Goal: Task Accomplishment & Management: Use online tool/utility

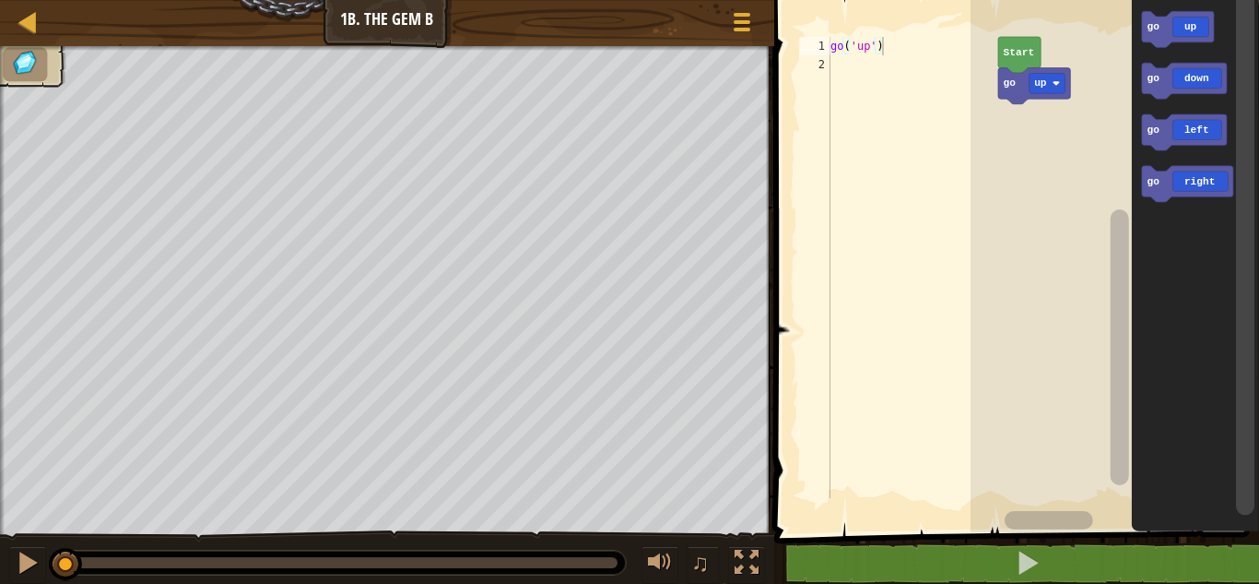
click at [0, 0] on div at bounding box center [0, 0] width 0 height 0
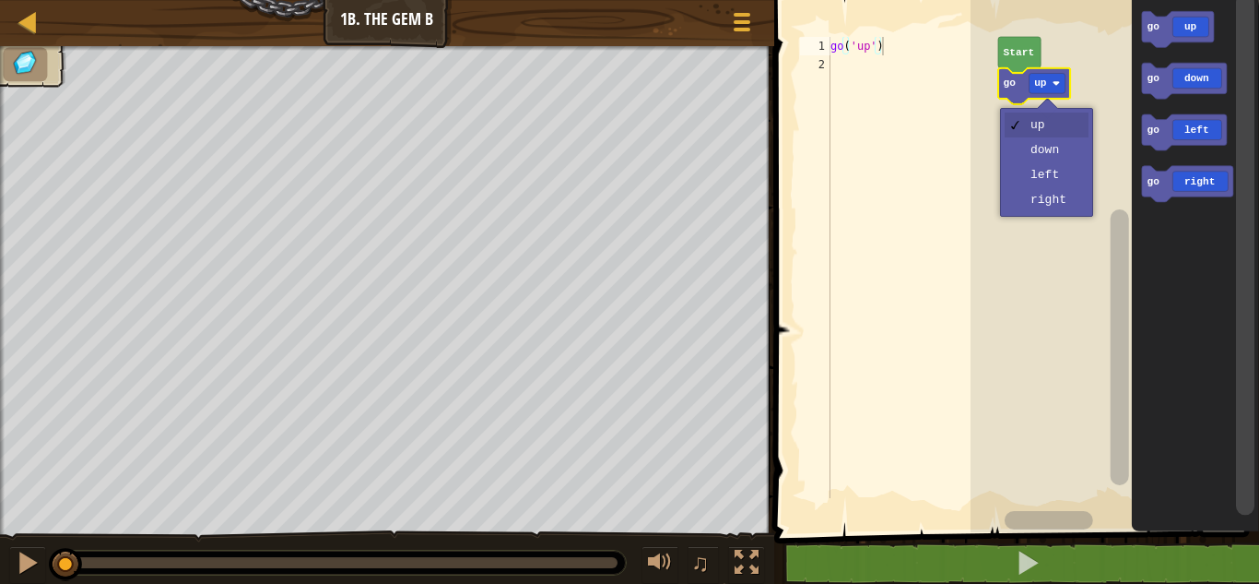
click at [1063, 159] on rect "Blockly Workspace" at bounding box center [1115, 261] width 289 height 541
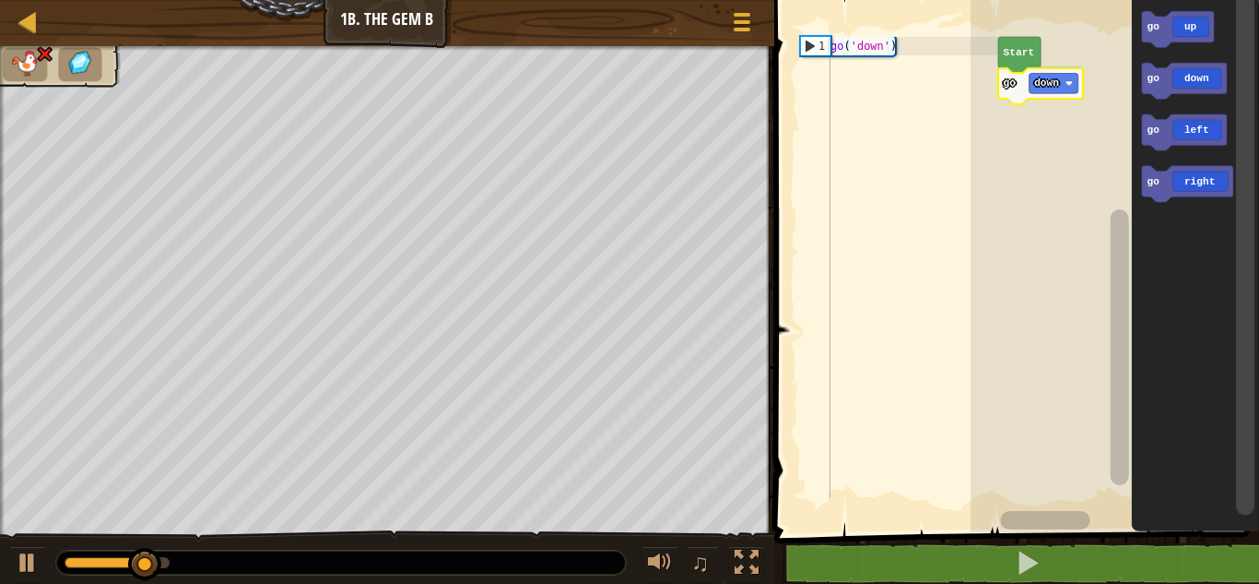
click at [0, 0] on div at bounding box center [0, 0] width 0 height 0
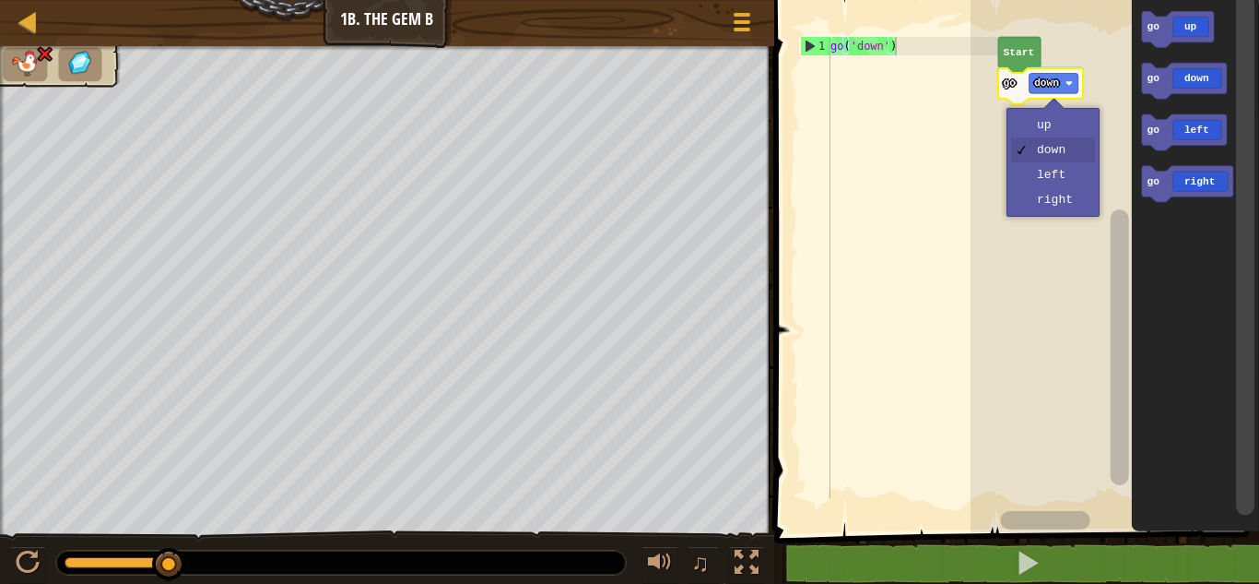
click at [1056, 135] on rect "Blockly Workspace" at bounding box center [1115, 261] width 289 height 541
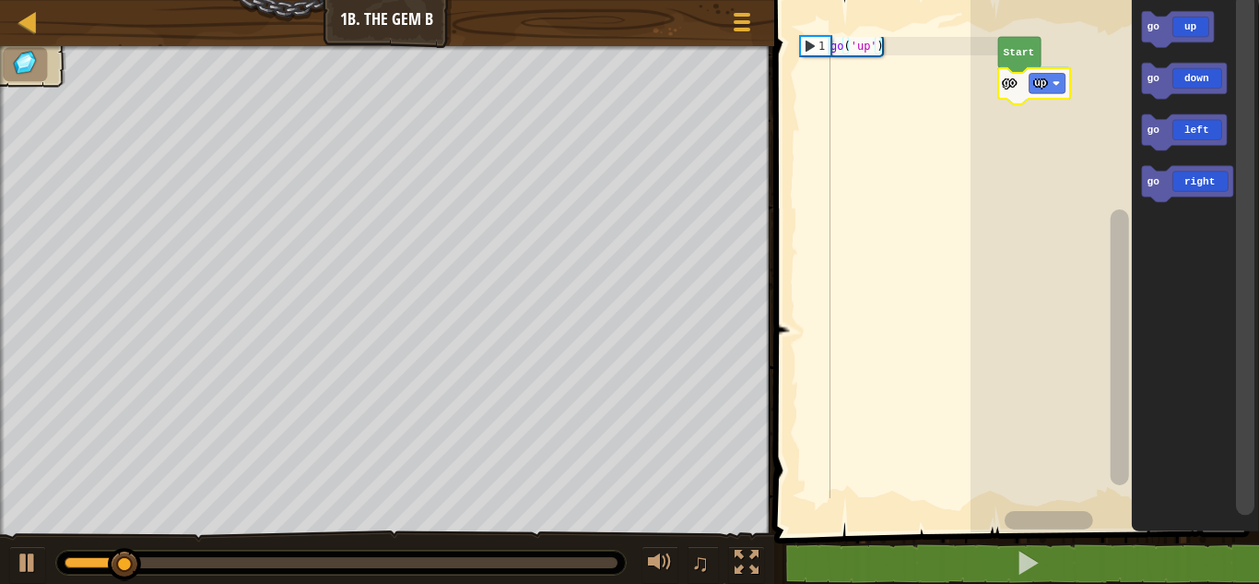
click at [0, 0] on div at bounding box center [0, 0] width 0 height 0
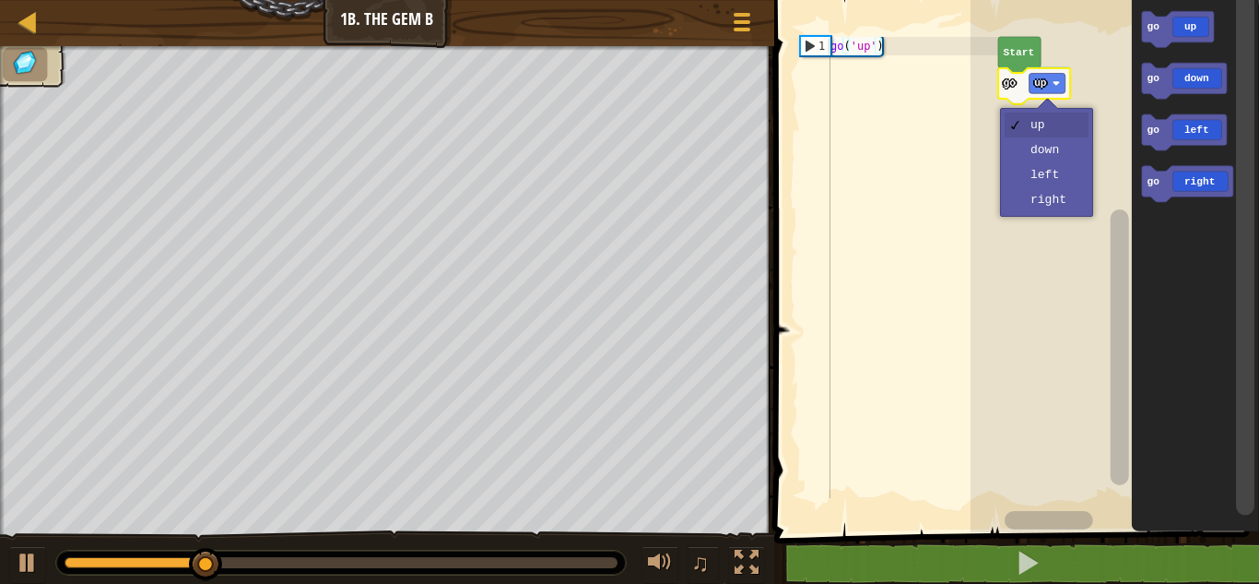
click at [1059, 180] on rect "Blockly Workspace" at bounding box center [1115, 261] width 289 height 541
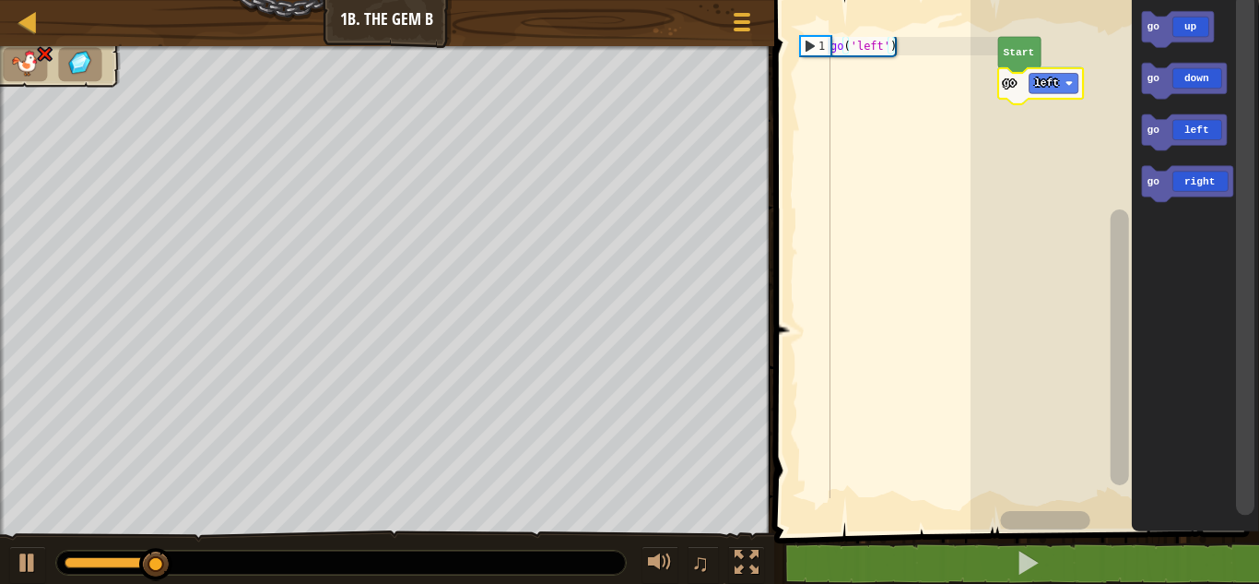
click at [1057, 95] on icon "Blockly Workspace" at bounding box center [1040, 86] width 85 height 36
click at [0, 0] on div at bounding box center [0, 0] width 0 height 0
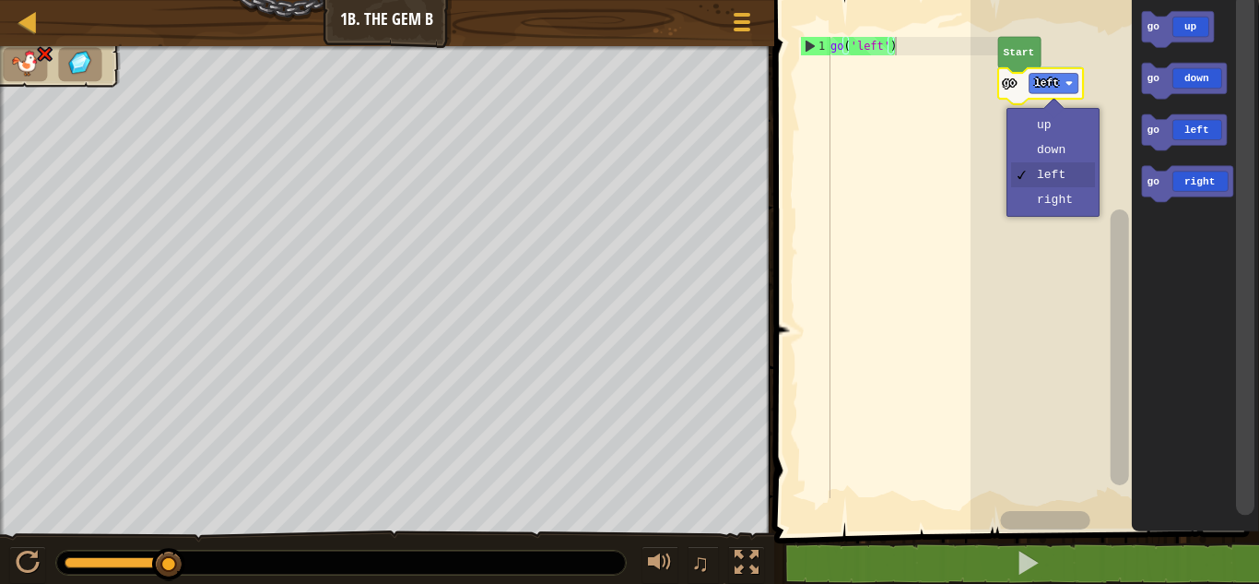
click at [1057, 128] on rect "Blockly Workspace" at bounding box center [1115, 261] width 289 height 541
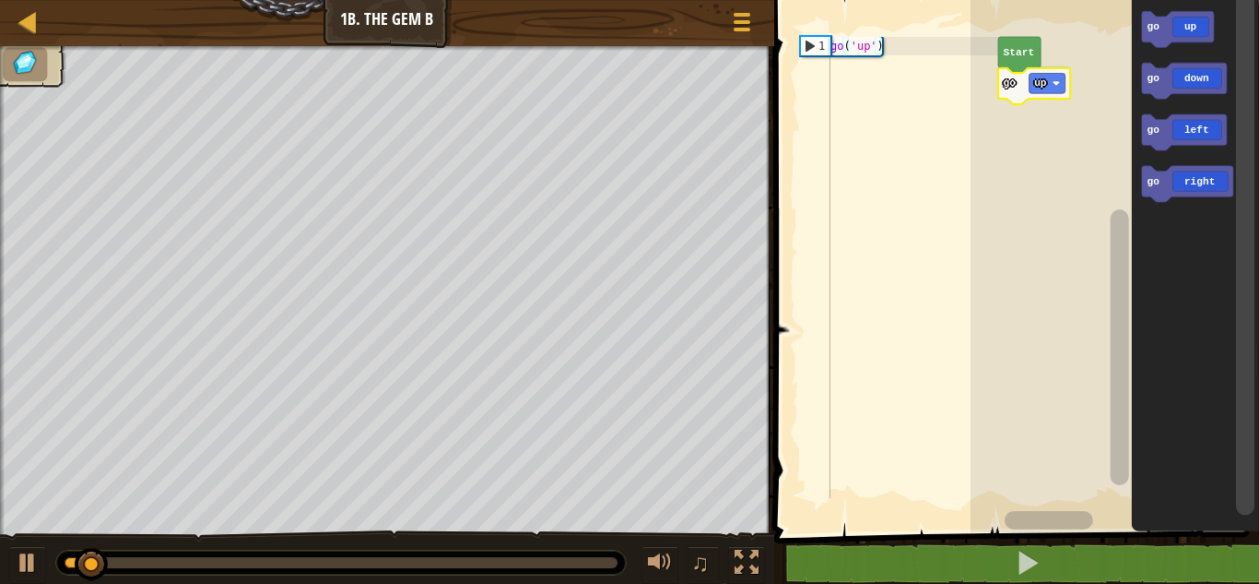
click at [0, 0] on div at bounding box center [0, 0] width 0 height 0
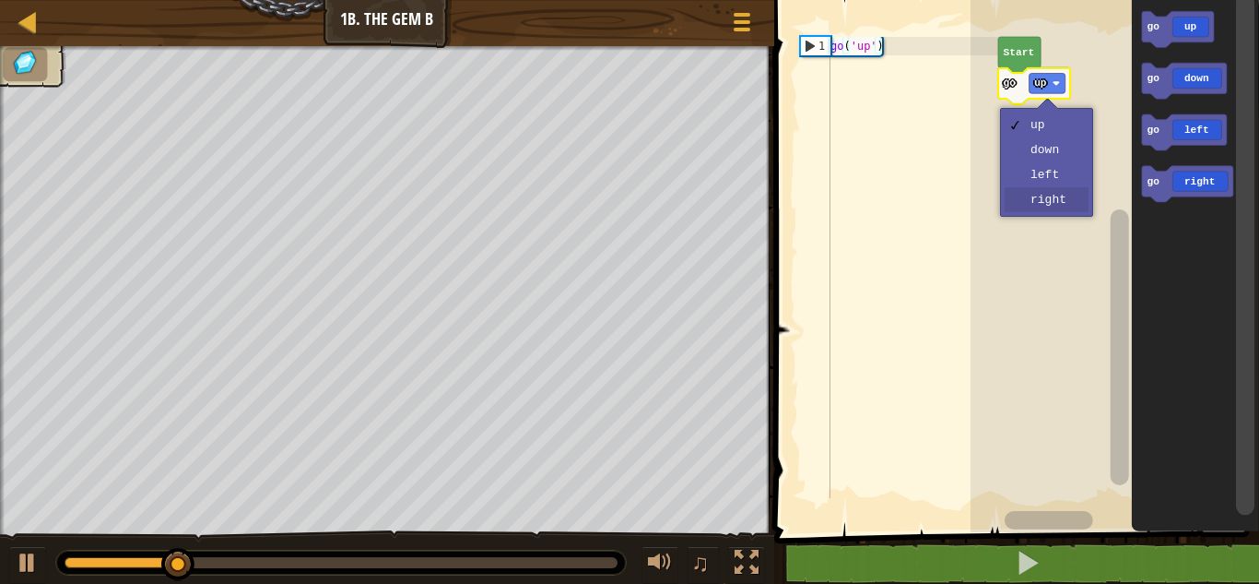
click at [1067, 202] on rect "Blockly Workspace" at bounding box center [1115, 261] width 289 height 541
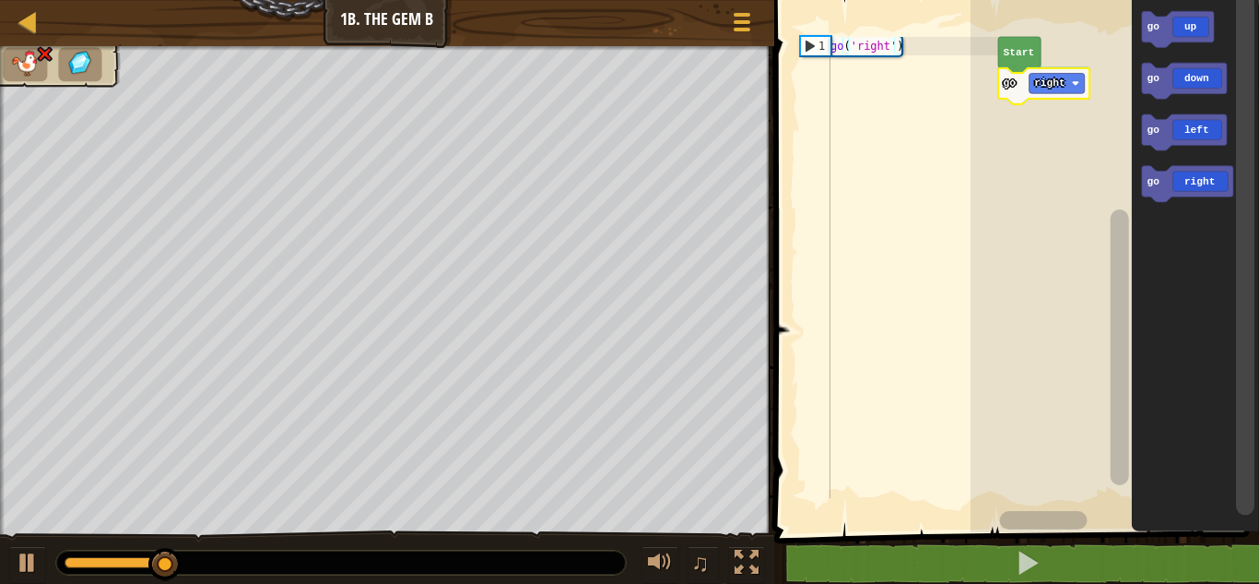
click at [0, 0] on div at bounding box center [0, 0] width 0 height 0
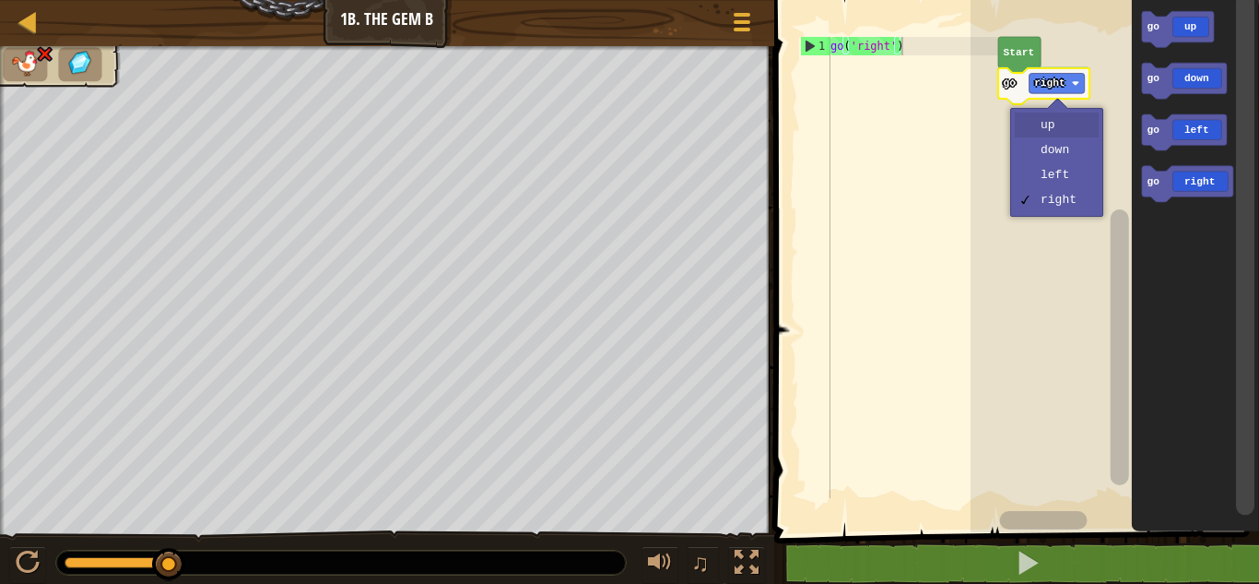
click at [1058, 135] on rect "Blockly Workspace" at bounding box center [1115, 261] width 289 height 541
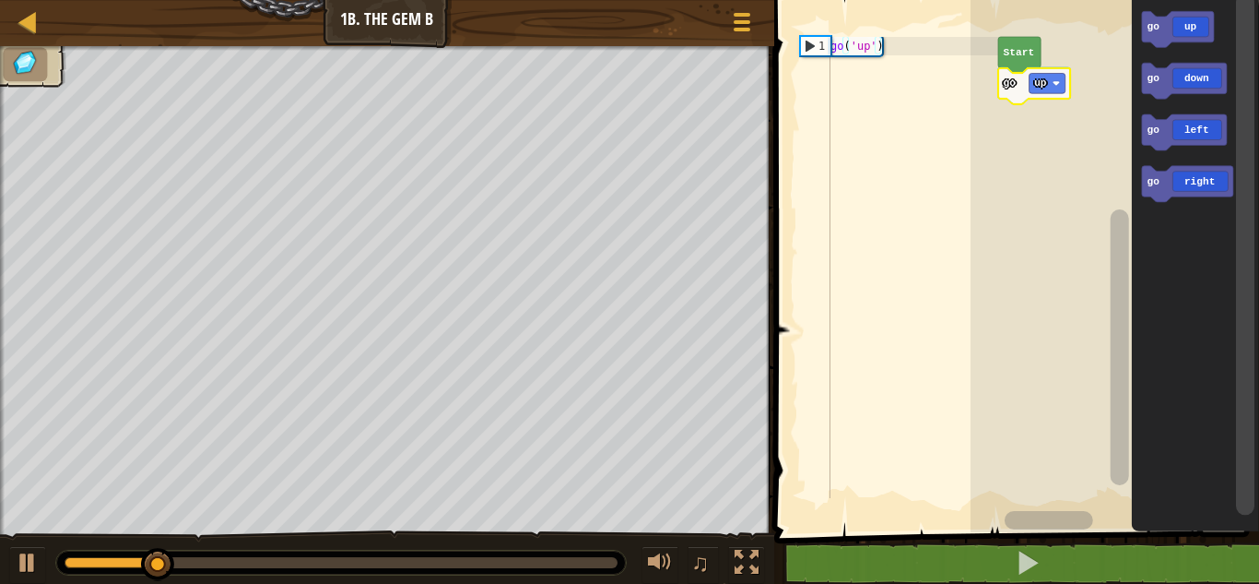
click at [1050, 95] on icon "Blockly Workspace" at bounding box center [1034, 86] width 72 height 36
click at [1043, 77] on text "up" at bounding box center [1040, 82] width 13 height 11
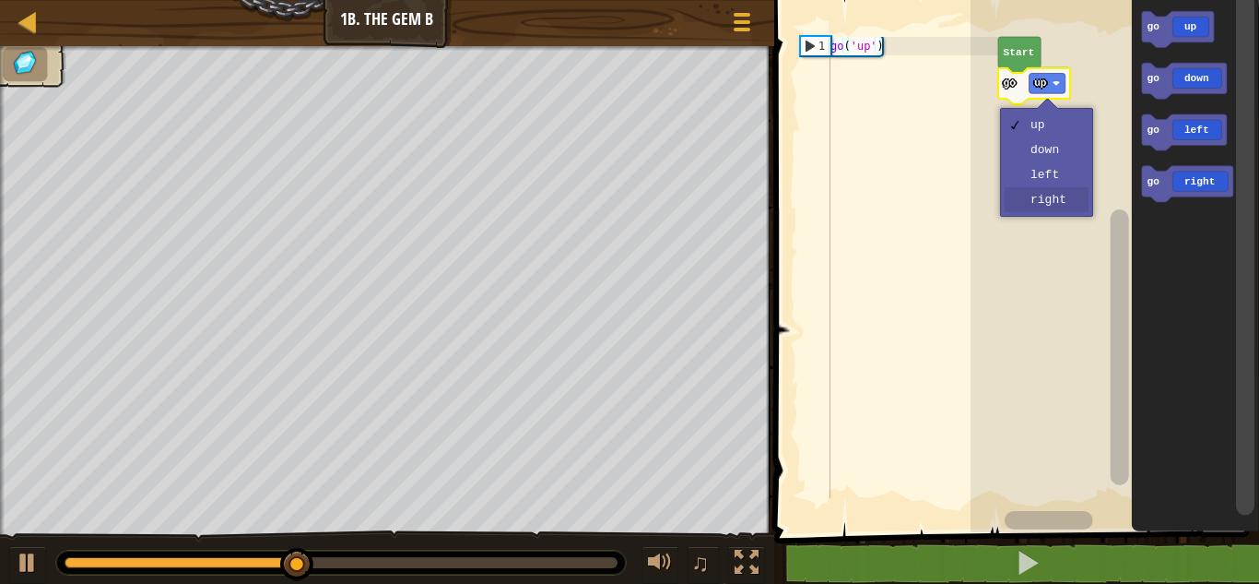
click at [1068, 202] on rect "Blockly Workspace" at bounding box center [1115, 261] width 289 height 541
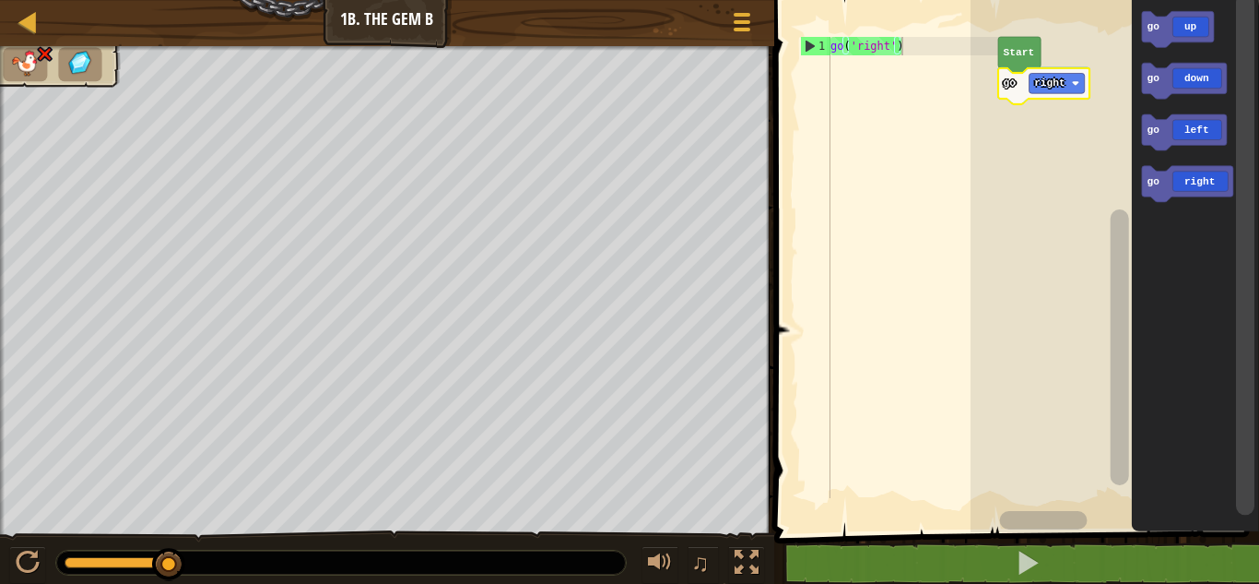
click at [1066, 87] on text "right" at bounding box center [1049, 82] width 31 height 11
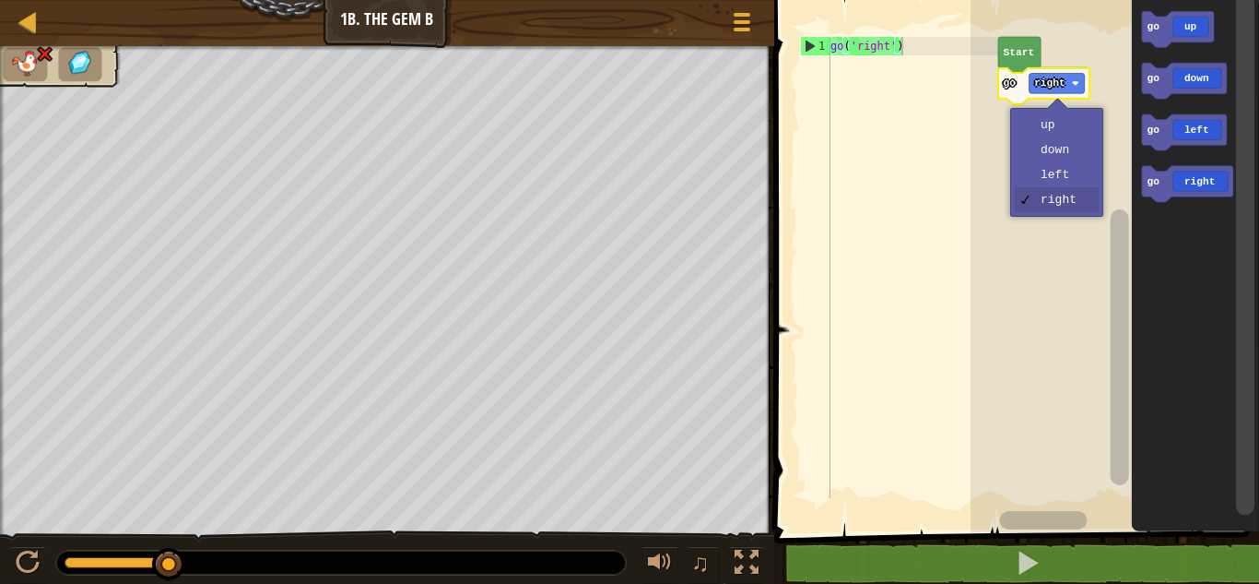
click at [1068, 183] on rect "Blockly Workspace" at bounding box center [1115, 261] width 289 height 541
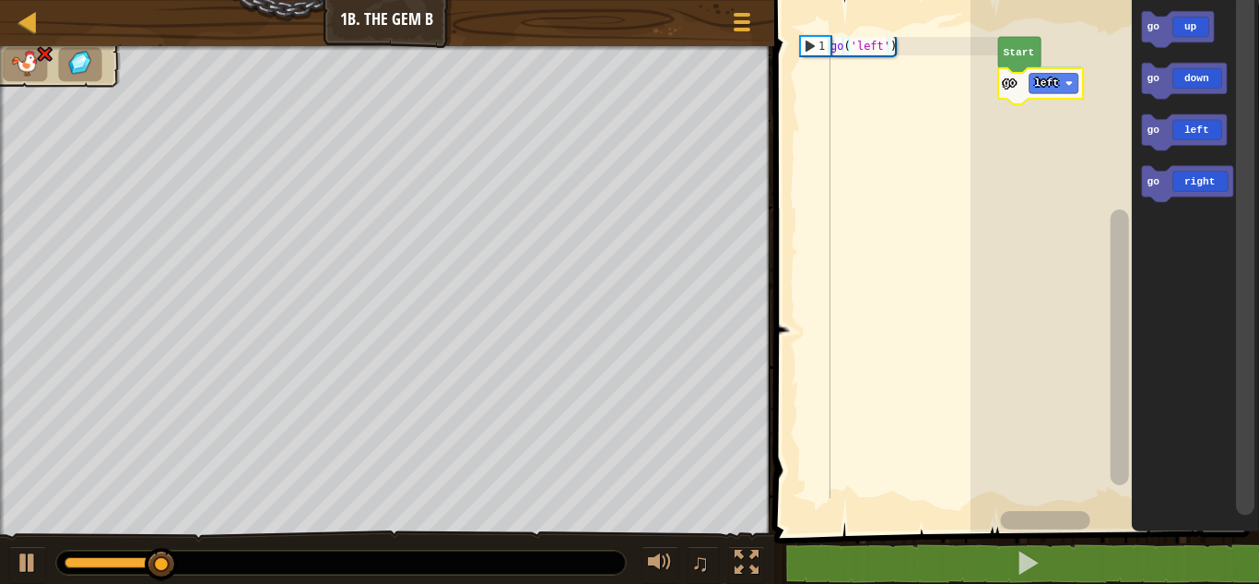
click at [0, 0] on div at bounding box center [0, 0] width 0 height 0
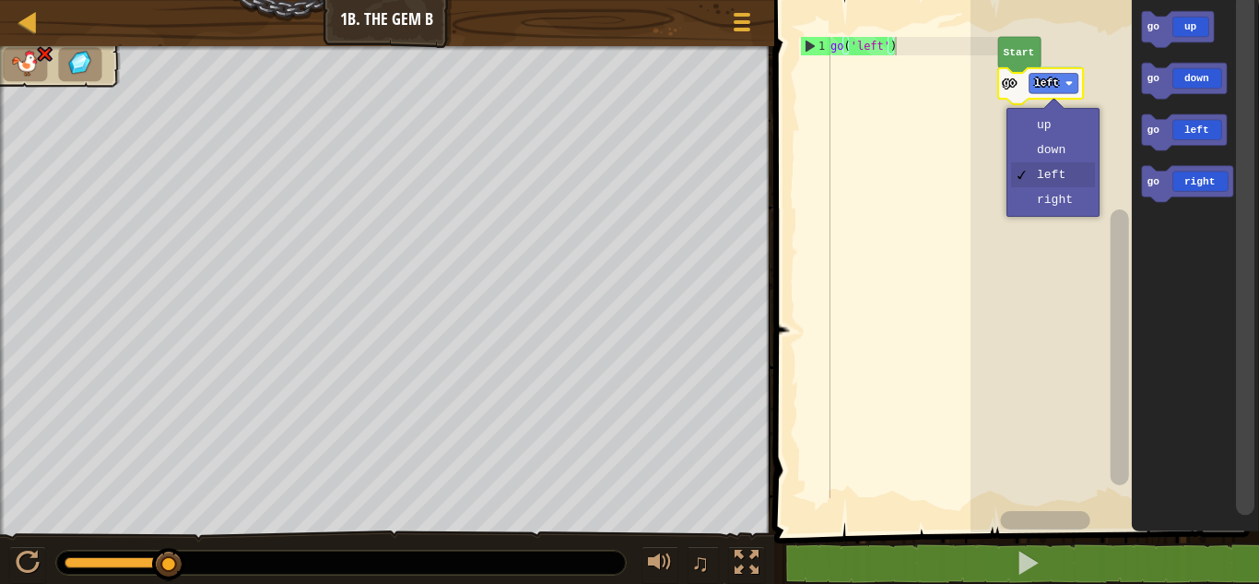
click at [1060, 133] on rect "Blockly Workspace" at bounding box center [1115, 261] width 289 height 541
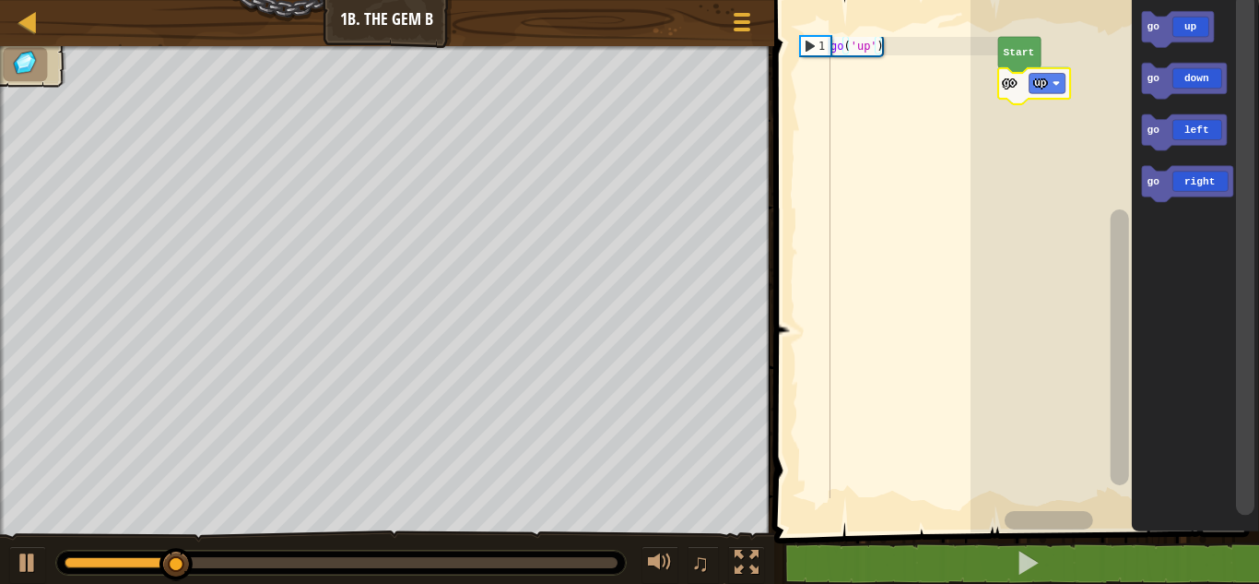
click at [1054, 94] on icon "Blockly Workspace" at bounding box center [1034, 86] width 72 height 36
click at [0, 0] on div at bounding box center [0, 0] width 0 height 0
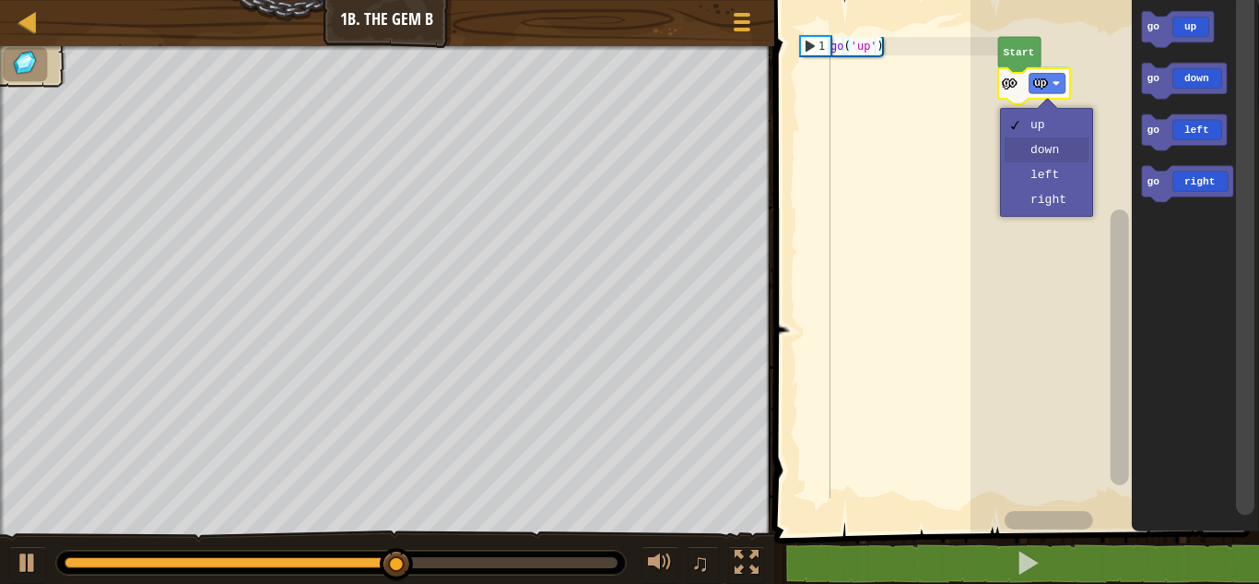
click at [1065, 161] on rect "Blockly Workspace" at bounding box center [1115, 261] width 289 height 541
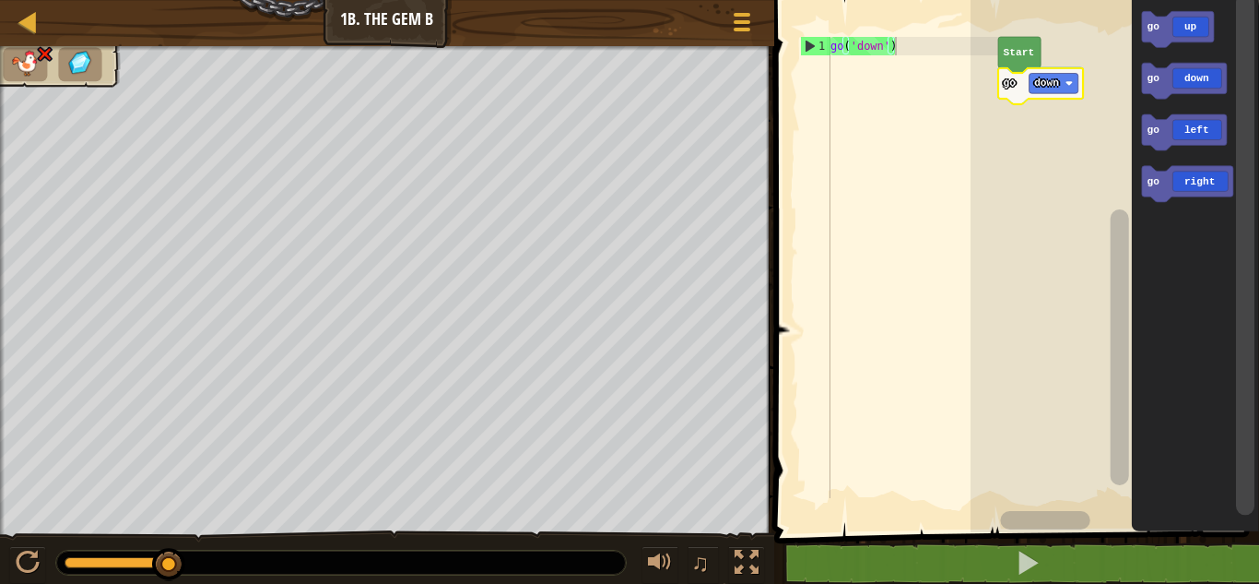
click at [1021, 53] on text "Start" at bounding box center [1019, 52] width 31 height 11
click at [1051, 80] on text "down" at bounding box center [1046, 82] width 25 height 11
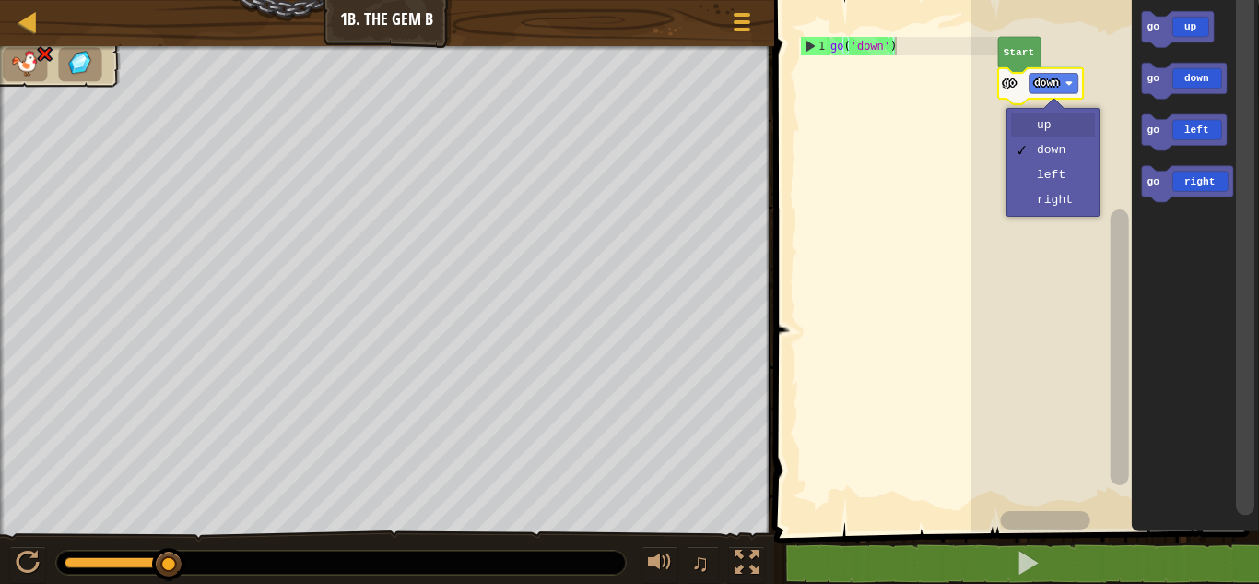
click at [1054, 133] on rect "Blockly Workspace" at bounding box center [1115, 261] width 289 height 541
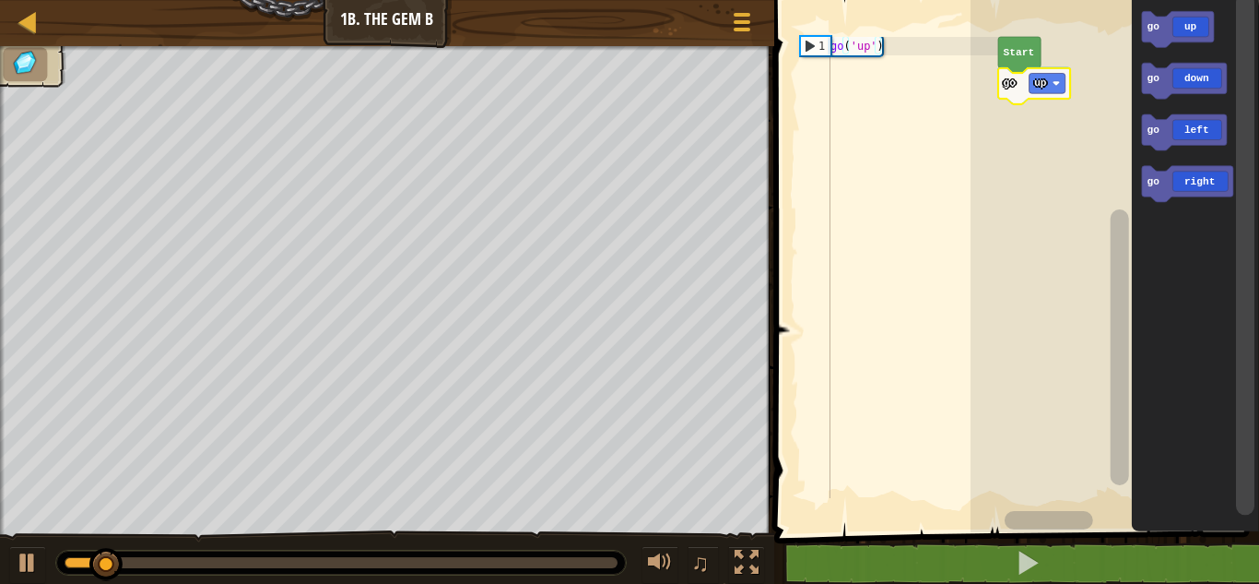
click at [0, 0] on div at bounding box center [0, 0] width 0 height 0
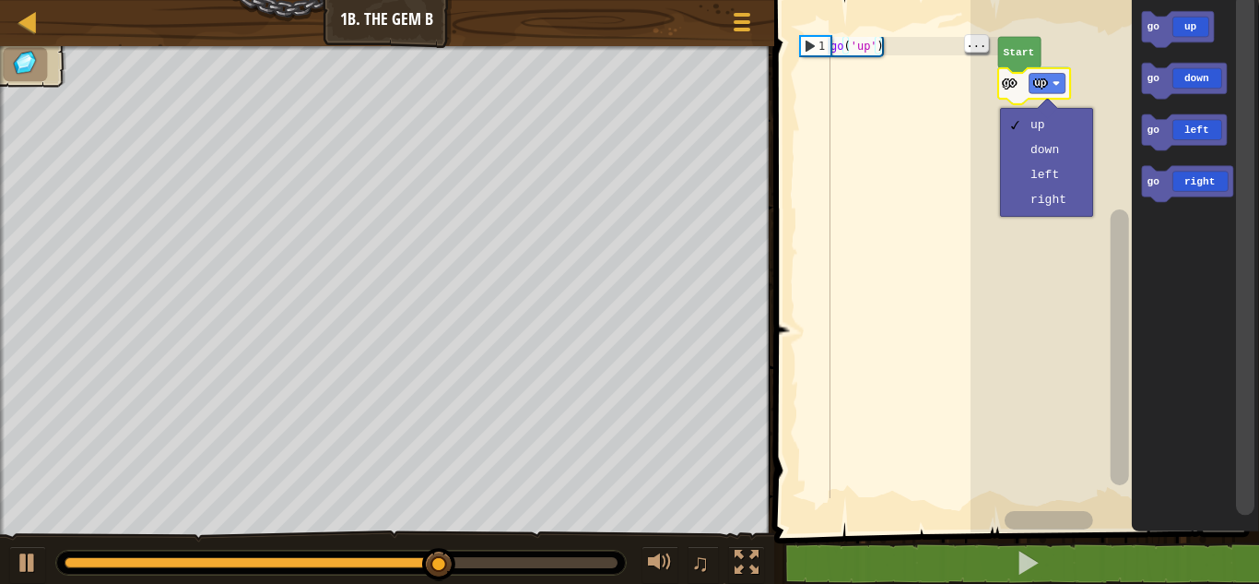
click at [1080, 214] on rect "Blockly Workspace" at bounding box center [1115, 261] width 289 height 541
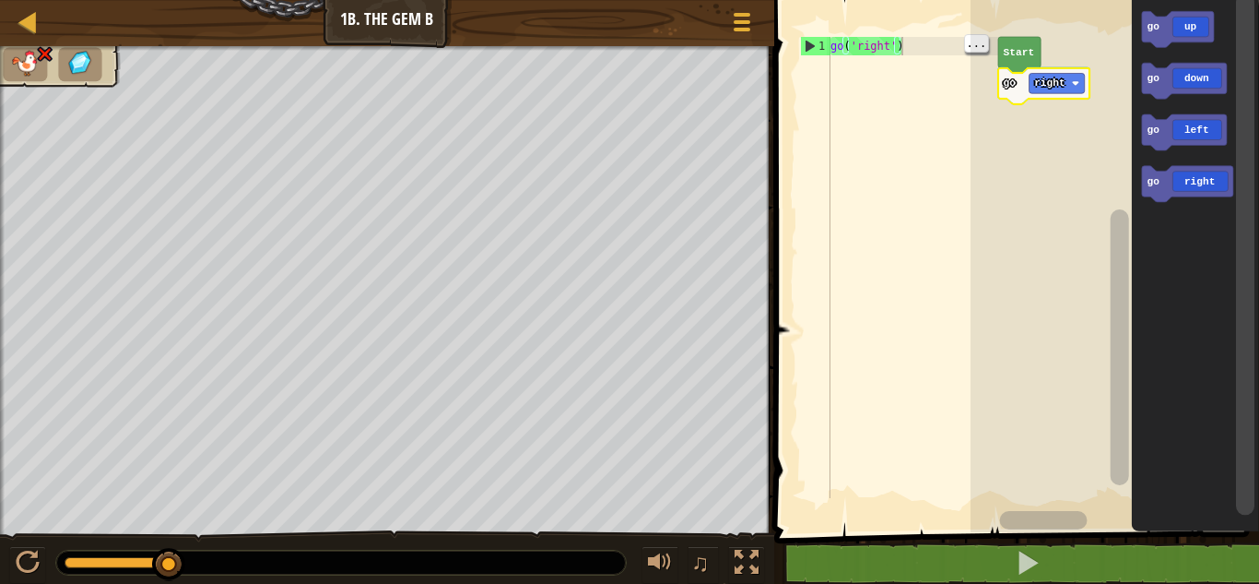
click at [1070, 90] on rect "Blockly Workspace" at bounding box center [1057, 84] width 55 height 20
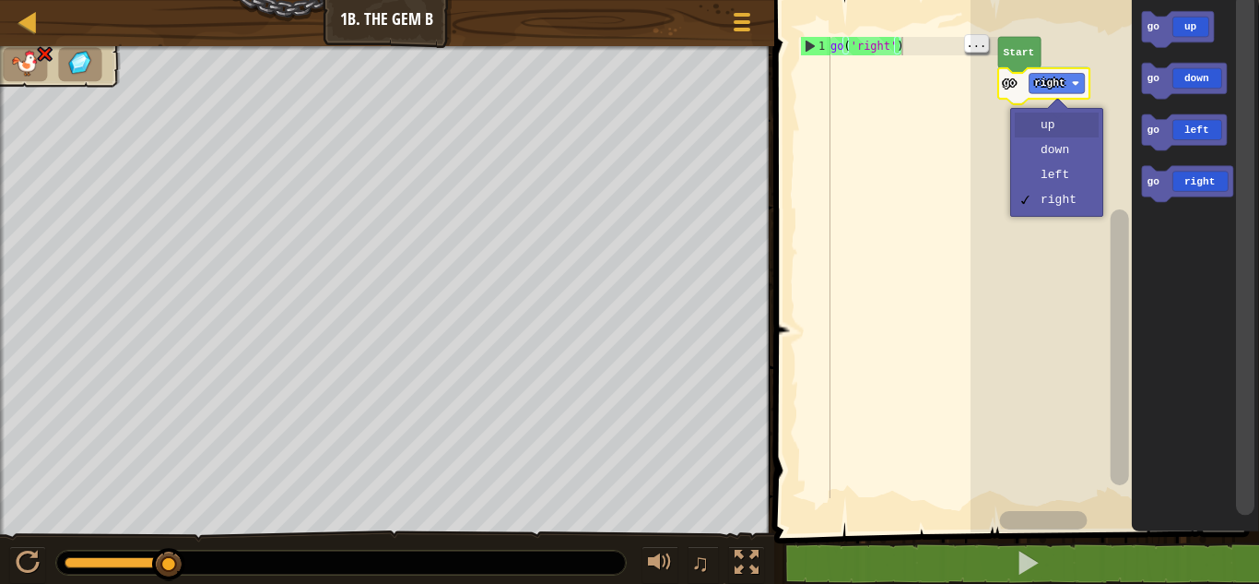
click at [1053, 137] on rect "Blockly Workspace" at bounding box center [1115, 261] width 289 height 541
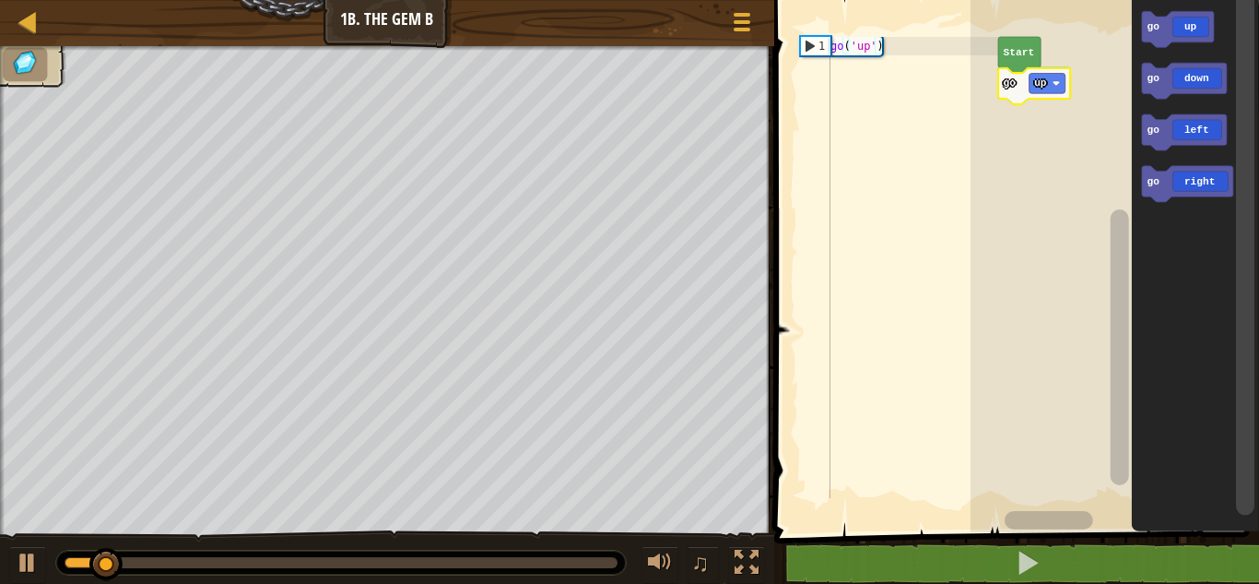
click at [0, 0] on div at bounding box center [0, 0] width 0 height 0
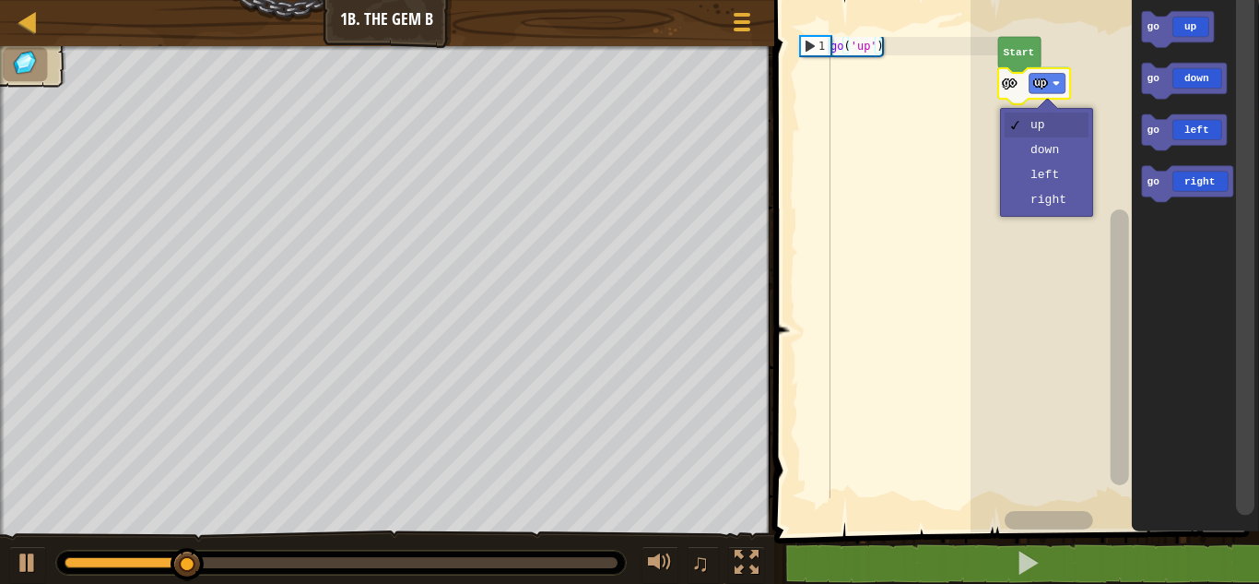
click at [1065, 183] on rect "Blockly Workspace" at bounding box center [1115, 261] width 289 height 541
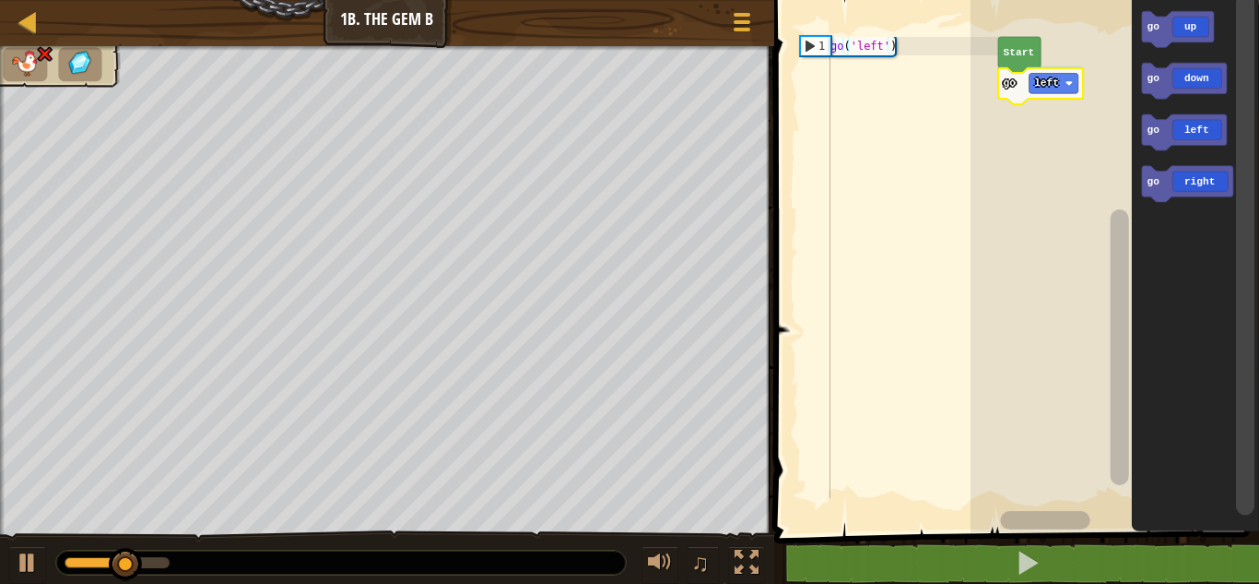
click at [0, 0] on div at bounding box center [0, 0] width 0 height 0
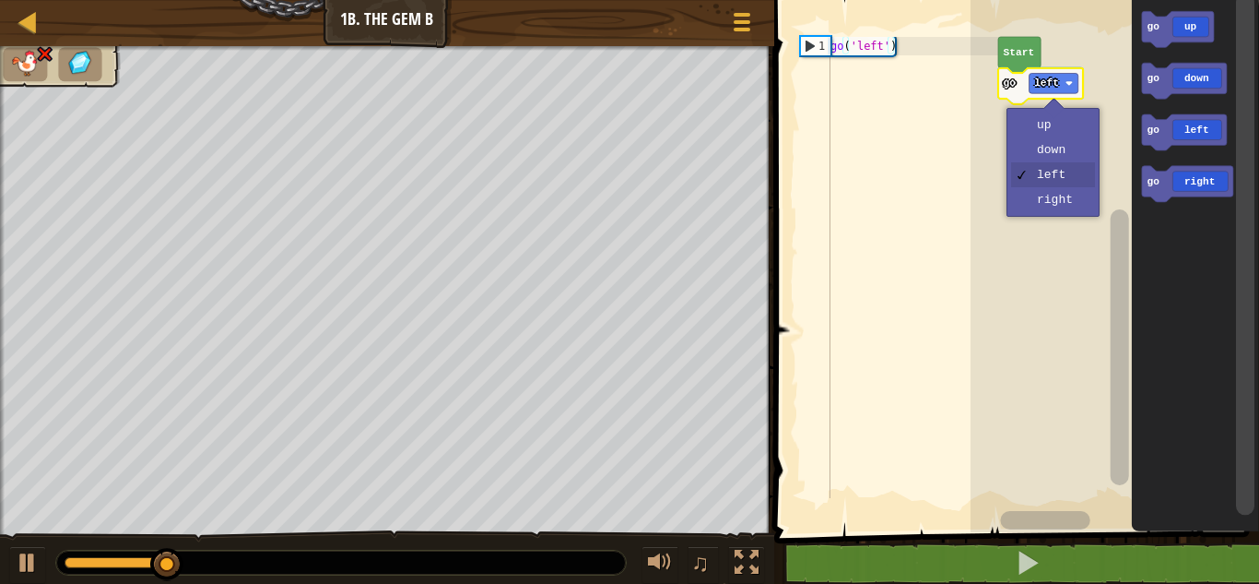
click at [1058, 129] on rect "Blockly Workspace" at bounding box center [1115, 261] width 289 height 541
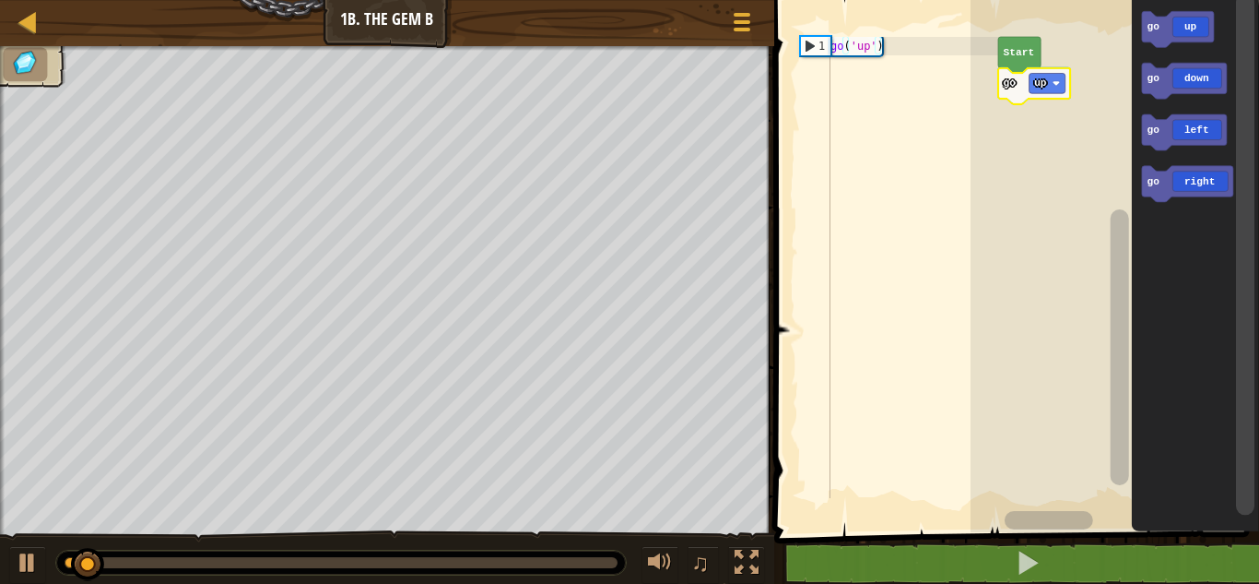
click at [0, 0] on div at bounding box center [0, 0] width 0 height 0
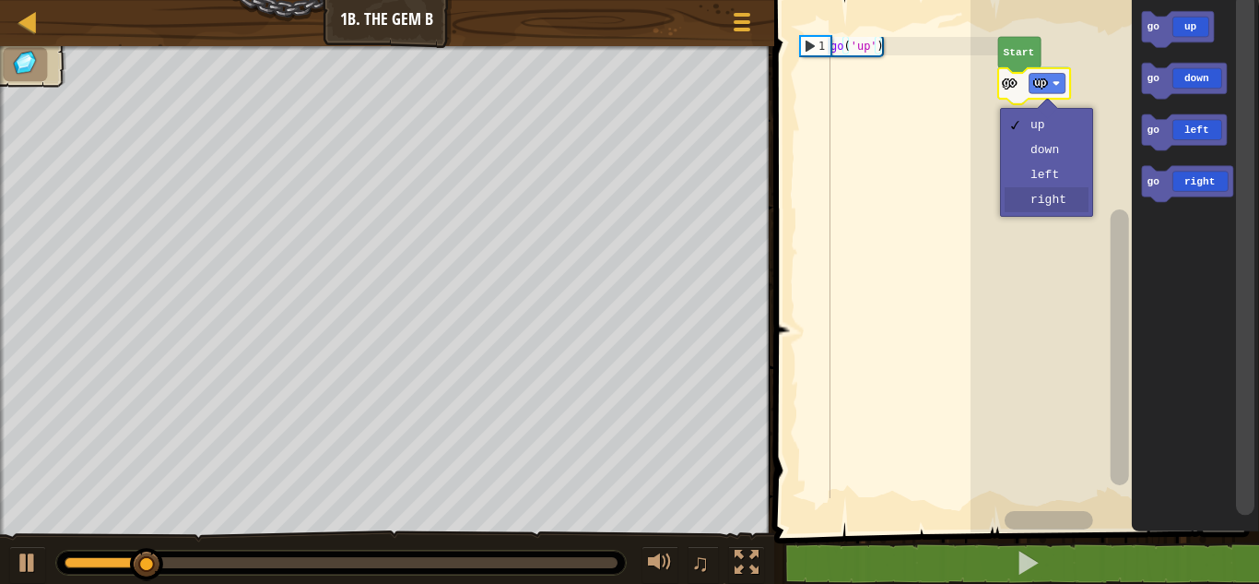
click at [1077, 204] on rect "Blockly Workspace" at bounding box center [1115, 261] width 289 height 541
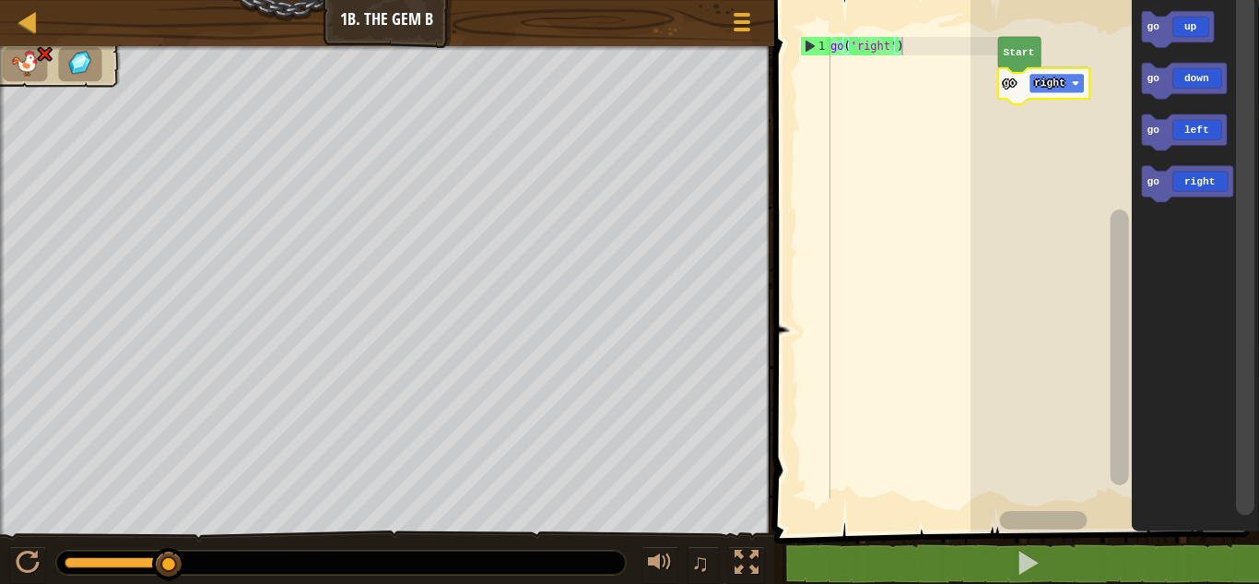
click at [1057, 83] on text "right" at bounding box center [1049, 82] width 31 height 11
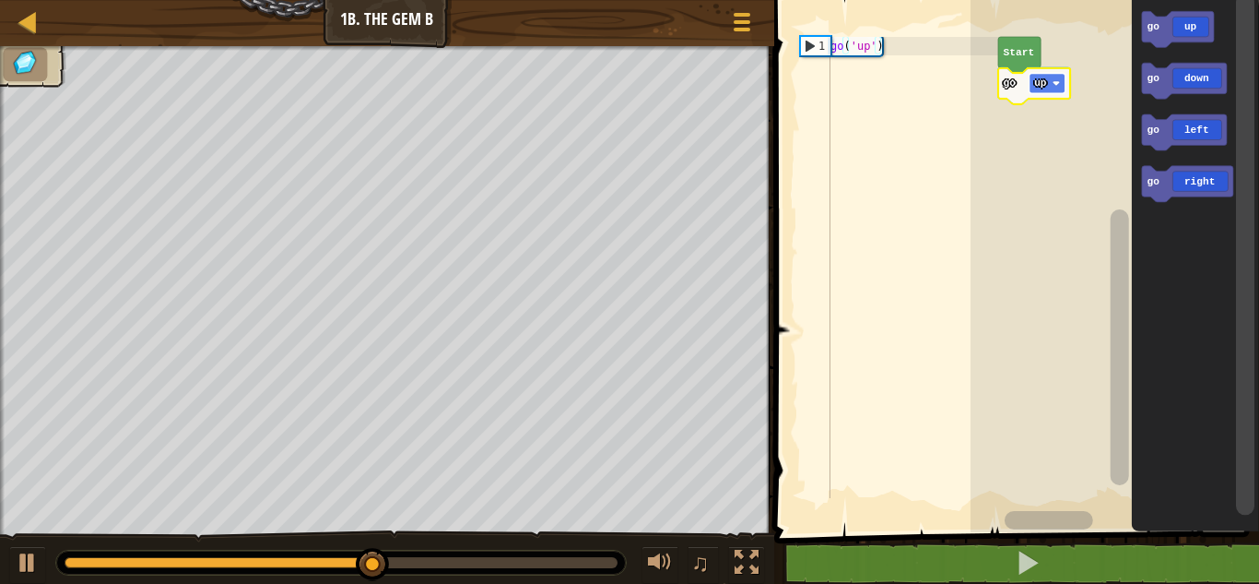
click at [1063, 89] on rect "Blockly Workspace" at bounding box center [1048, 84] width 36 height 20
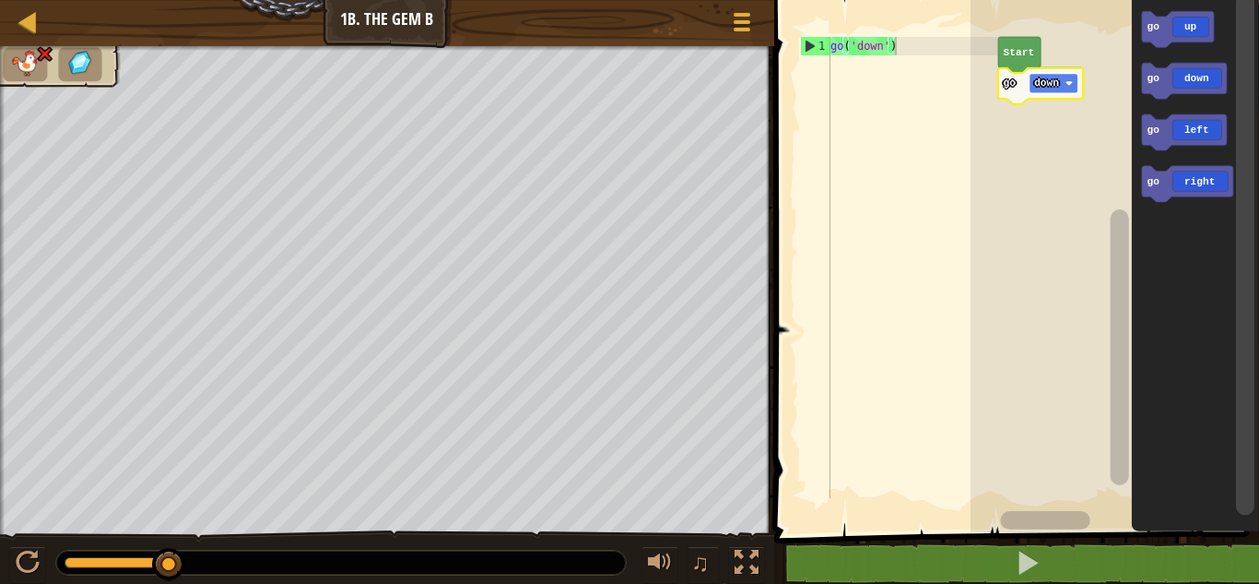
click at [1044, 83] on text "down" at bounding box center [1046, 82] width 25 height 11
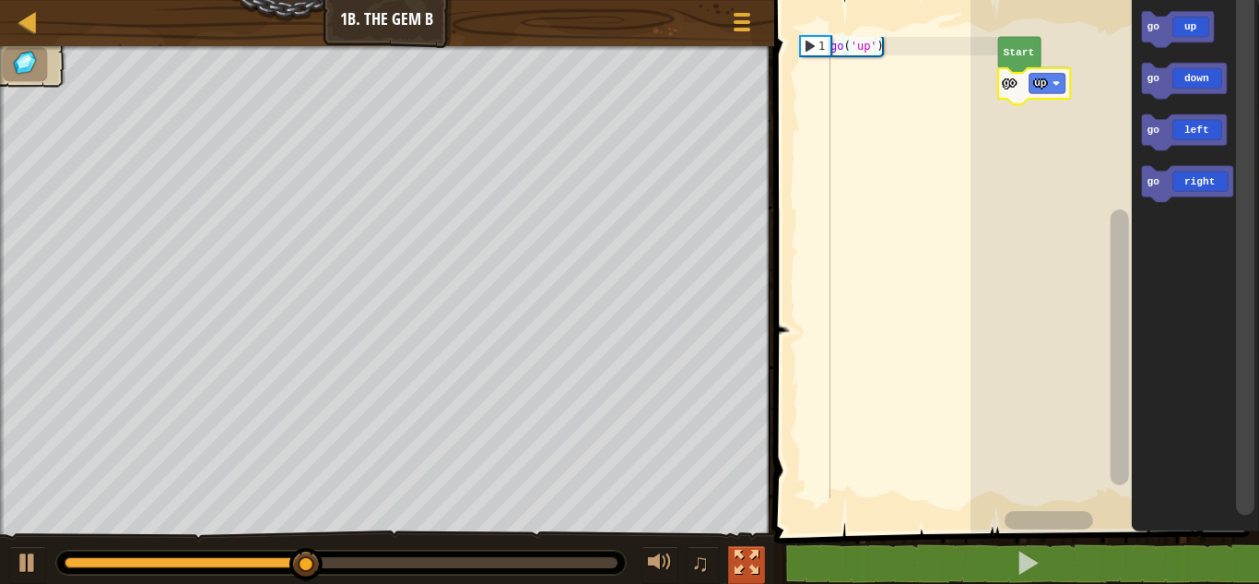
click at [728, 556] on button at bounding box center [746, 565] width 37 height 38
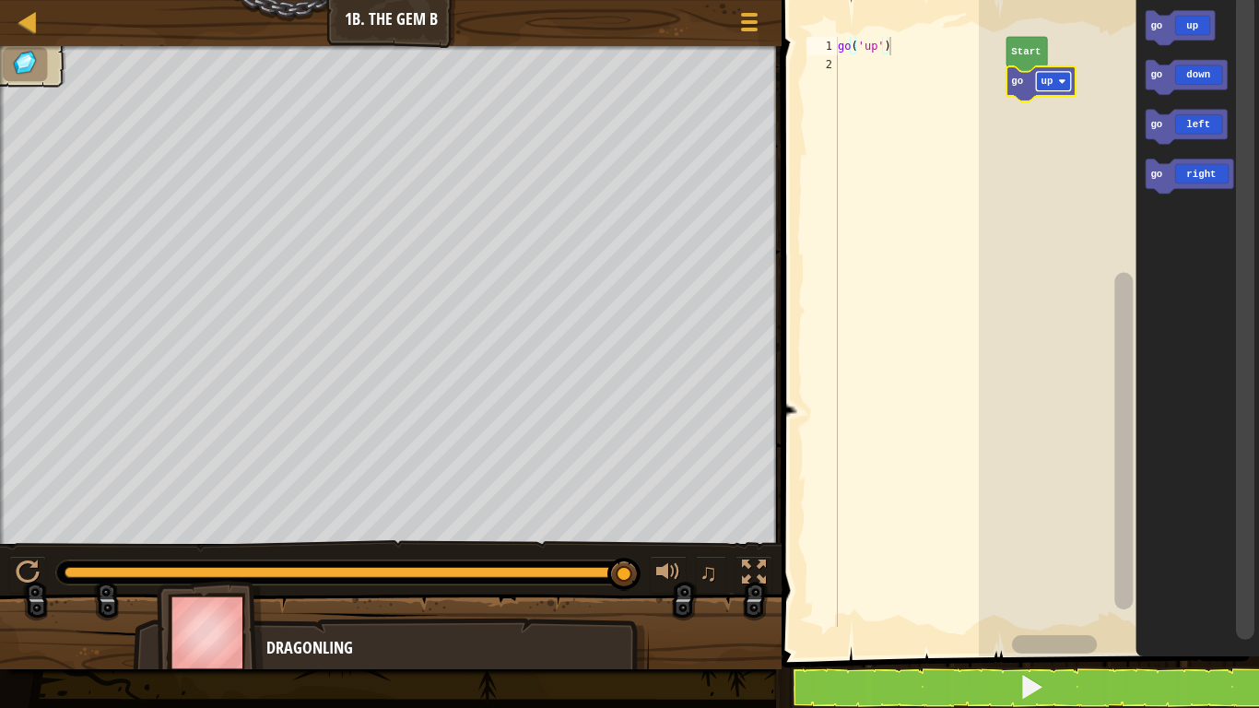
click at [1042, 76] on text "up" at bounding box center [1047, 81] width 12 height 11
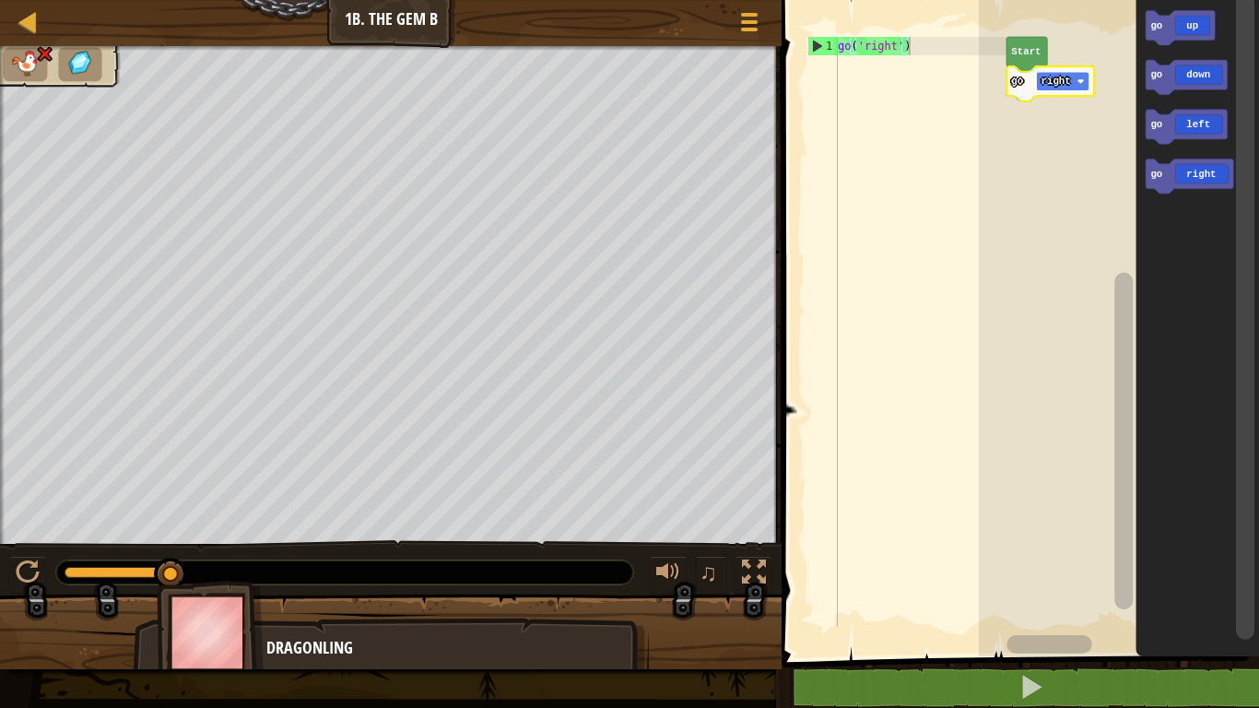
click at [1048, 80] on text "right" at bounding box center [1056, 81] width 30 height 11
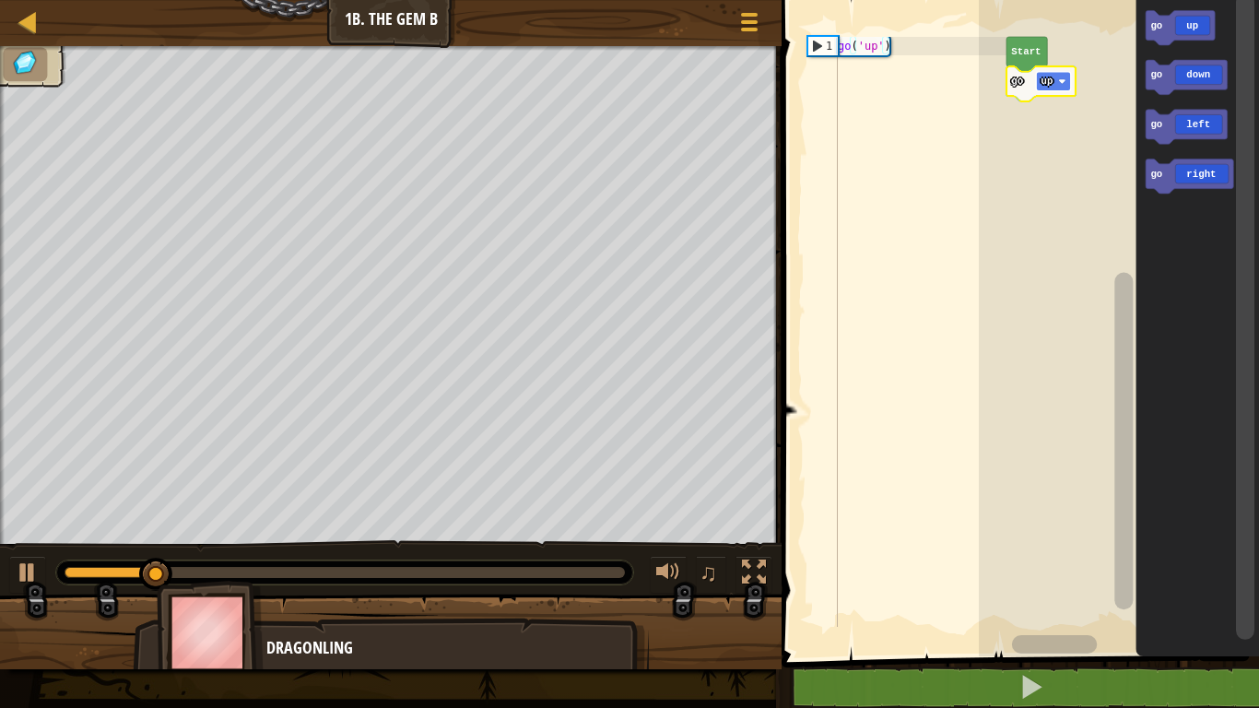
click at [1043, 80] on text "up" at bounding box center [1047, 81] width 12 height 11
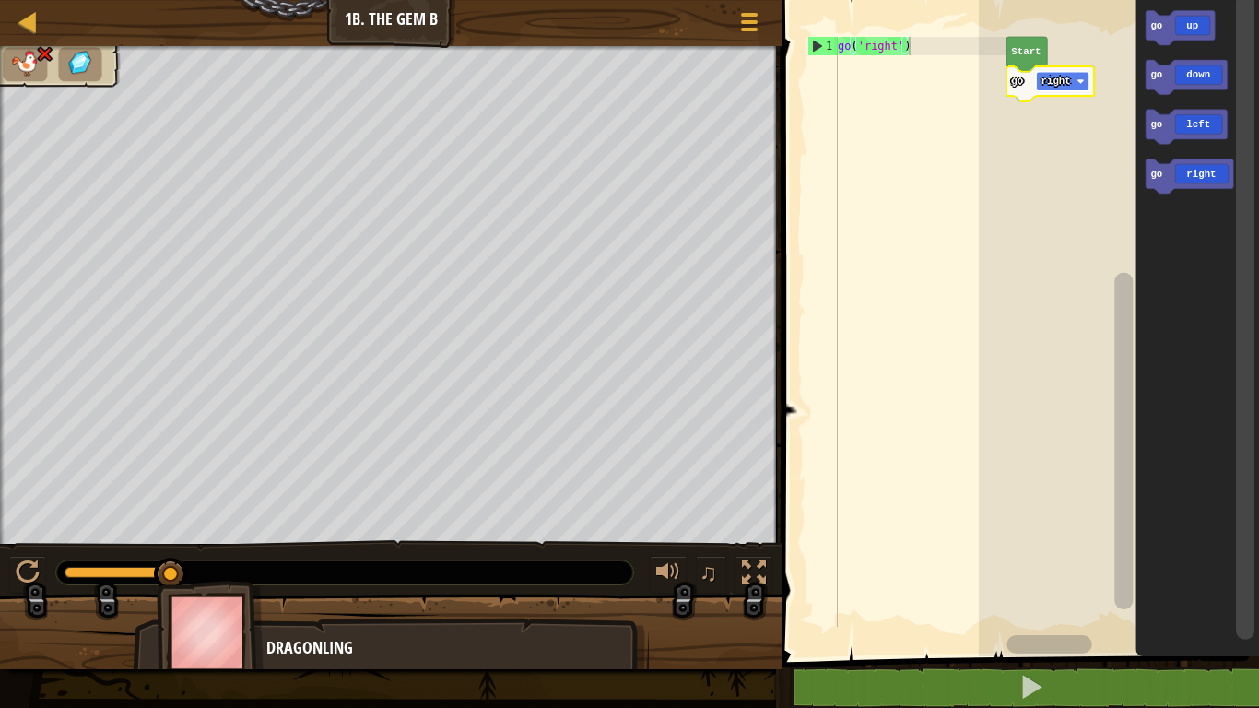
click at [1087, 78] on rect "Blockly Workspace" at bounding box center [1062, 81] width 53 height 19
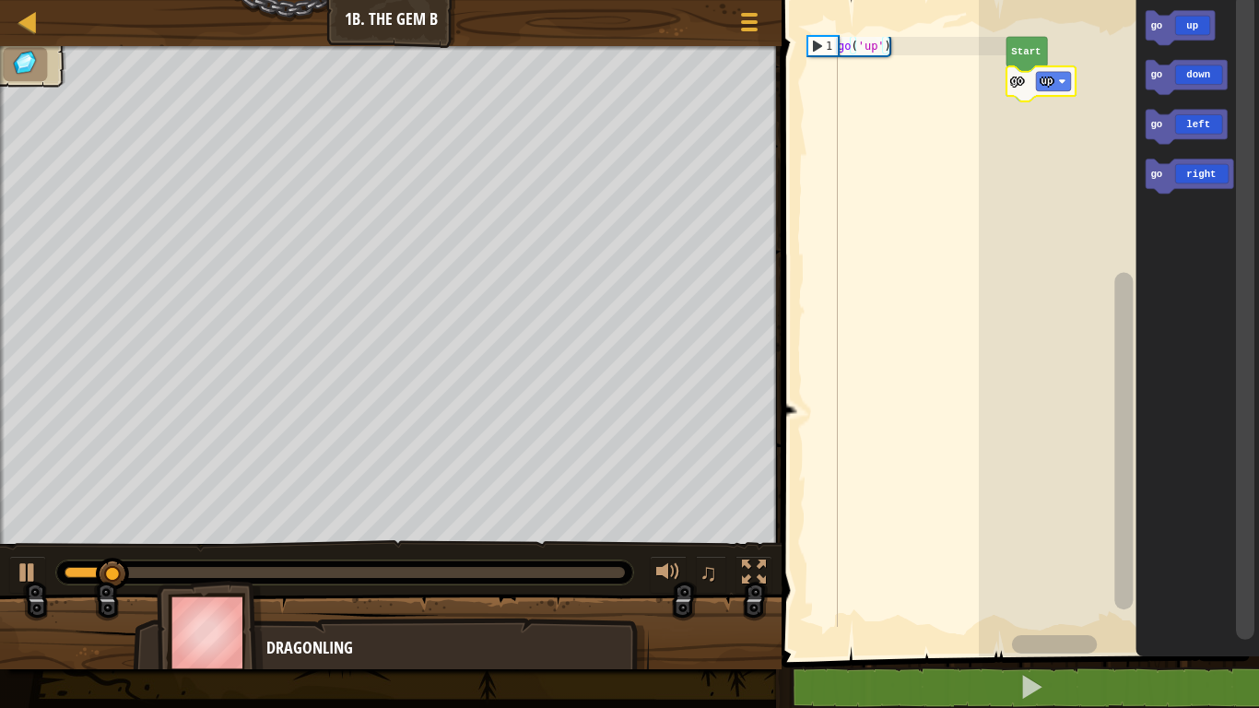
click at [1048, 94] on icon "Blockly Workspace" at bounding box center [1041, 83] width 69 height 35
click at [1044, 82] on text "up" at bounding box center [1047, 81] width 12 height 11
click at [1033, 80] on icon "Blockly Workspace" at bounding box center [1041, 83] width 69 height 35
click at [1056, 89] on rect "Blockly Workspace" at bounding box center [1053, 81] width 35 height 19
click at [1035, 72] on icon "Blockly Workspace" at bounding box center [1041, 83] width 69 height 35
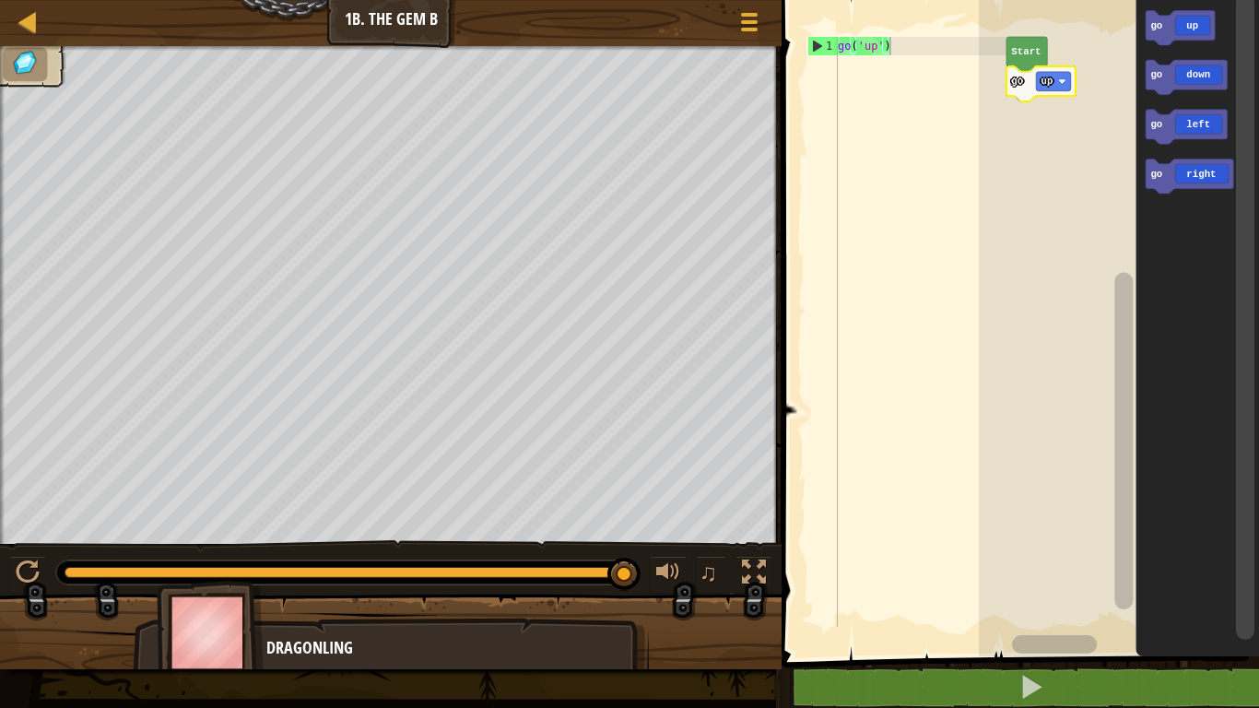
click at [1059, 94] on icon "Blockly Workspace" at bounding box center [1041, 83] width 69 height 35
click at [1051, 69] on icon "Blockly Workspace" at bounding box center [1041, 83] width 69 height 35
click at [1051, 70] on icon "Blockly Workspace" at bounding box center [1041, 83] width 69 height 35
click at [1175, 86] on icon "Blockly Workspace" at bounding box center [1187, 77] width 82 height 35
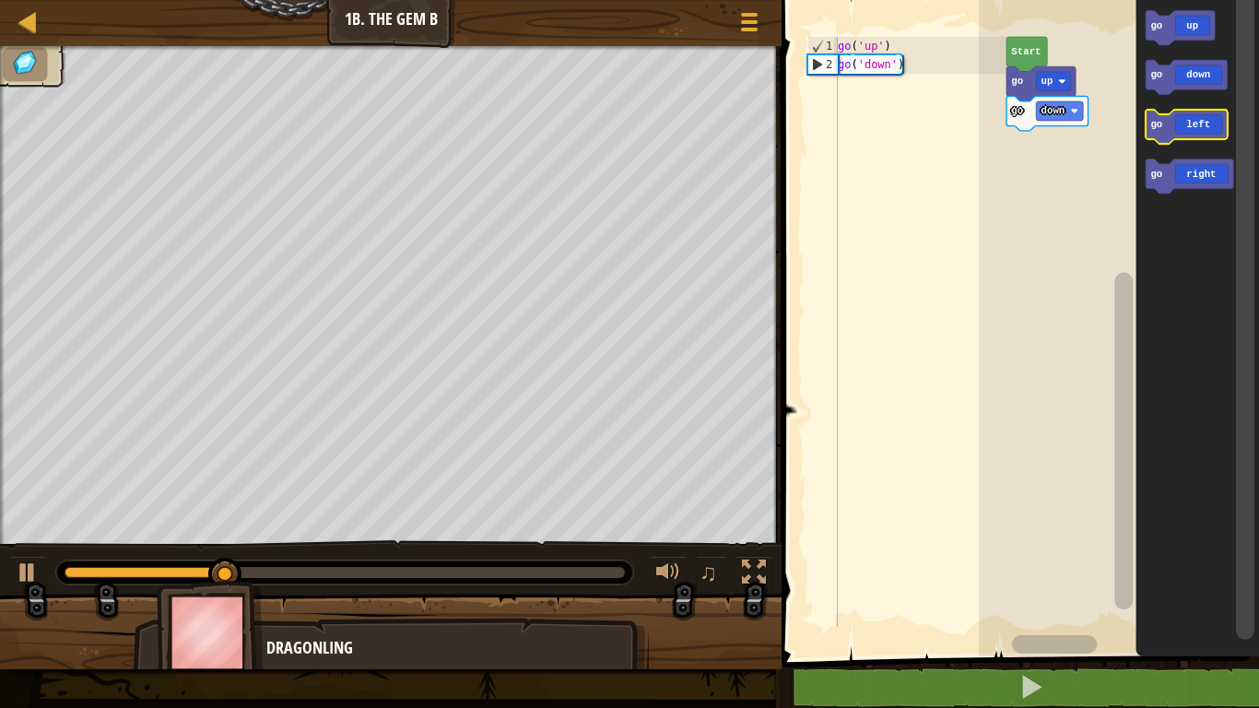
click at [1191, 118] on icon "Blockly Workspace" at bounding box center [1187, 127] width 82 height 35
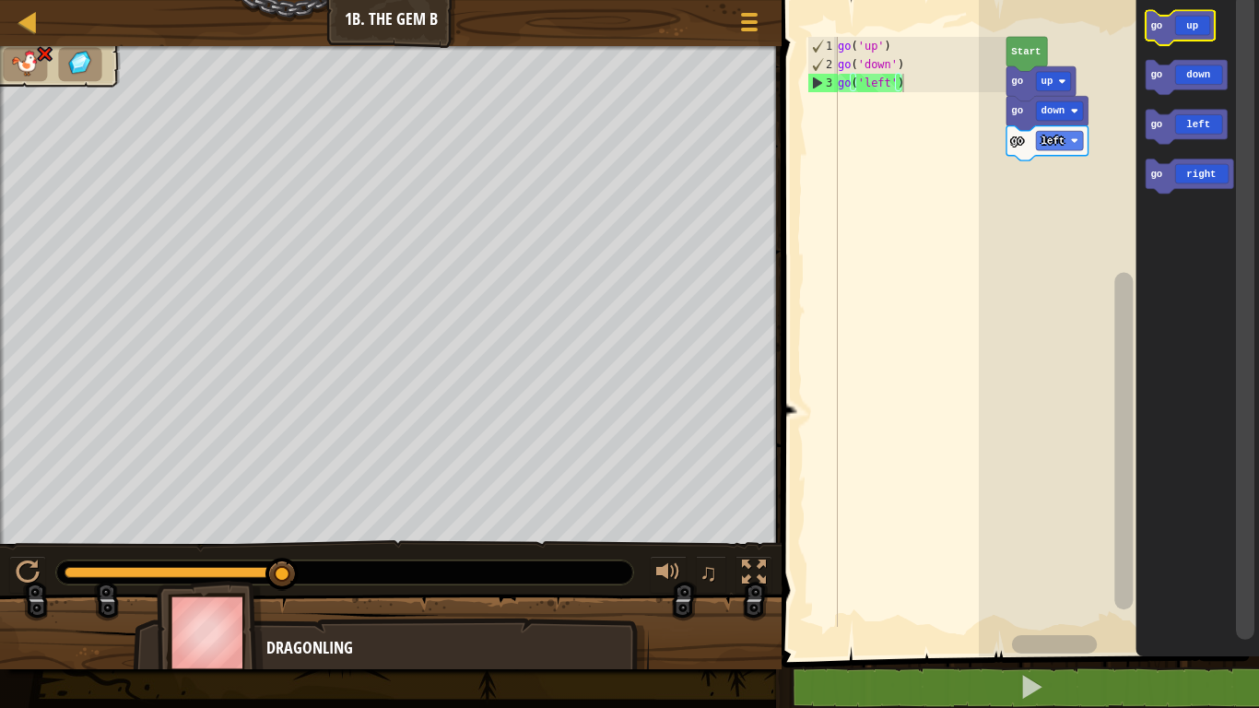
click at [1187, 38] on icon "Blockly Workspace" at bounding box center [1180, 27] width 69 height 35
click at [1173, 31] on icon "Blockly Workspace" at bounding box center [1180, 27] width 69 height 35
click at [821, 82] on div "3" at bounding box center [824, 83] width 30 height 18
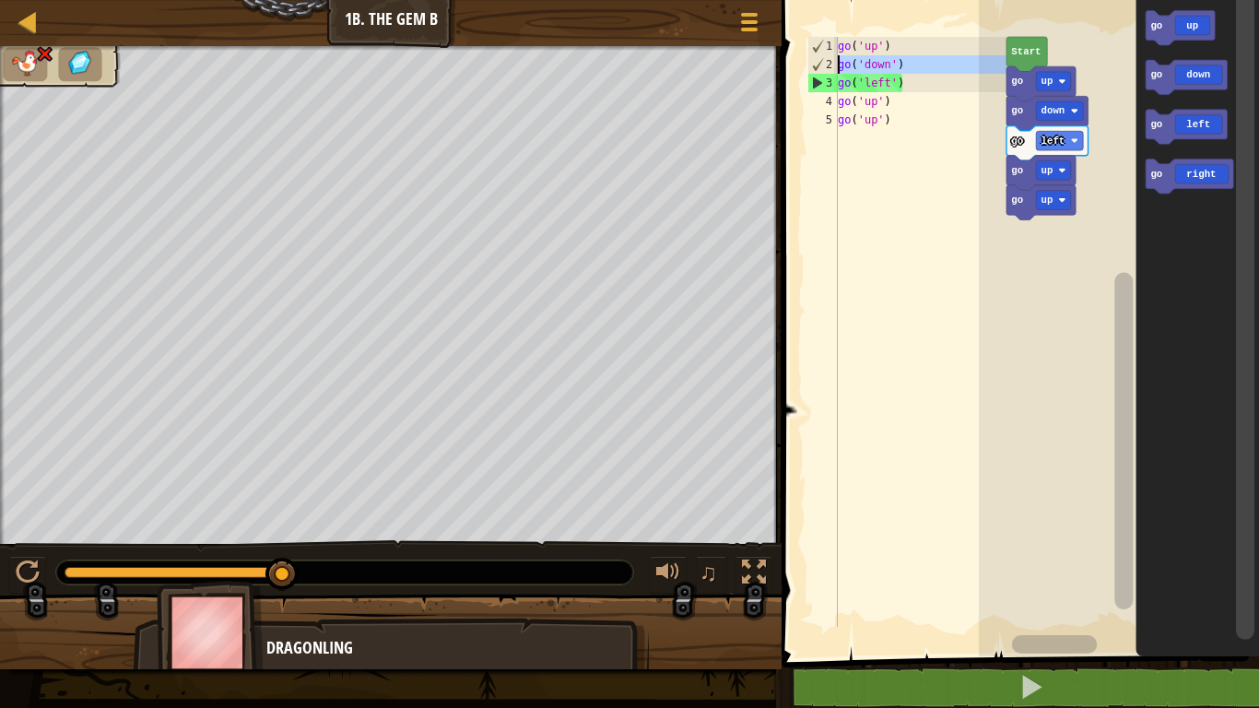
click at [814, 70] on div "2" at bounding box center [824, 64] width 30 height 18
click at [816, 63] on div "2" at bounding box center [824, 64] width 30 height 18
click at [819, 64] on div "2" at bounding box center [824, 64] width 30 height 18
click at [809, 58] on div "2" at bounding box center [824, 64] width 30 height 18
click at [820, 60] on div "2" at bounding box center [824, 64] width 30 height 18
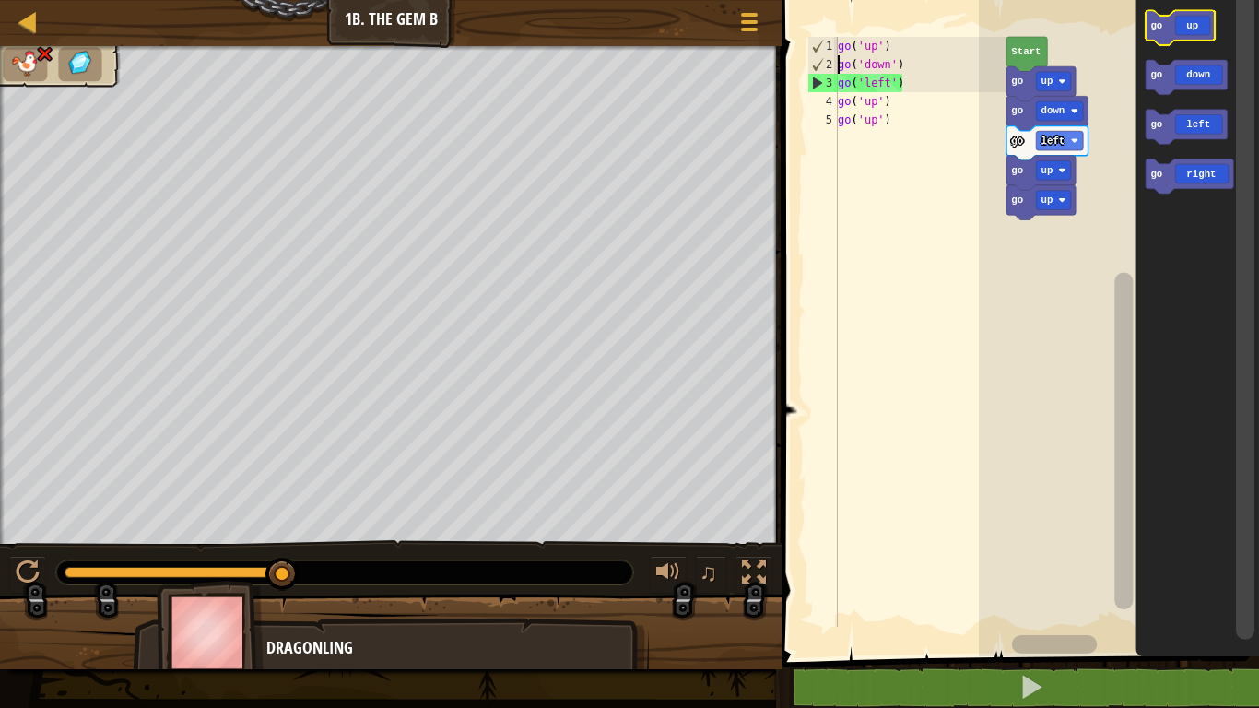
click at [1188, 38] on icon "Blockly Workspace" at bounding box center [1180, 27] width 69 height 35
click at [1175, 165] on icon "Blockly Workspace" at bounding box center [1190, 176] width 88 height 35
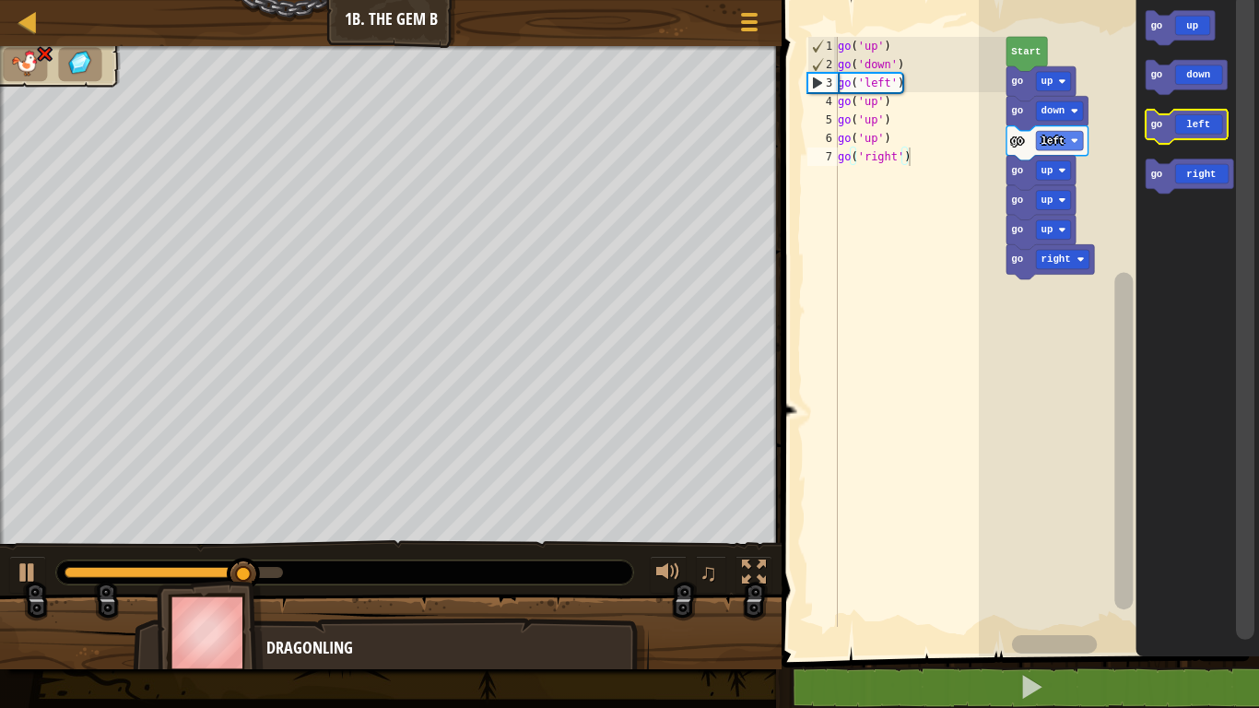
click at [1201, 118] on icon "Blockly Workspace" at bounding box center [1187, 127] width 82 height 35
click at [1200, 118] on icon "Blockly Workspace" at bounding box center [1187, 127] width 82 height 35
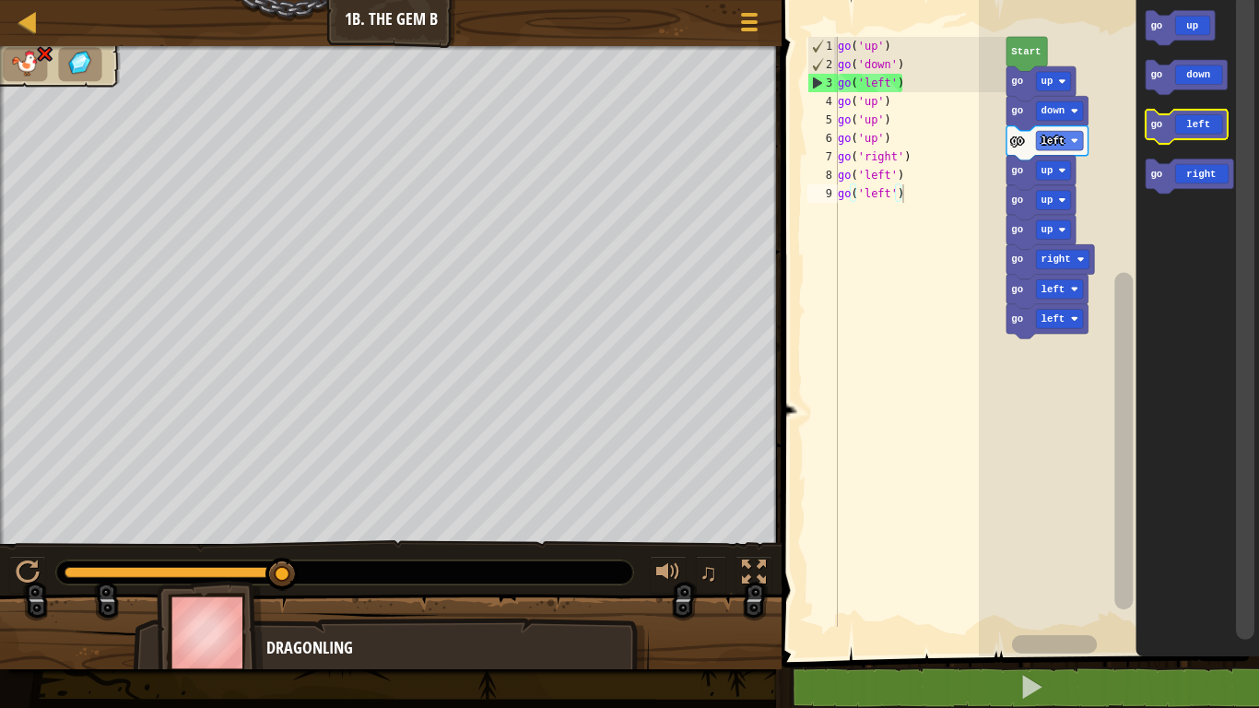
click at [1173, 120] on icon "Blockly Workspace" at bounding box center [1187, 127] width 82 height 35
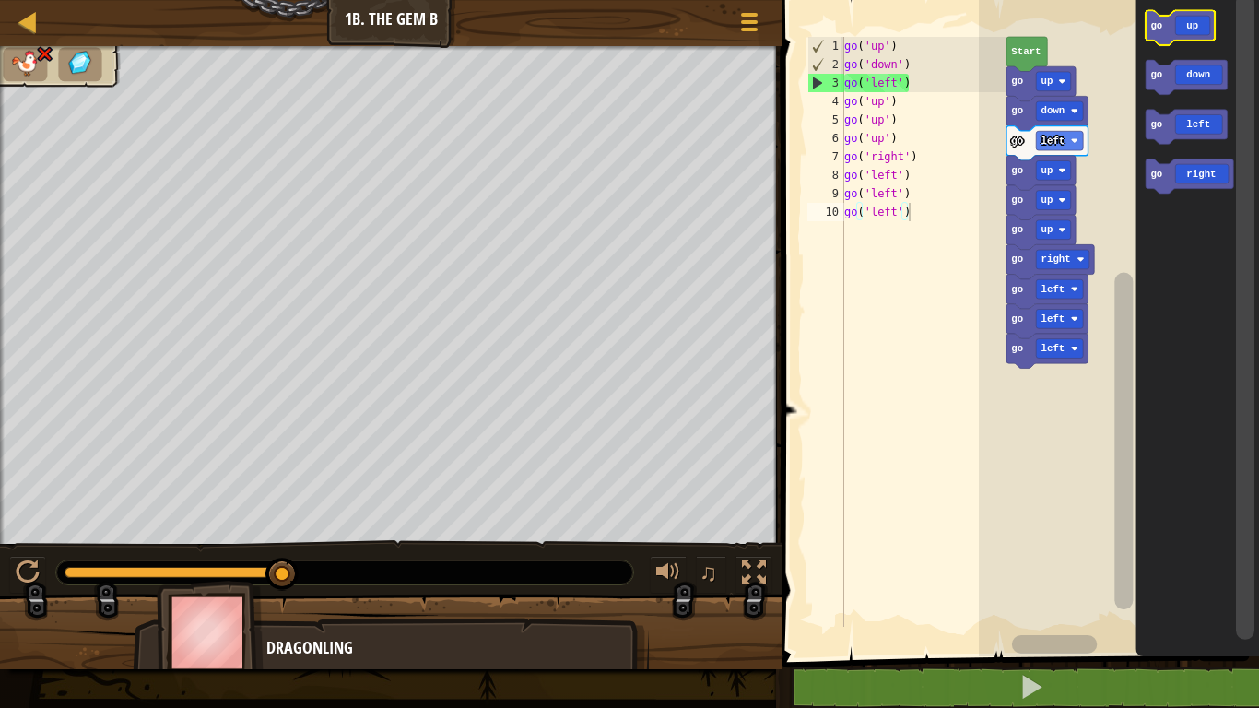
click at [1181, 30] on icon "Blockly Workspace" at bounding box center [1180, 27] width 69 height 35
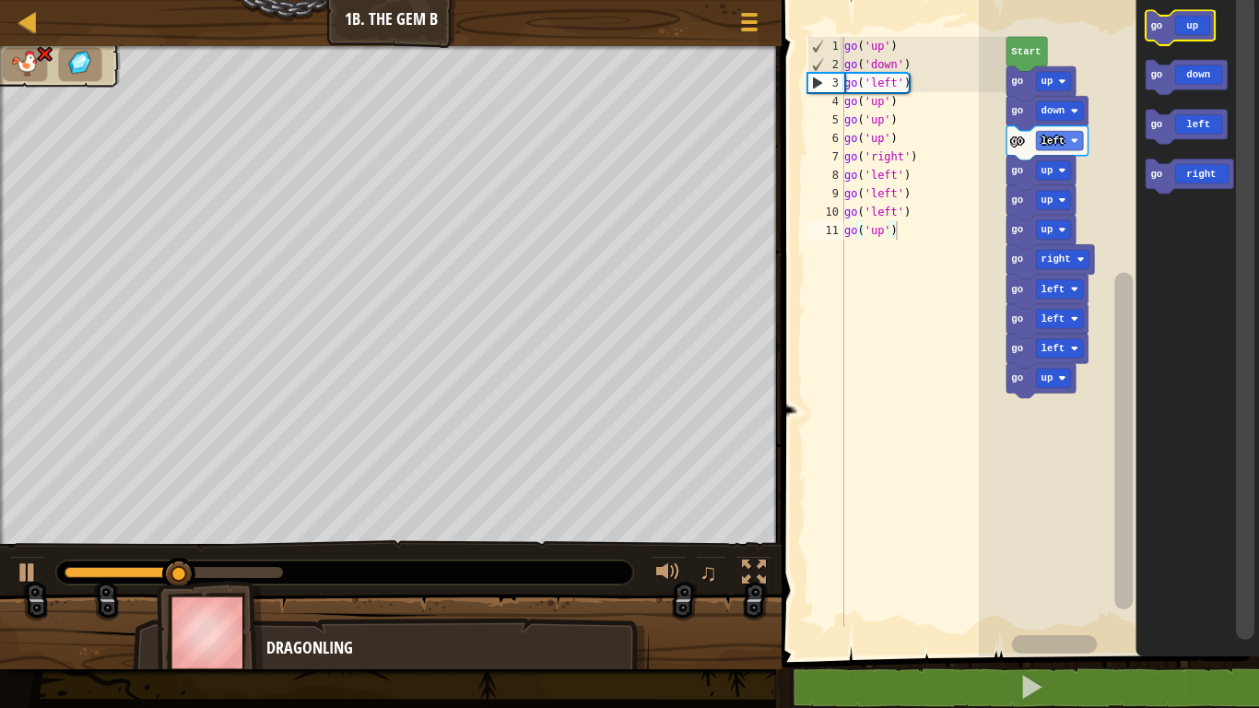
click at [1182, 30] on icon "Blockly Workspace" at bounding box center [1180, 27] width 69 height 35
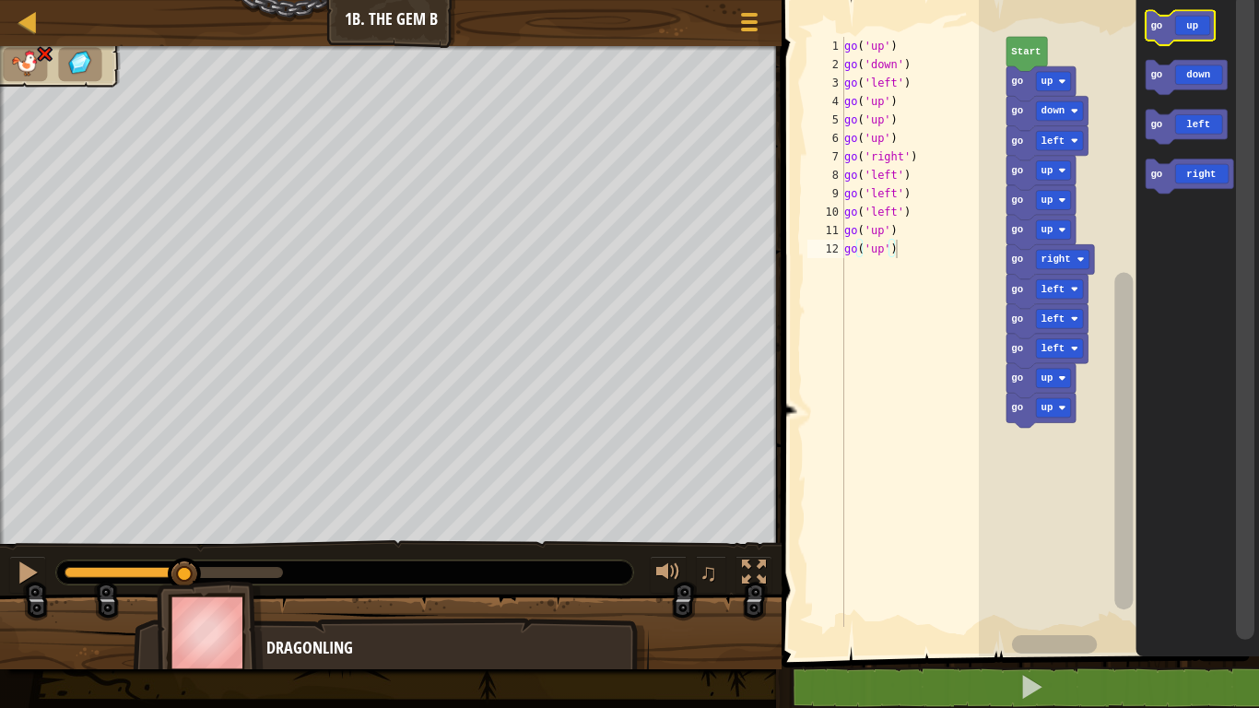
click at [1182, 30] on icon "Blockly Workspace" at bounding box center [1180, 27] width 69 height 35
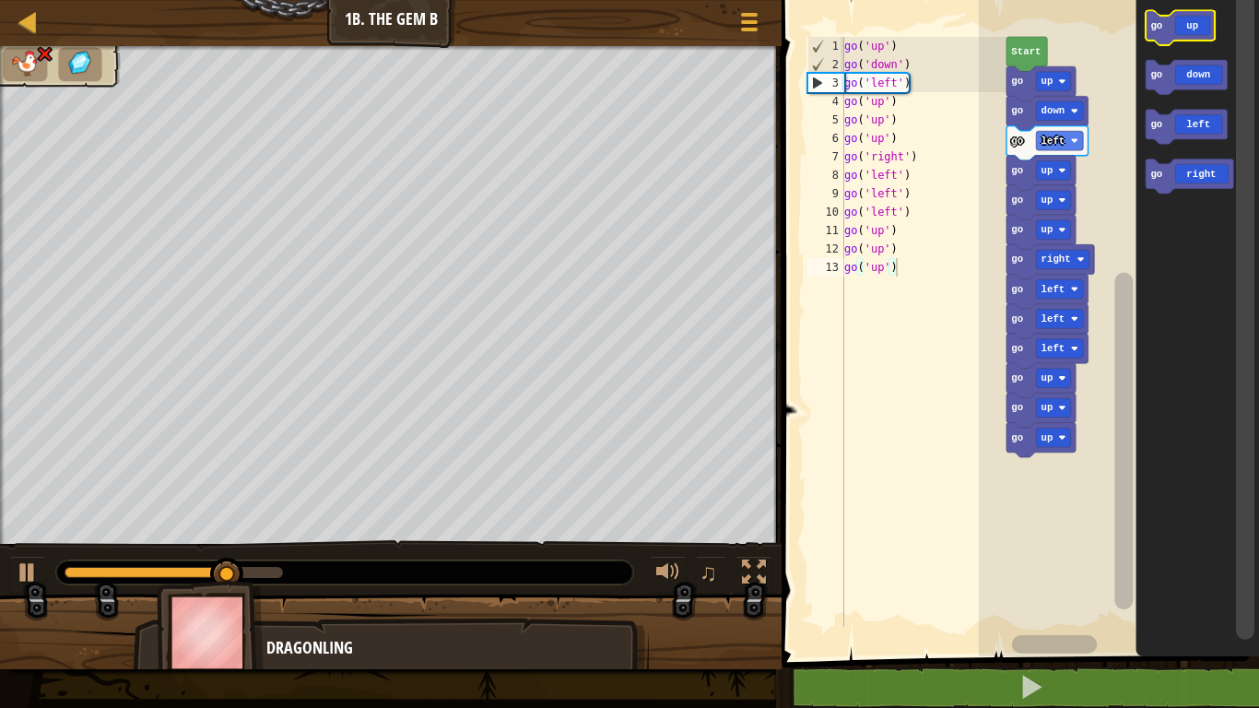
click at [0, 0] on div at bounding box center [0, 0] width 0 height 0
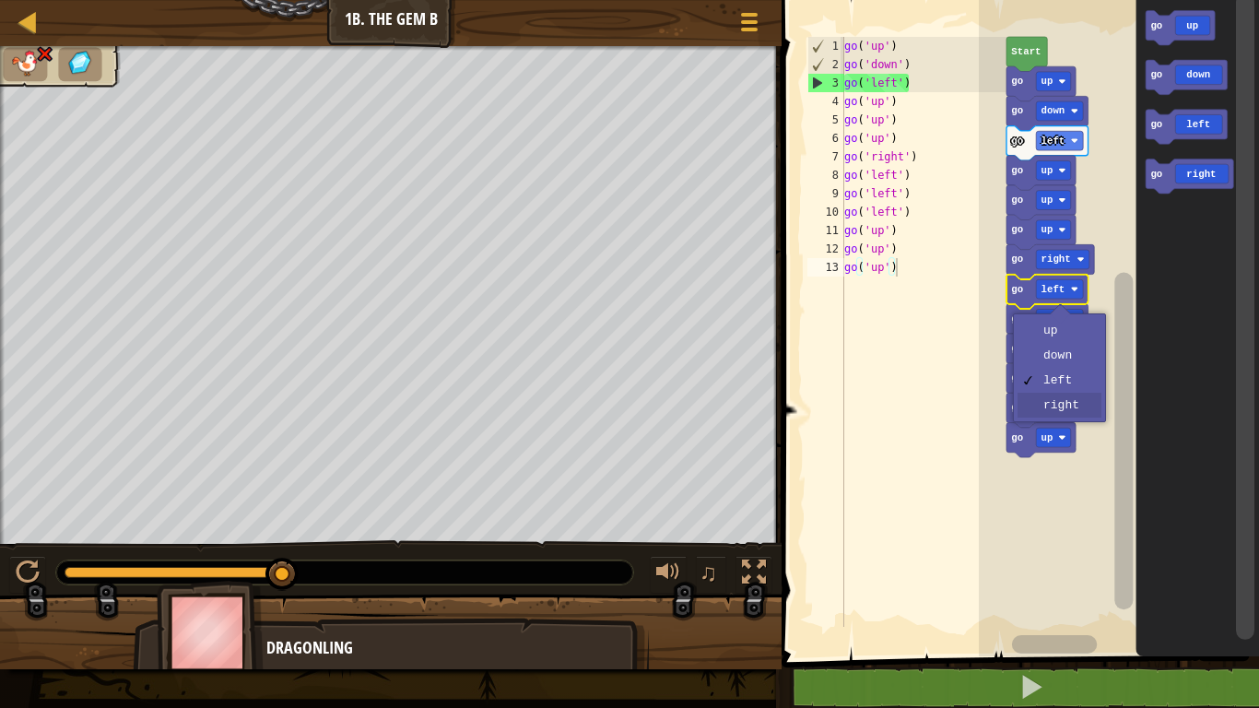
click at [1074, 414] on icon "Blockly Workspace" at bounding box center [1041, 410] width 69 height 35
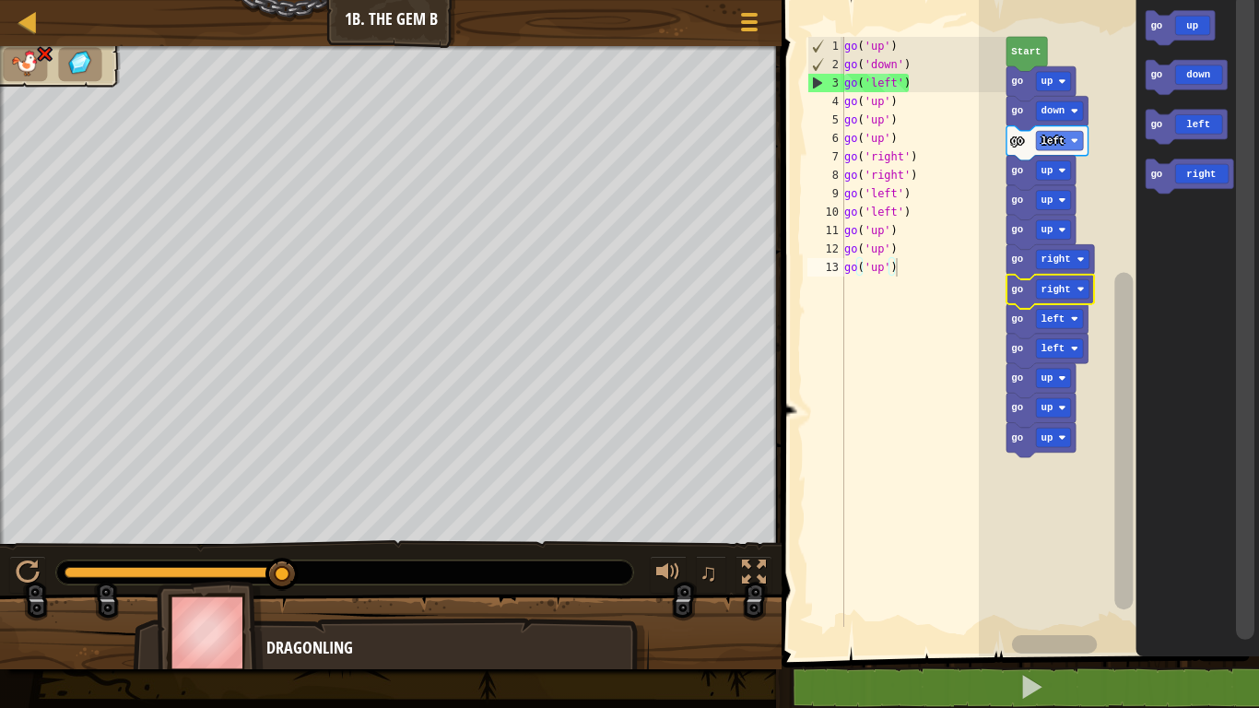
click at [1034, 53] on text "Start" at bounding box center [1026, 51] width 30 height 11
click at [1022, 57] on text "Start" at bounding box center [1026, 51] width 30 height 11
click at [1034, 53] on text "Start" at bounding box center [1026, 51] width 30 height 11
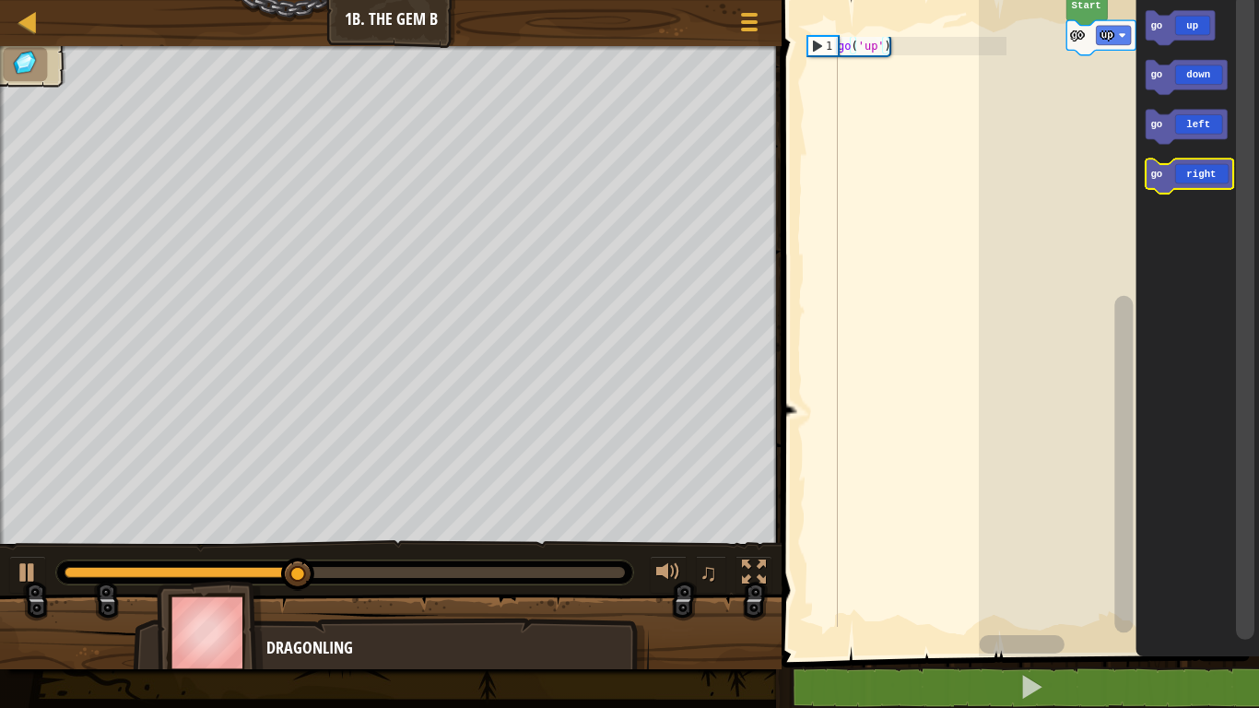
click at [1203, 183] on icon "Blockly Workspace" at bounding box center [1190, 176] width 88 height 35
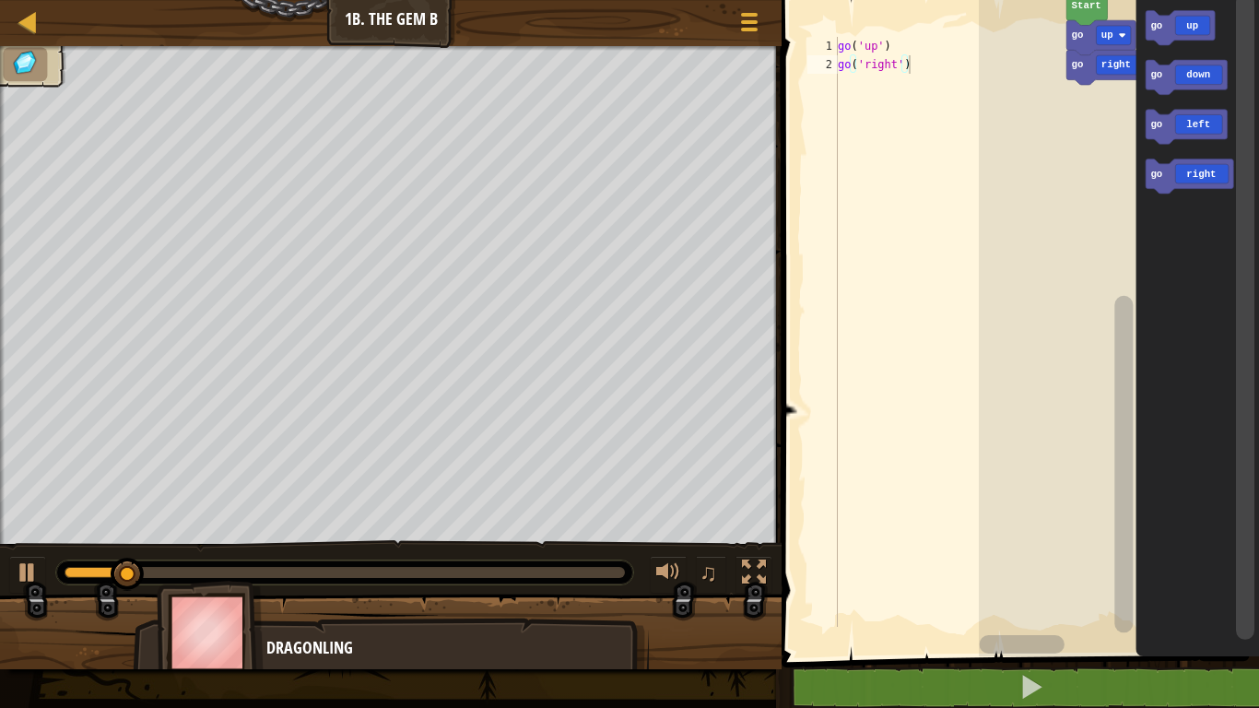
click at [1202, 177] on icon "Blockly Workspace" at bounding box center [1190, 176] width 88 height 35
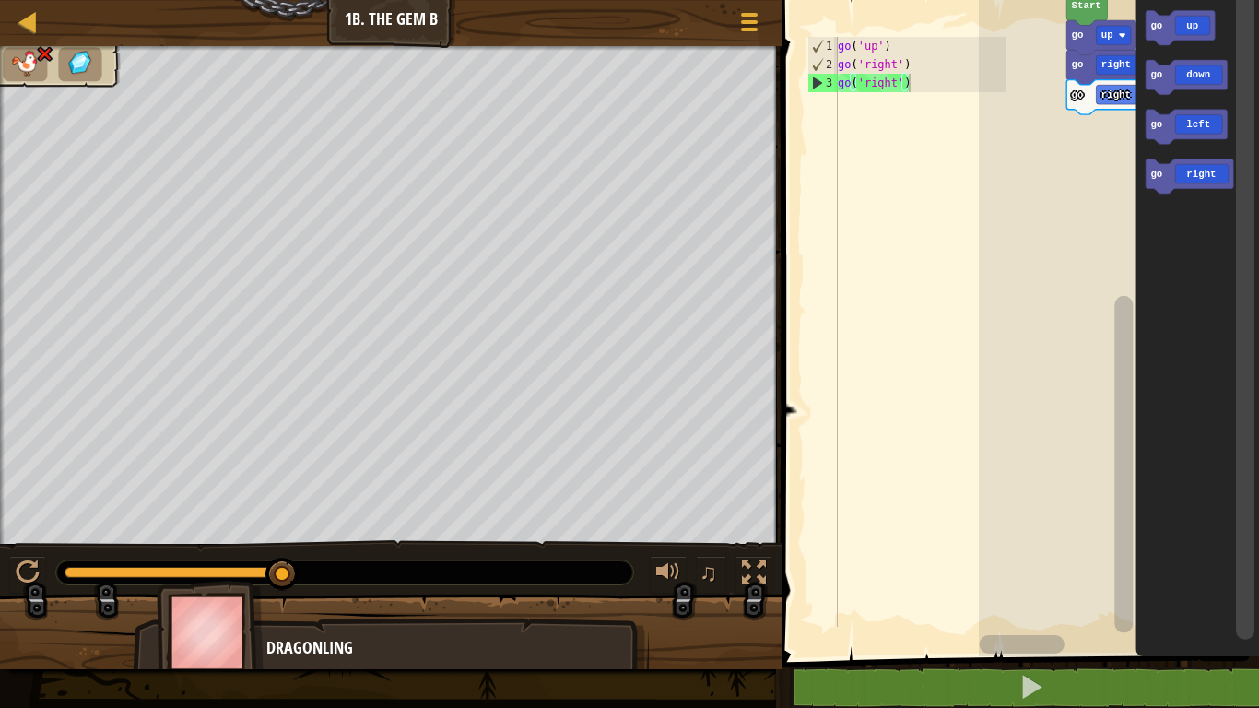
click at [1077, 100] on text "go" at bounding box center [1077, 94] width 12 height 11
click at [823, 90] on div "3" at bounding box center [824, 83] width 30 height 18
type textarea "go('right')"
click at [821, 84] on div "3" at bounding box center [824, 83] width 30 height 18
click at [817, 85] on div "3" at bounding box center [824, 83] width 30 height 18
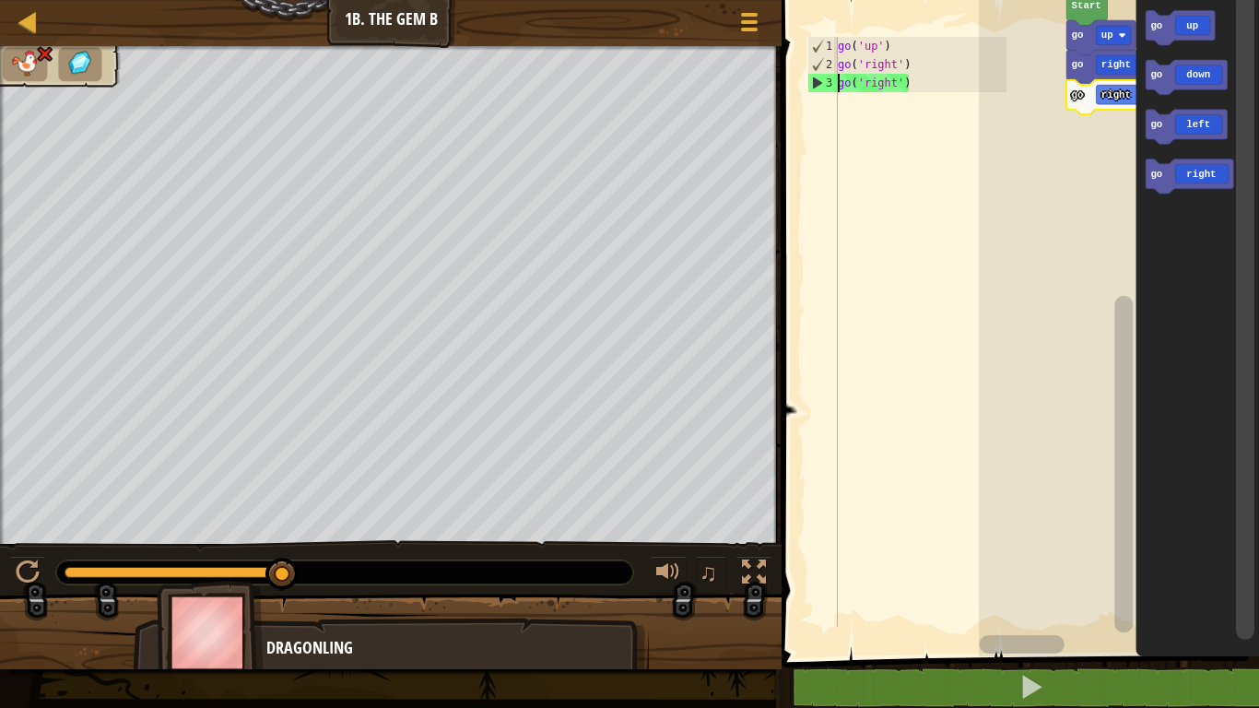
click at [901, 83] on div "go ( 'up' ) go ( 'right' ) go ( 'right' )" at bounding box center [920, 350] width 172 height 627
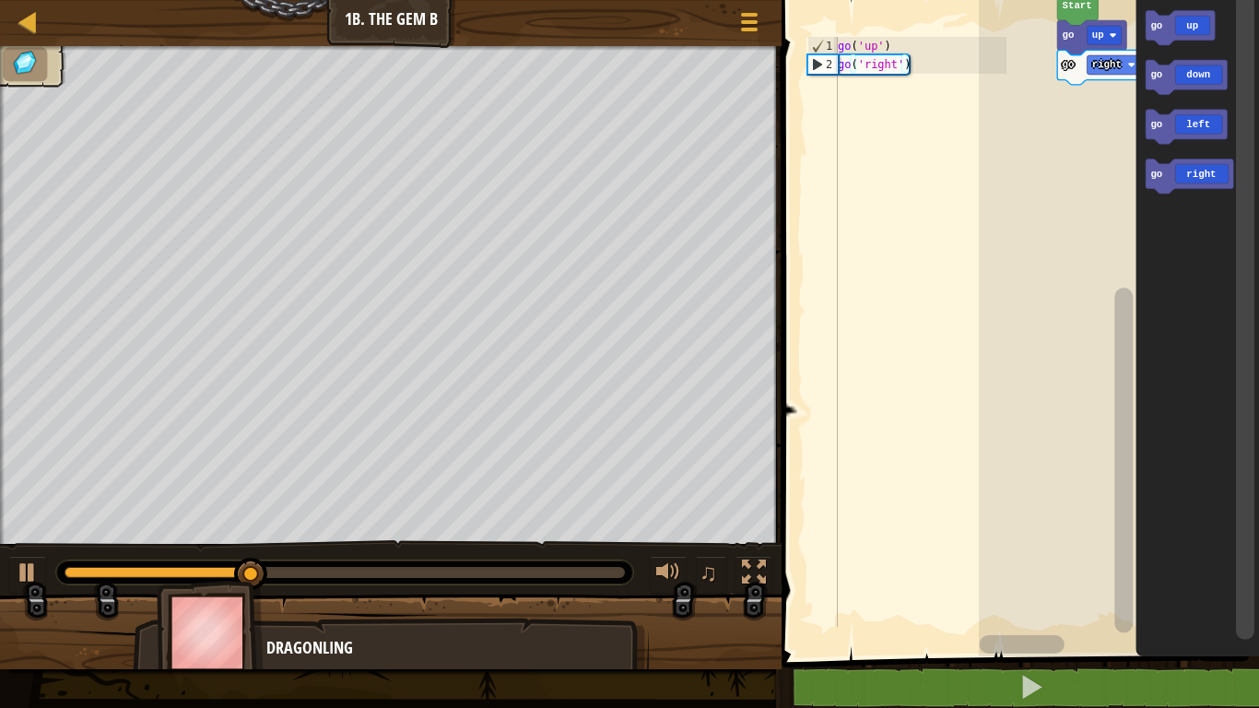
click at [1187, 37] on icon "Blockly Workspace" at bounding box center [1180, 27] width 69 height 35
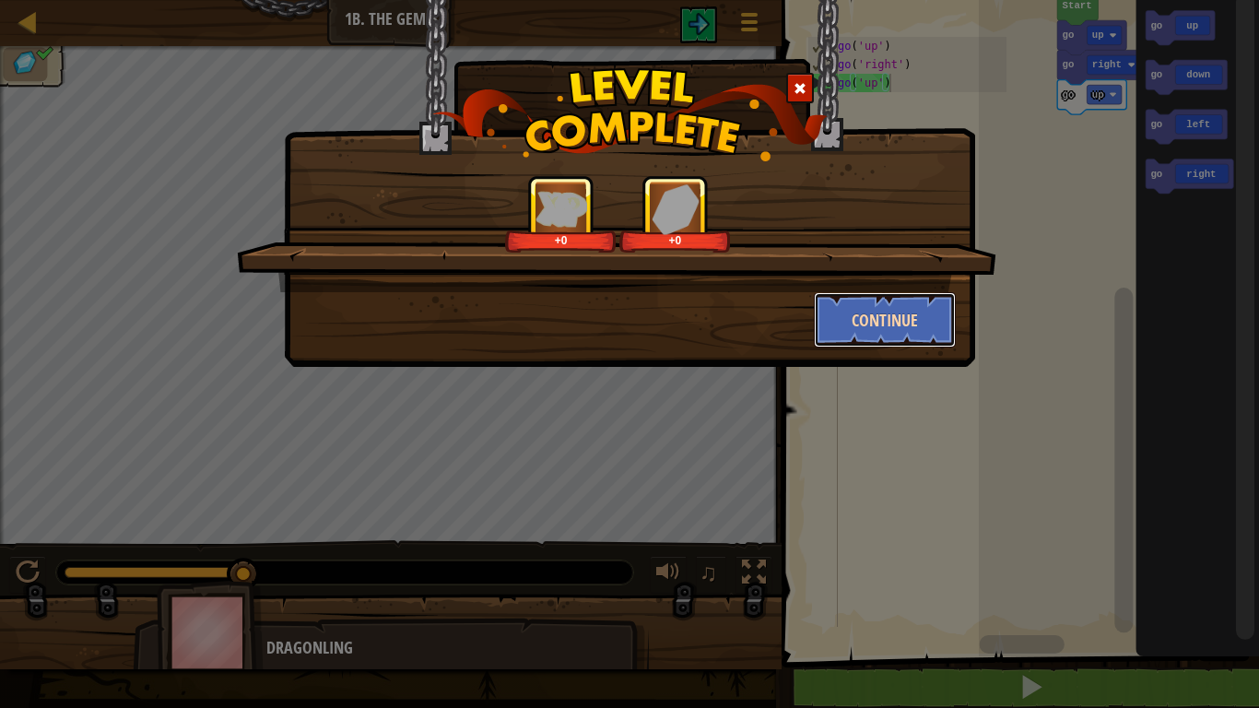
click at [909, 347] on button "Continue" at bounding box center [885, 319] width 143 height 55
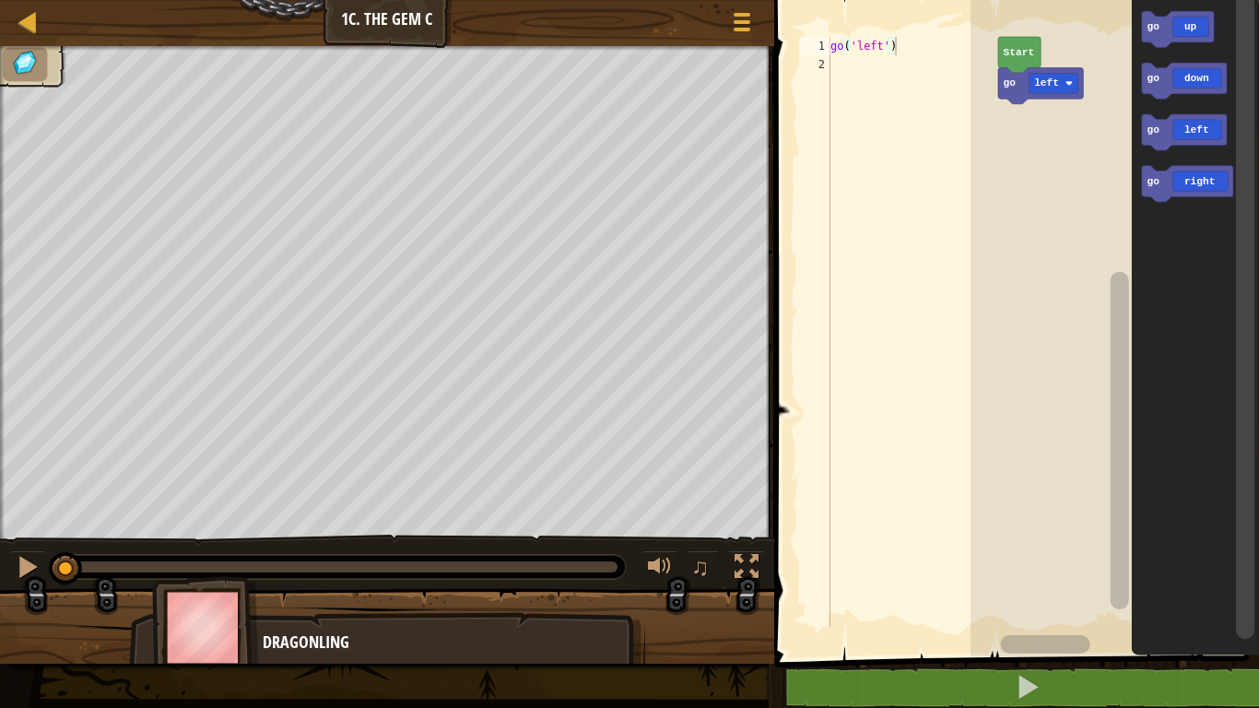
click at [0, 0] on div at bounding box center [0, 0] width 0 height 0
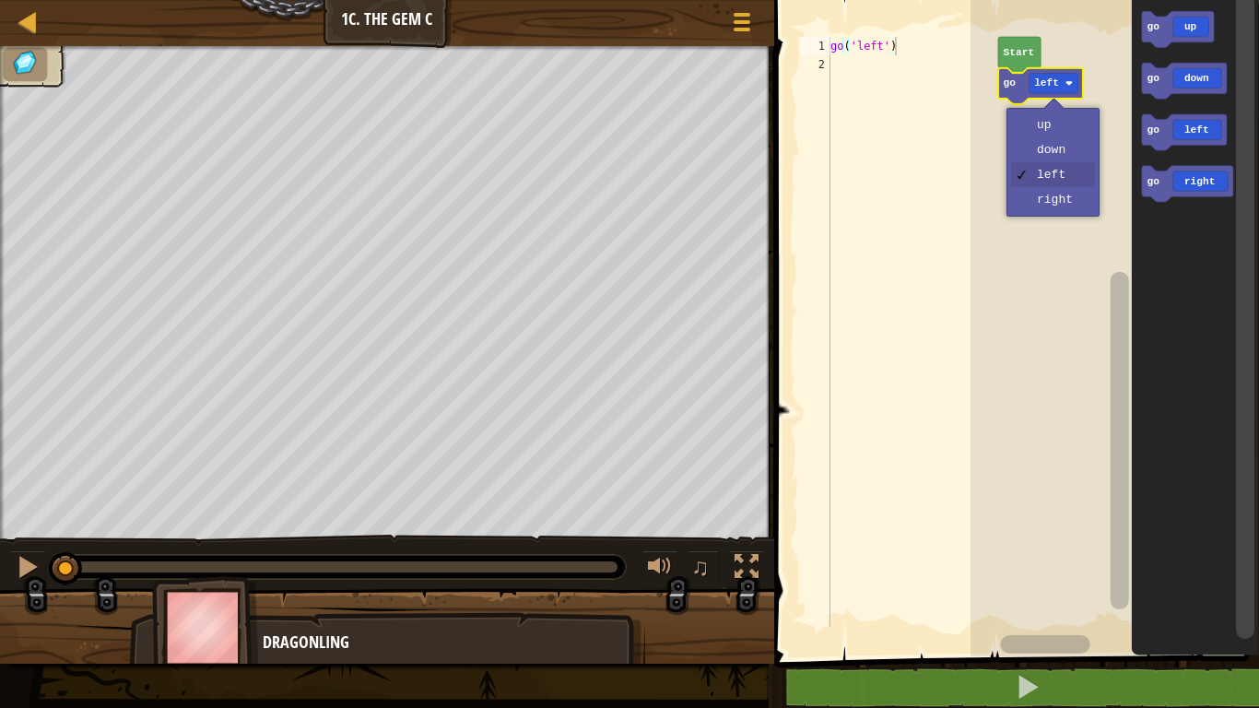
click at [1060, 159] on rect "Blockly Workspace" at bounding box center [1115, 324] width 289 height 666
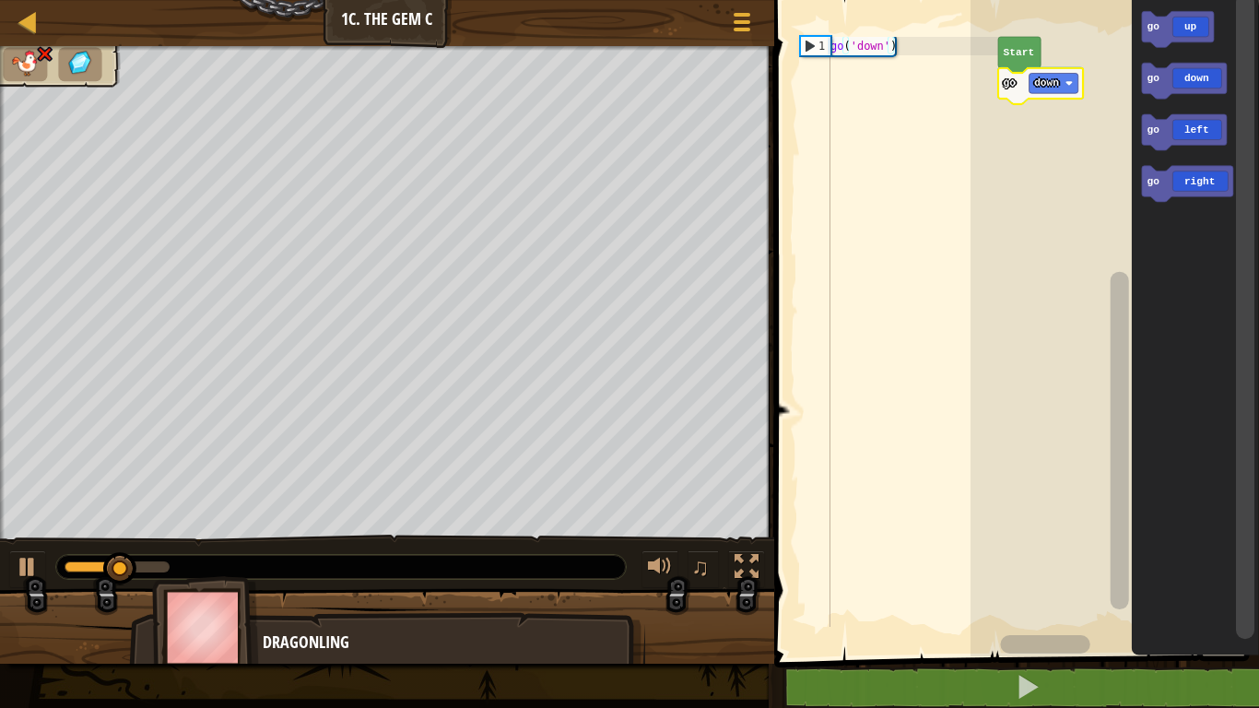
click at [1059, 86] on text "down" at bounding box center [1046, 82] width 25 height 11
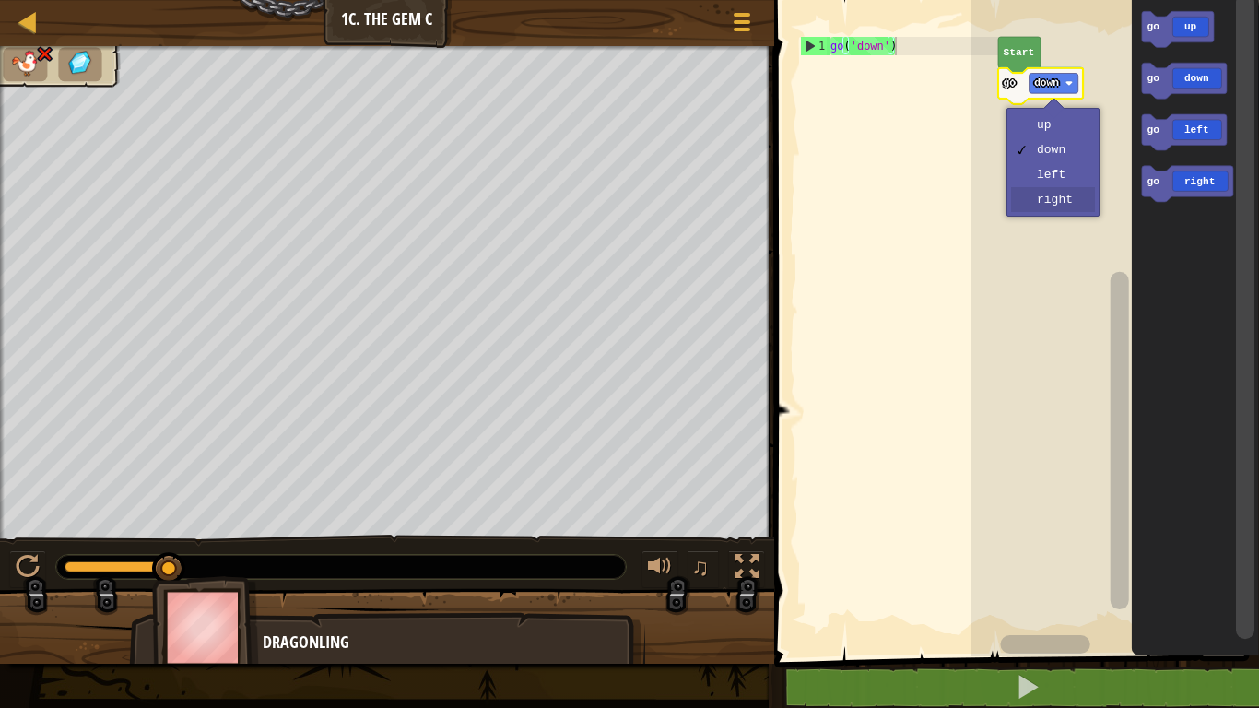
click at [1059, 208] on rect "Blockly Workspace" at bounding box center [1115, 324] width 289 height 666
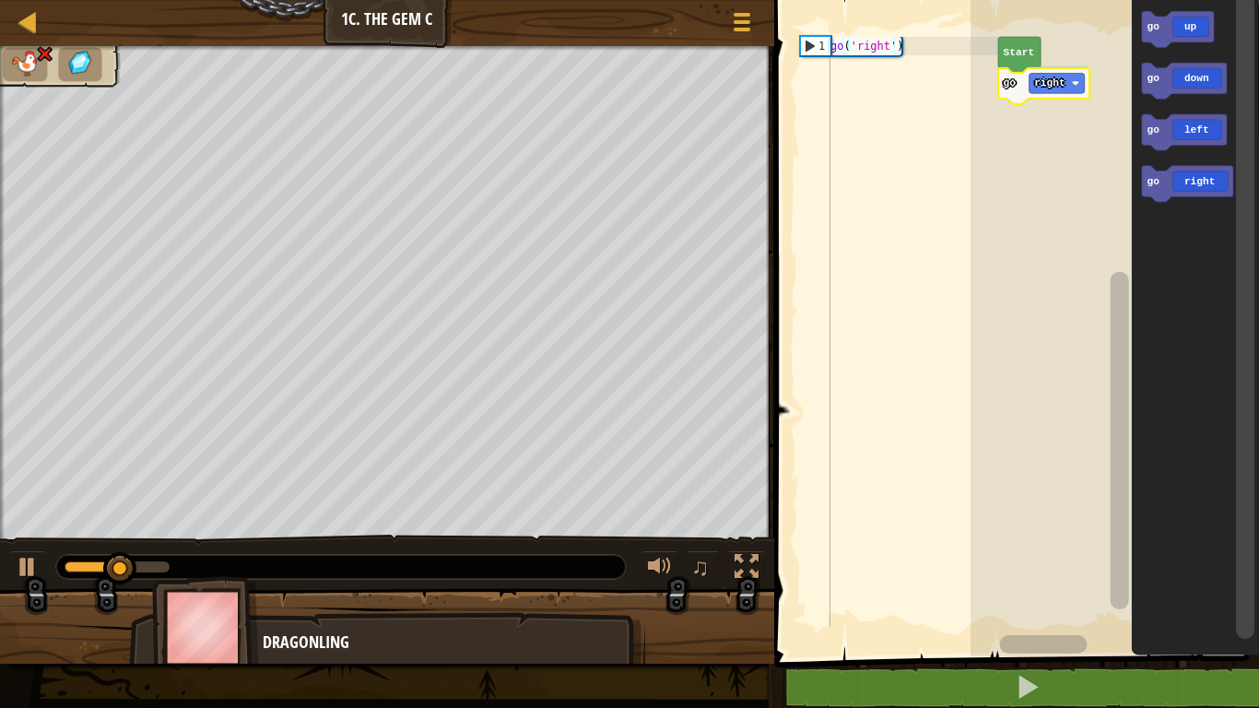
click at [1058, 82] on text "right" at bounding box center [1049, 82] width 31 height 11
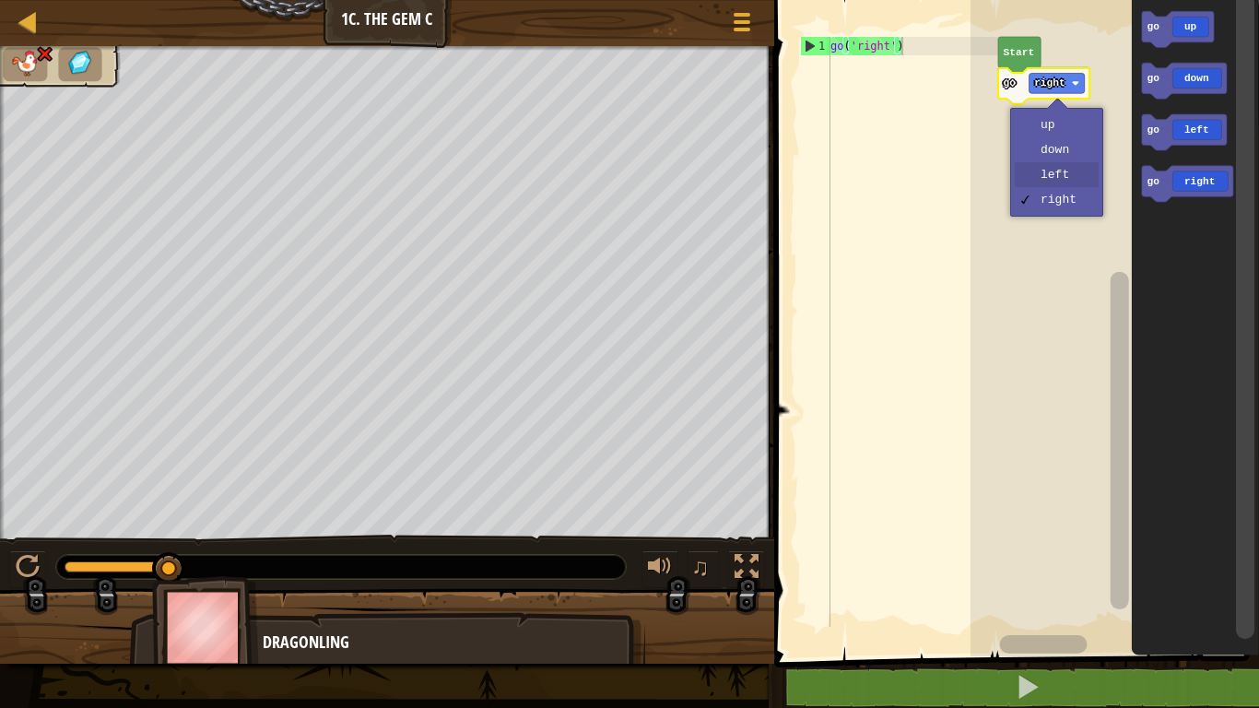
click at [1047, 177] on rect "Blockly Workspace" at bounding box center [1115, 324] width 289 height 666
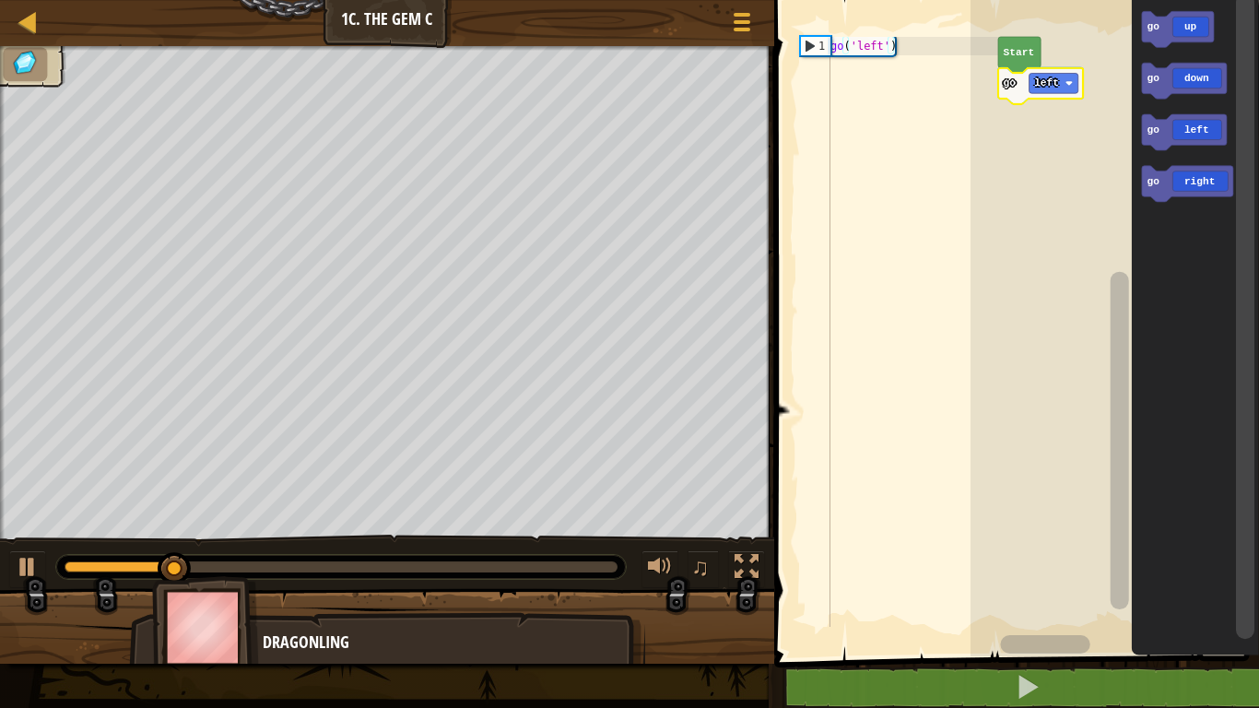
click at [1049, 95] on icon "Blockly Workspace" at bounding box center [1040, 86] width 85 height 36
click at [0, 0] on div at bounding box center [0, 0] width 0 height 0
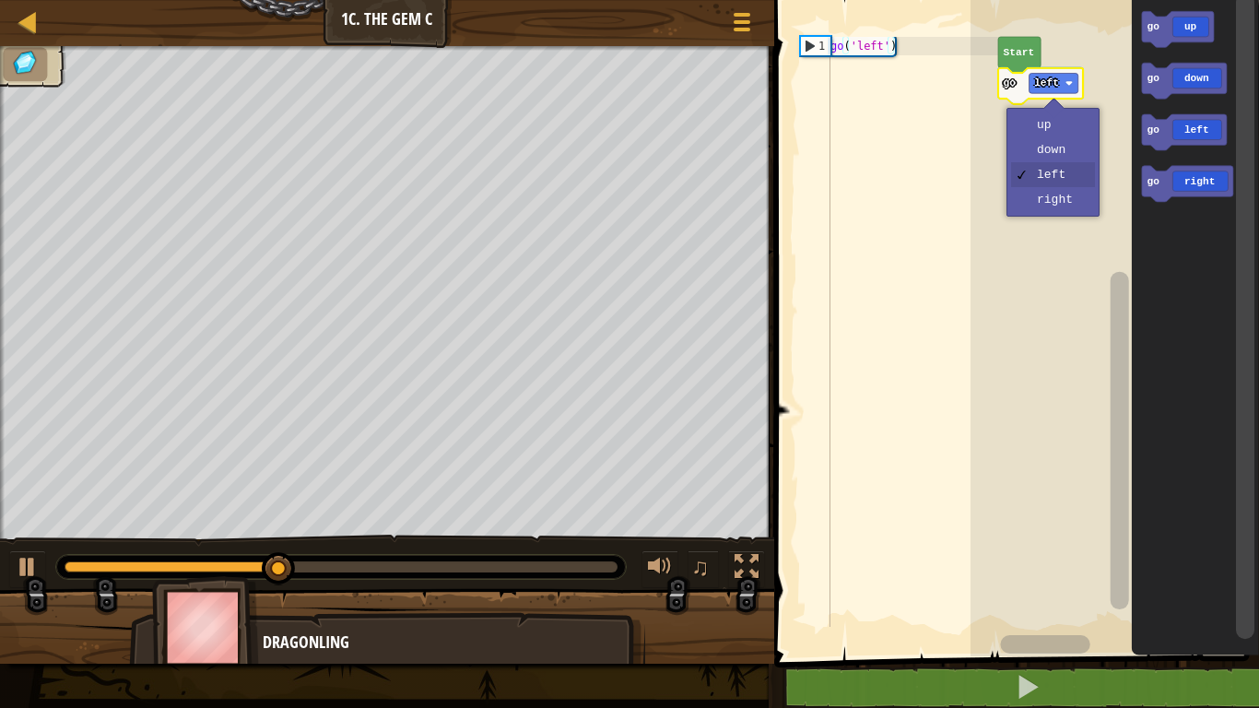
click at [1057, 155] on rect "Blockly Workspace" at bounding box center [1115, 324] width 289 height 666
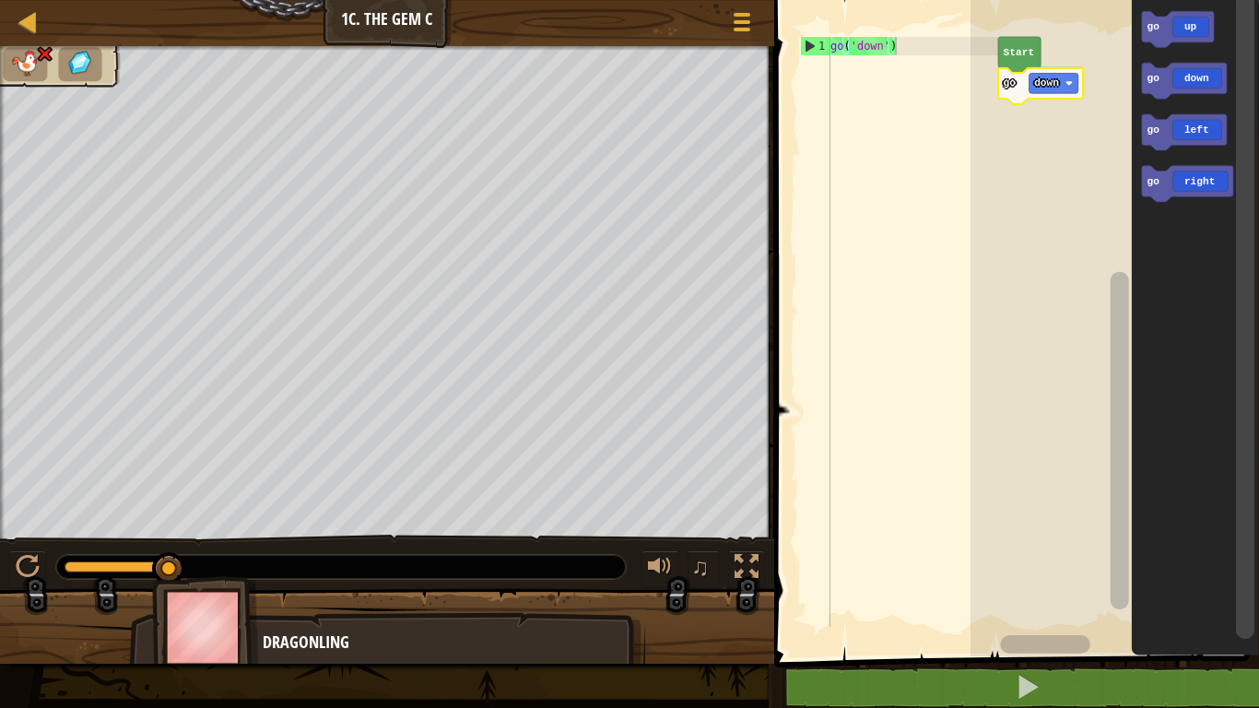
click at [1041, 89] on text "down" at bounding box center [1046, 82] width 25 height 11
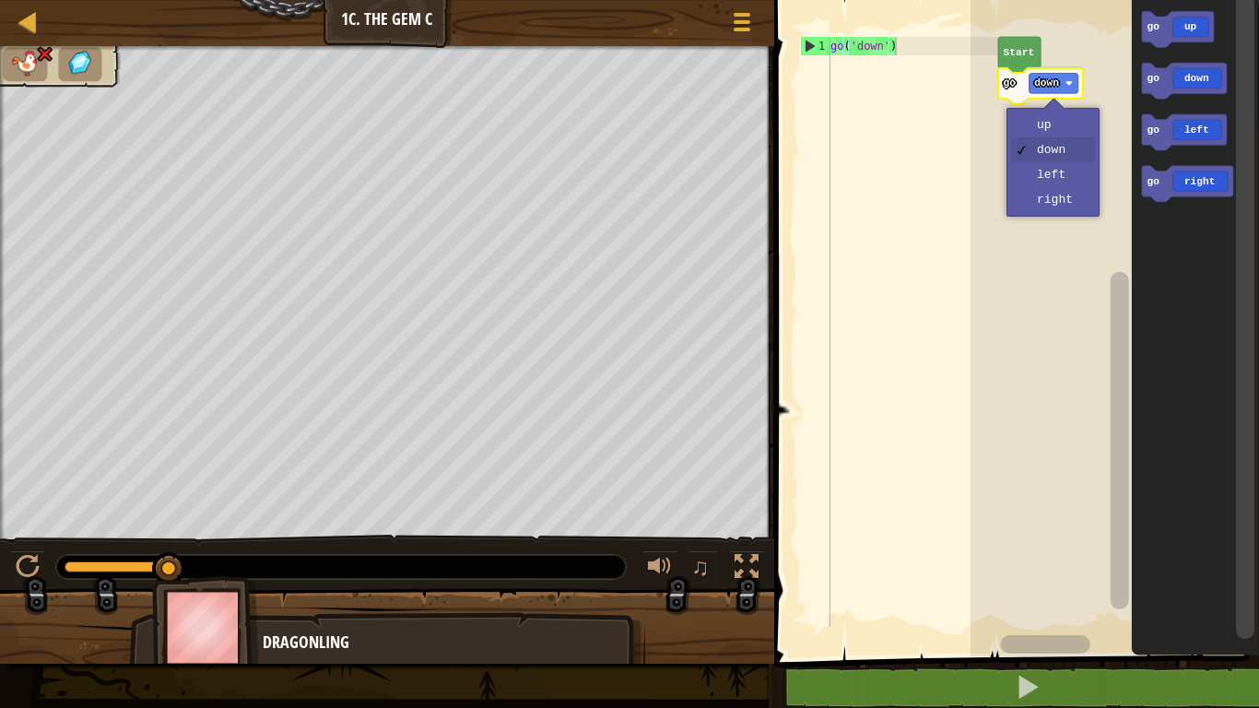
click at [1061, 159] on rect "Blockly Workspace" at bounding box center [1115, 324] width 289 height 666
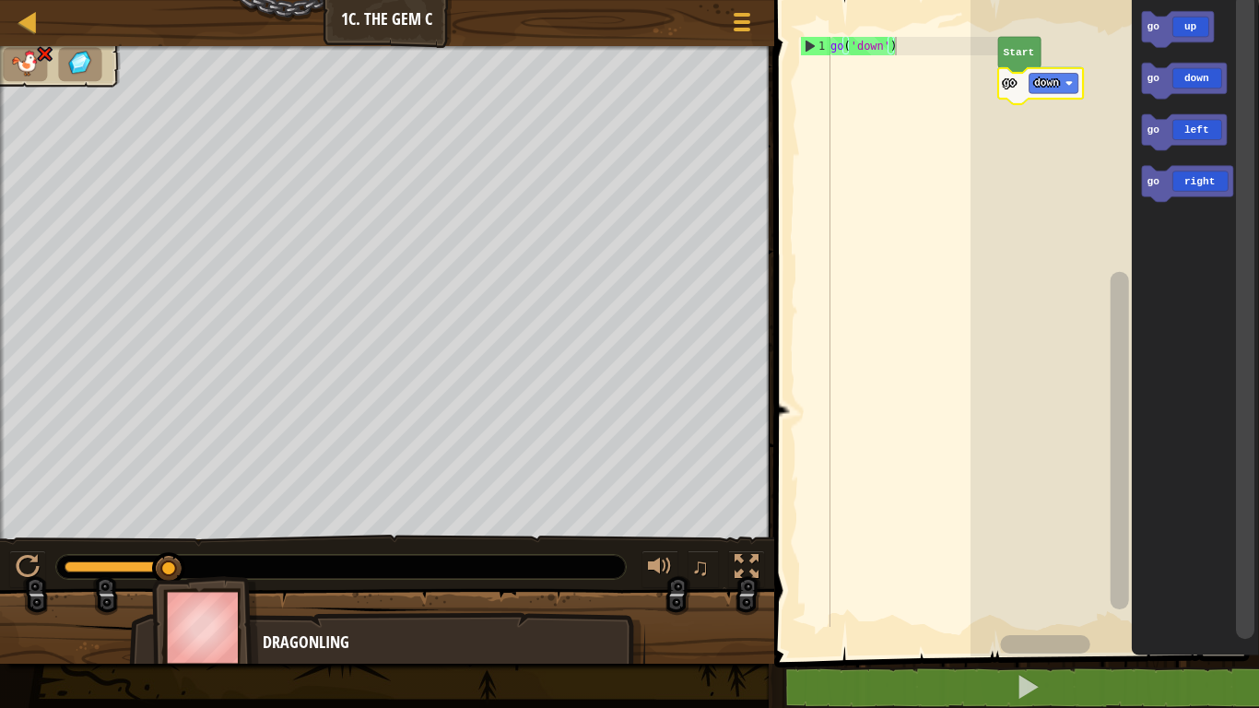
click at [1045, 98] on icon "Blockly Workspace" at bounding box center [1040, 86] width 85 height 36
click at [1061, 86] on rect "Blockly Workspace" at bounding box center [1054, 84] width 49 height 20
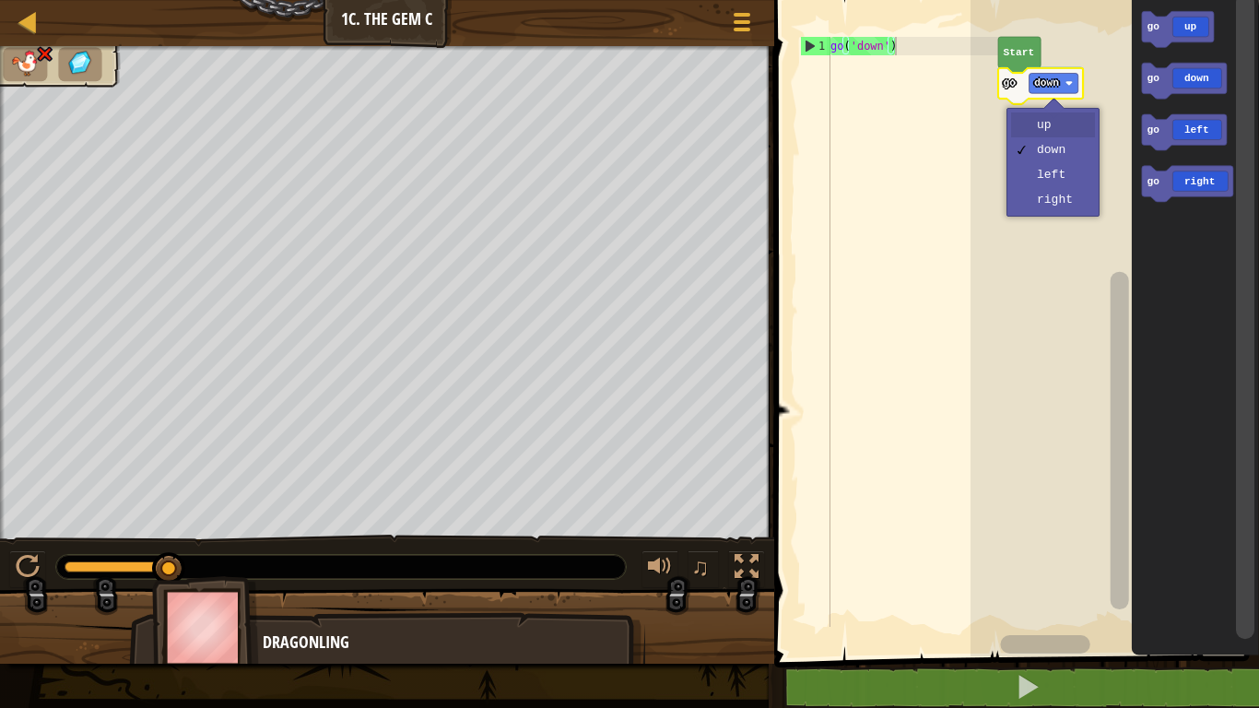
click at [1057, 125] on rect "Blockly Workspace" at bounding box center [1115, 324] width 289 height 666
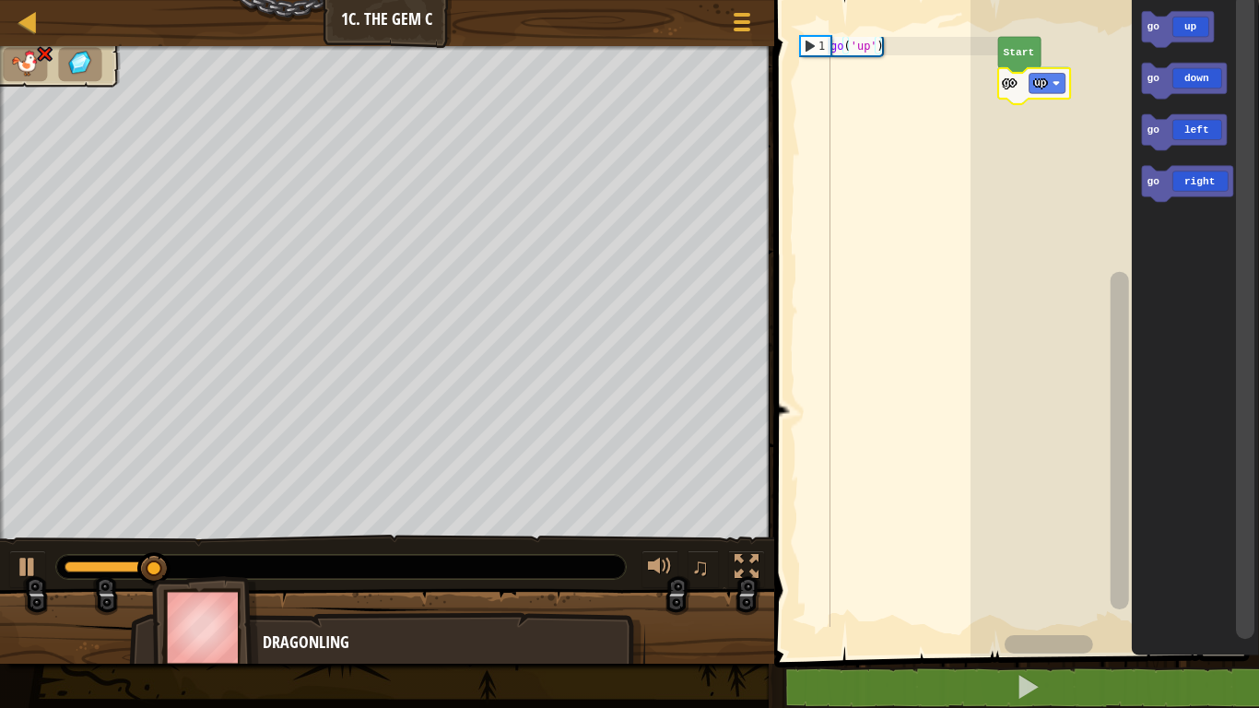
click at [0, 0] on div at bounding box center [0, 0] width 0 height 0
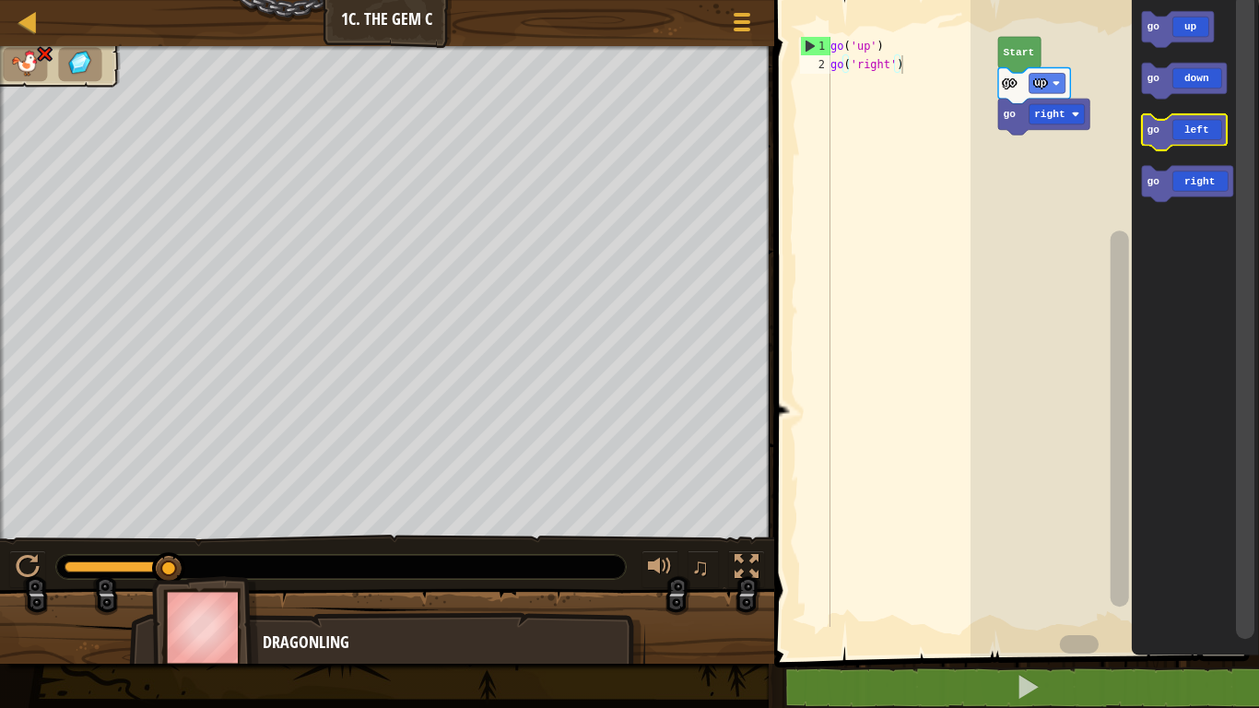
click at [1207, 147] on rect "Blockly Workspace" at bounding box center [1184, 132] width 85 height 36
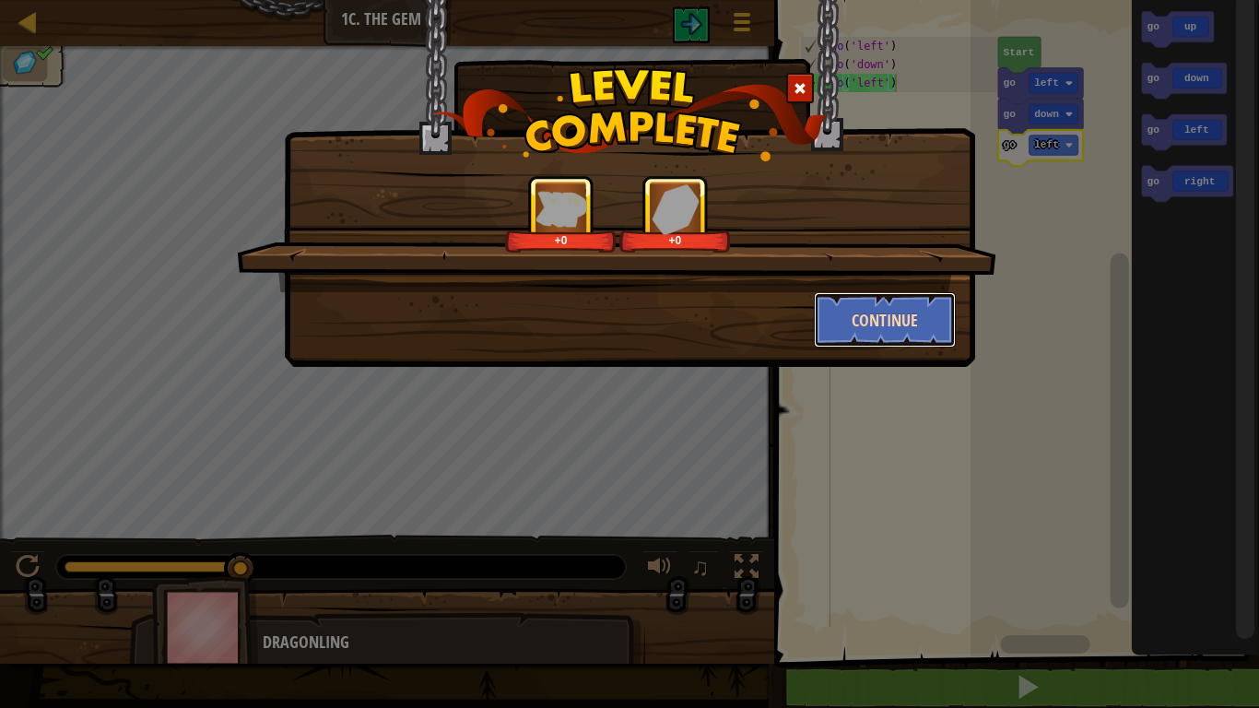
click at [930, 325] on button "Continue" at bounding box center [885, 319] width 143 height 55
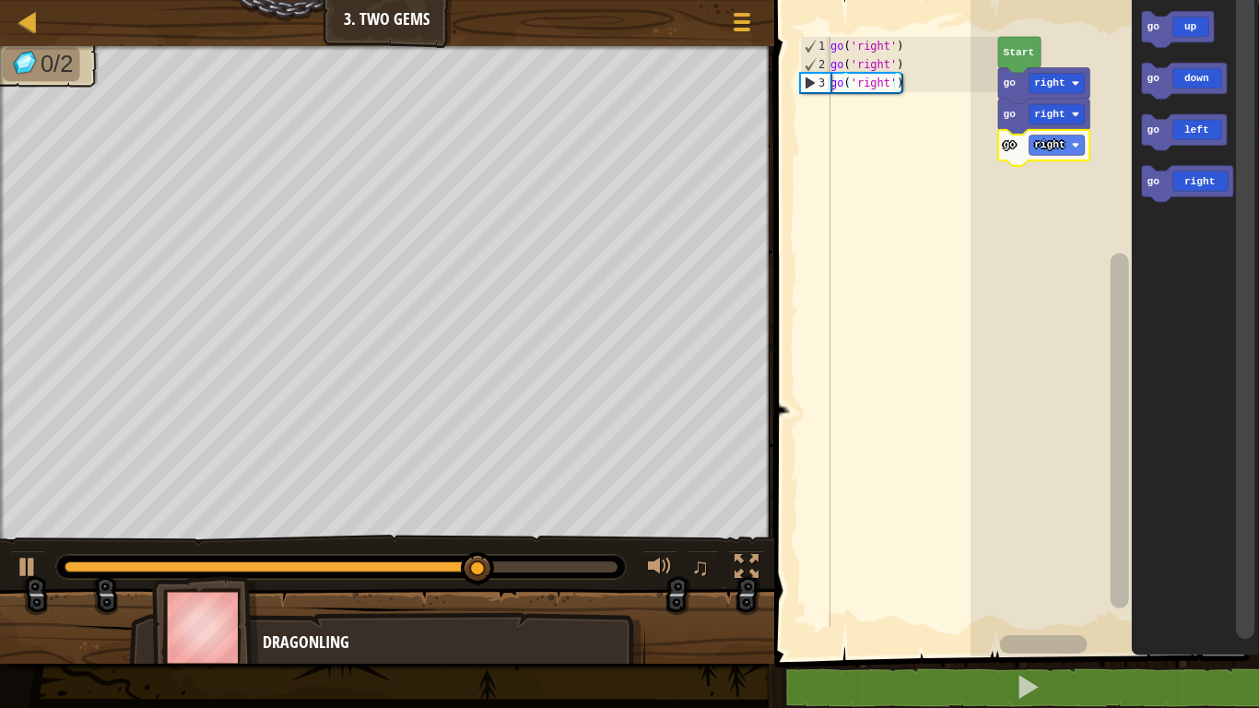
click at [1202, 83] on icon "Blockly Workspace" at bounding box center [1184, 81] width 85 height 36
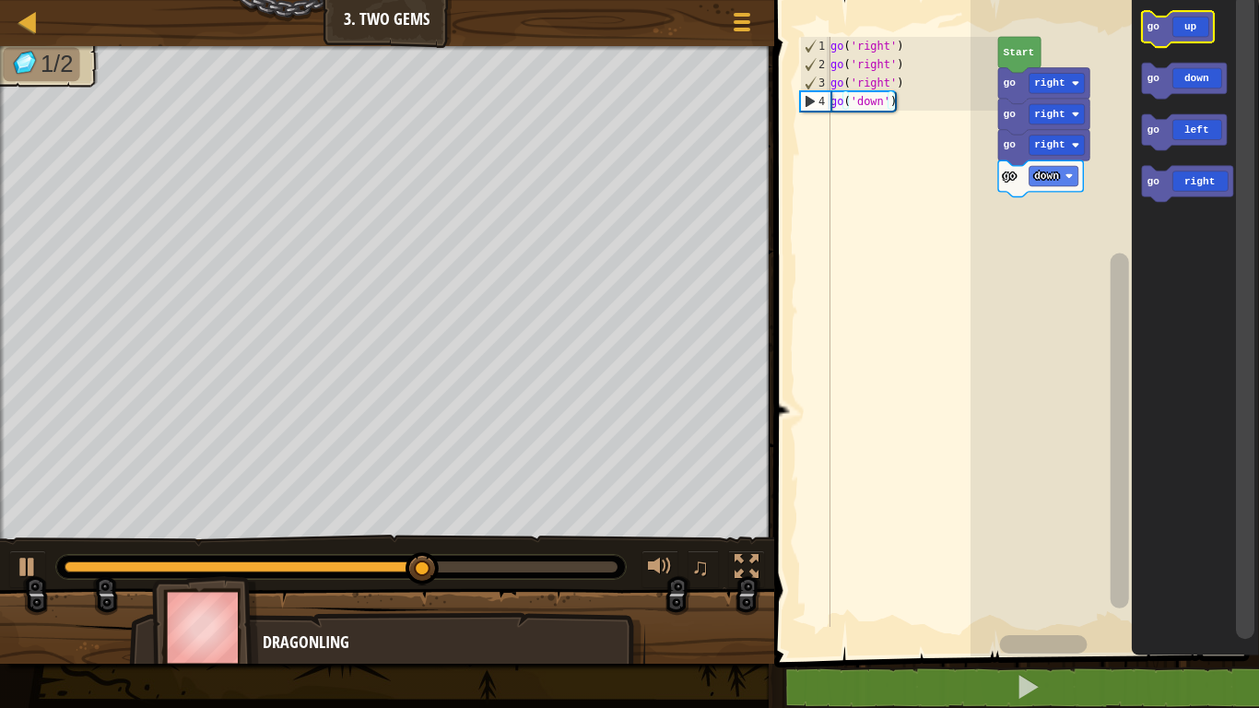
click at [1209, 30] on icon "Blockly Workspace" at bounding box center [1178, 29] width 72 height 36
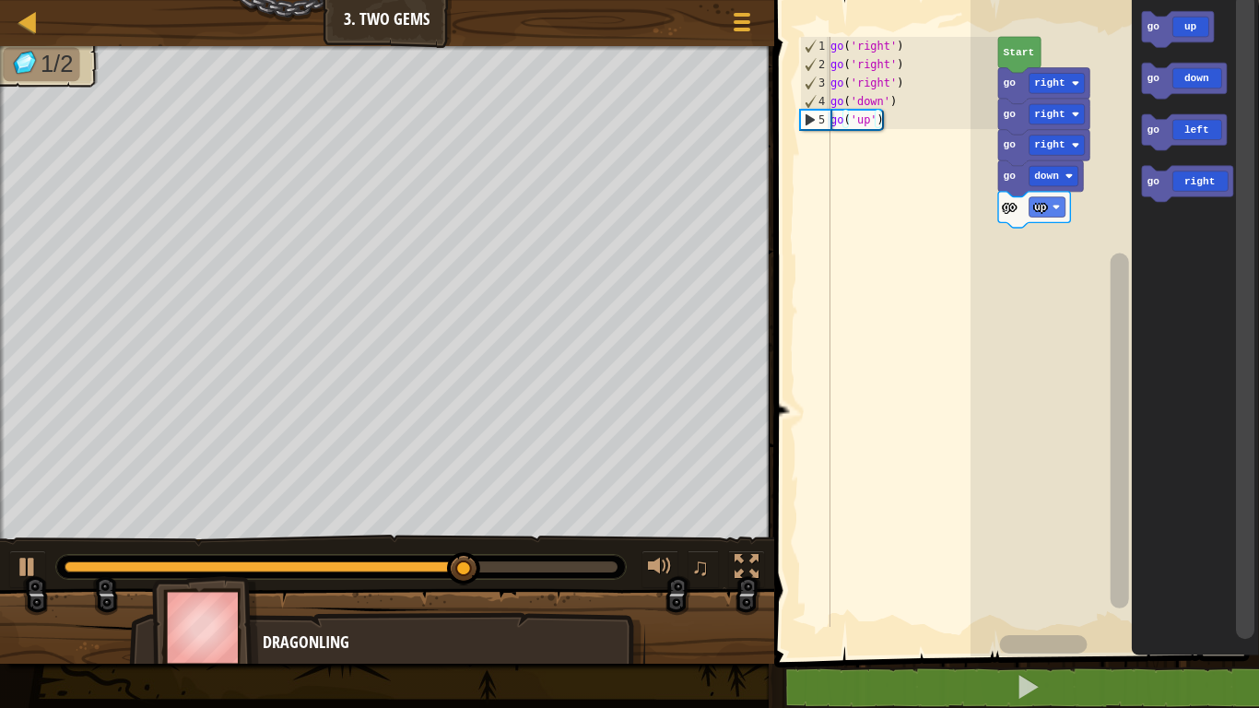
click at [1187, 43] on rect "Blockly Workspace" at bounding box center [1178, 29] width 72 height 36
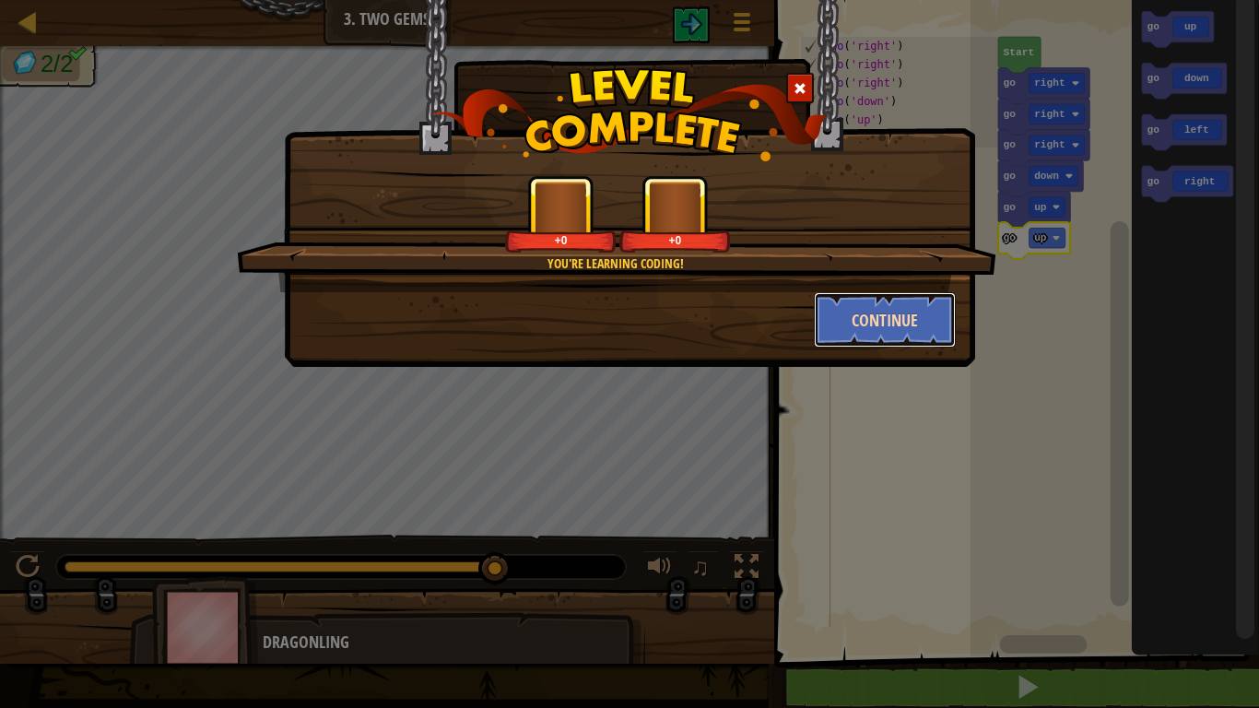
click at [890, 320] on button "Continue" at bounding box center [885, 319] width 143 height 55
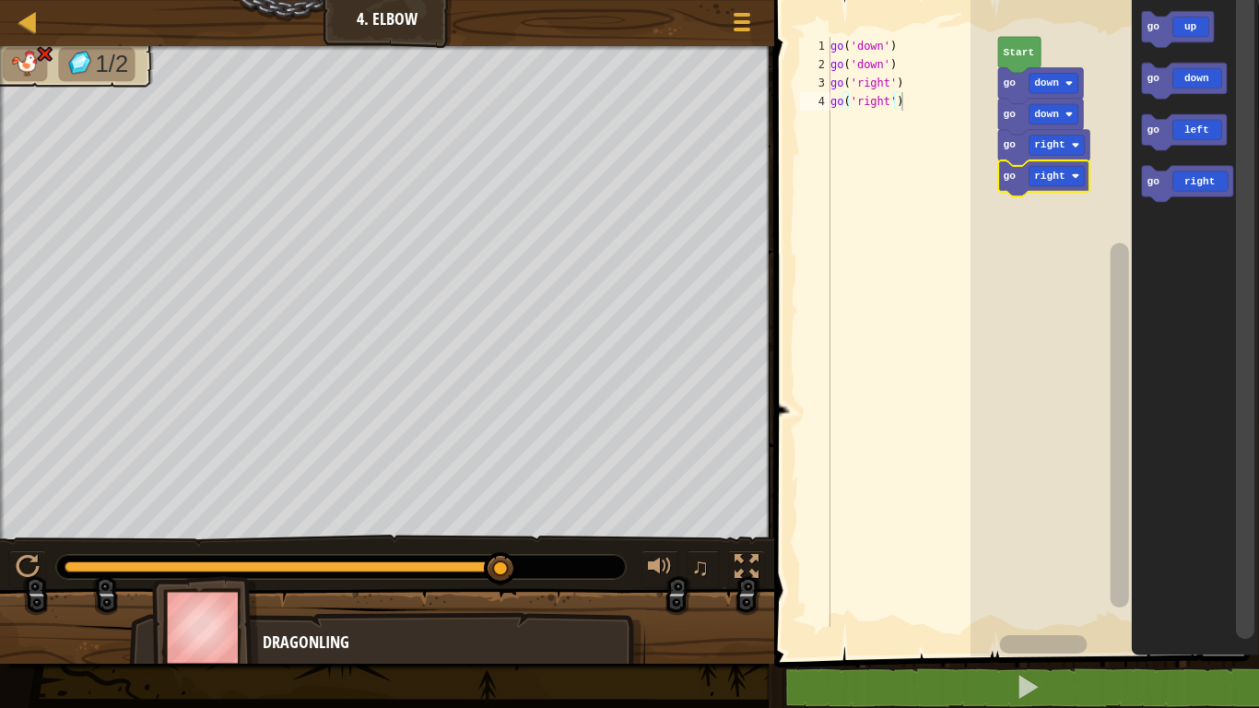
click at [1047, 149] on text "right" at bounding box center [1049, 144] width 31 height 11
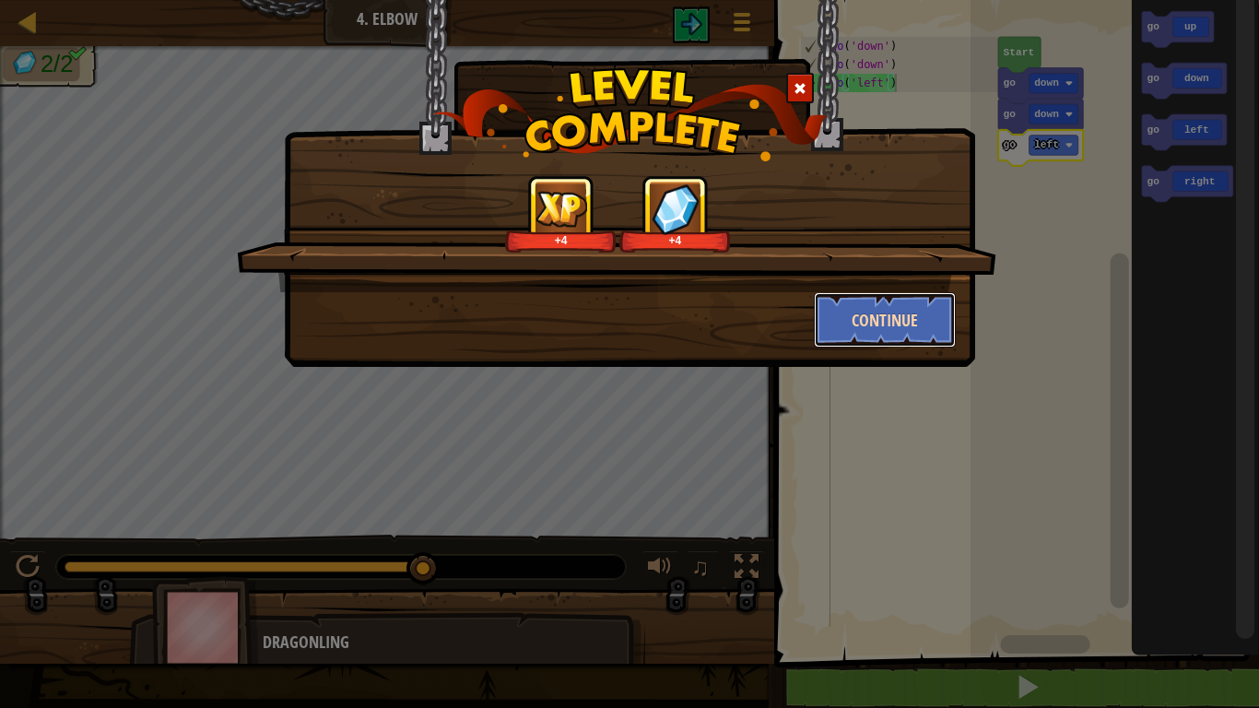
click at [914, 320] on button "Continue" at bounding box center [885, 319] width 143 height 55
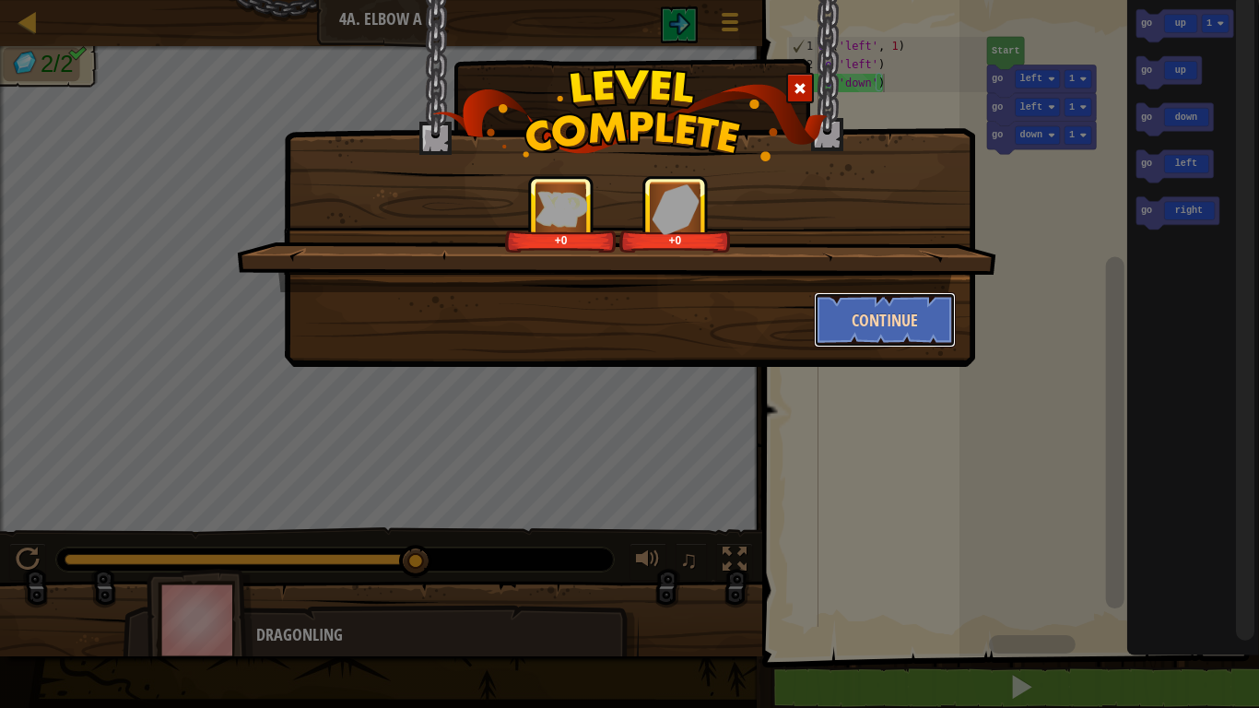
click at [893, 328] on button "Continue" at bounding box center [885, 319] width 143 height 55
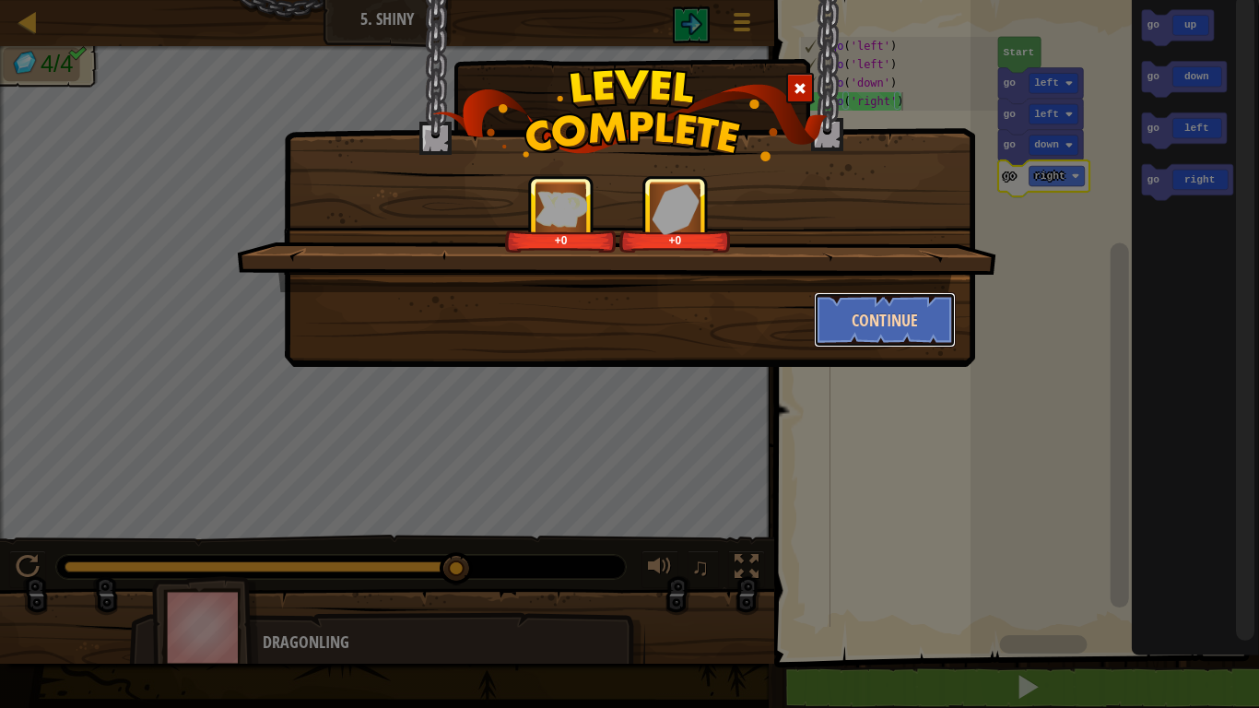
click at [913, 341] on button "Continue" at bounding box center [885, 319] width 143 height 55
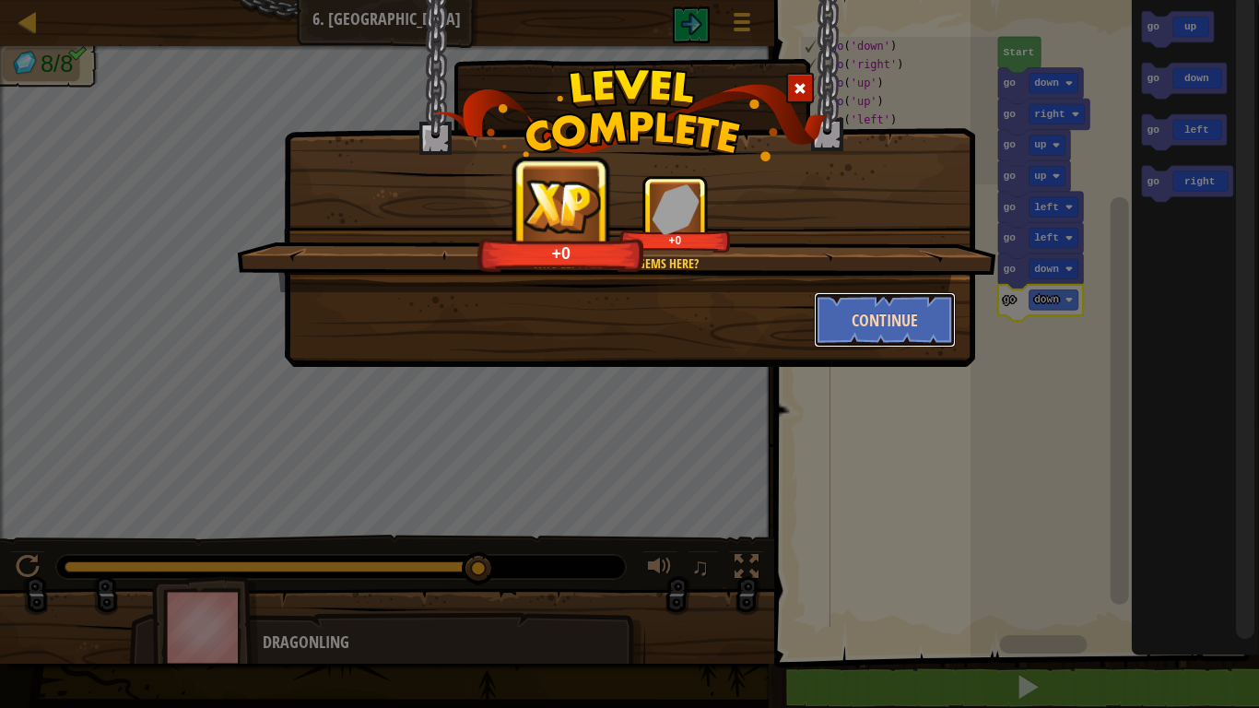
click at [895, 330] on button "Continue" at bounding box center [885, 319] width 143 height 55
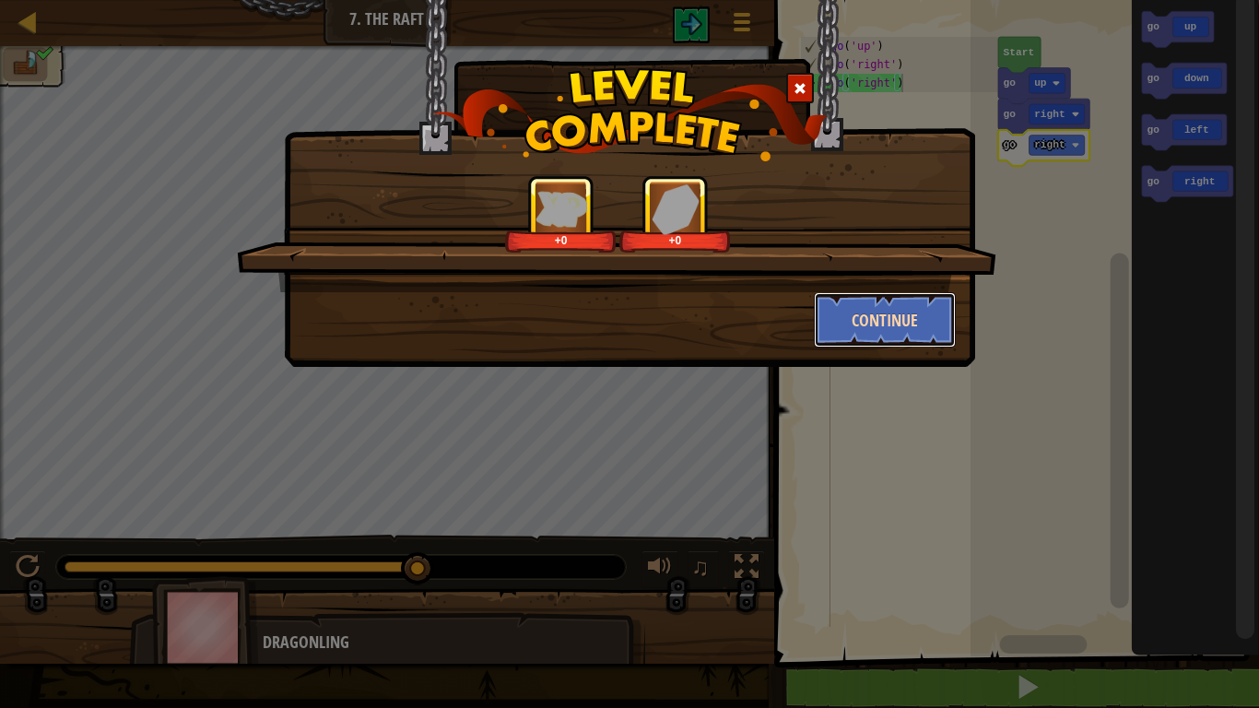
click at [898, 307] on button "Continue" at bounding box center [885, 319] width 143 height 55
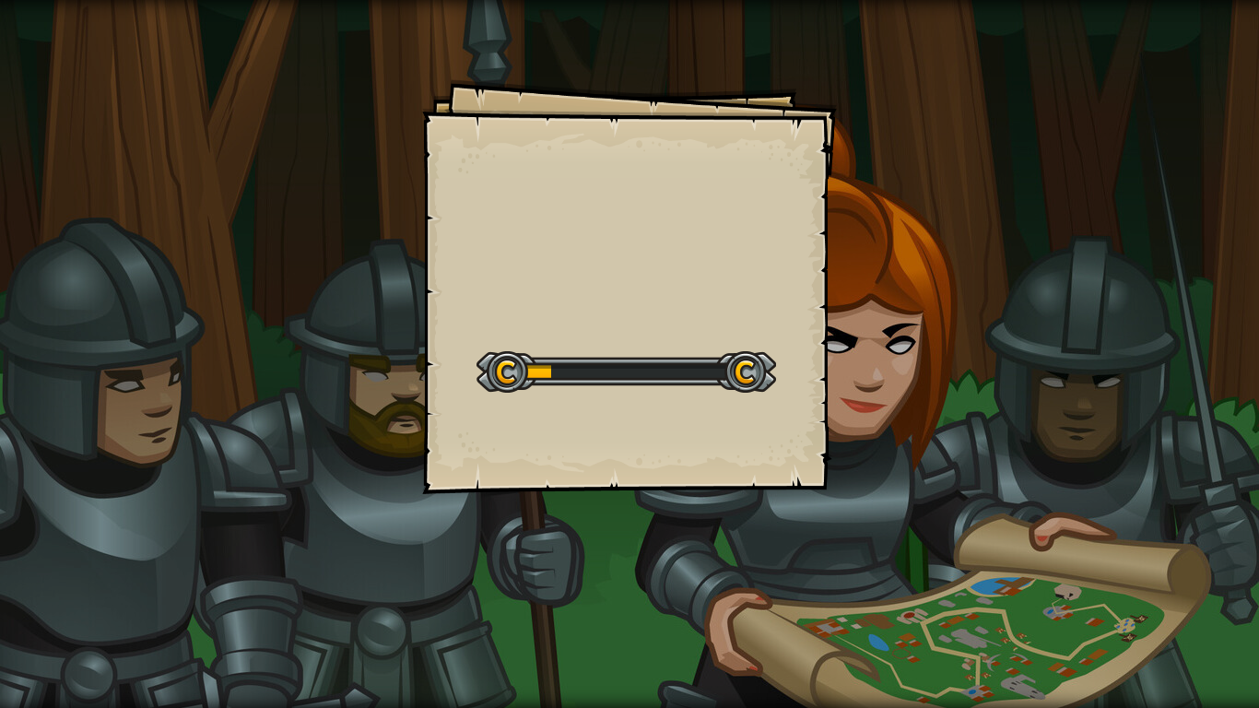
click at [925, 285] on div "Goals Start Level Error loading from server. Try refreshing the page. You'll ne…" at bounding box center [629, 354] width 1259 height 708
click at [925, 276] on div "Goals Start Level Error loading from server. Try refreshing the page. You'll ne…" at bounding box center [629, 354] width 1259 height 708
click at [930, 272] on div "Goals Start Level Error loading from server. Try refreshing the page. You'll ne…" at bounding box center [629, 354] width 1259 height 708
click at [936, 260] on div "Goals Start Level Error loading from server. Try refreshing the page. You'll ne…" at bounding box center [629, 354] width 1259 height 708
click at [932, 230] on div "Goals Start Level Error loading from server. Try refreshing the page. You'll ne…" at bounding box center [629, 354] width 1259 height 708
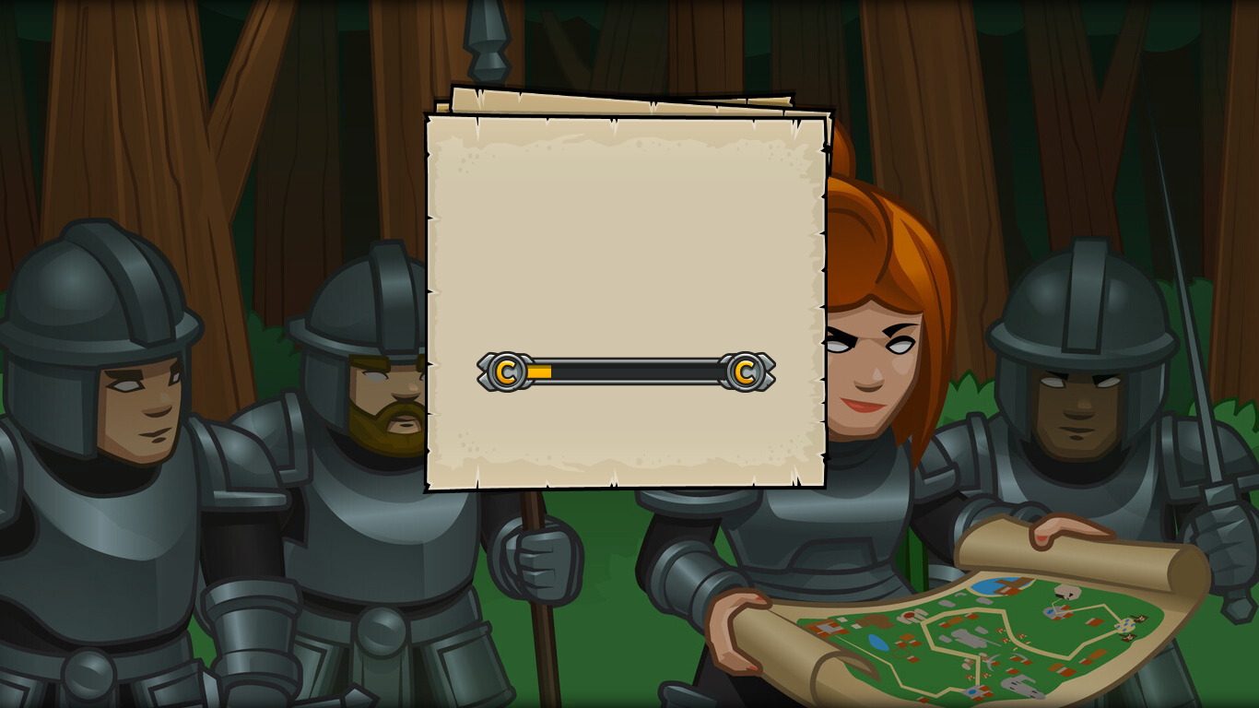
click at [939, 223] on div "Goals Start Level Error loading from server. Try refreshing the page. You'll ne…" at bounding box center [629, 354] width 1259 height 708
click at [929, 230] on div "Goals Start Level Error loading from server. Try refreshing the page. You'll ne…" at bounding box center [629, 354] width 1259 height 708
click at [934, 214] on div "Goals Start Level Error loading from server. Try refreshing the page. You'll ne…" at bounding box center [629, 354] width 1259 height 708
click at [931, 215] on div "X Marks the Spot Goals Start Level Error loading from server. Try refreshing th…" at bounding box center [629, 354] width 1259 height 708
click at [937, 235] on div "X Marks the Spot Goals Start Level Error loading from server. Try refreshing th…" at bounding box center [629, 354] width 1259 height 708
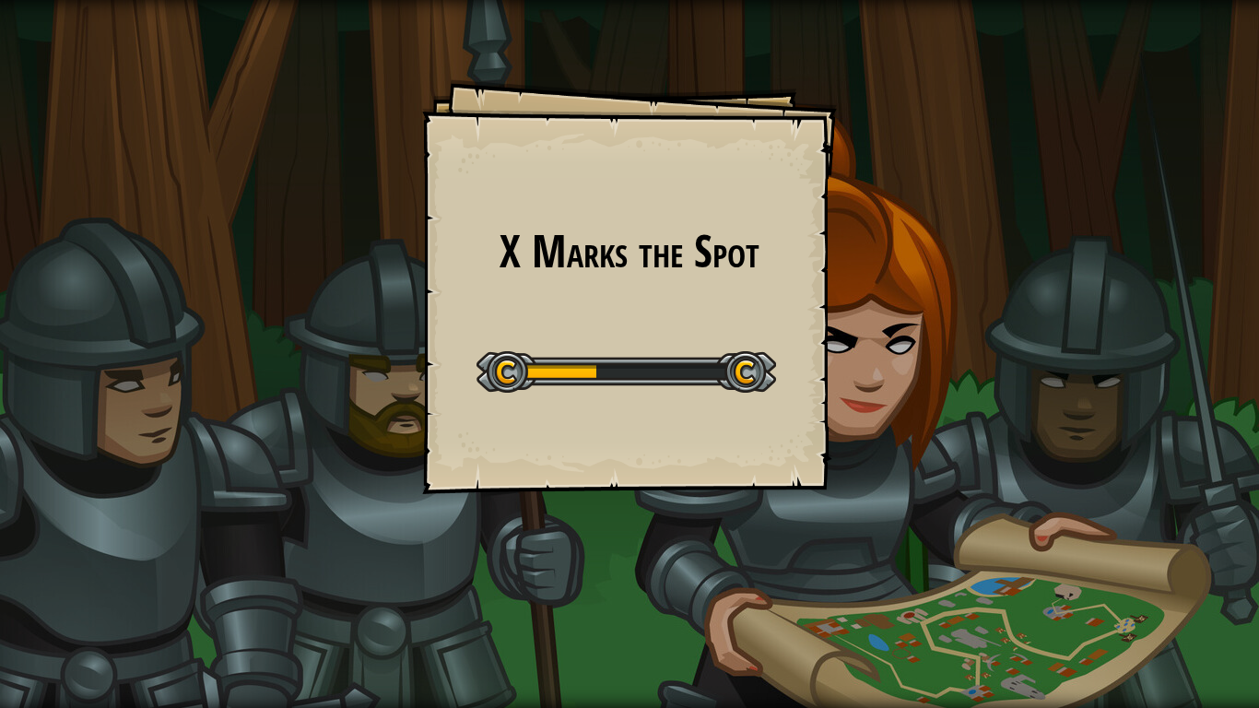
click at [941, 231] on div "X Marks the Spot Goals Start Level Error loading from server. Try refreshing th…" at bounding box center [629, 354] width 1259 height 708
click at [943, 223] on div "X Marks the Spot Goals Start Level Error loading from server. Try refreshing th…" at bounding box center [629, 354] width 1259 height 708
click at [942, 235] on div "X Marks the Spot Goals Start Level Error loading from server. Try refreshing th…" at bounding box center [629, 354] width 1259 height 708
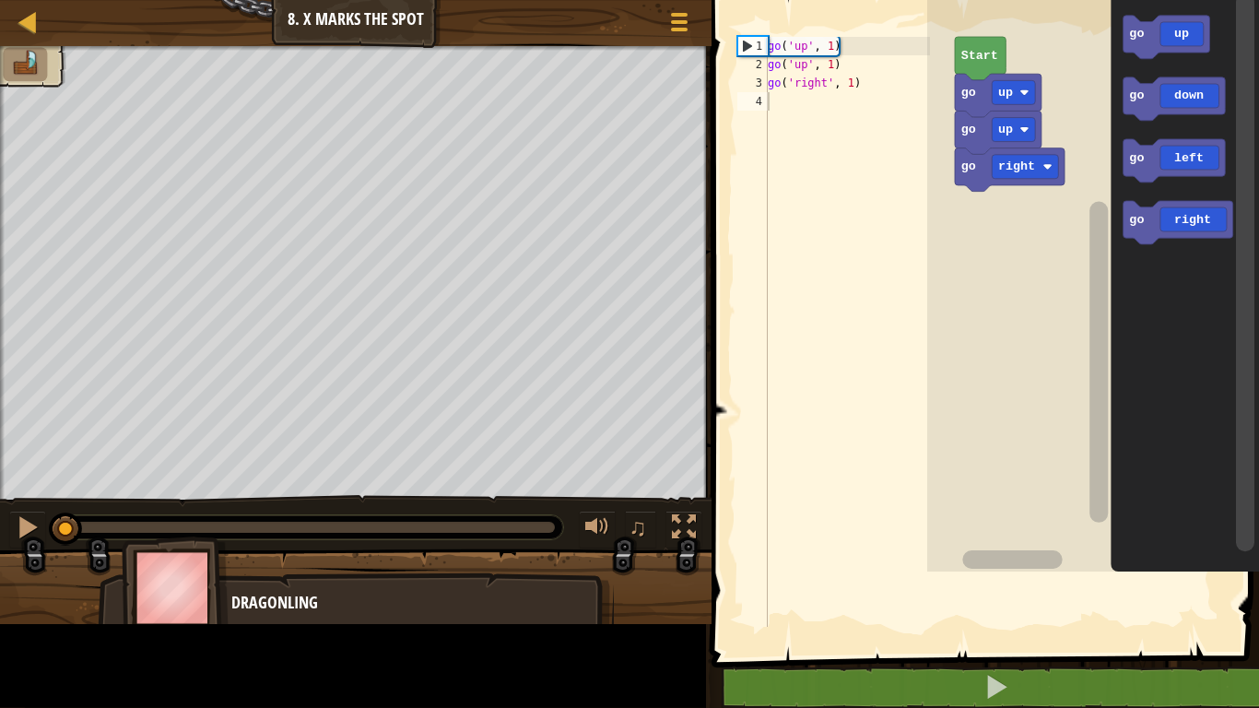
click at [944, 235] on rect "Blockly Workspace" at bounding box center [1093, 281] width 332 height 581
click at [945, 235] on rect "Blockly Workspace" at bounding box center [1093, 281] width 332 height 581
click at [947, 236] on rect "Blockly Workspace" at bounding box center [1093, 281] width 332 height 581
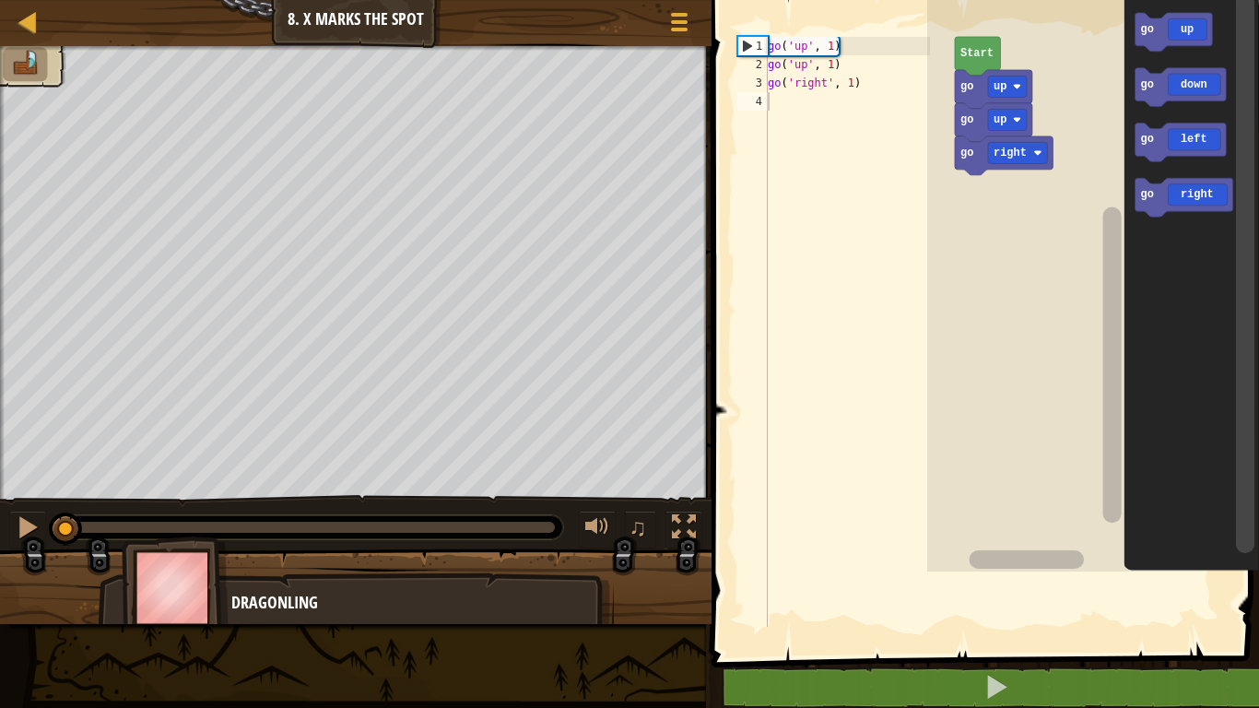
click at [944, 233] on rect "Blockly Workspace" at bounding box center [1093, 281] width 332 height 581
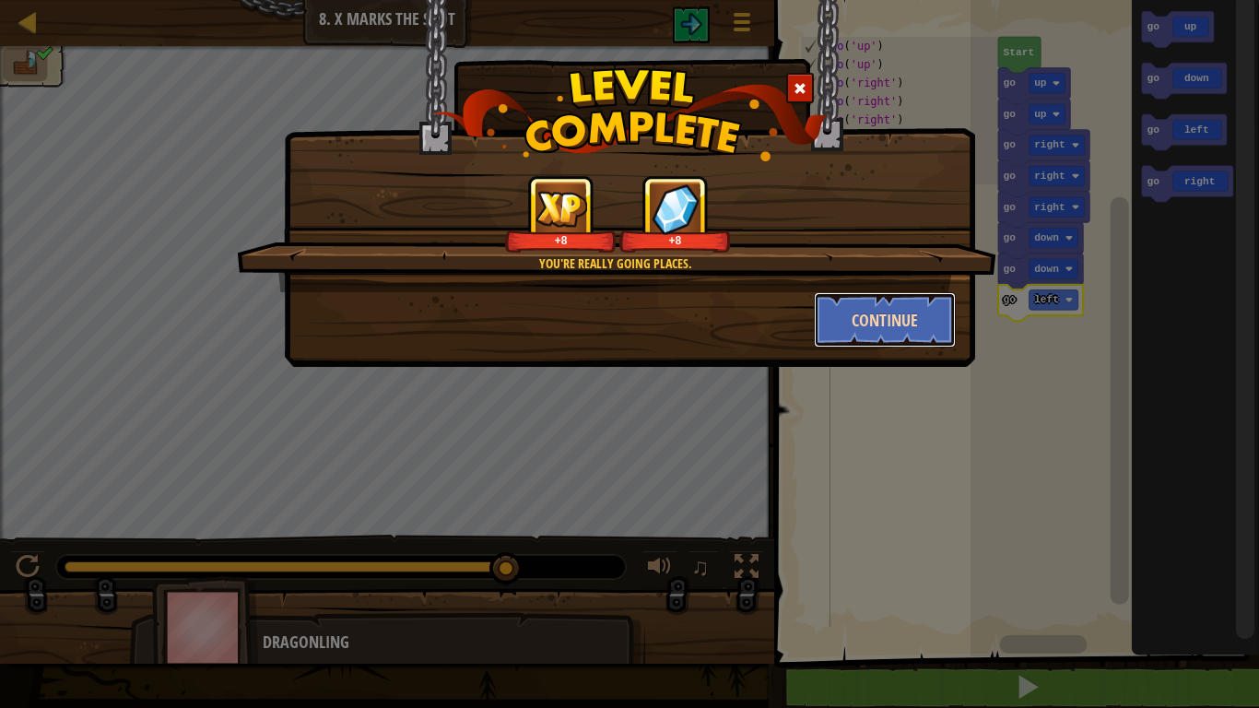
click at [915, 333] on button "Continue" at bounding box center [885, 319] width 143 height 55
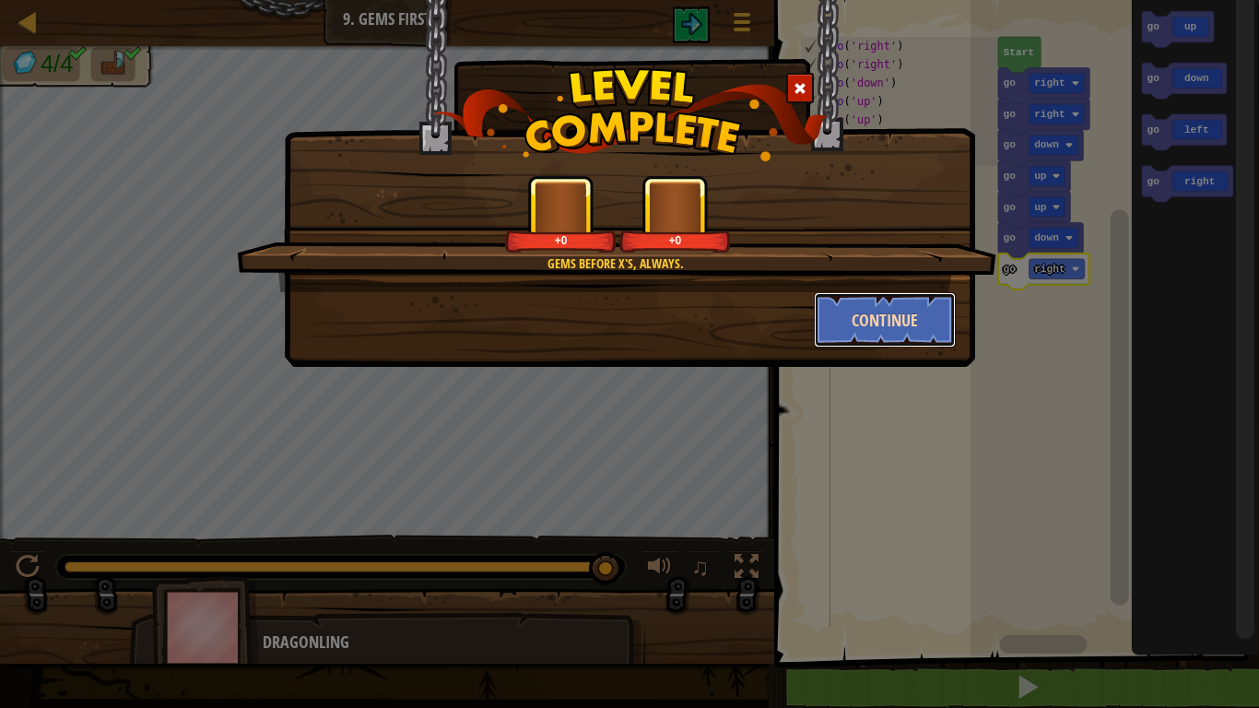
click at [919, 343] on button "Continue" at bounding box center [885, 319] width 143 height 55
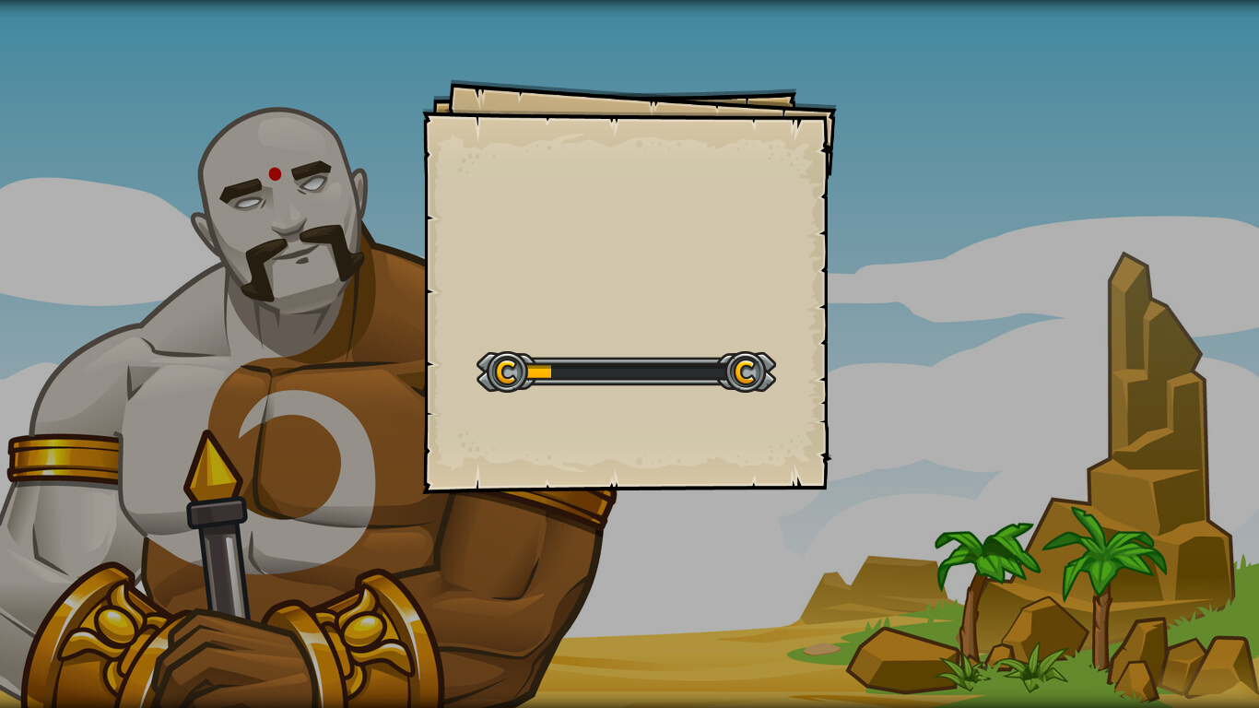
click at [1254, 583] on div "Goals Start Level Error loading from server. Try refreshing the page. You'll ne…" at bounding box center [629, 354] width 1259 height 708
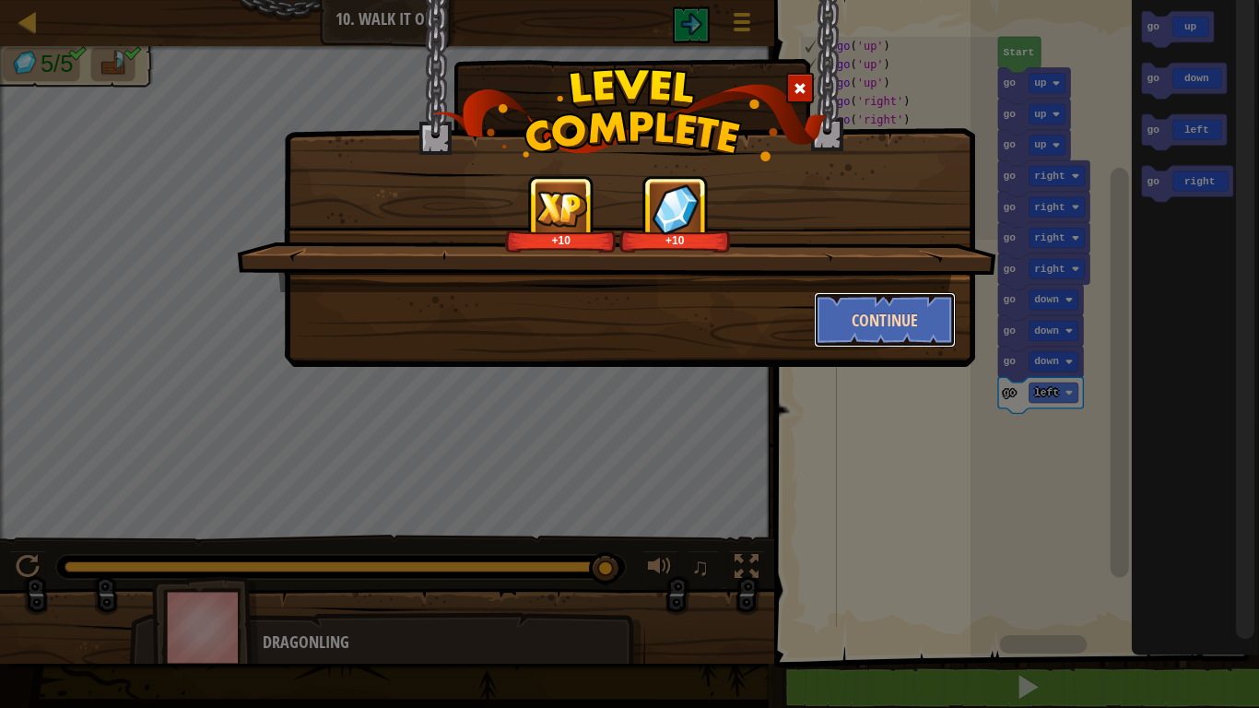
click at [881, 320] on button "Continue" at bounding box center [885, 319] width 143 height 55
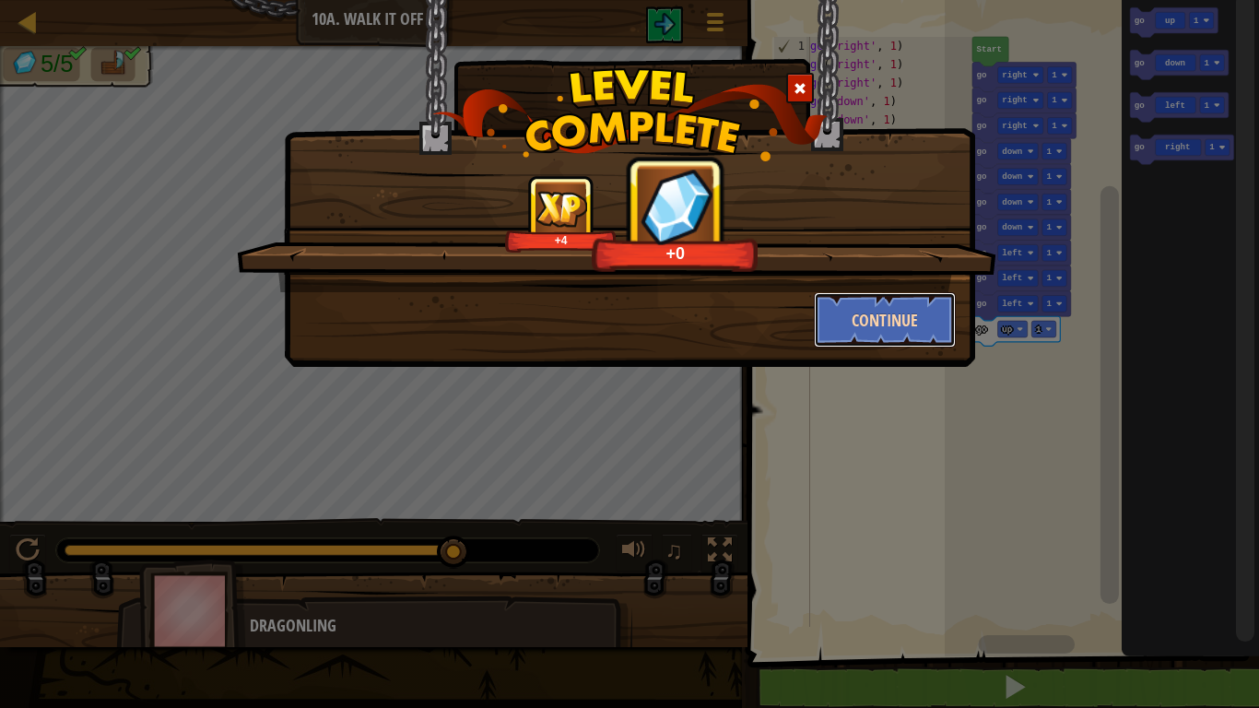
click at [868, 305] on button "Continue" at bounding box center [885, 319] width 143 height 55
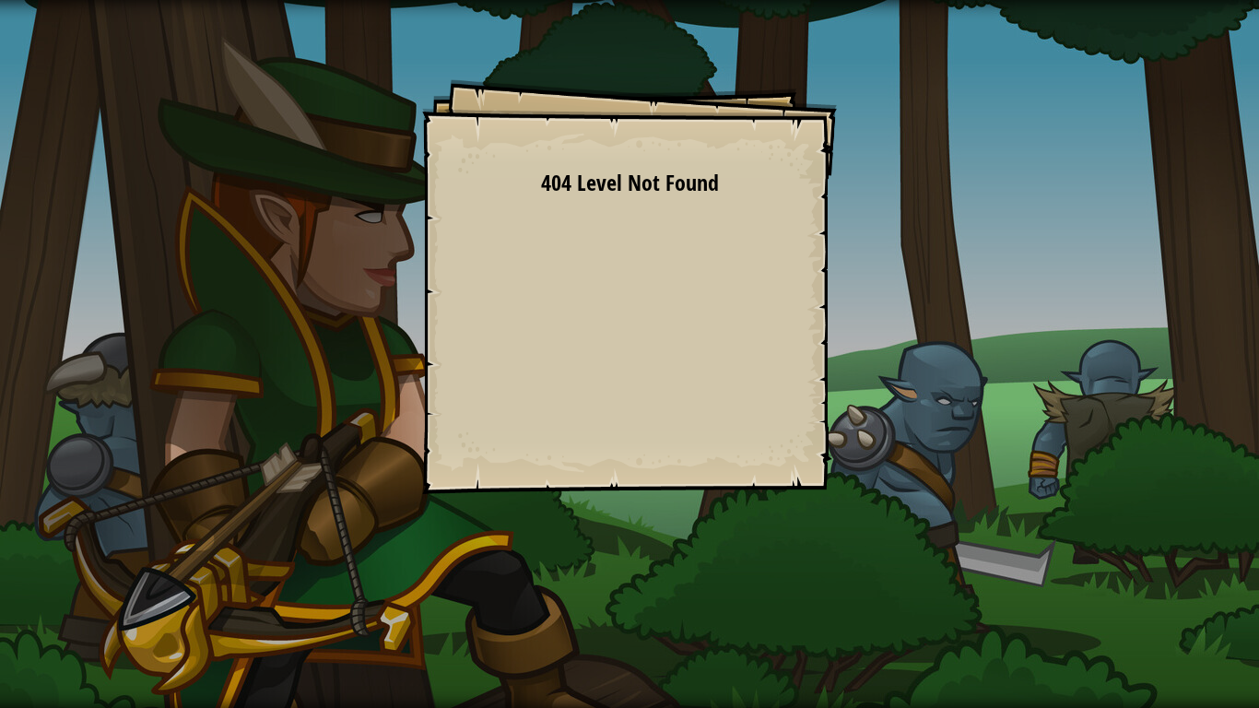
click at [778, 273] on div "Goals Start Level Error loading from server. Try refreshing the page. 404 Level…" at bounding box center [629, 286] width 415 height 415
click at [700, 315] on div "Goals Start Level Error loading from server. Try refreshing the page. 404 Level…" at bounding box center [629, 286] width 415 height 415
click at [675, 346] on div "Goals Start Level Error loading from server. Try refreshing the page. 404 Level…" at bounding box center [629, 286] width 415 height 415
click at [626, 381] on div "Goals Start Level Error loading from server. Try refreshing the page. 404 Level…" at bounding box center [629, 286] width 415 height 415
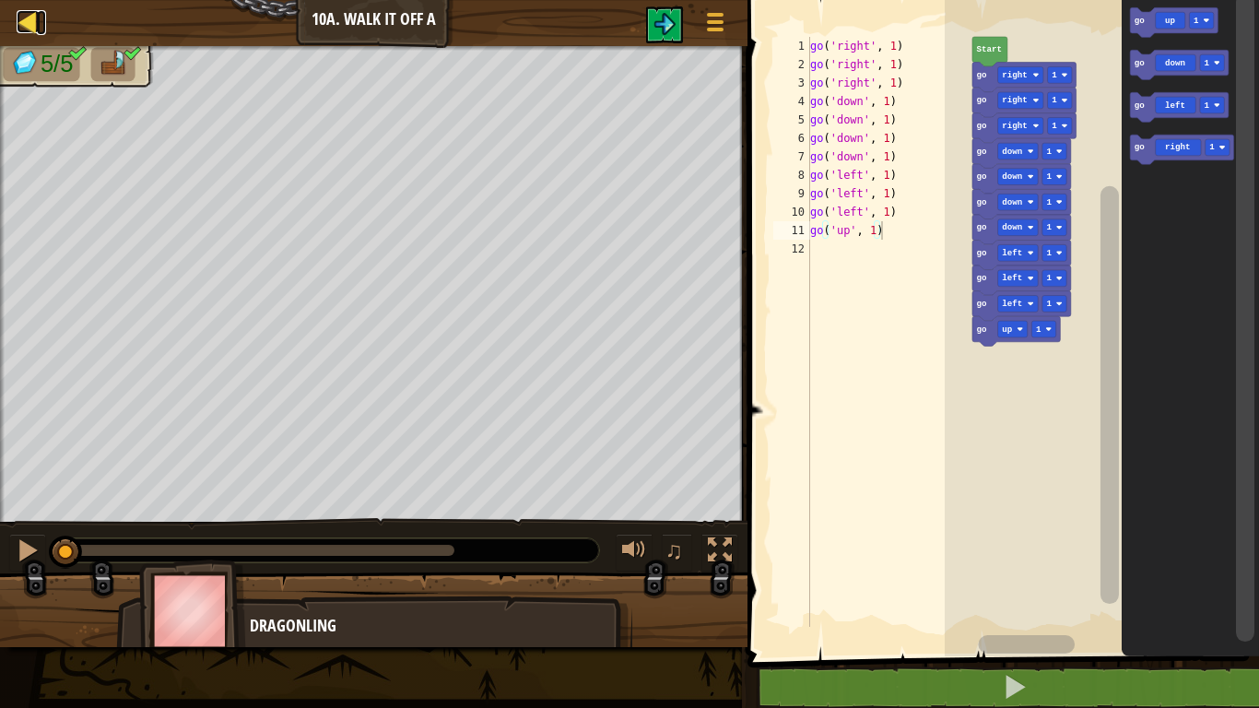
click at [30, 30] on div at bounding box center [28, 21] width 23 height 23
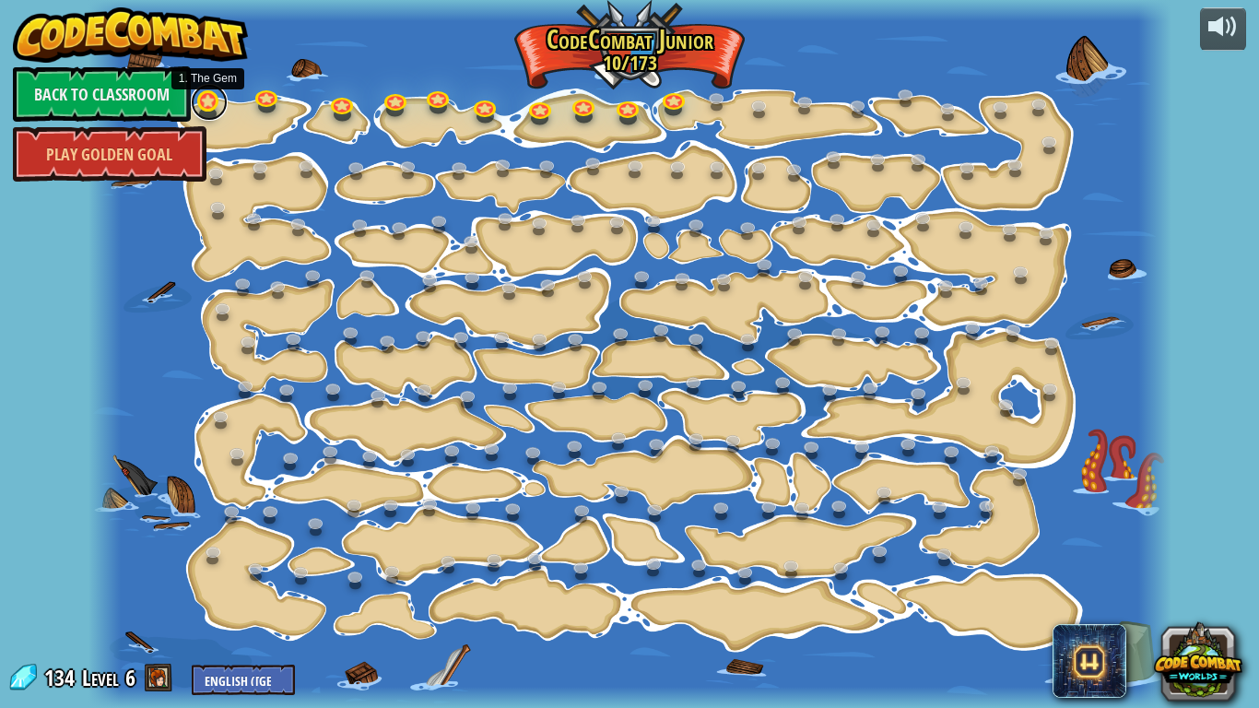
click at [214, 113] on link at bounding box center [209, 102] width 37 height 37
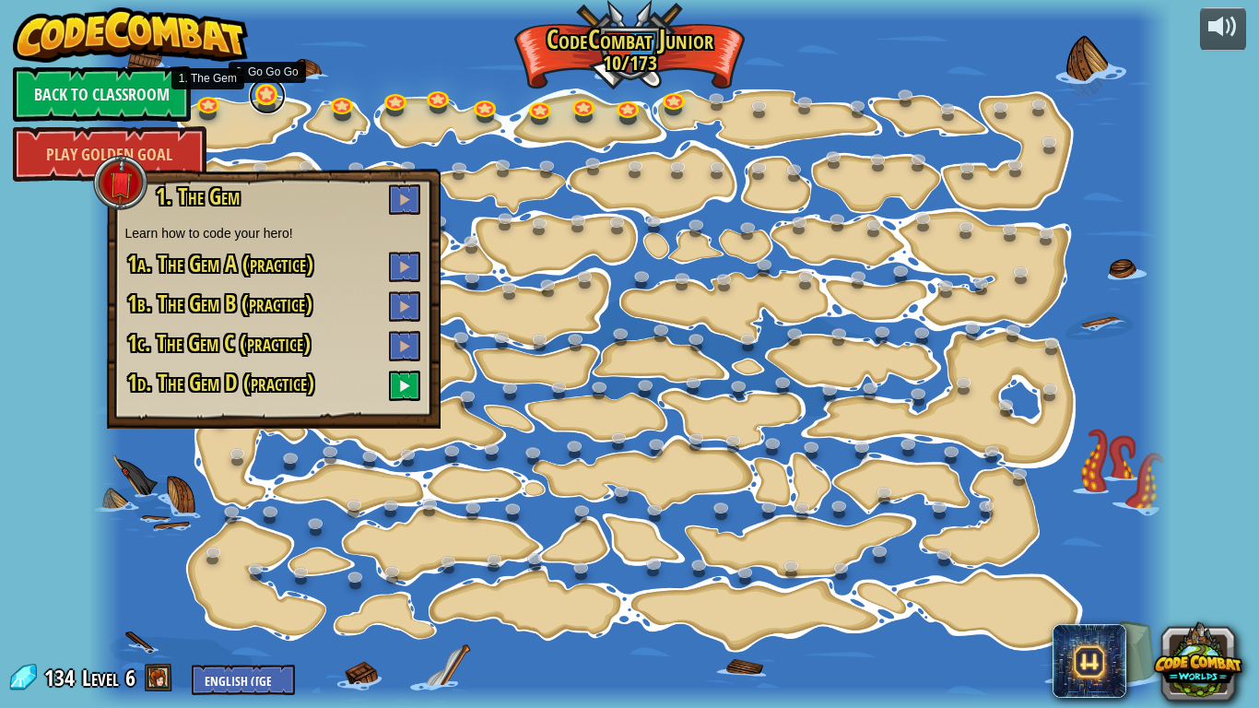
click at [265, 101] on link at bounding box center [267, 95] width 37 height 37
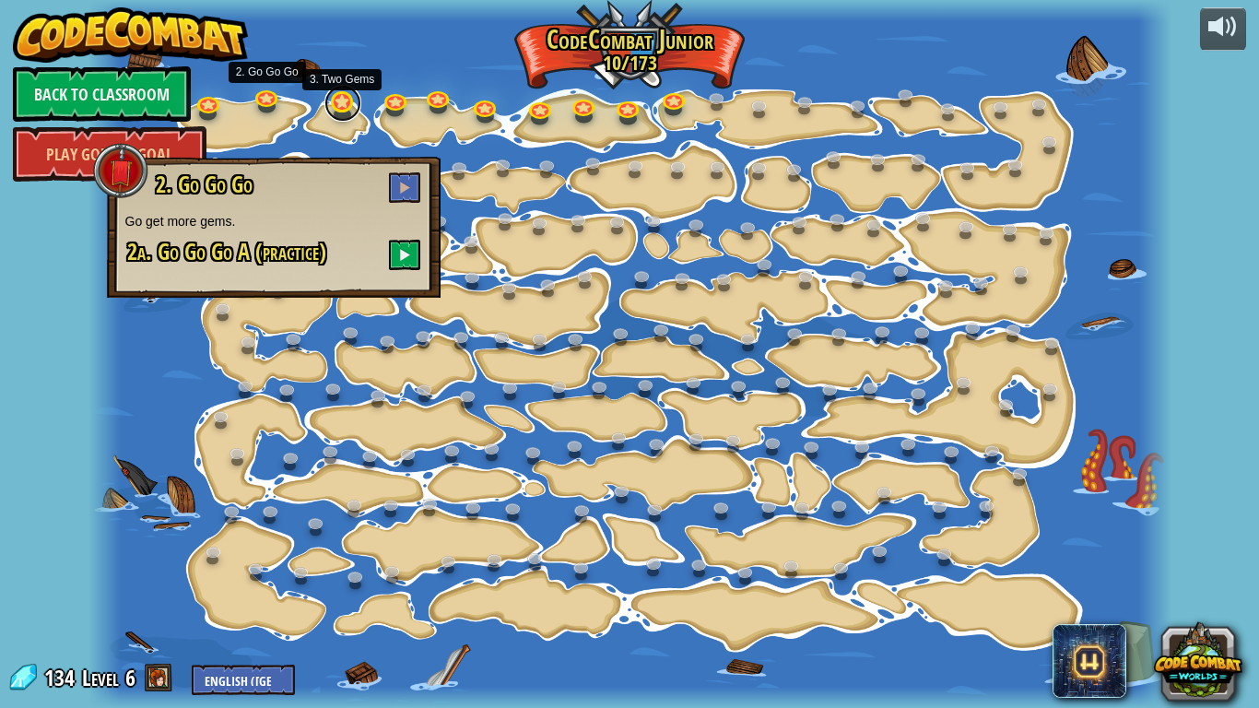
click at [340, 111] on link at bounding box center [343, 103] width 37 height 37
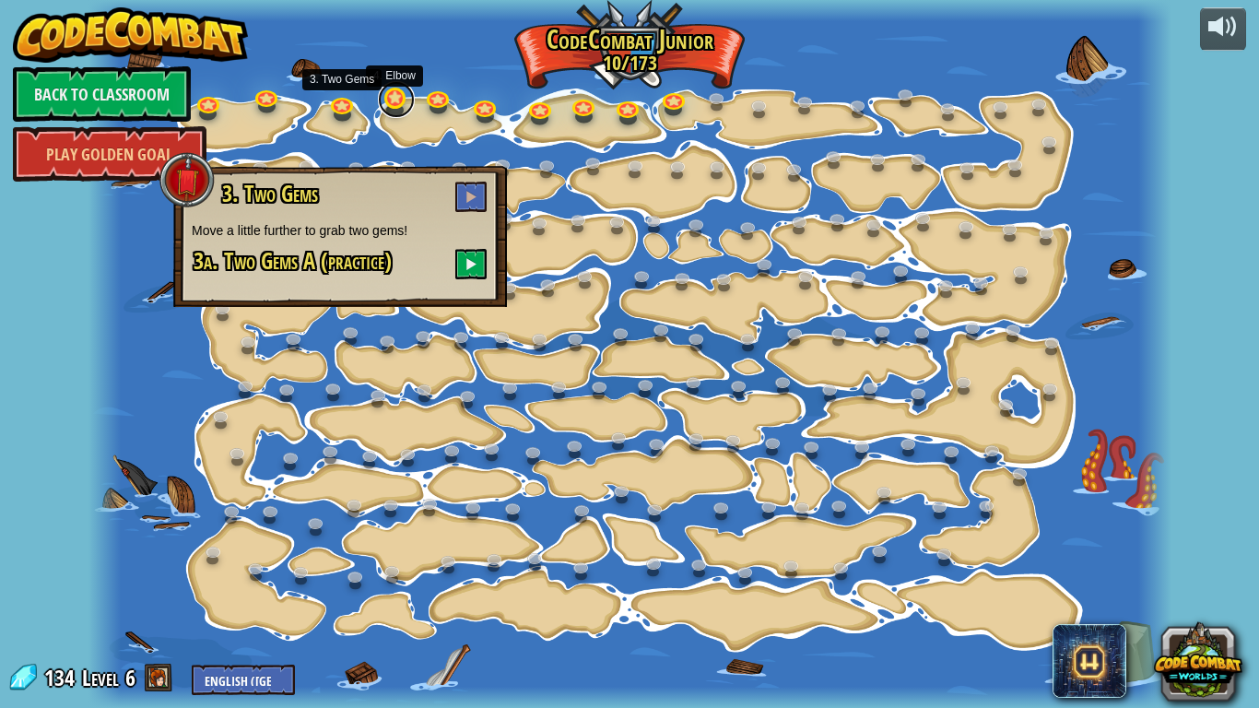
click at [397, 105] on link at bounding box center [396, 99] width 37 height 37
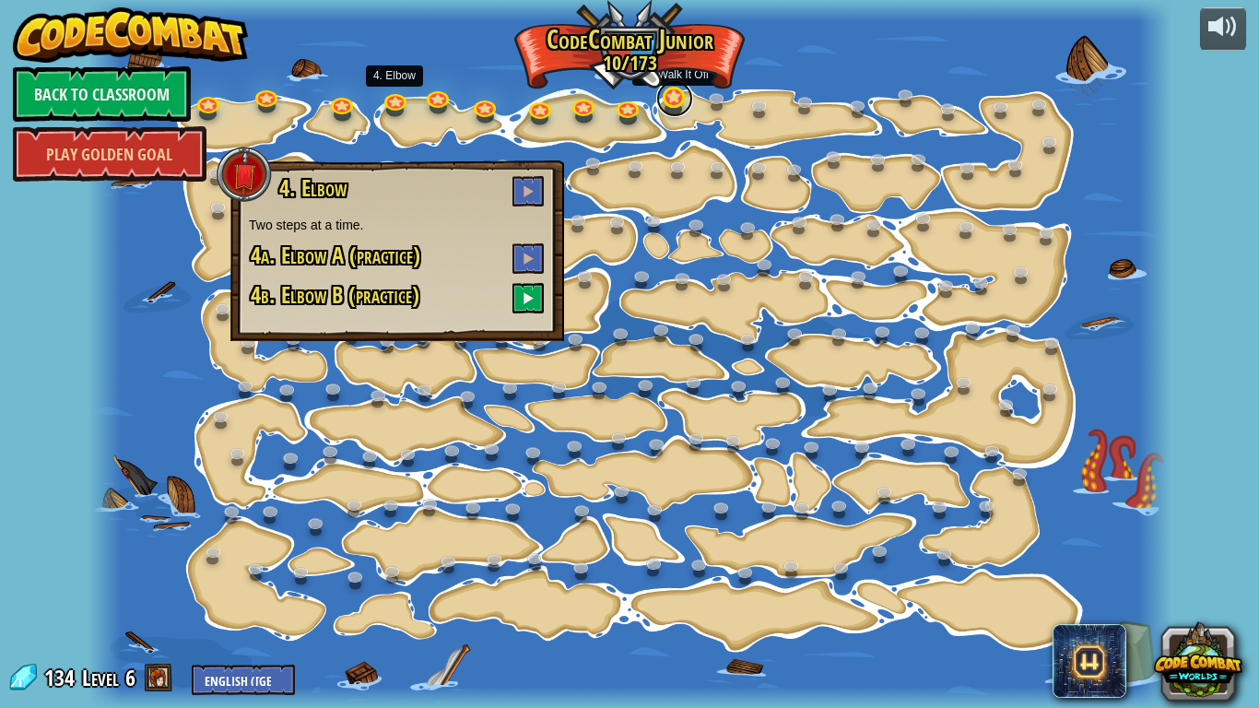
click at [677, 103] on link at bounding box center [674, 98] width 37 height 37
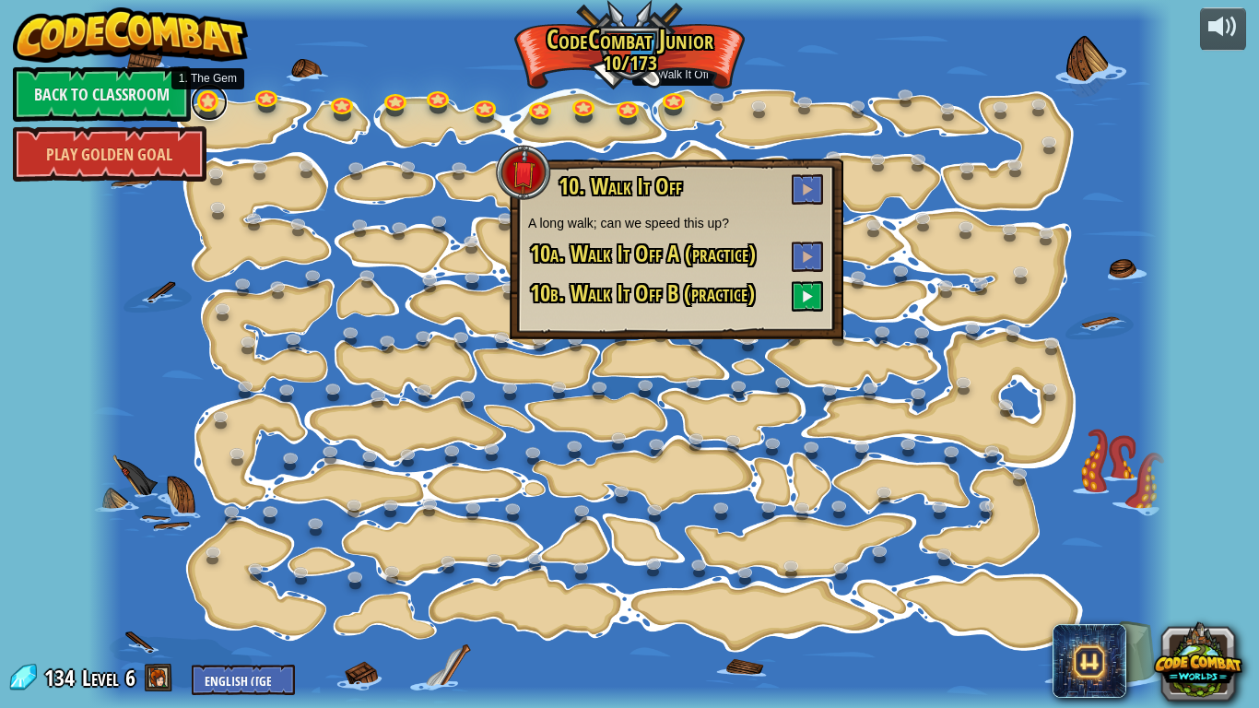
click at [219, 103] on link at bounding box center [209, 102] width 37 height 37
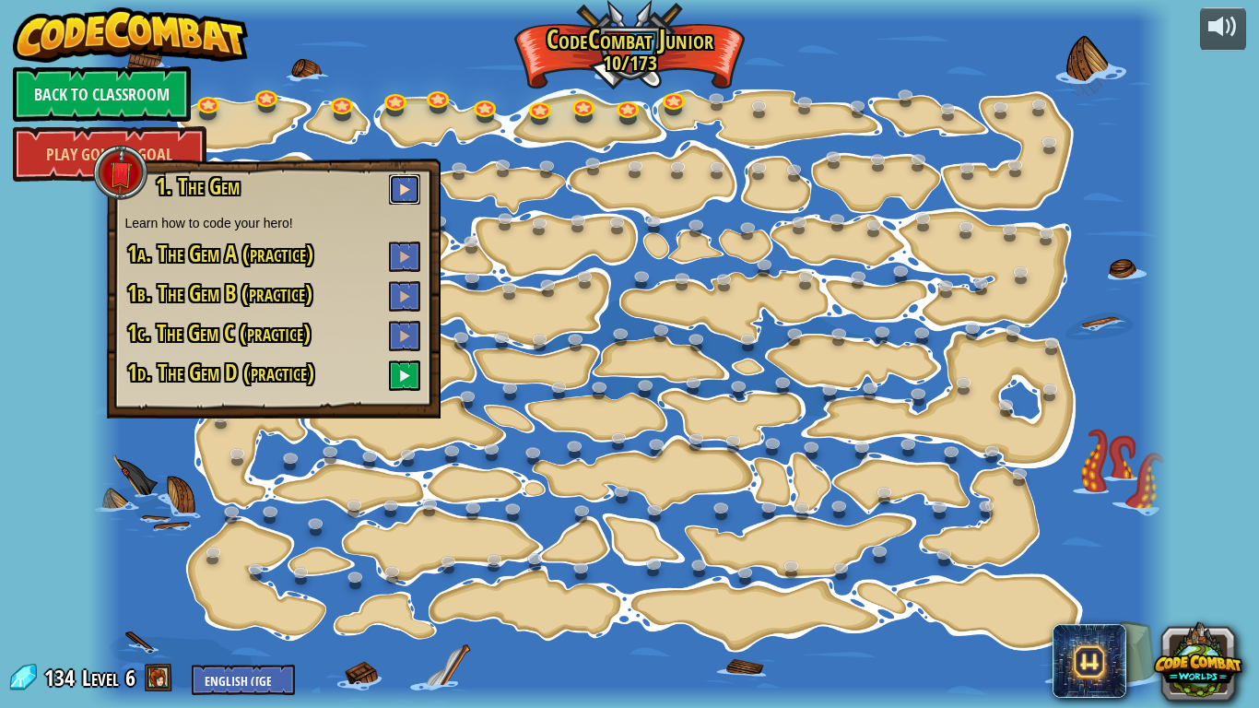
click at [396, 191] on button at bounding box center [404, 189] width 31 height 30
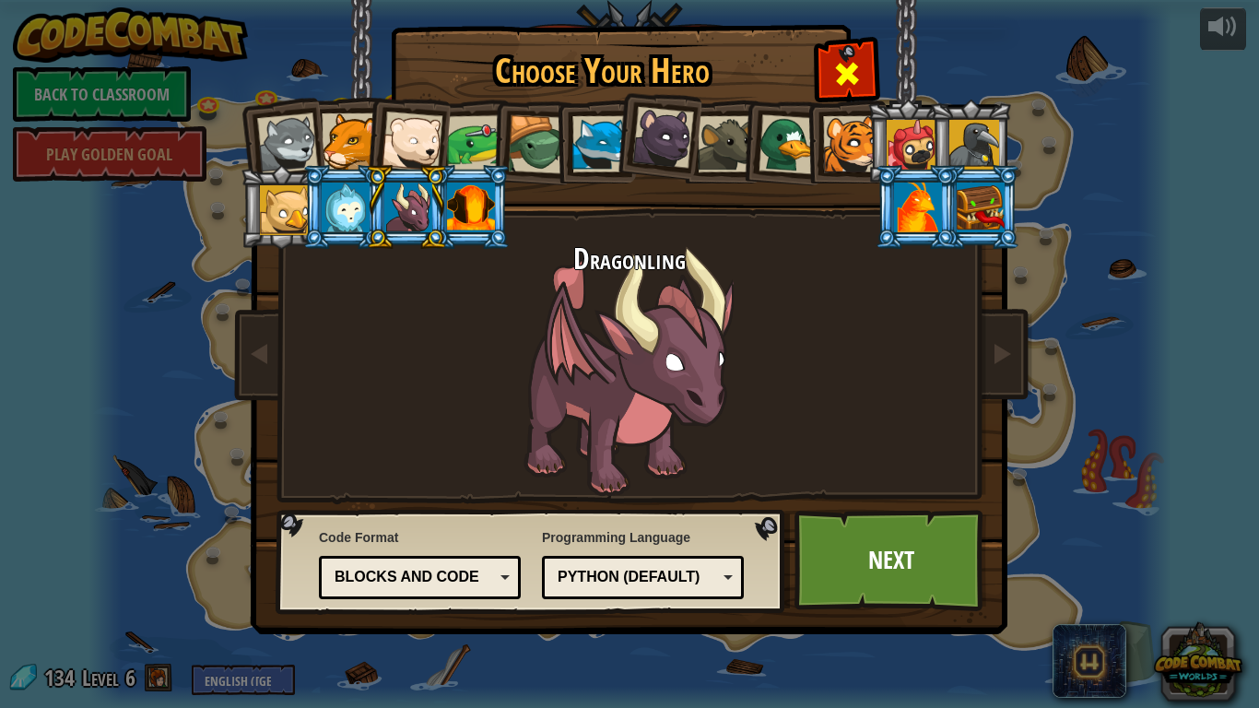
click at [843, 82] on span at bounding box center [848, 74] width 30 height 30
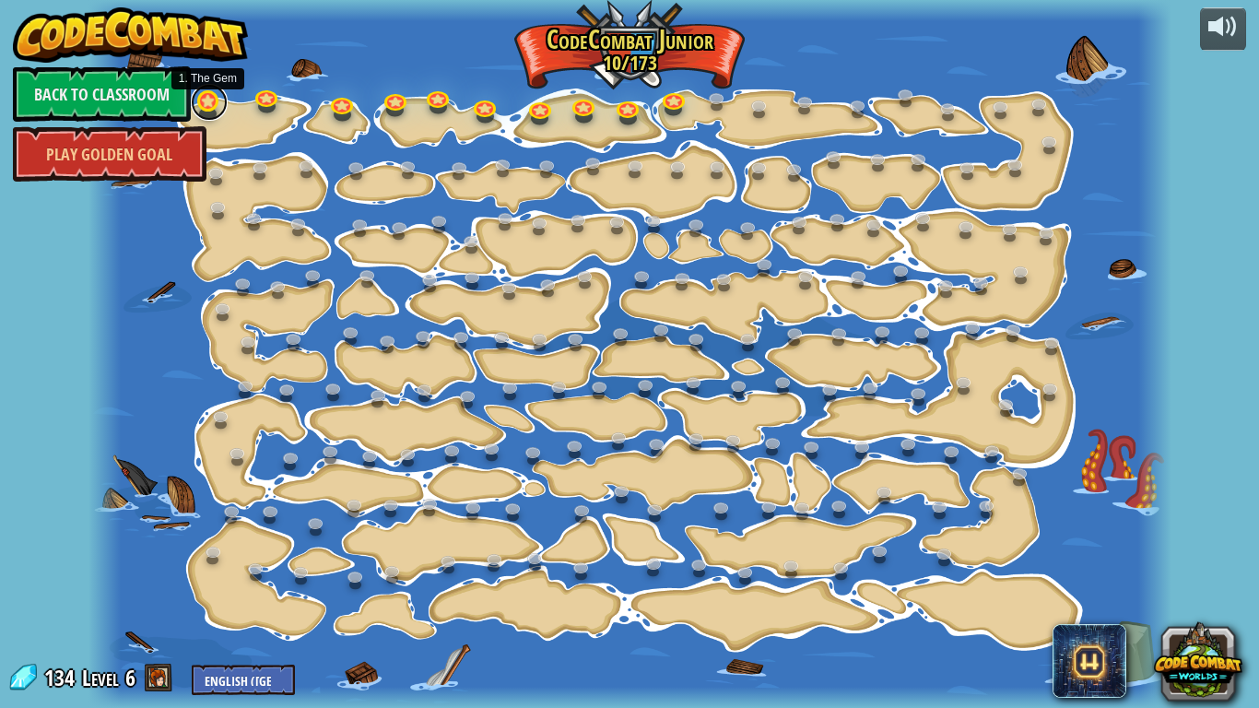
click at [208, 104] on link at bounding box center [209, 102] width 37 height 37
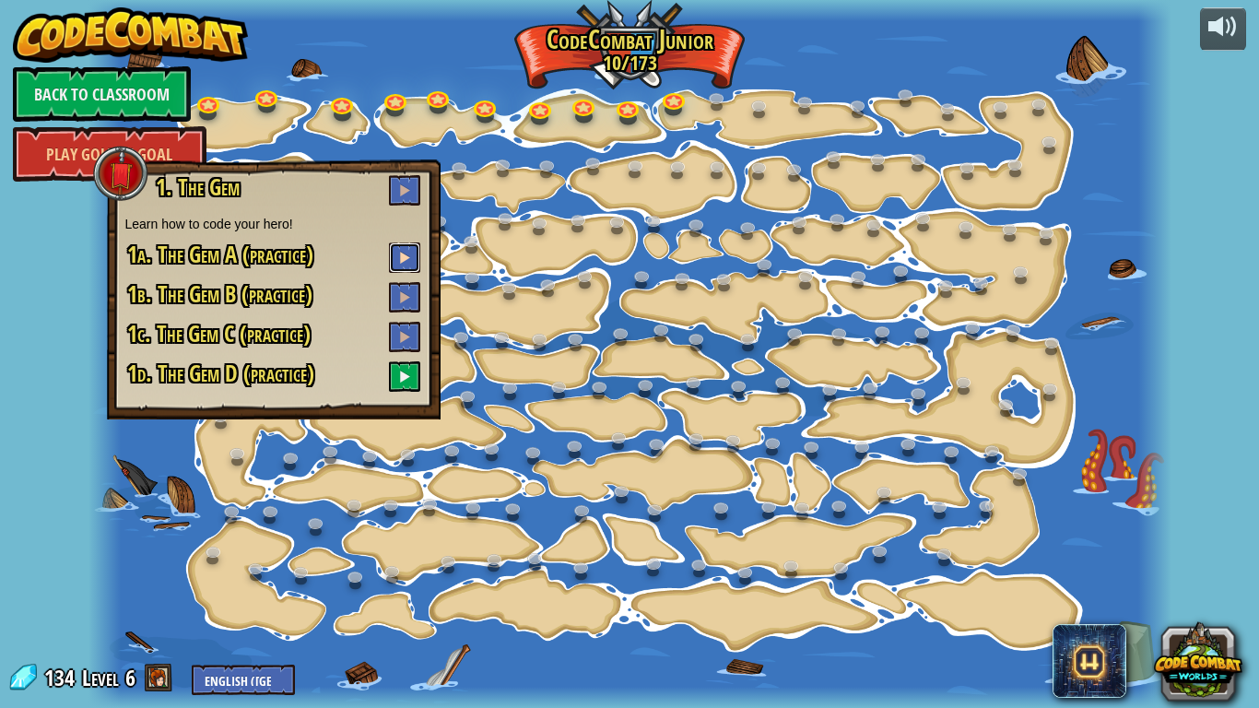
click at [398, 257] on button at bounding box center [404, 257] width 31 height 30
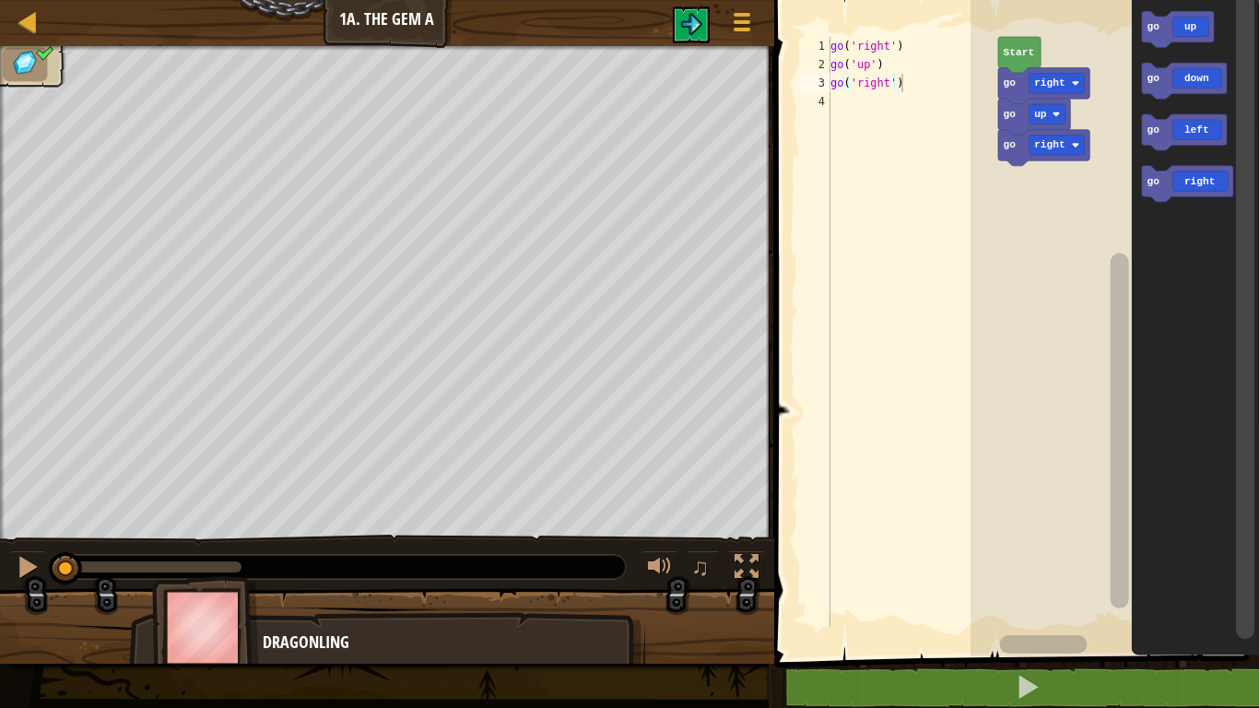
click at [934, 477] on div "go ( 'right' ) go ( 'up' ) go ( 'right' )" at bounding box center [913, 350] width 172 height 627
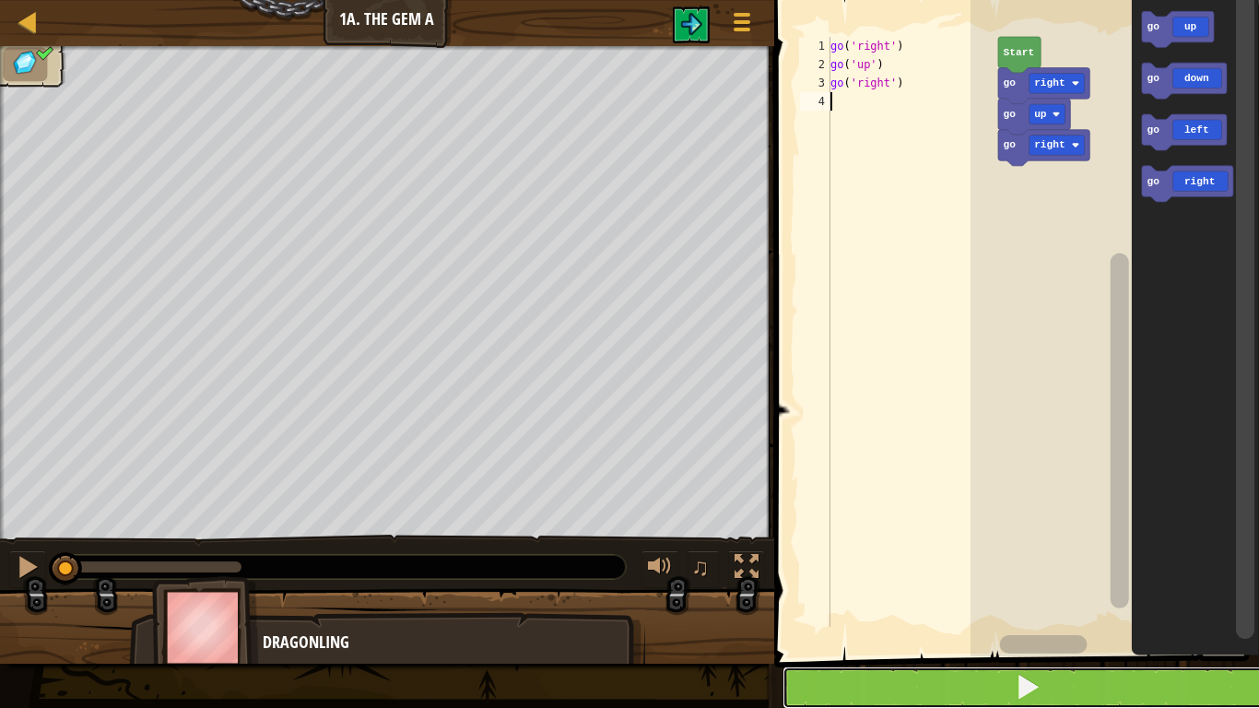
click at [967, 583] on button at bounding box center [1028, 688] width 490 height 42
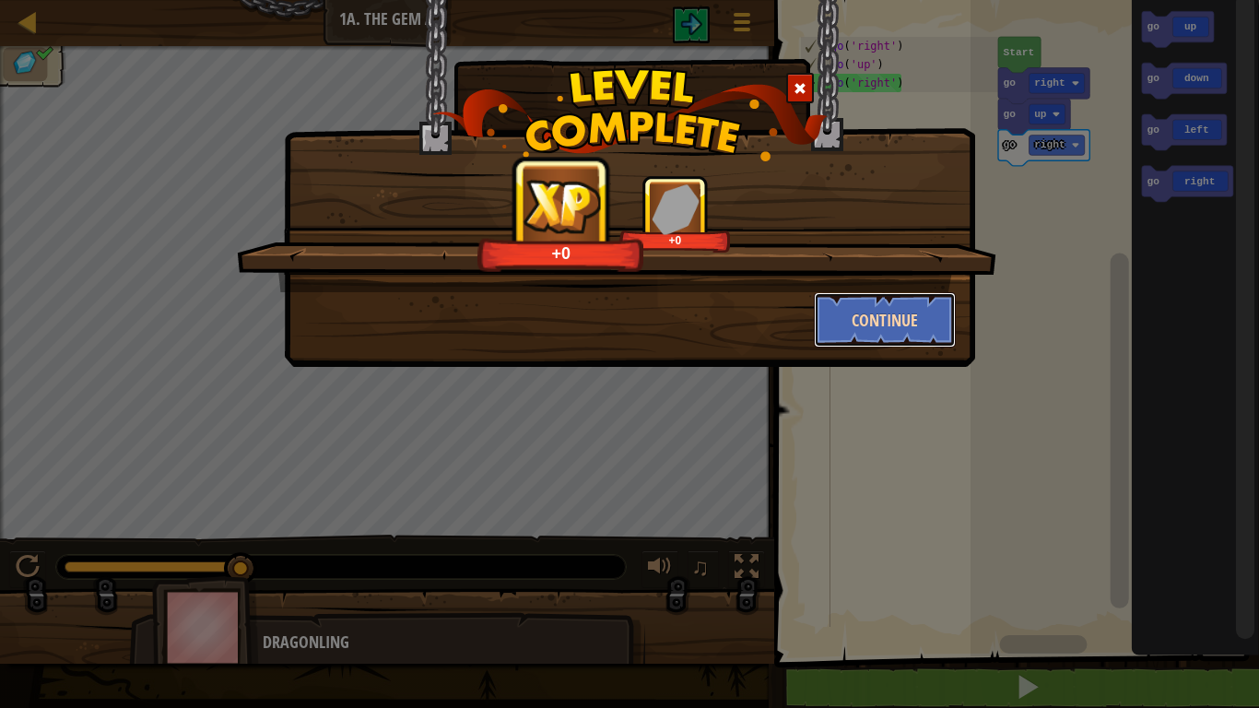
click at [875, 313] on button "Continue" at bounding box center [885, 319] width 143 height 55
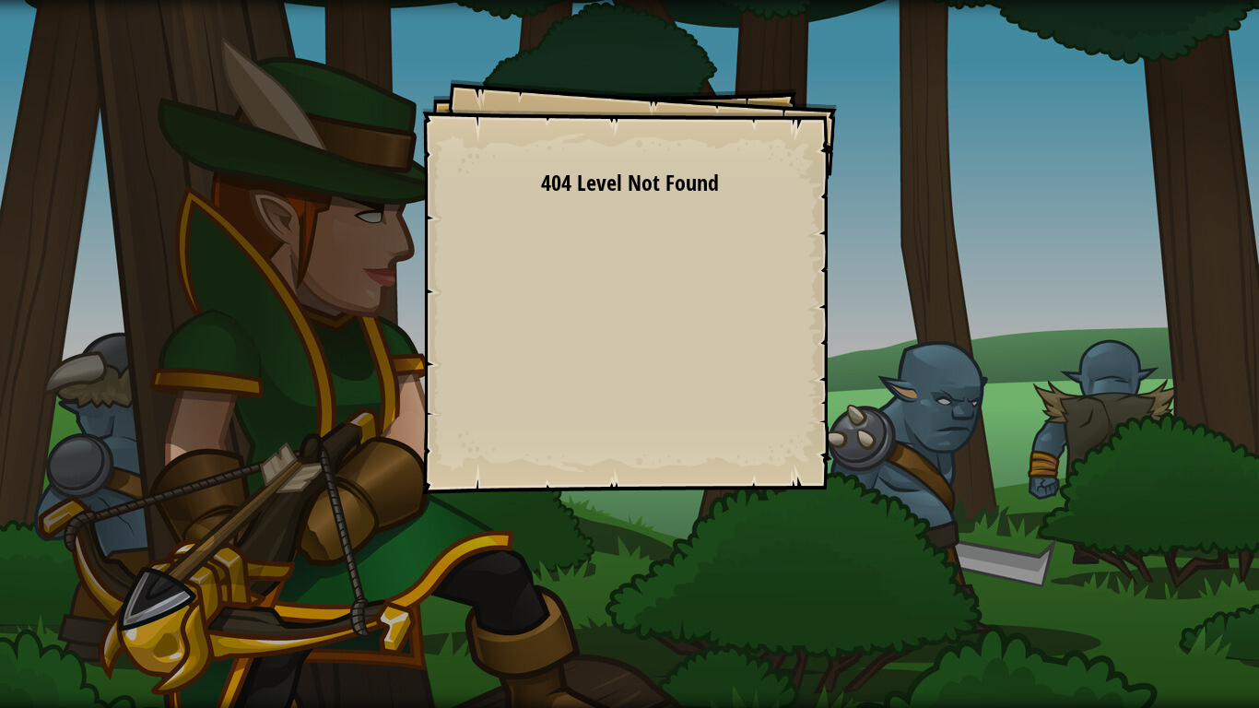
click at [480, 296] on div "Goals Start Level Error loading from server. Try refreshing the page. 404 Level…" at bounding box center [629, 286] width 415 height 415
click at [479, 296] on div "Goals Start Level Error loading from server. Try refreshing the page. 404 Level…" at bounding box center [629, 286] width 415 height 415
click at [141, 310] on div "Goals Start Level Error loading from server. Try refreshing the page. 404 Level…" at bounding box center [629, 354] width 1259 height 708
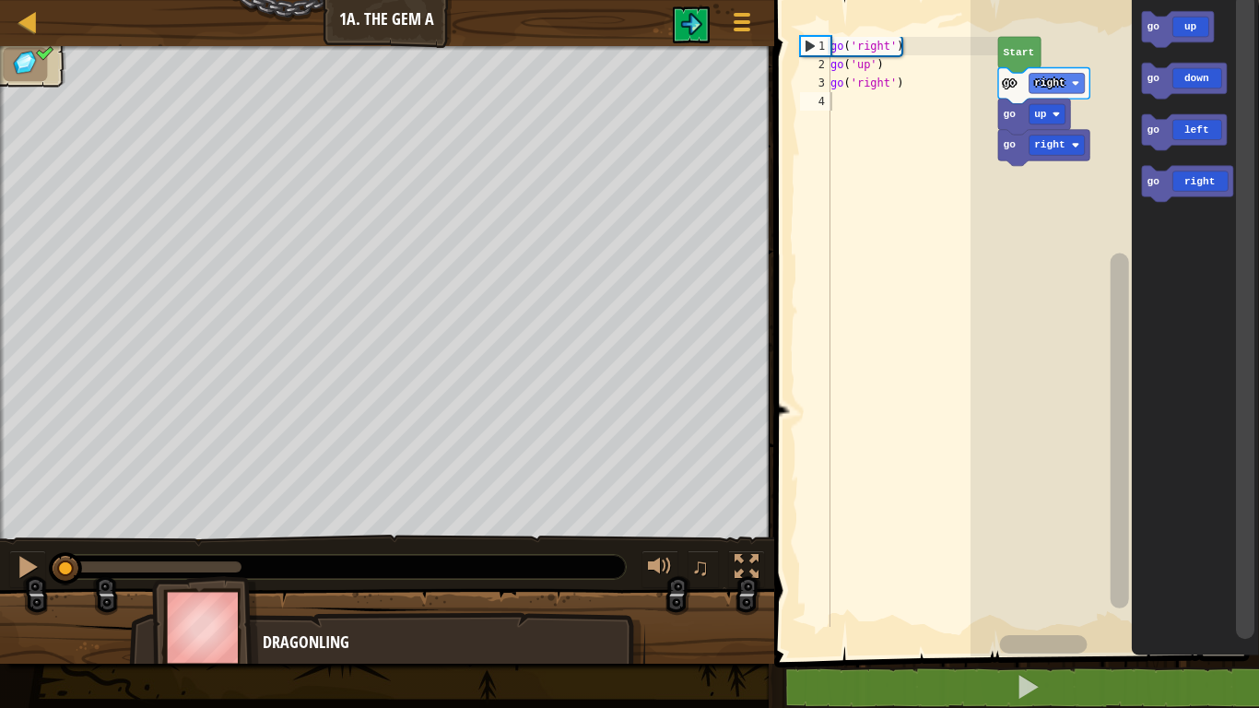
click at [34, 37] on div "Map Junior 1a. The Gem A Game Menu" at bounding box center [387, 23] width 774 height 46
click at [27, 20] on div at bounding box center [28, 21] width 23 height 23
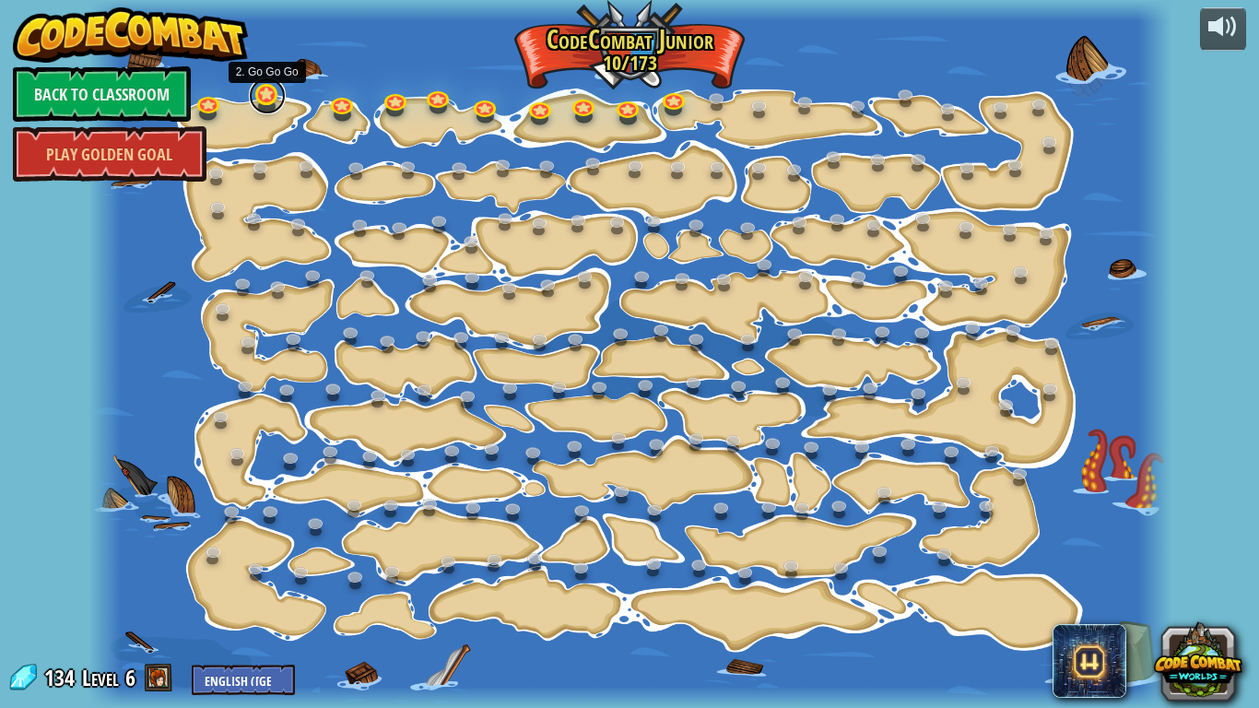
click at [256, 103] on link at bounding box center [267, 95] width 37 height 37
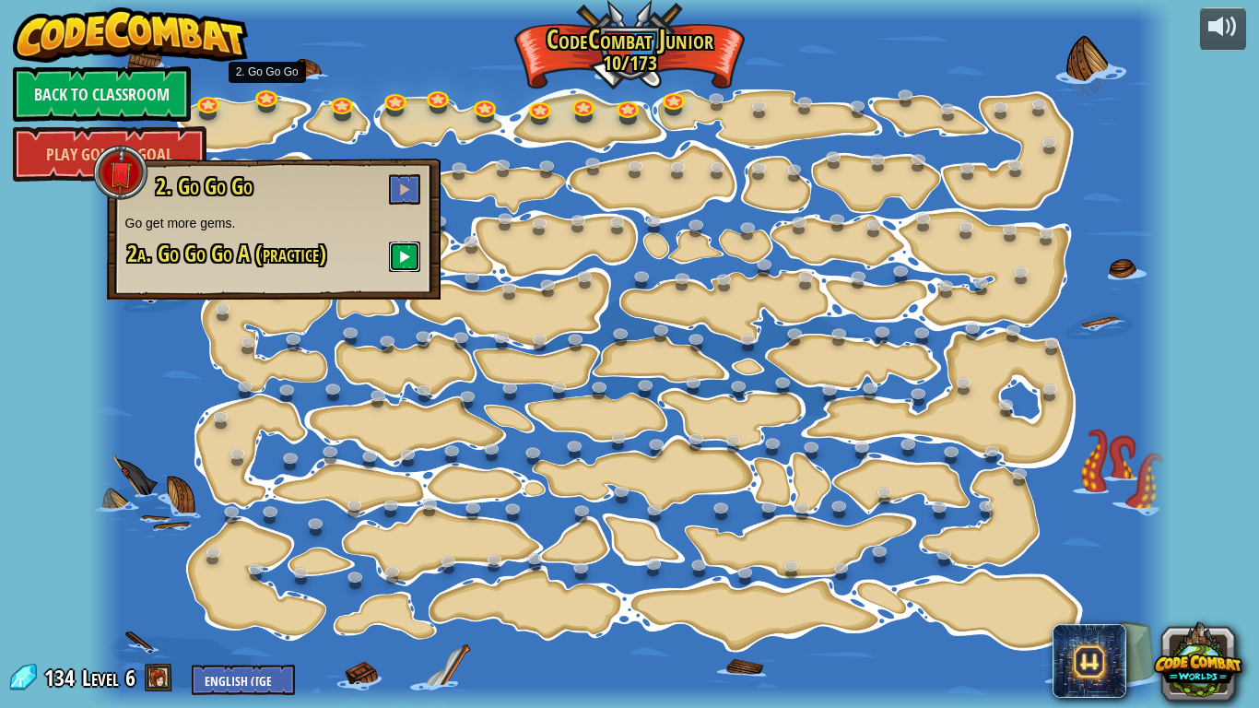
click at [396, 253] on button at bounding box center [404, 257] width 31 height 30
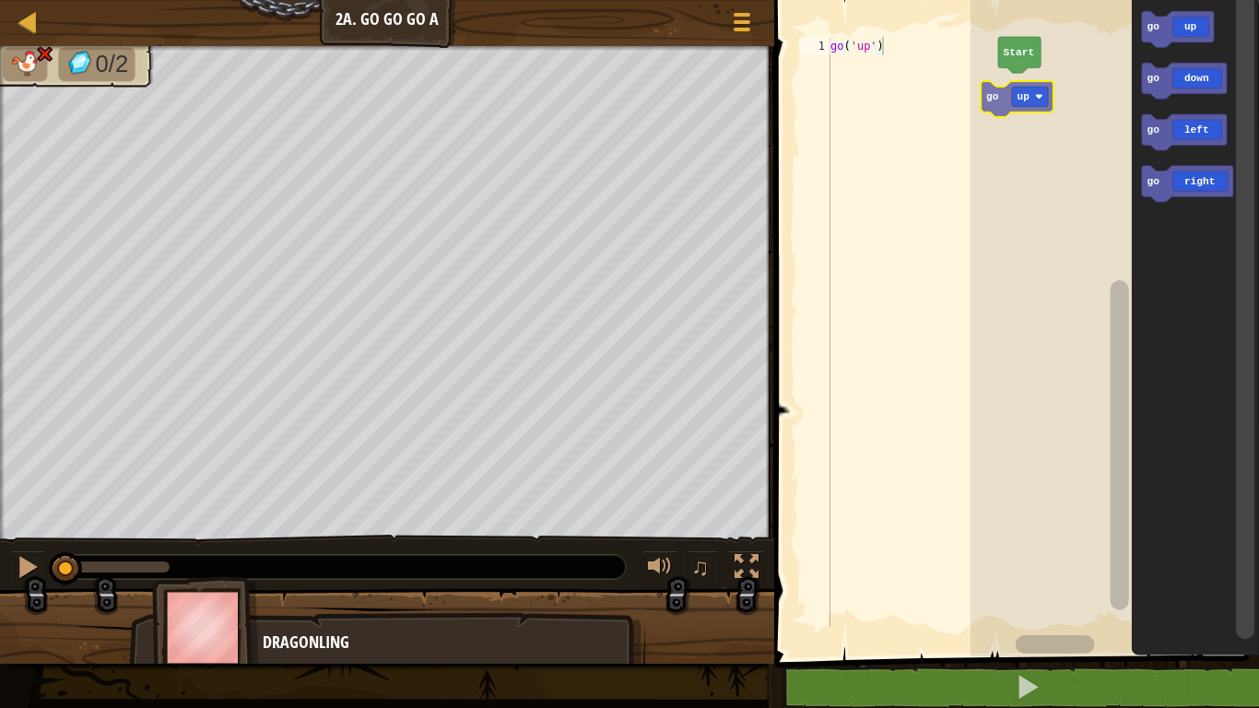
click at [1003, 111] on div "Start go up go up go down go left go right go up" at bounding box center [1115, 324] width 289 height 666
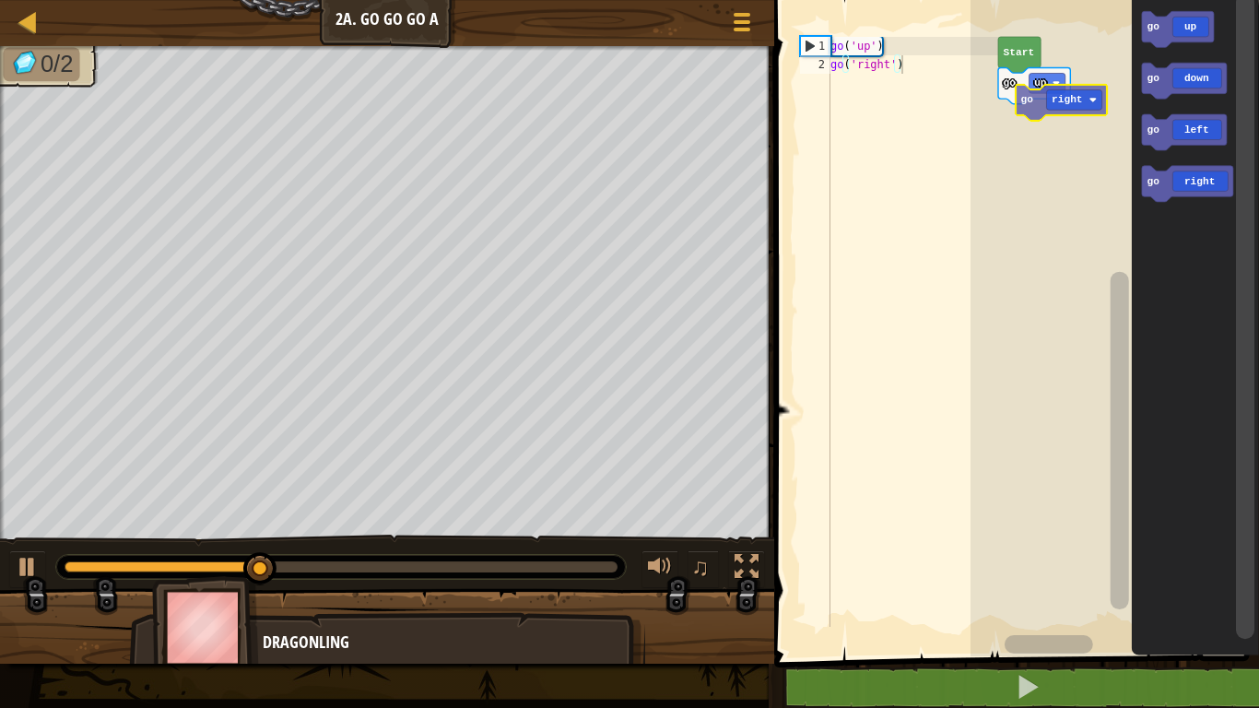
click at [1081, 90] on div "go up Start go up go down go left go right go right" at bounding box center [1115, 324] width 289 height 666
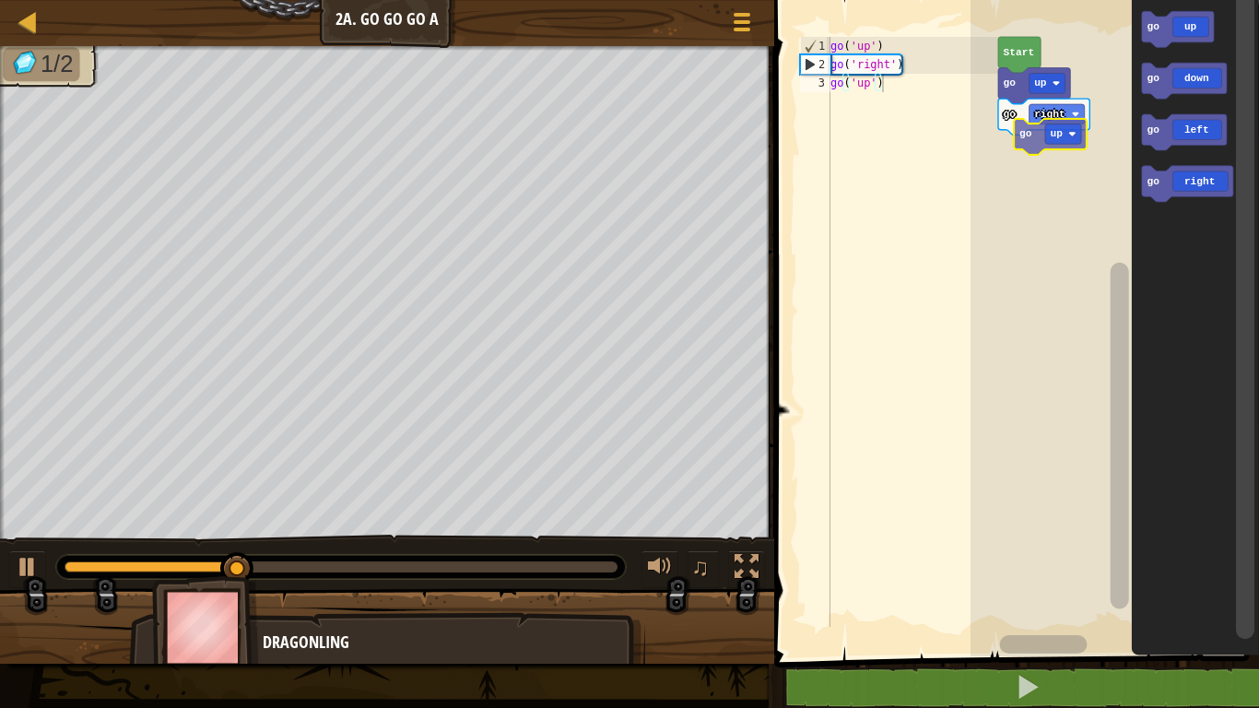
click at [1034, 153] on div "go right go up Start go up go down go left go right go up" at bounding box center [1115, 324] width 289 height 666
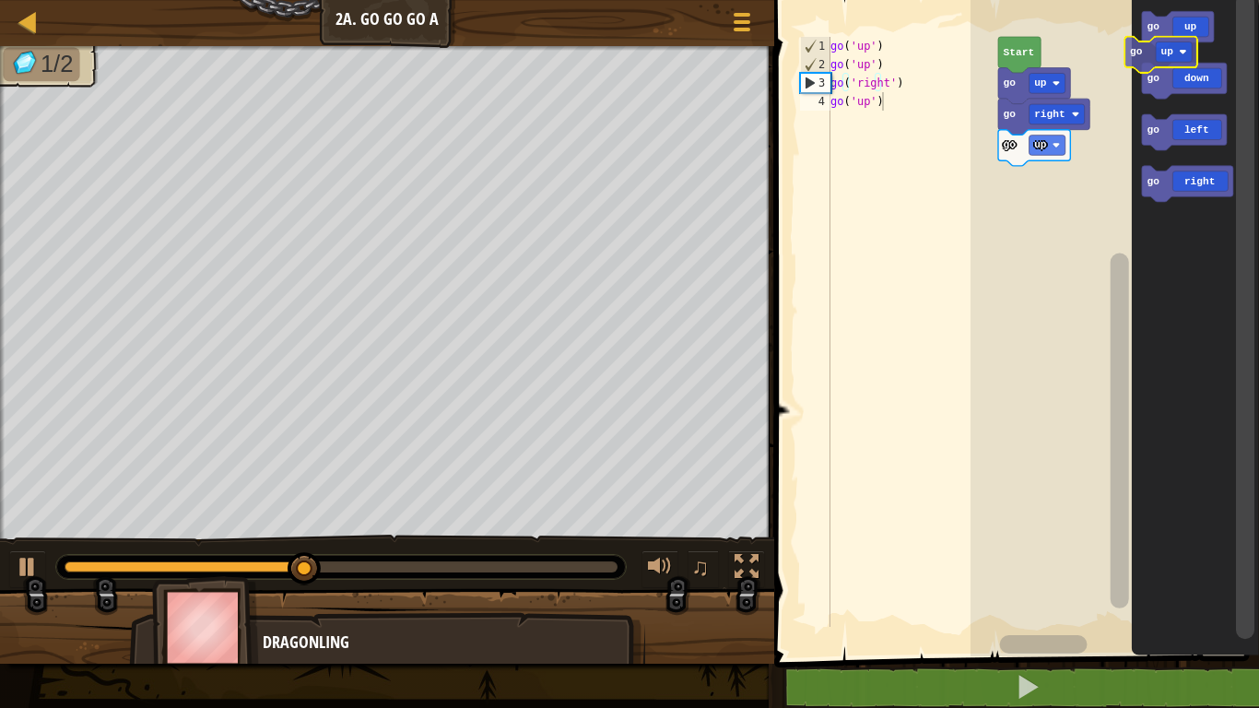
click at [1099, 113] on div "go right go up go up Start go up go down go left go right go up" at bounding box center [1115, 324] width 289 height 666
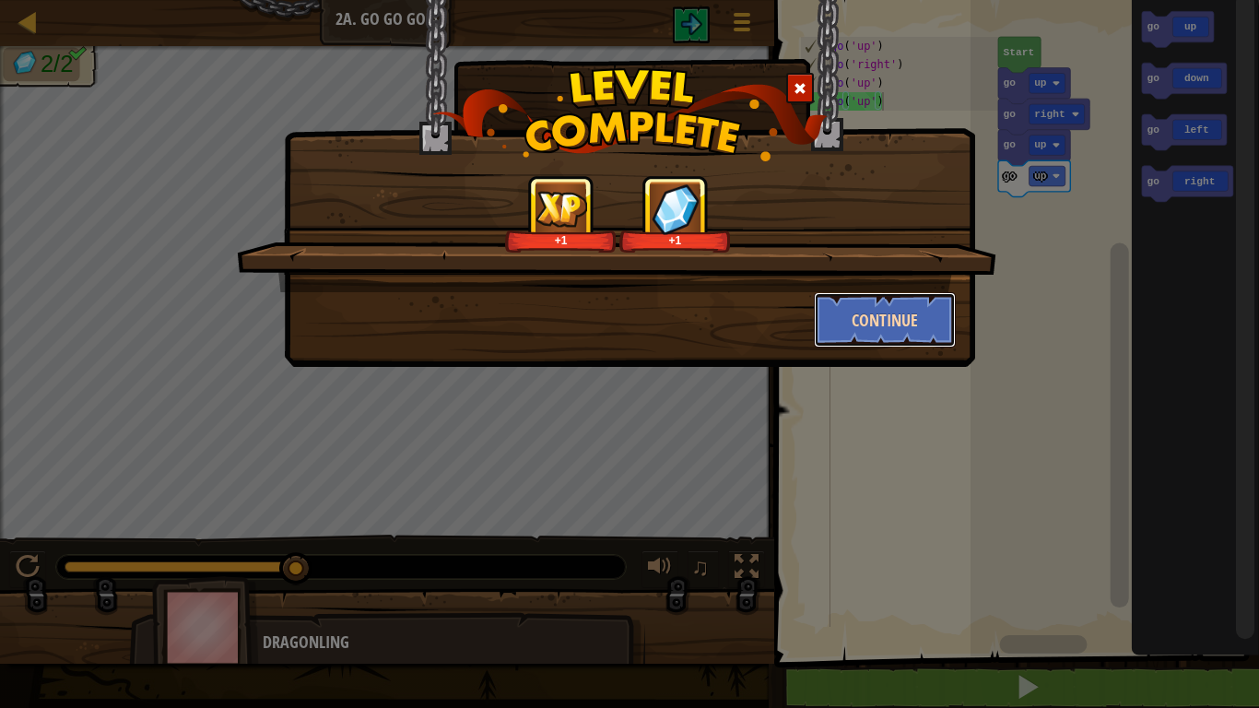
click at [896, 335] on button "Continue" at bounding box center [885, 319] width 143 height 55
click at [919, 324] on button "Continue" at bounding box center [885, 319] width 143 height 55
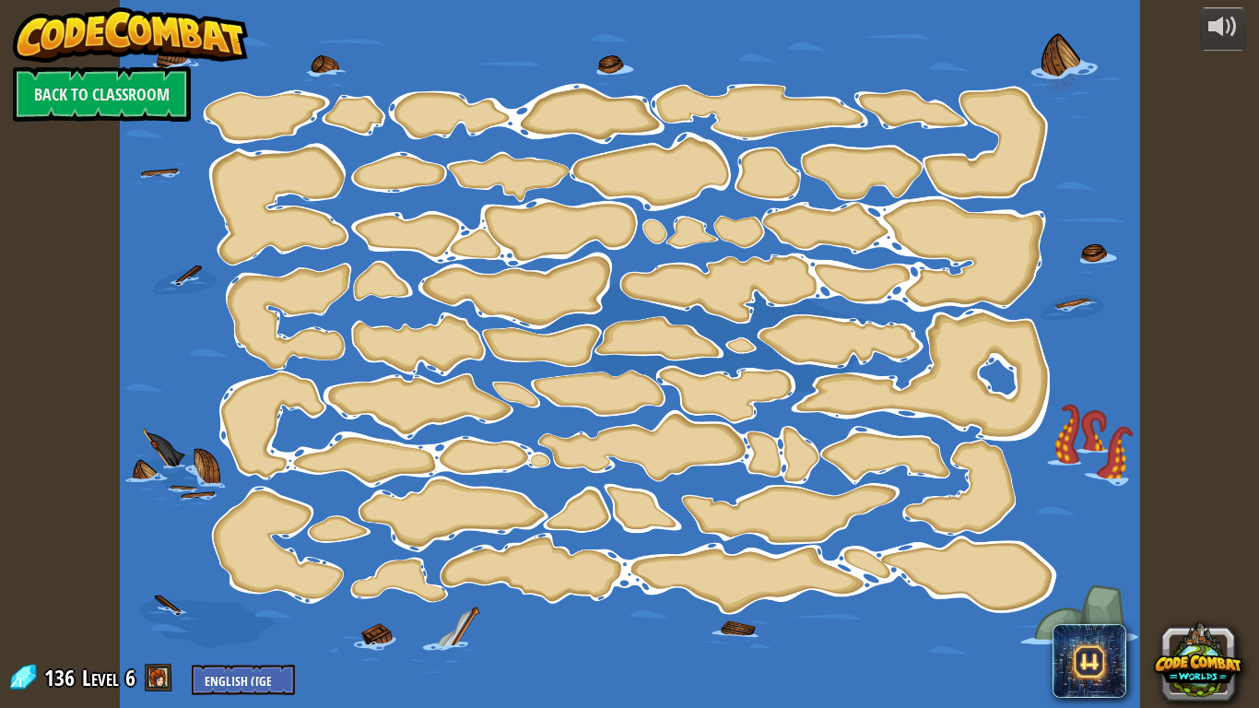
click at [257, 114] on div at bounding box center [630, 354] width 1021 height 708
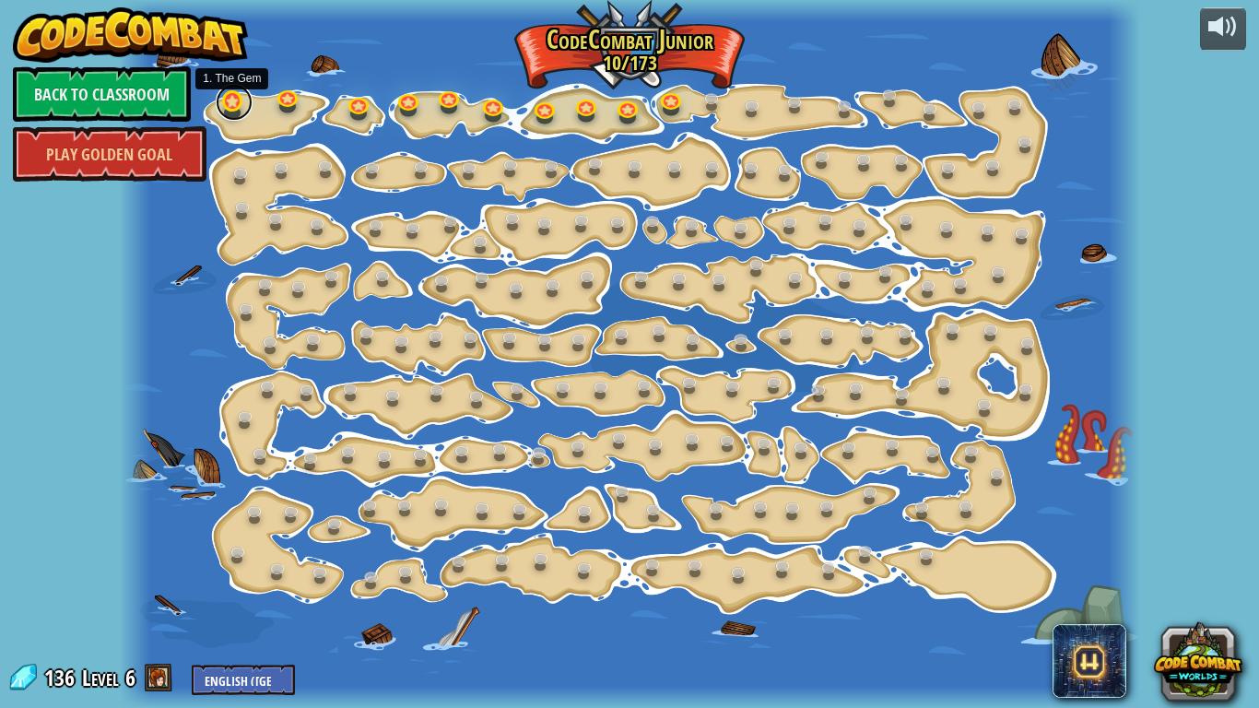
click at [236, 115] on div "15. Step Change (Locked By Teacher) Change step arguments. 11. Go Smart (Locked…" at bounding box center [630, 354] width 1021 height 708
click at [232, 103] on link at bounding box center [234, 102] width 37 height 37
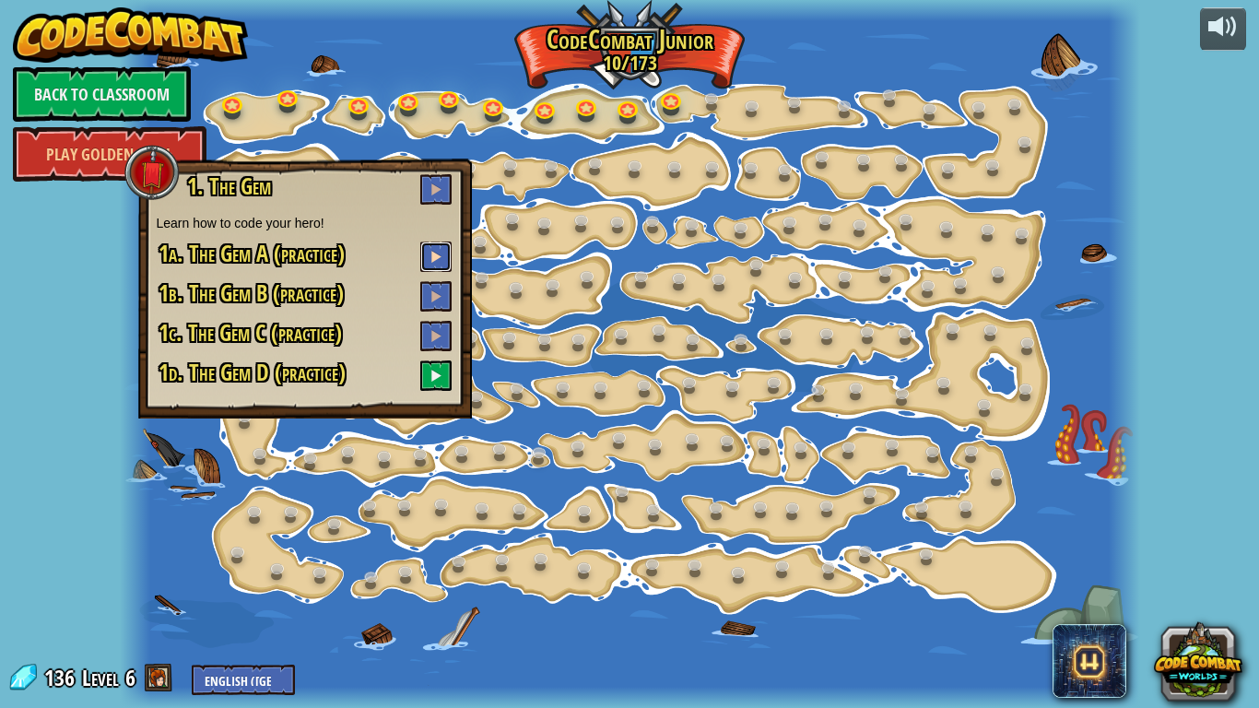
click at [434, 254] on span at bounding box center [436, 256] width 13 height 13
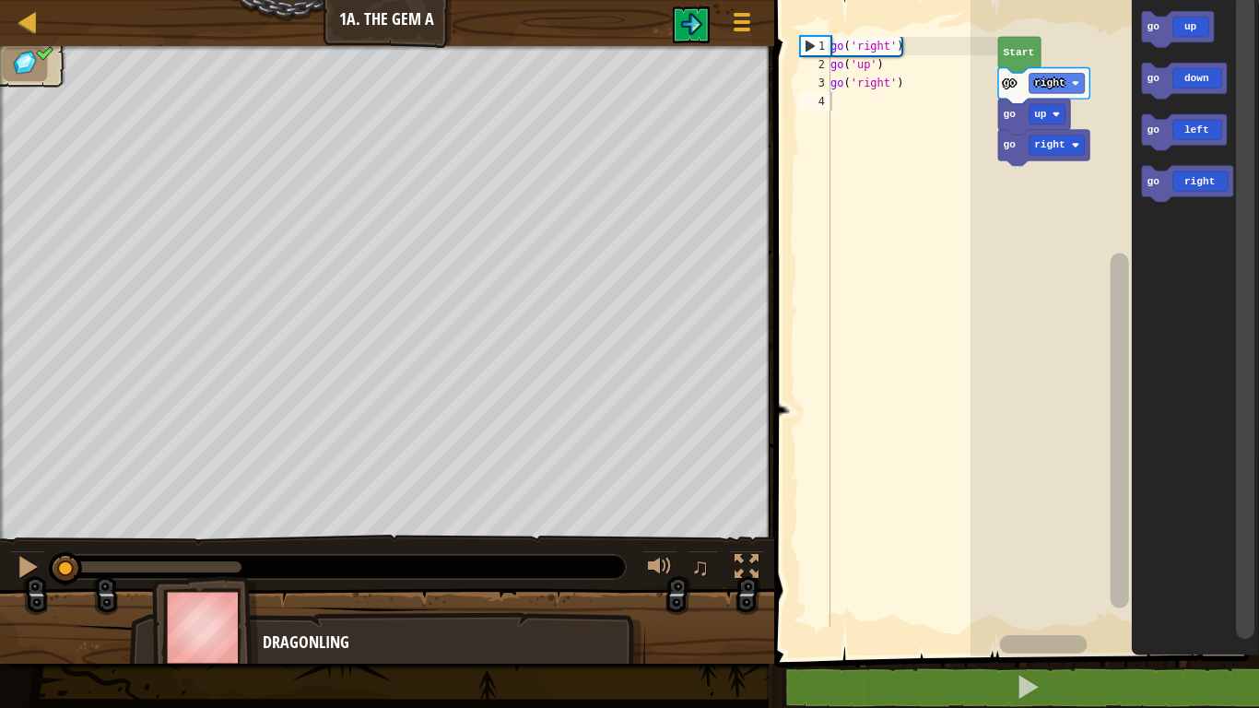
click at [34, 4] on div "Map Junior 1a. The Gem A Game Menu" at bounding box center [387, 23] width 774 height 46
click at [31, 19] on div at bounding box center [28, 21] width 23 height 23
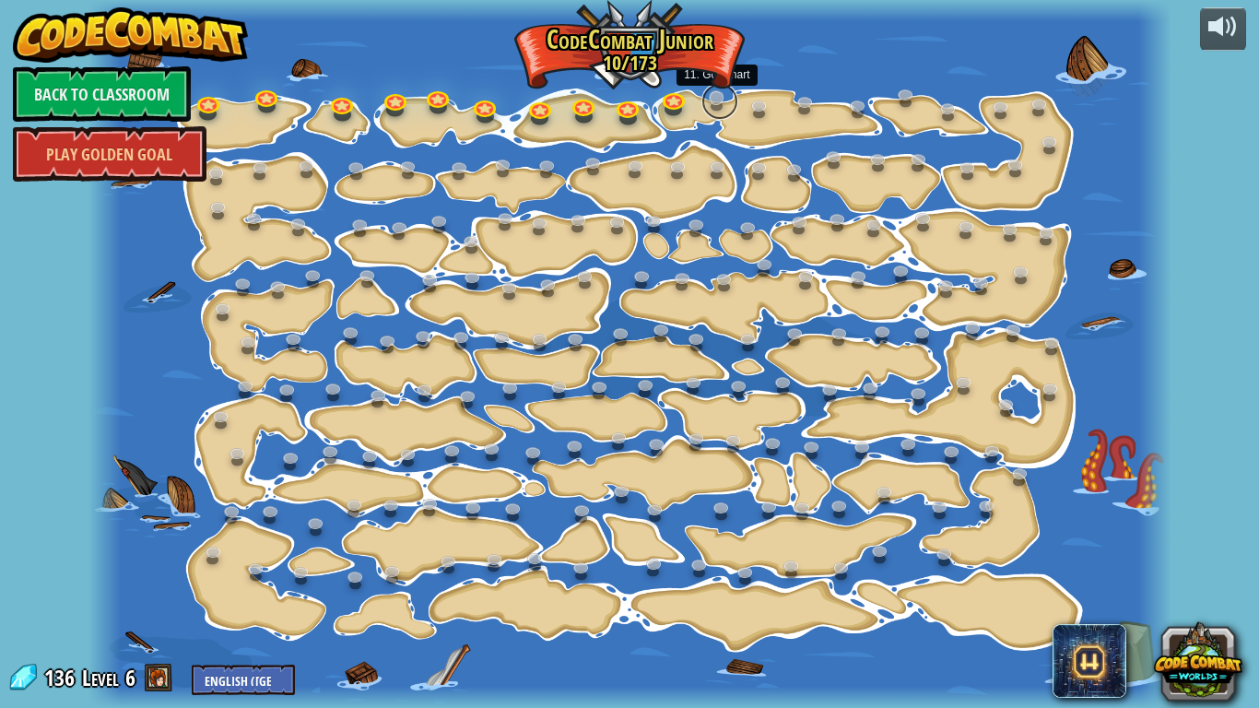
click at [715, 103] on link at bounding box center [720, 101] width 37 height 37
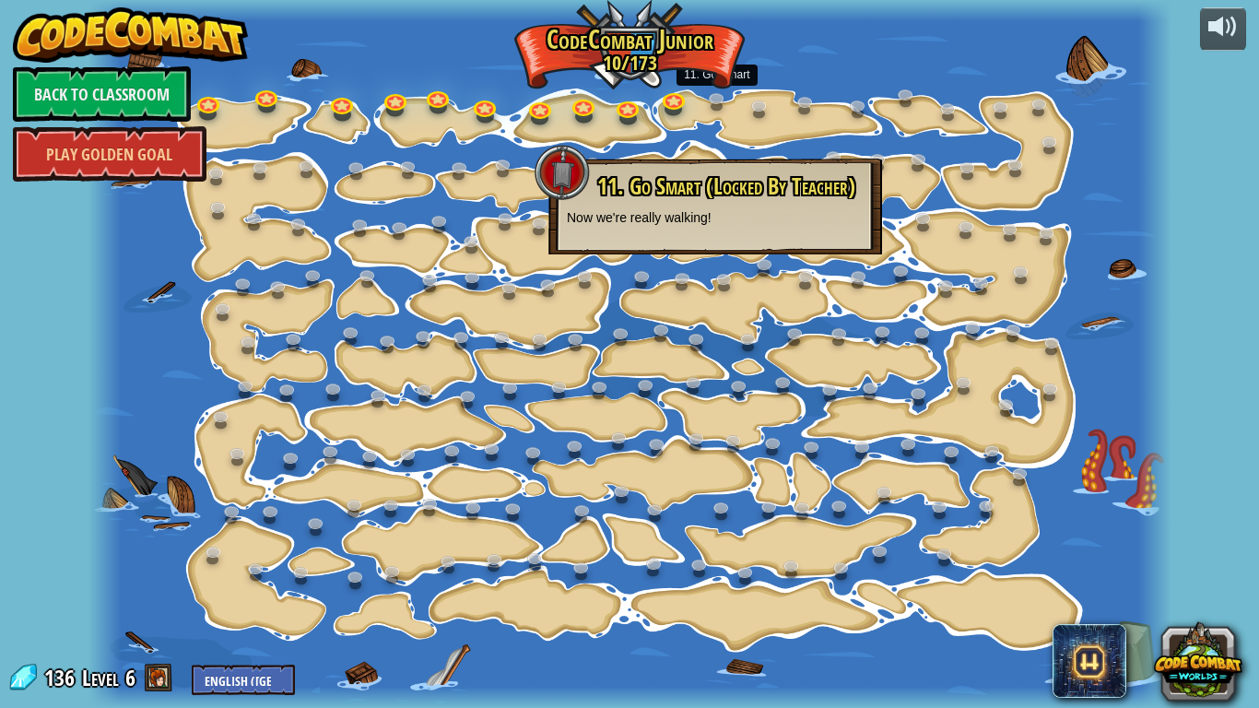
click at [708, 202] on div "11. Go Smart (Locked By Teacher) Now we're really walking!" at bounding box center [715, 200] width 297 height 53
click at [666, 208] on p "Now we're really walking!" at bounding box center [715, 217] width 297 height 18
click at [352, 111] on link at bounding box center [343, 103] width 37 height 37
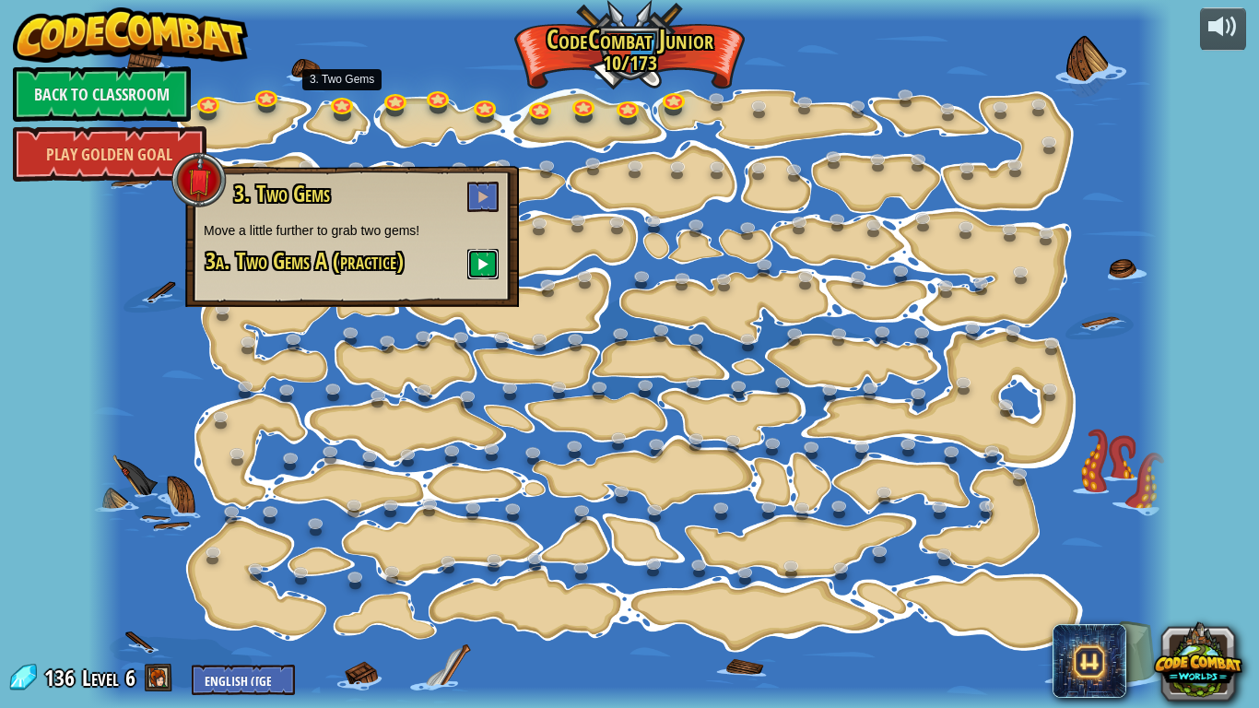
click at [467, 264] on button at bounding box center [482, 264] width 31 height 30
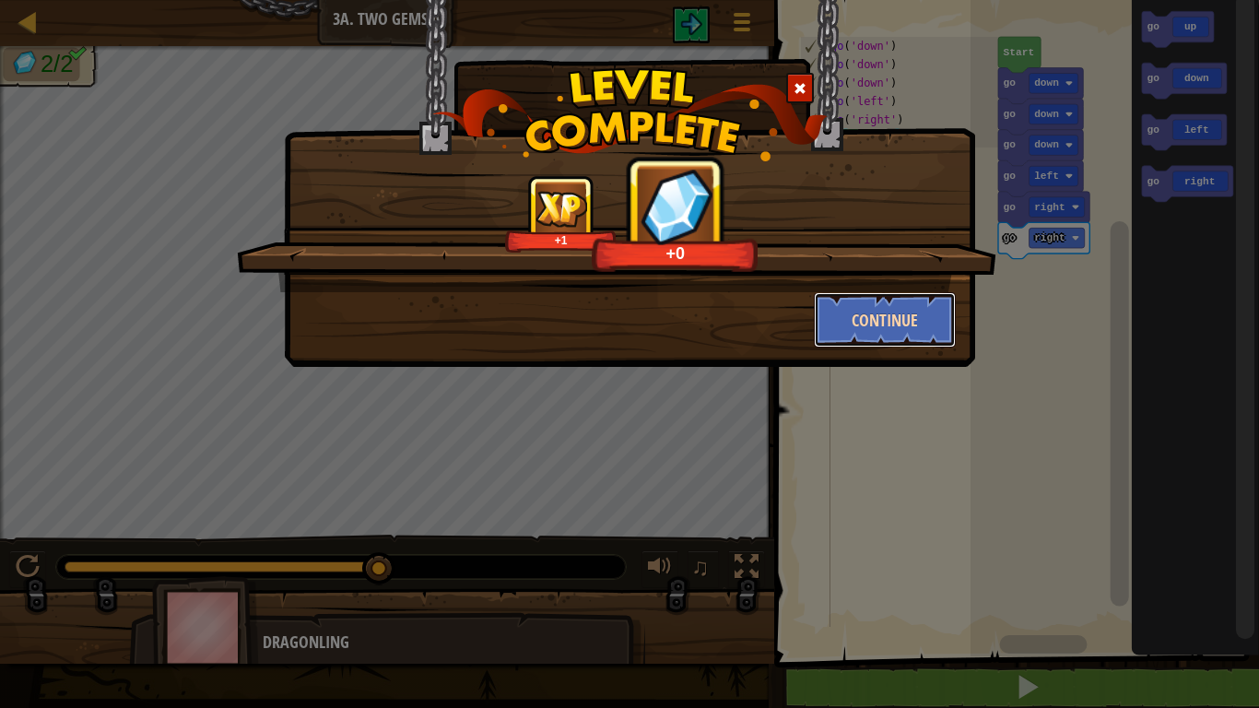
click at [915, 324] on button "Continue" at bounding box center [885, 319] width 143 height 55
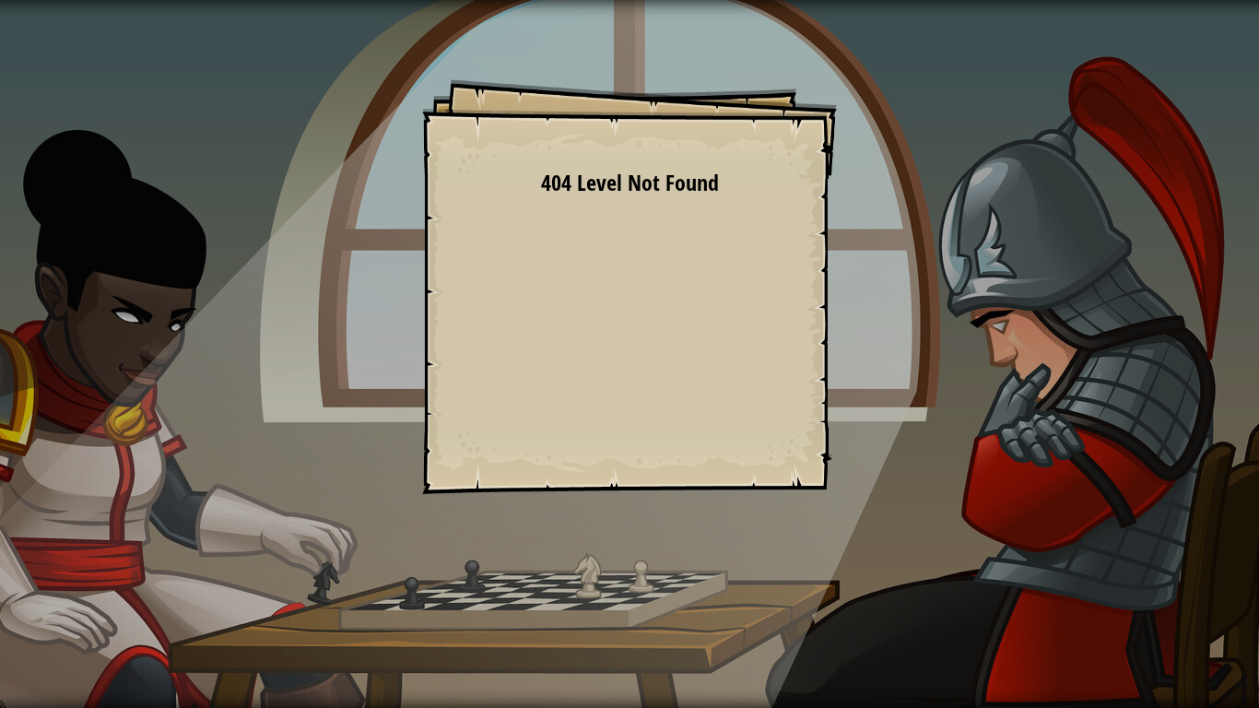
click at [688, 346] on div "Goals Start Level Error loading from server. Try refreshing the page. 404 Level…" at bounding box center [629, 286] width 415 height 415
click at [423, 378] on div "Goals Start Level Error loading from server. Try refreshing the page. 404 Level…" at bounding box center [629, 286] width 415 height 415
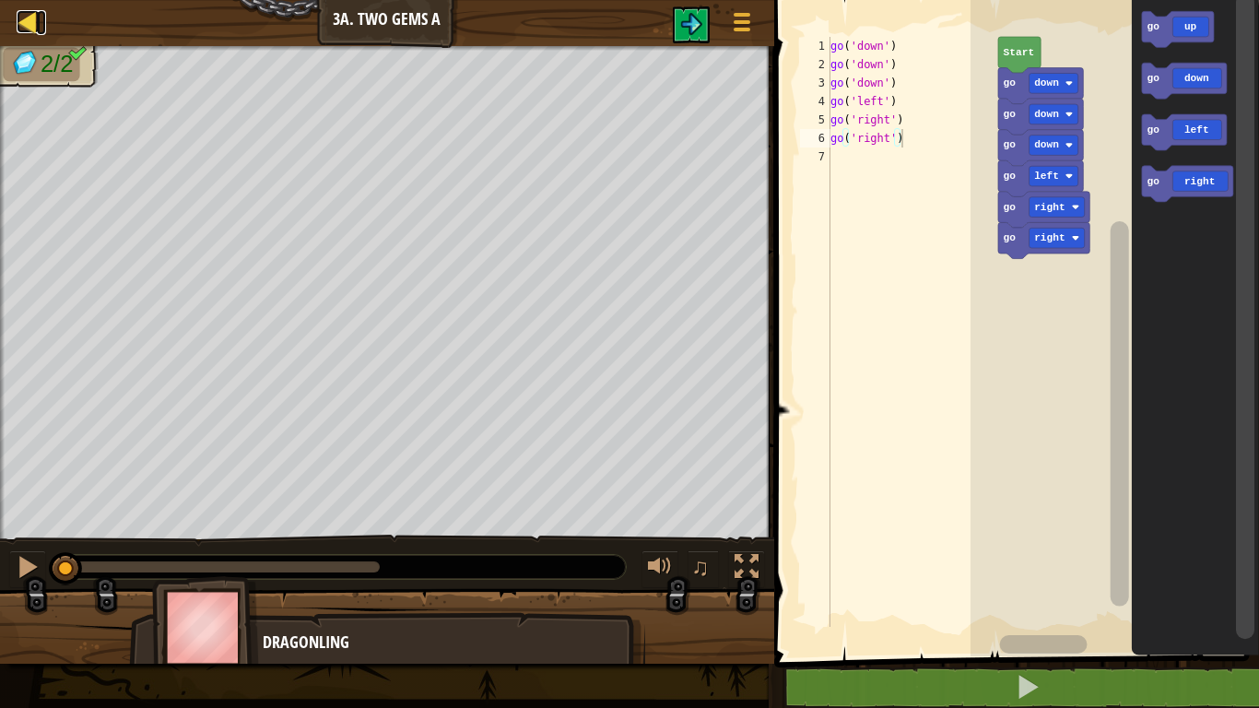
click at [34, 19] on div at bounding box center [28, 21] width 23 height 23
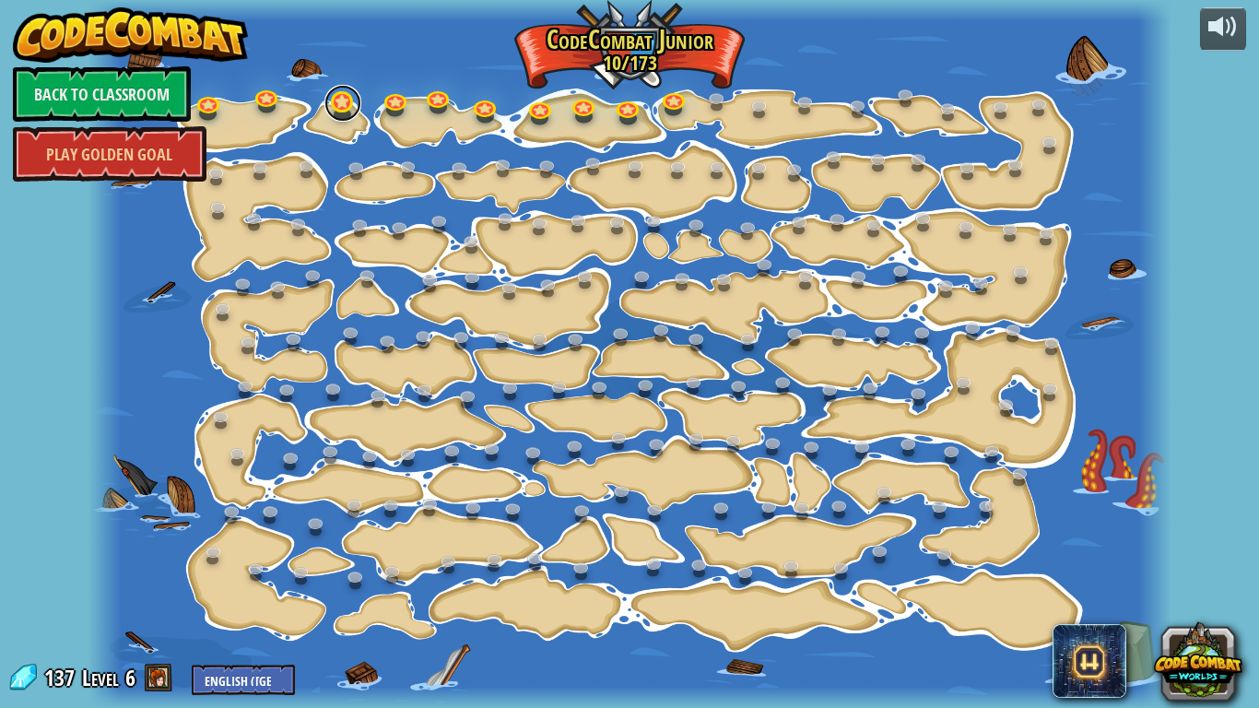
click at [333, 115] on link at bounding box center [343, 103] width 37 height 37
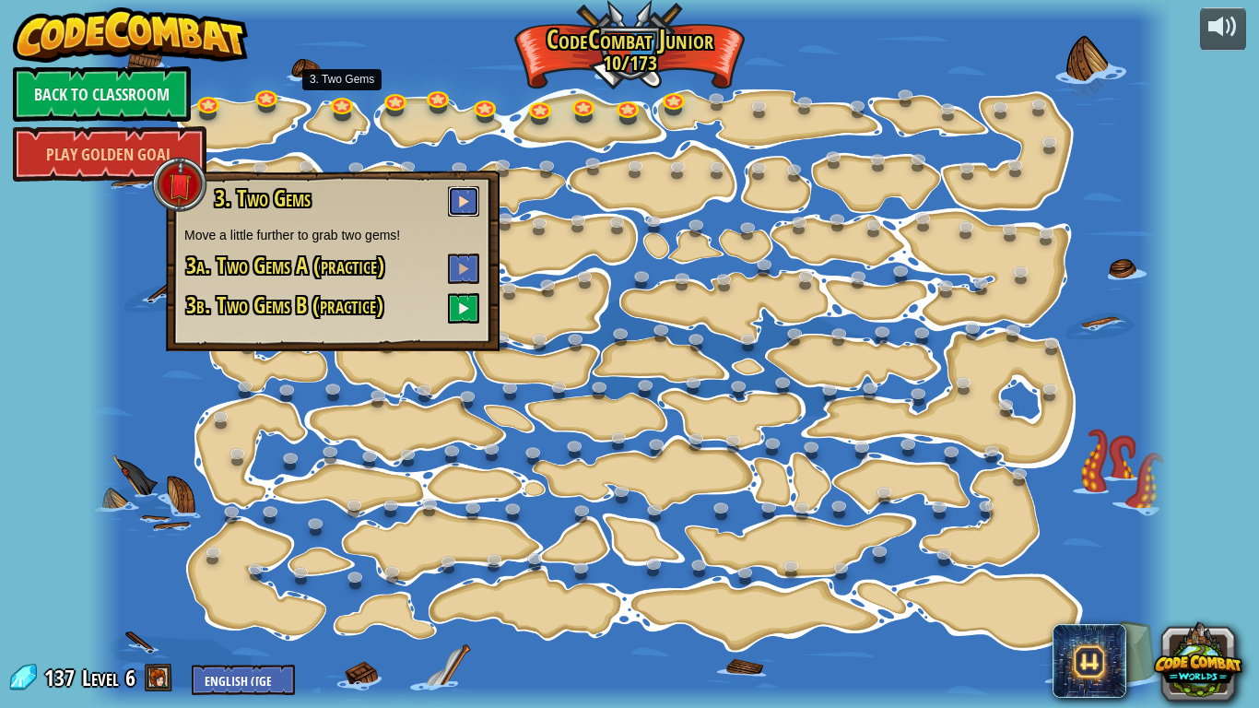
click at [466, 206] on span at bounding box center [463, 201] width 13 height 13
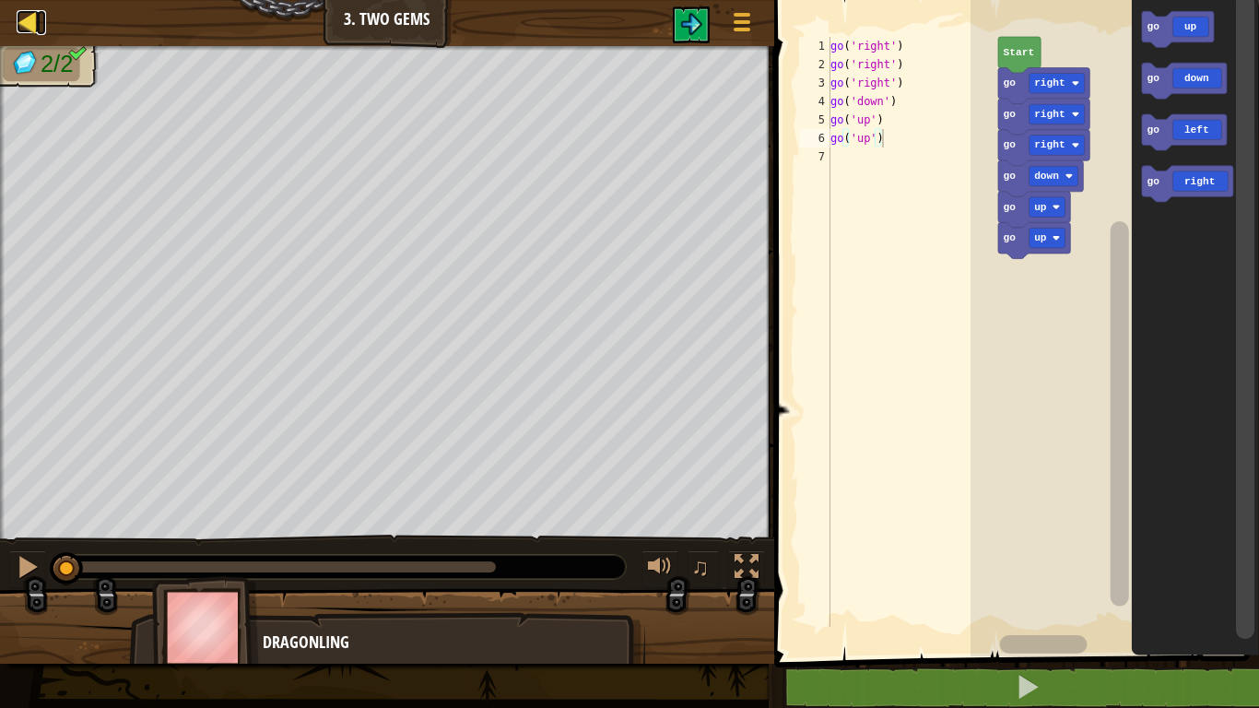
click at [30, 28] on div at bounding box center [28, 21] width 23 height 23
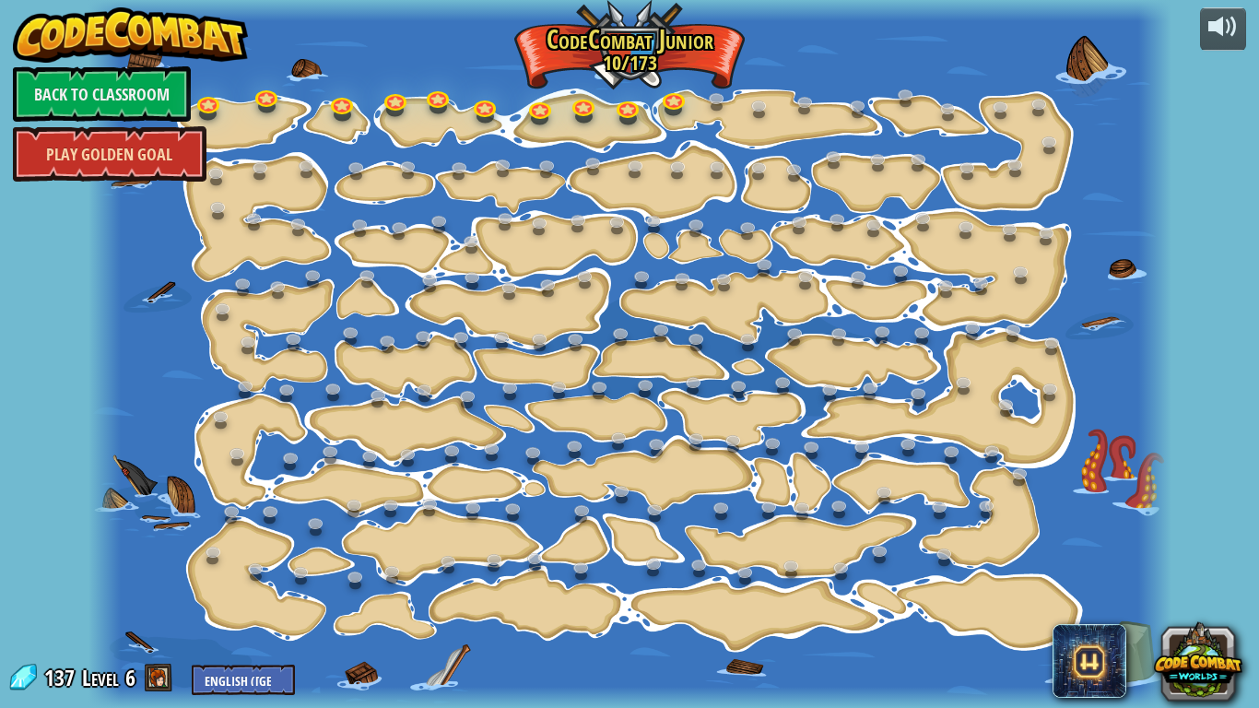
click at [143, 129] on link "Play Golden Goal" at bounding box center [110, 153] width 194 height 55
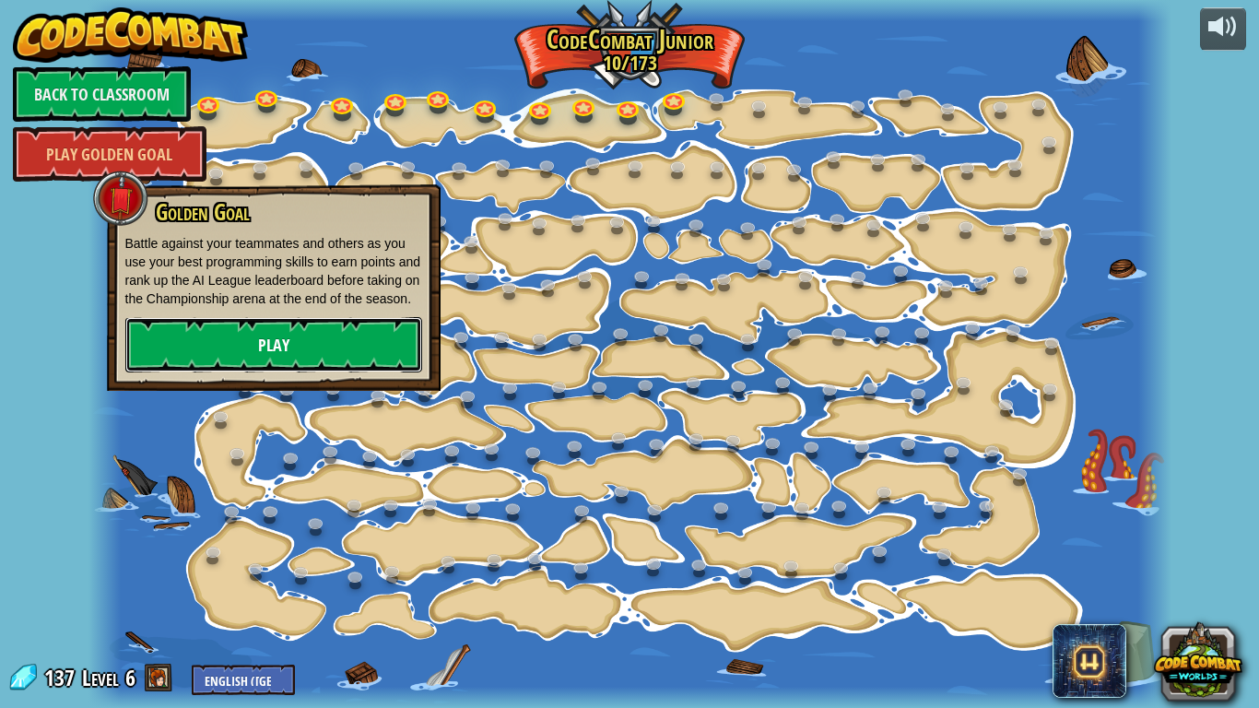
click at [261, 367] on link "Play" at bounding box center [273, 344] width 297 height 55
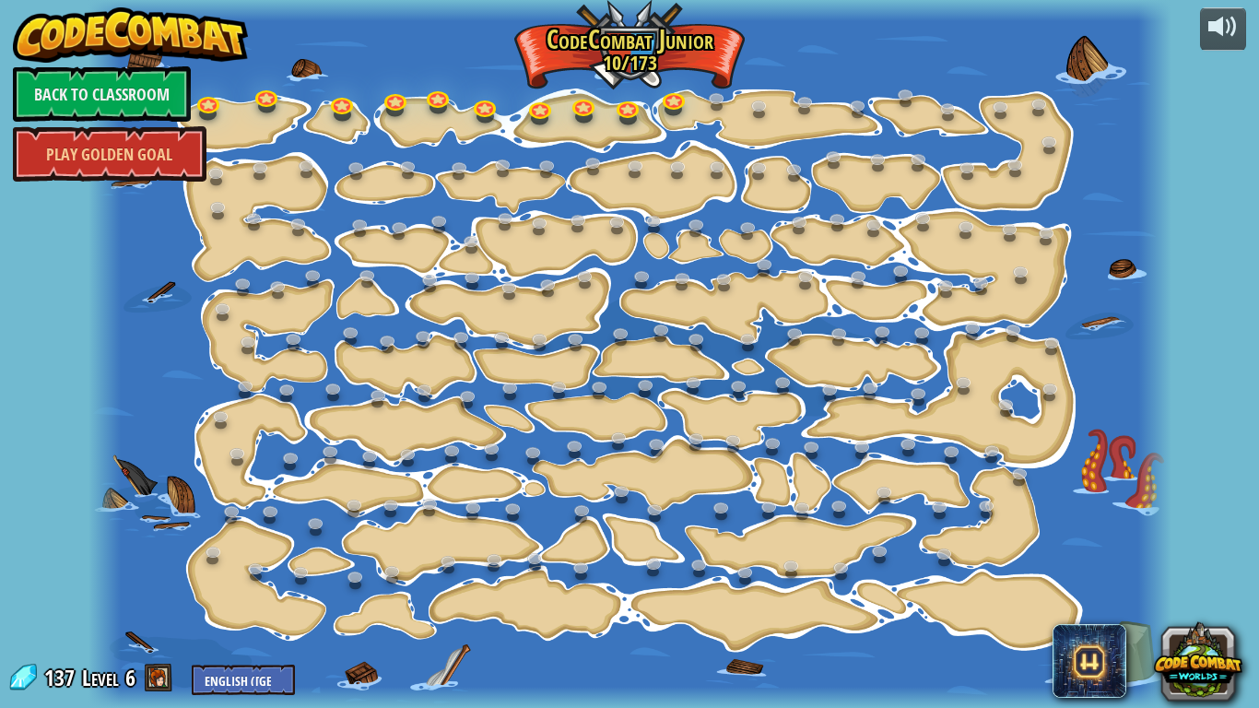
click at [172, 583] on div "137 Level 6 English ([GEOGRAPHIC_DATA]) English ([GEOGRAPHIC_DATA]) 简体中文 繁體中文 р…" at bounding box center [151, 679] width 288 height 32
click at [159, 583] on span at bounding box center [159, 678] width 28 height 28
click at [289, 583] on select "English ([GEOGRAPHIC_DATA]) English ([GEOGRAPHIC_DATA]) 简体中文 繁體中文 русский españ…" at bounding box center [243, 680] width 103 height 30
click at [160, 583] on div at bounding box center [630, 354] width 1083 height 708
click at [167, 583] on span at bounding box center [159, 678] width 28 height 28
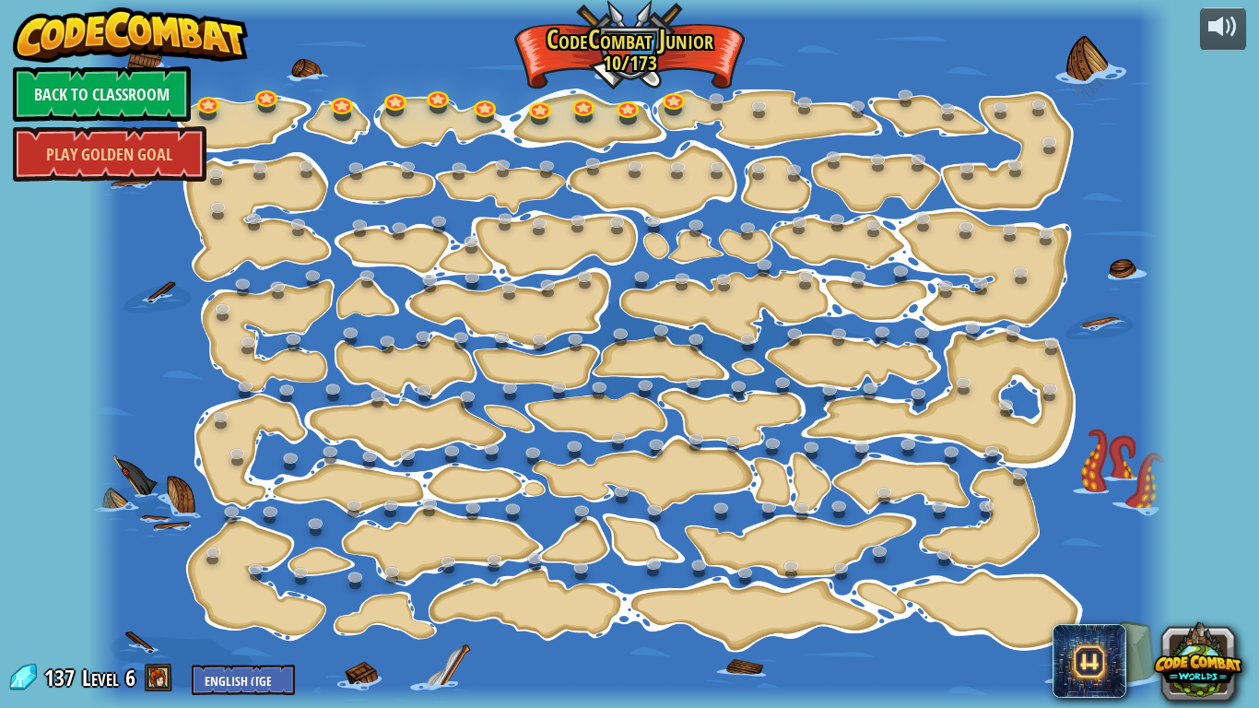
click at [167, 583] on span at bounding box center [159, 678] width 28 height 28
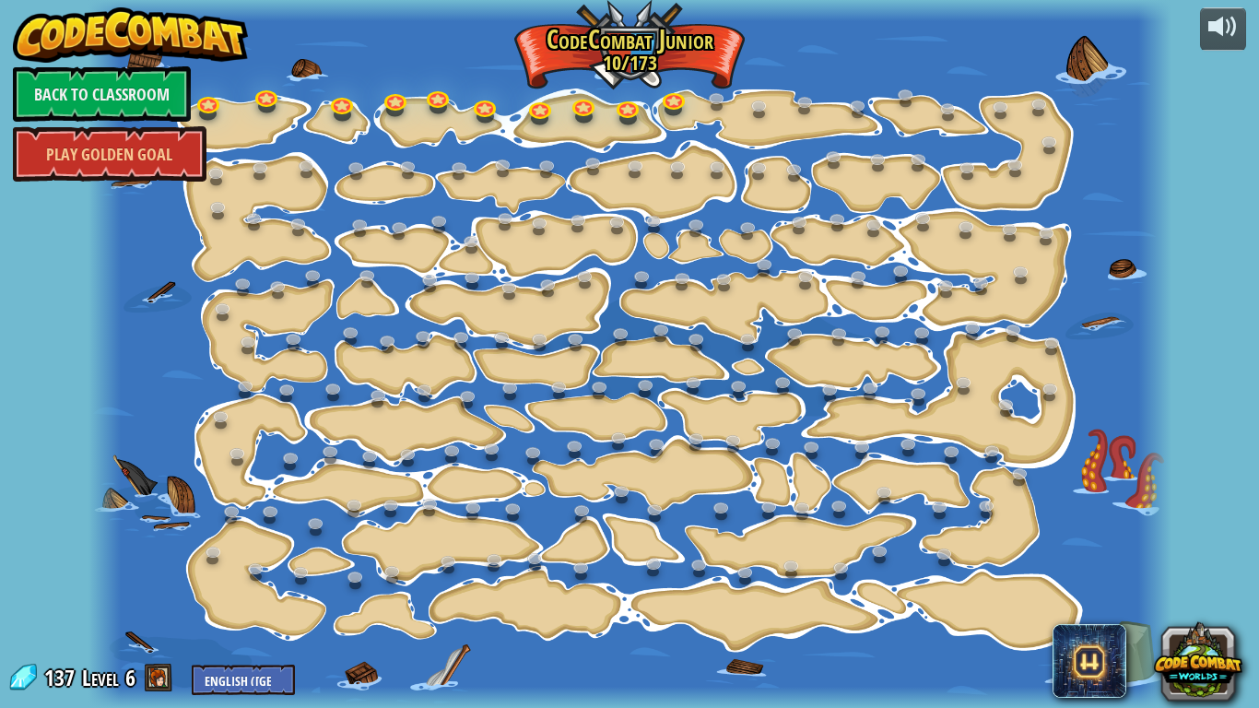
click at [167, 583] on span at bounding box center [159, 678] width 28 height 28
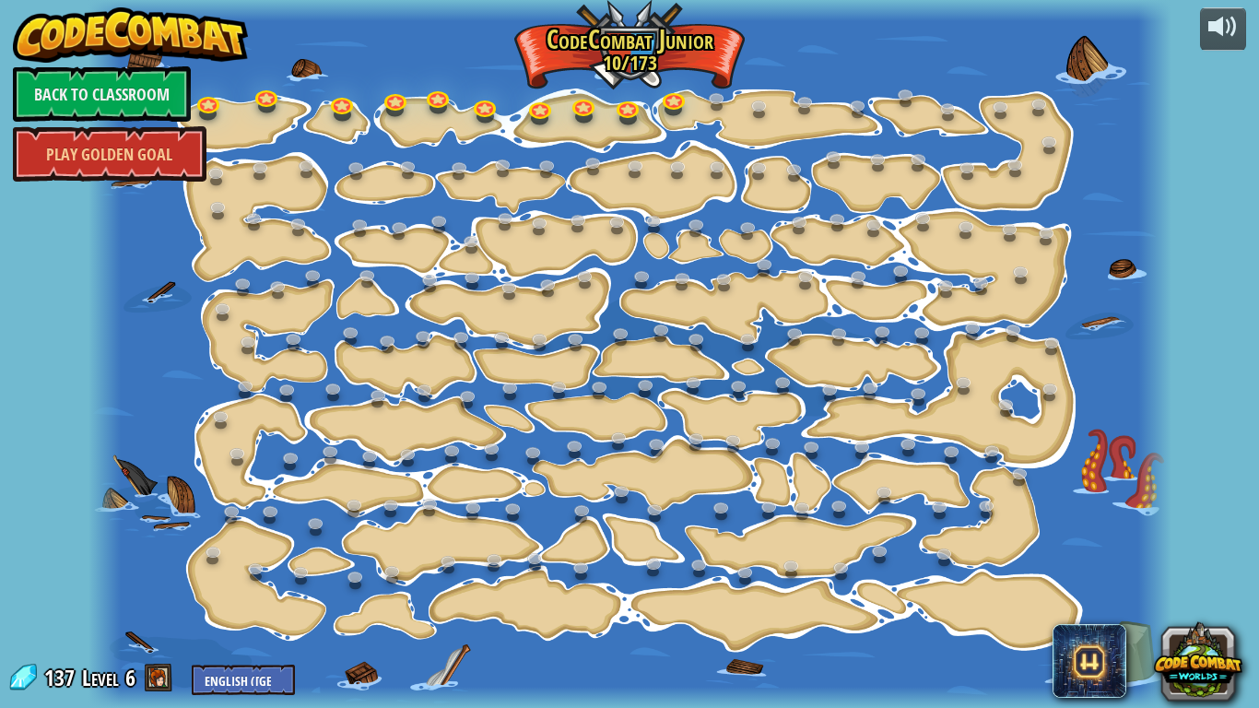
click at [167, 583] on span at bounding box center [159, 678] width 28 height 28
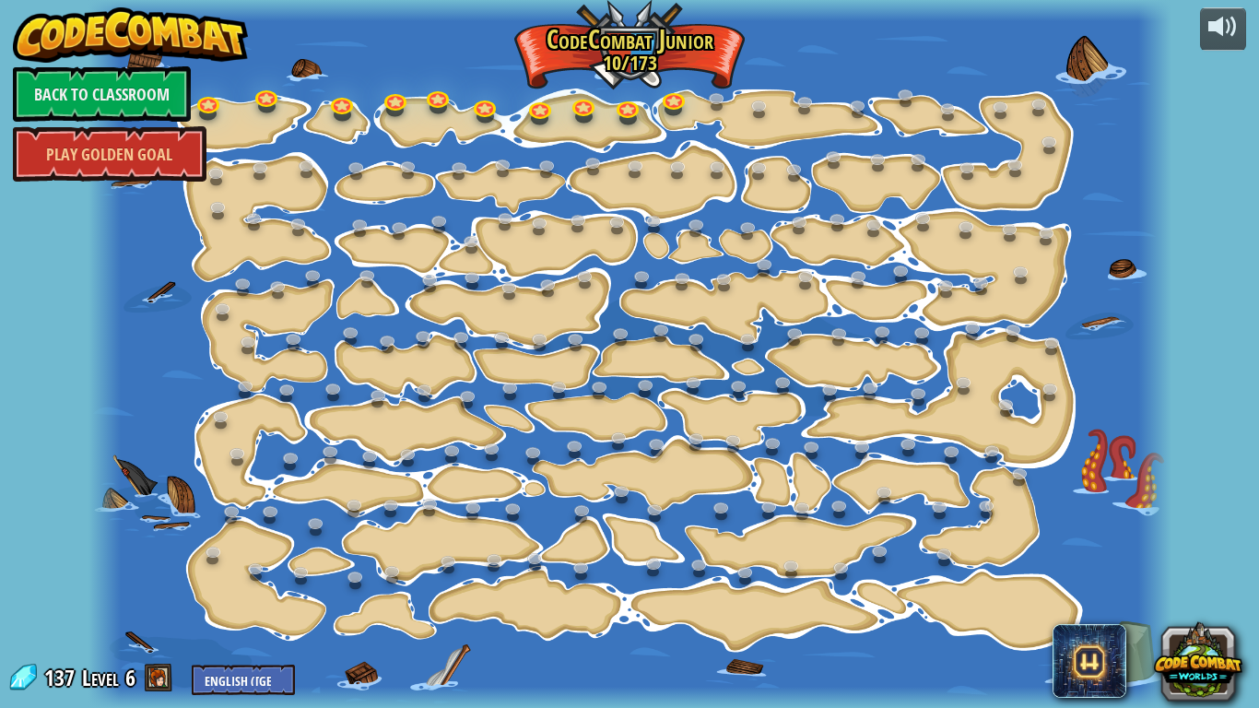
click at [167, 583] on span at bounding box center [159, 678] width 28 height 28
click at [129, 253] on div at bounding box center [630, 354] width 1083 height 708
click at [78, 97] on link "Back to Classroom" at bounding box center [102, 93] width 178 height 55
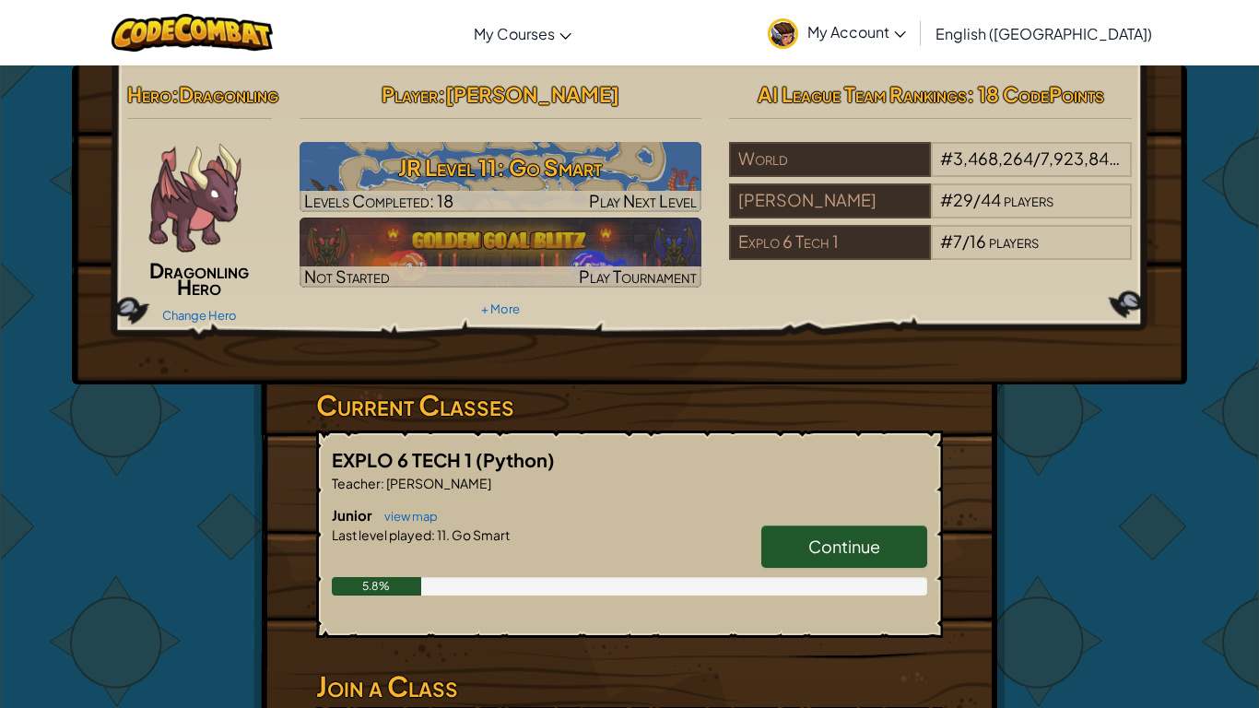
click at [209, 232] on img at bounding box center [195, 197] width 111 height 111
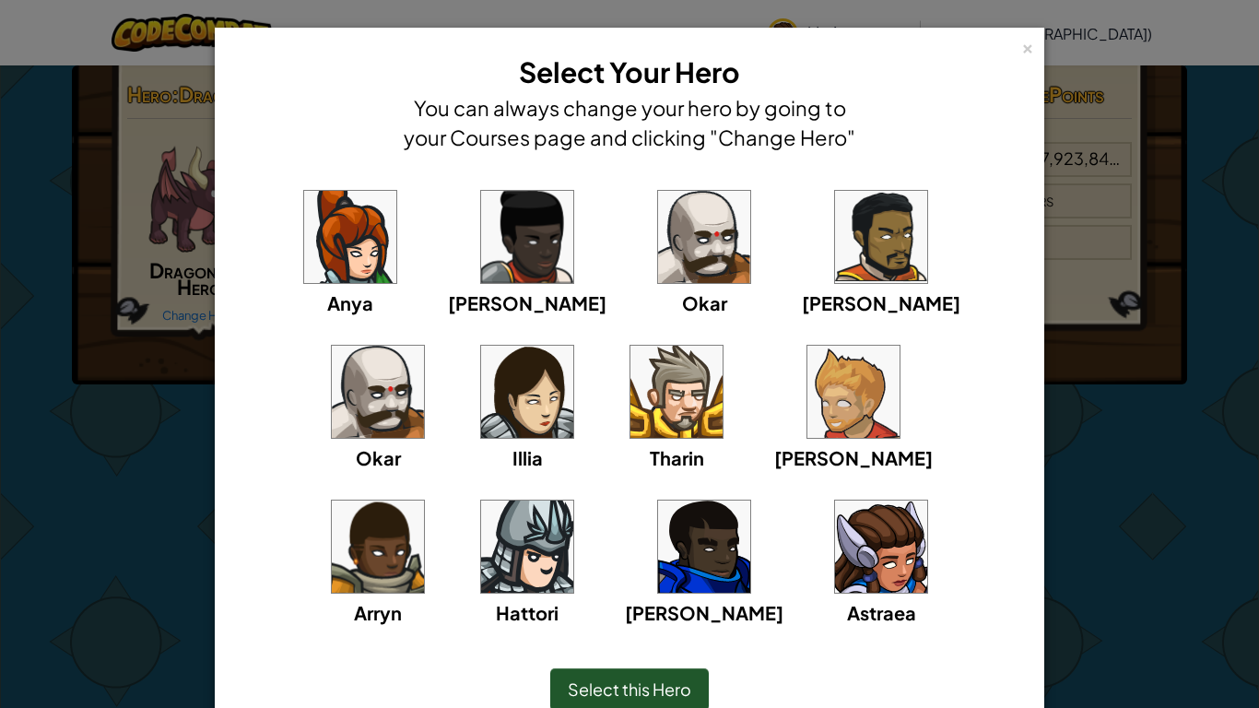
click at [835, 544] on img at bounding box center [881, 547] width 92 height 92
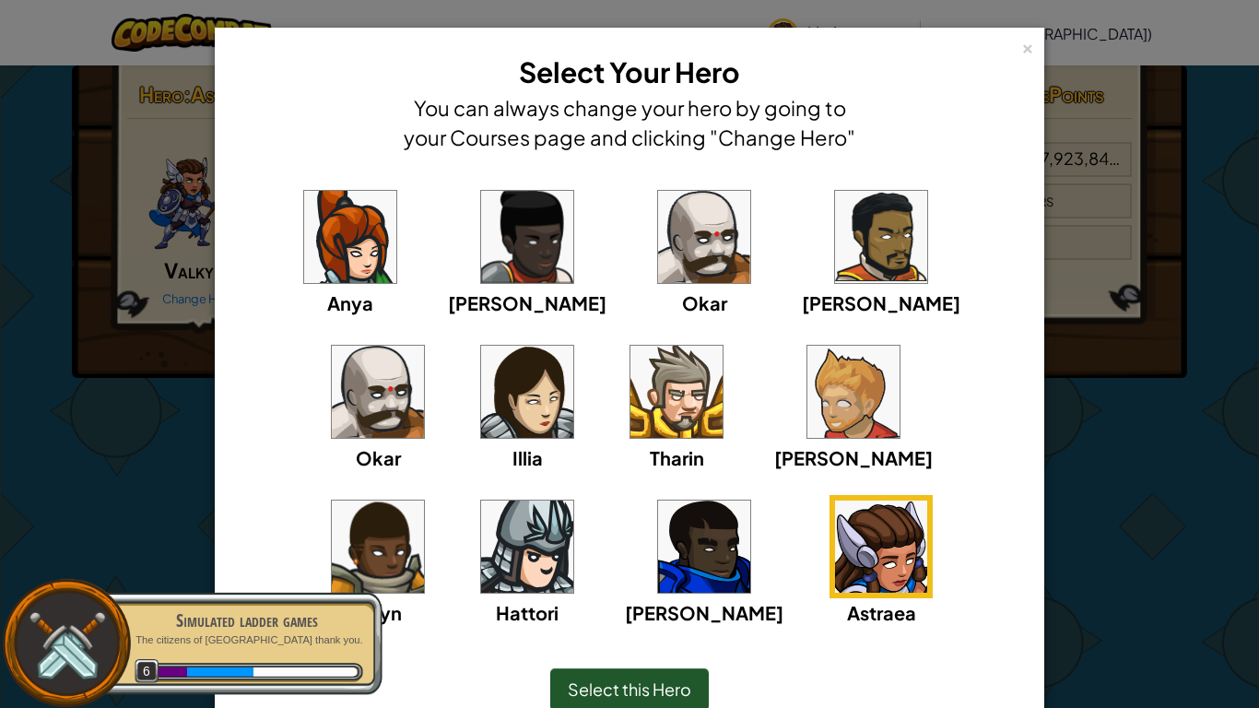
click at [658, 259] on img at bounding box center [704, 237] width 92 height 92
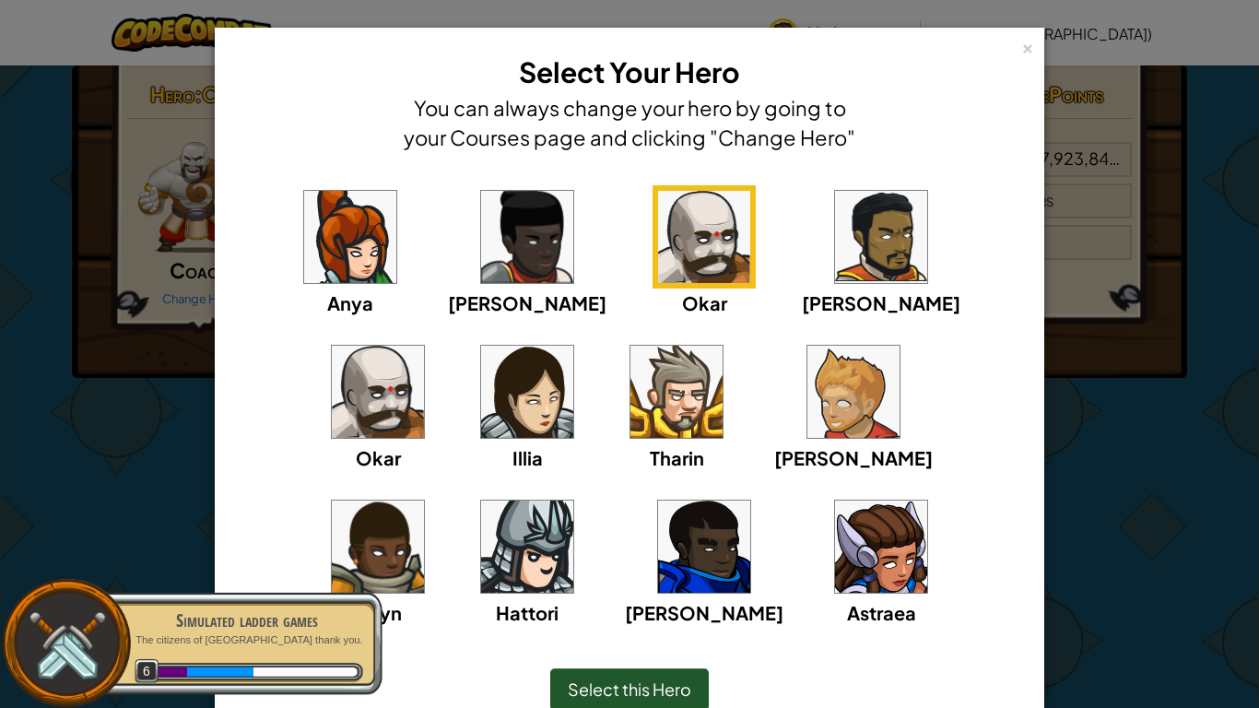
click at [424, 501] on img at bounding box center [378, 547] width 92 height 92
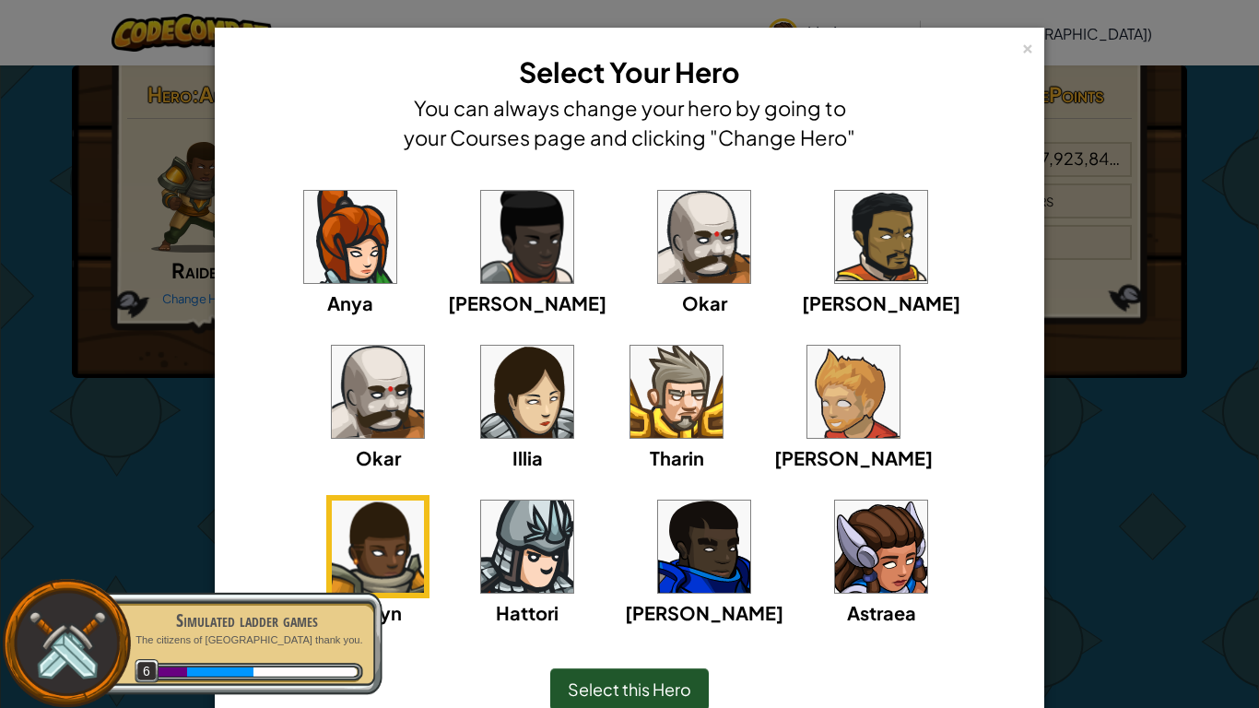
click at [835, 583] on img at bounding box center [881, 547] width 92 height 92
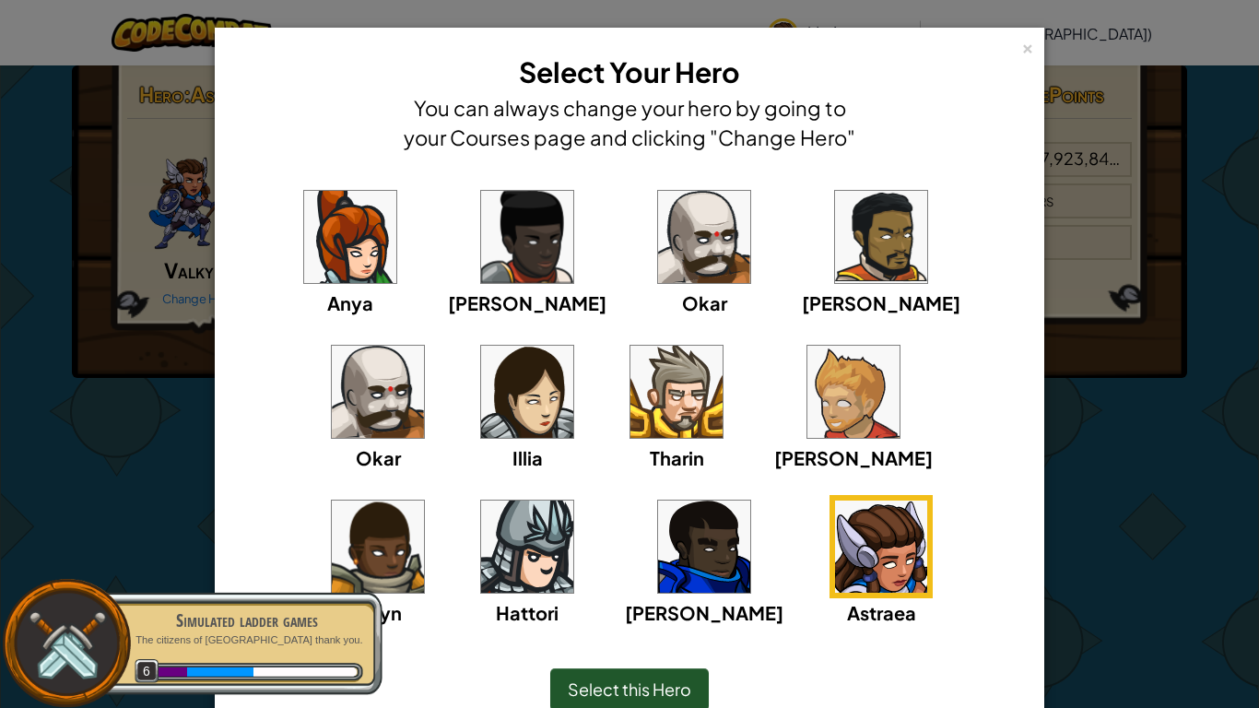
click at [646, 583] on span "Select this Hero" at bounding box center [630, 689] width 124 height 21
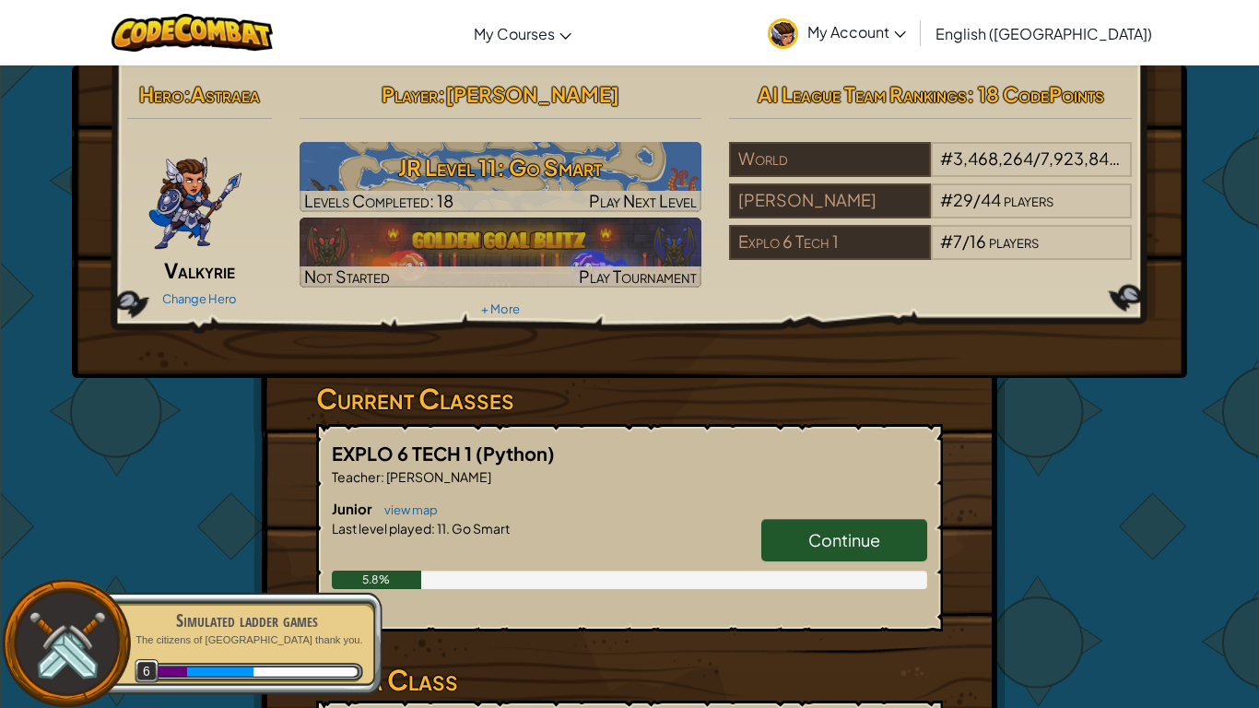
click at [868, 545] on span "Continue" at bounding box center [845, 539] width 72 height 21
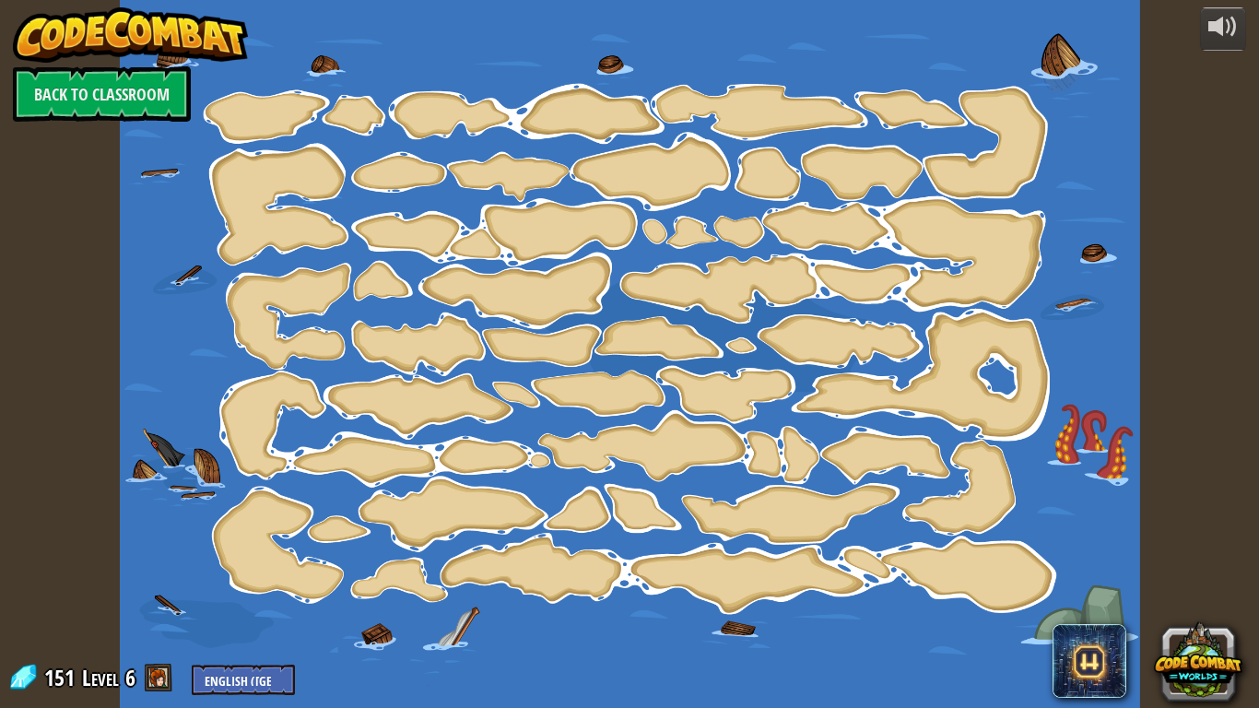
click at [868, 545] on div at bounding box center [630, 354] width 1021 height 708
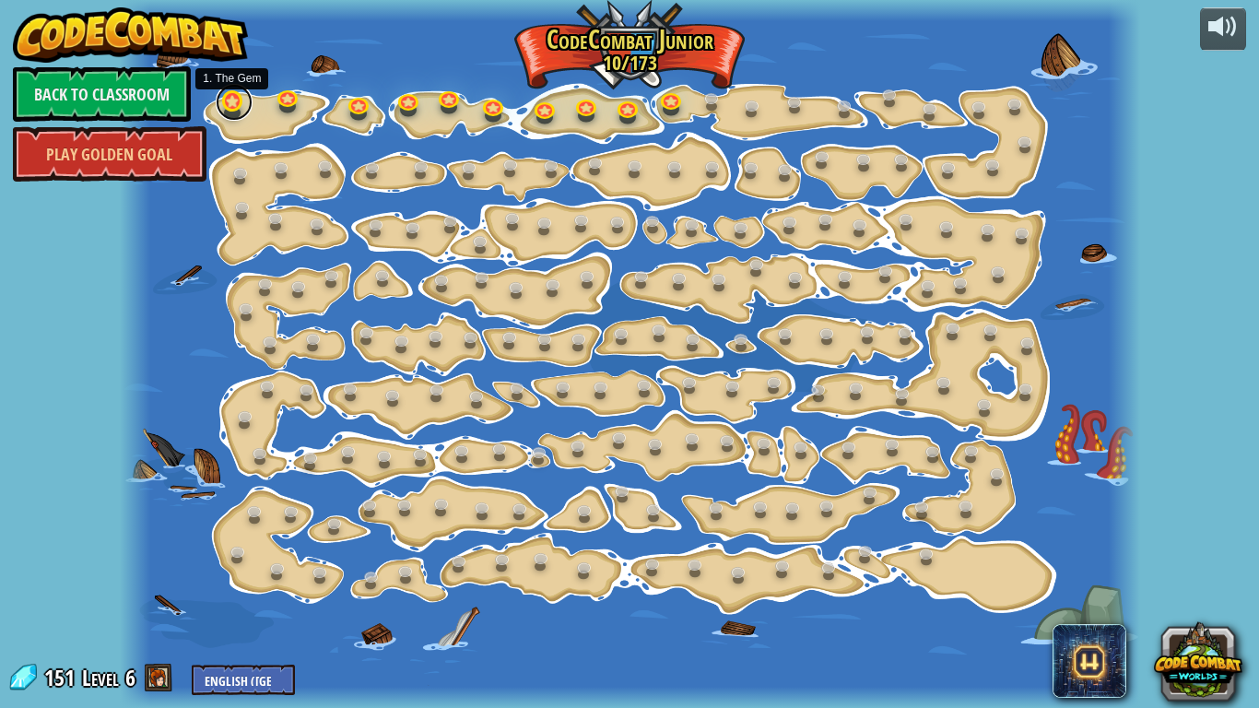
click at [241, 104] on link at bounding box center [234, 102] width 37 height 37
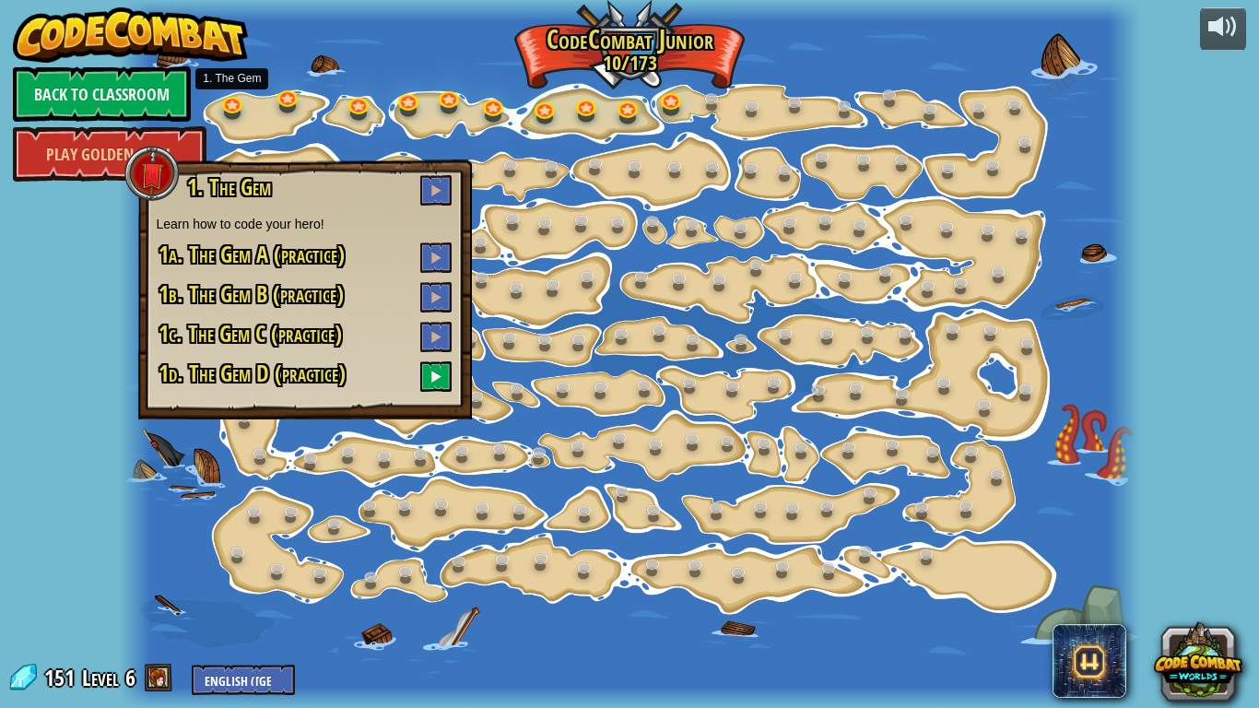
click at [714, 136] on div at bounding box center [630, 354] width 1021 height 708
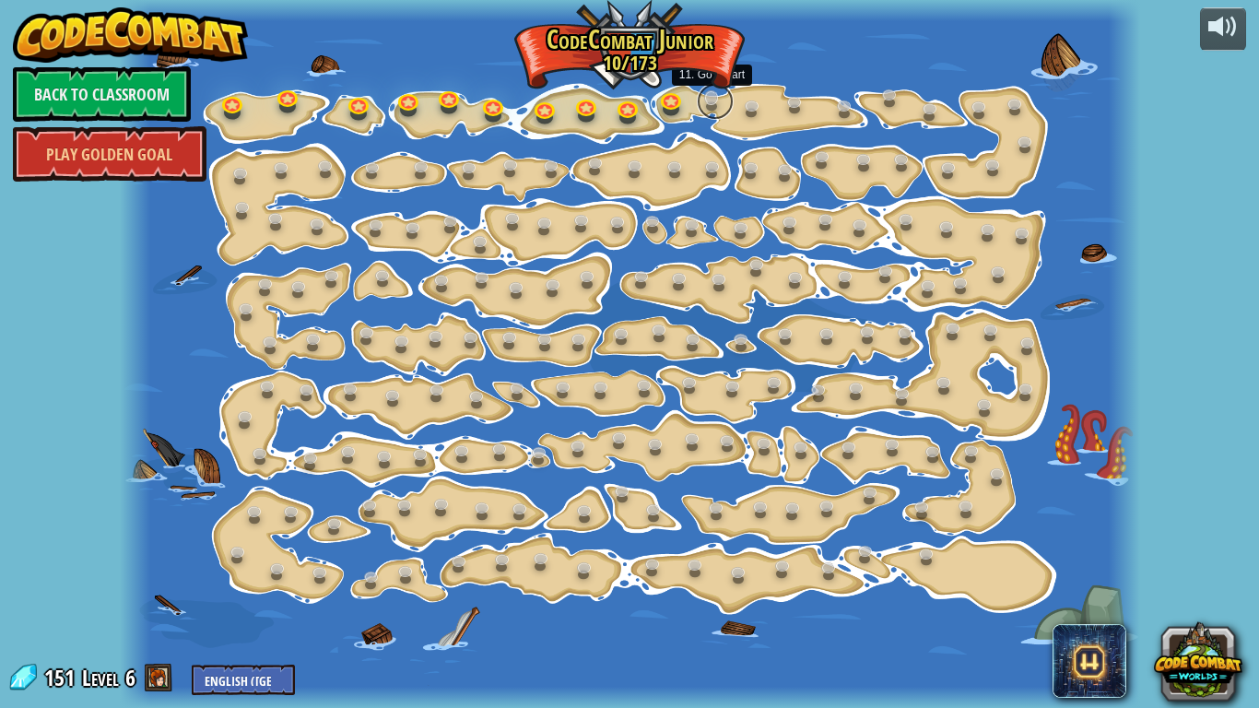
click at [705, 102] on link at bounding box center [715, 101] width 37 height 37
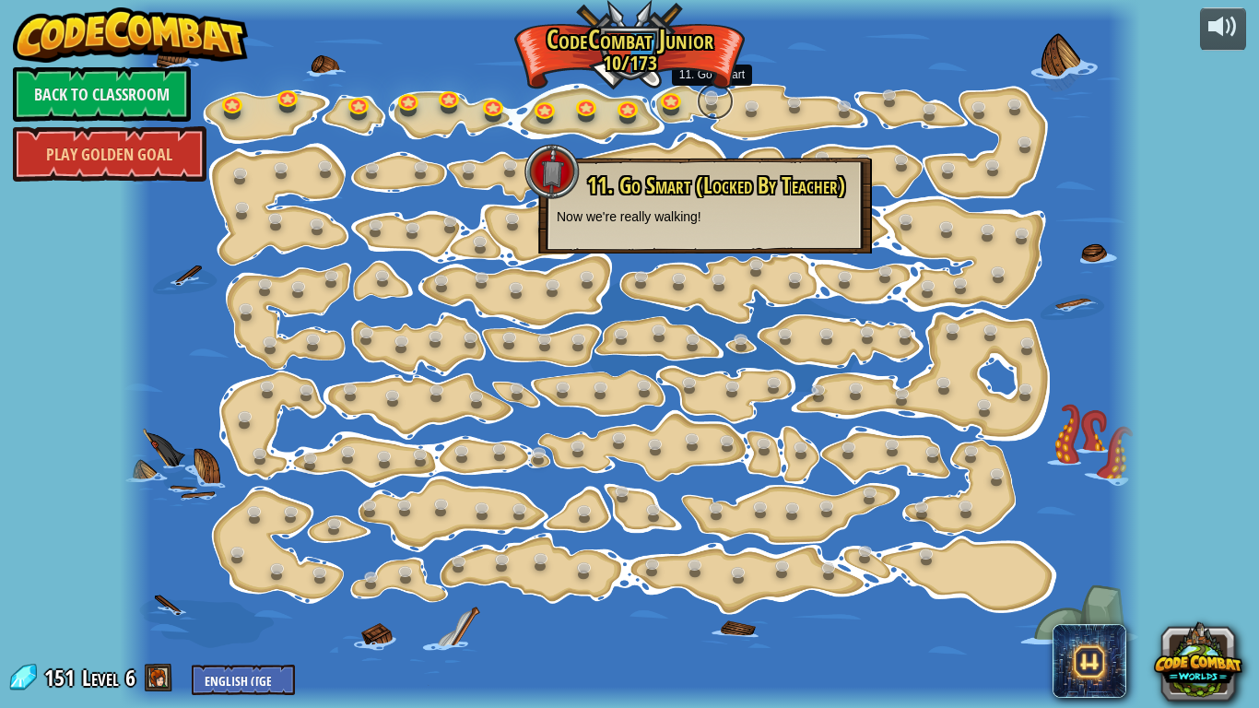
click at [705, 102] on link at bounding box center [715, 101] width 37 height 37
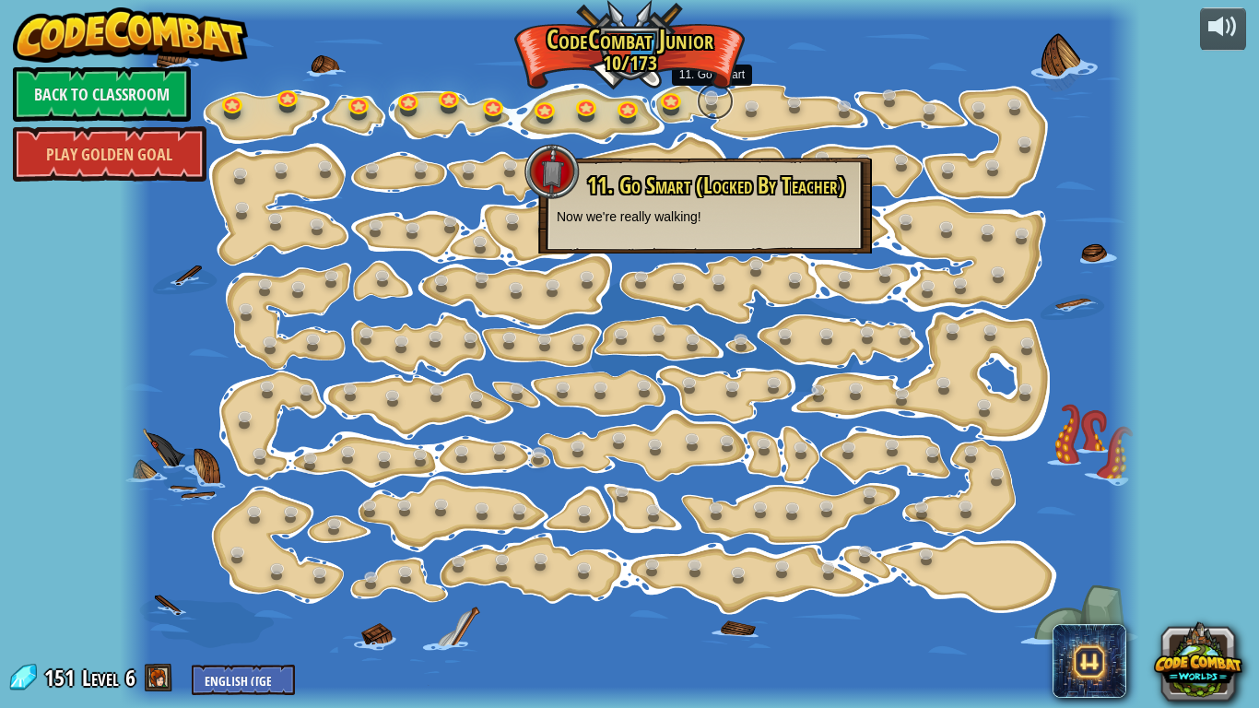
click at [705, 102] on link at bounding box center [715, 101] width 37 height 37
click at [0, 437] on div "powered by Back to Classroom Play Golden Goal 15. Step Change (Locked By Teache…" at bounding box center [629, 354] width 1259 height 708
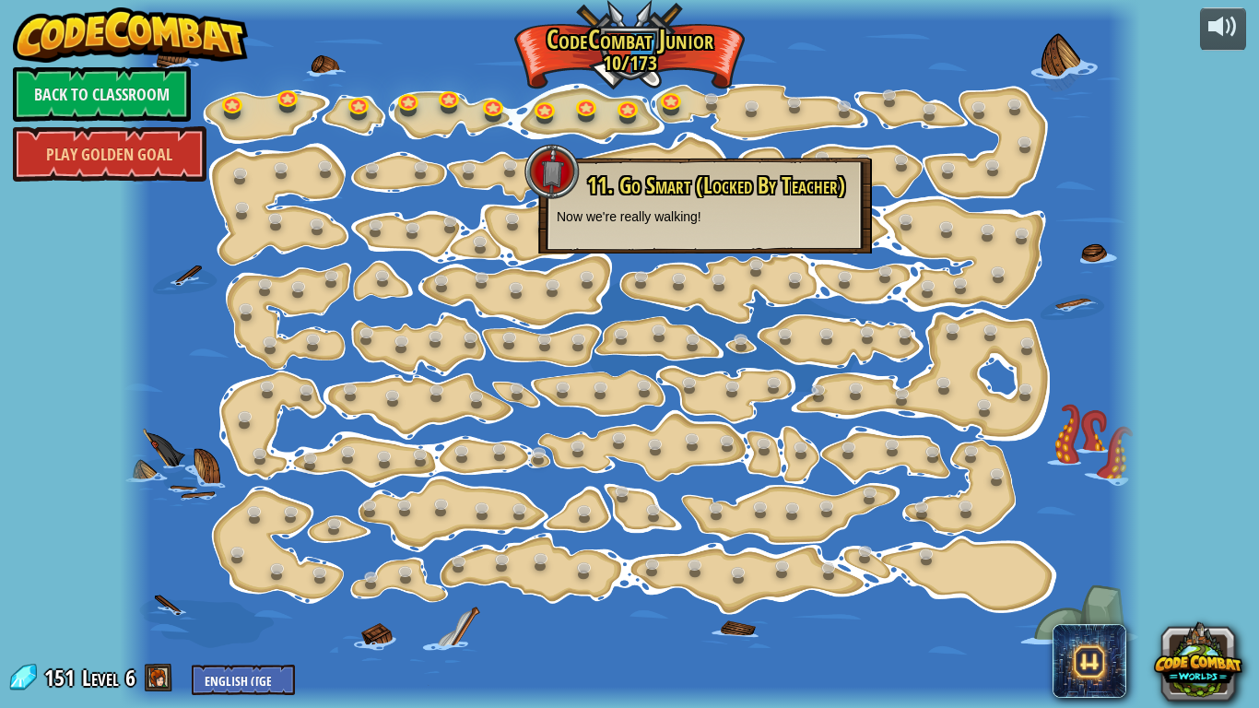
click at [0, 437] on div "powered by Back to Classroom Play Golden Goal 15. Step Change (Locked By Teache…" at bounding box center [629, 354] width 1259 height 708
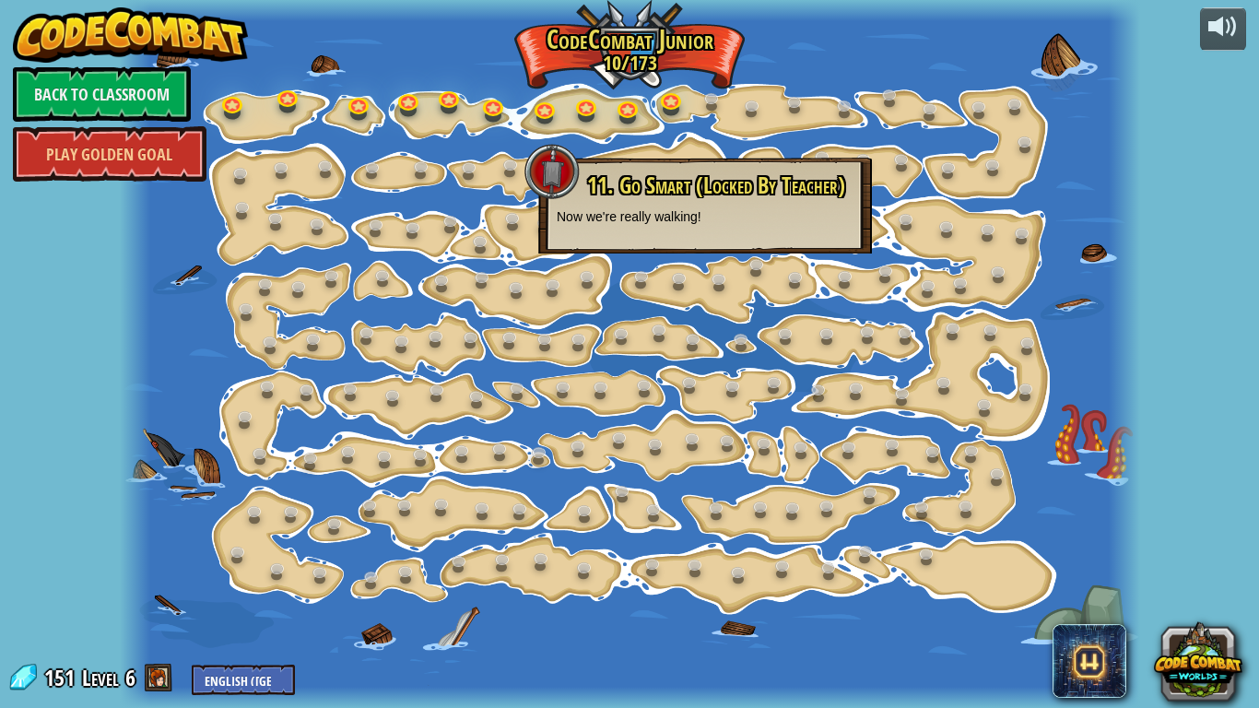
click at [0, 437] on div "powered by Back to Classroom Play Golden Goal 15. Step Change (Locked By Teache…" at bounding box center [629, 354] width 1259 height 708
click at [696, 127] on div at bounding box center [630, 354] width 1021 height 708
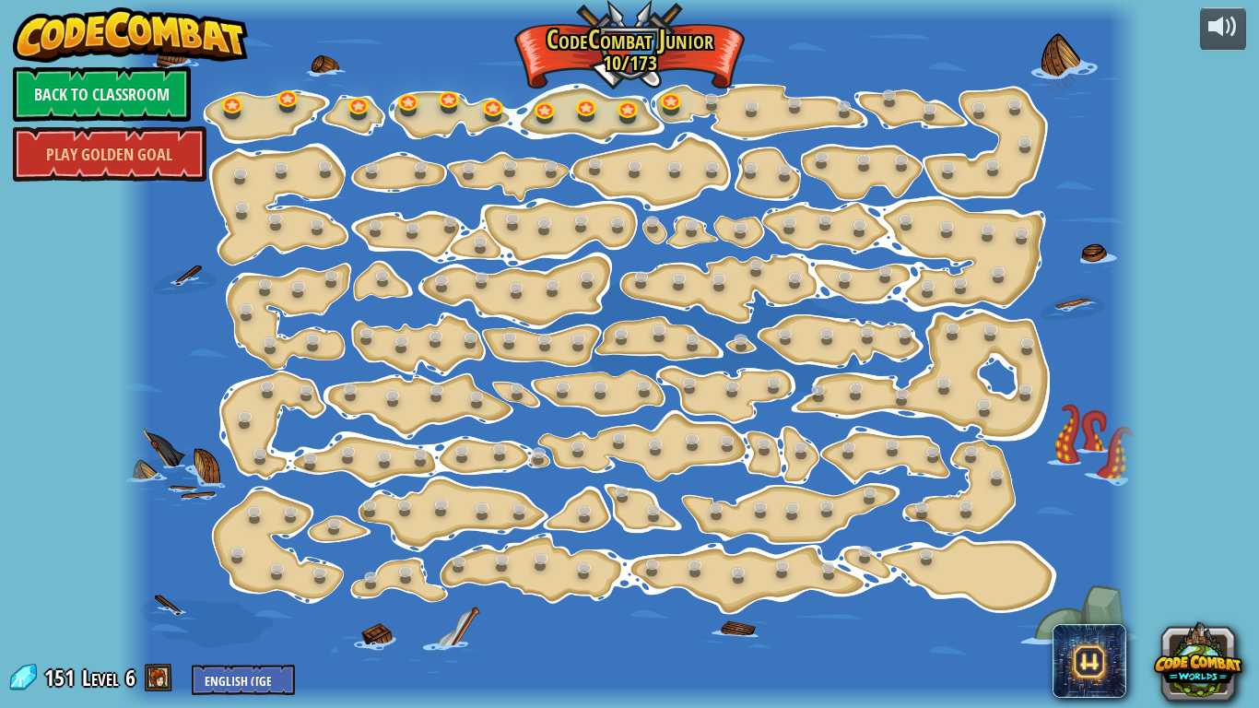
click at [753, 140] on div at bounding box center [630, 354] width 1021 height 708
click at [228, 117] on link at bounding box center [234, 102] width 37 height 37
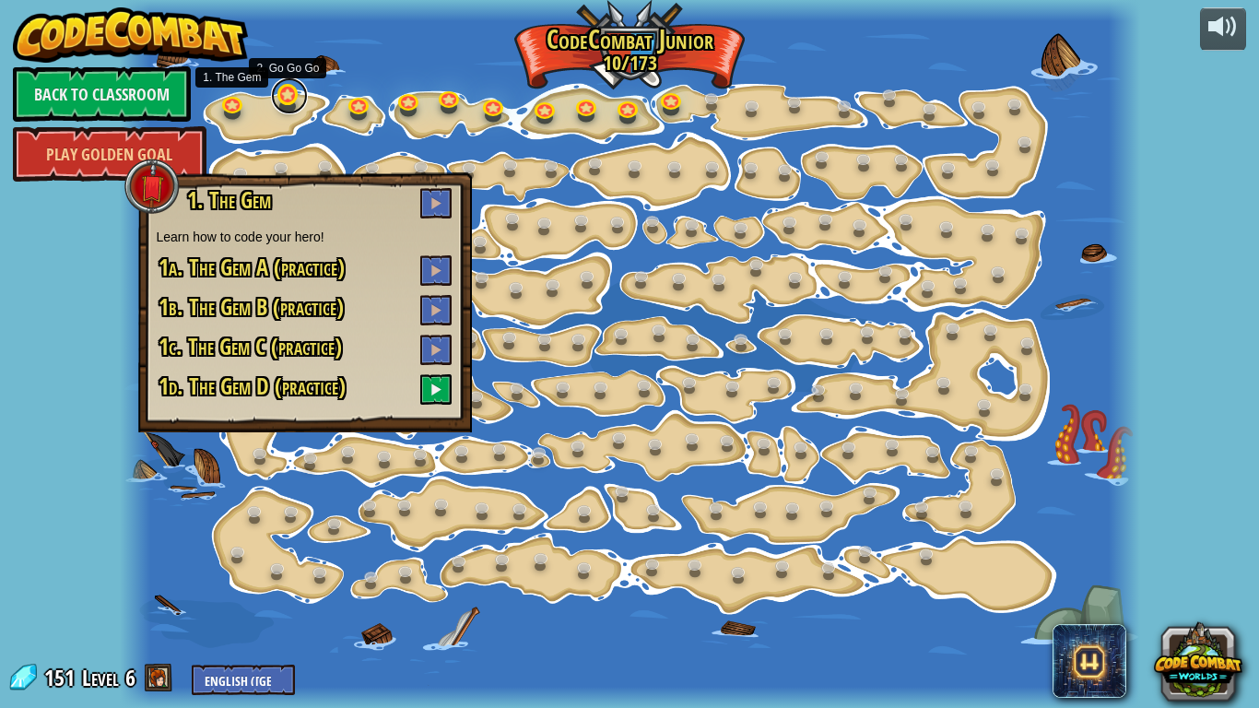
click at [282, 100] on link at bounding box center [289, 95] width 37 height 37
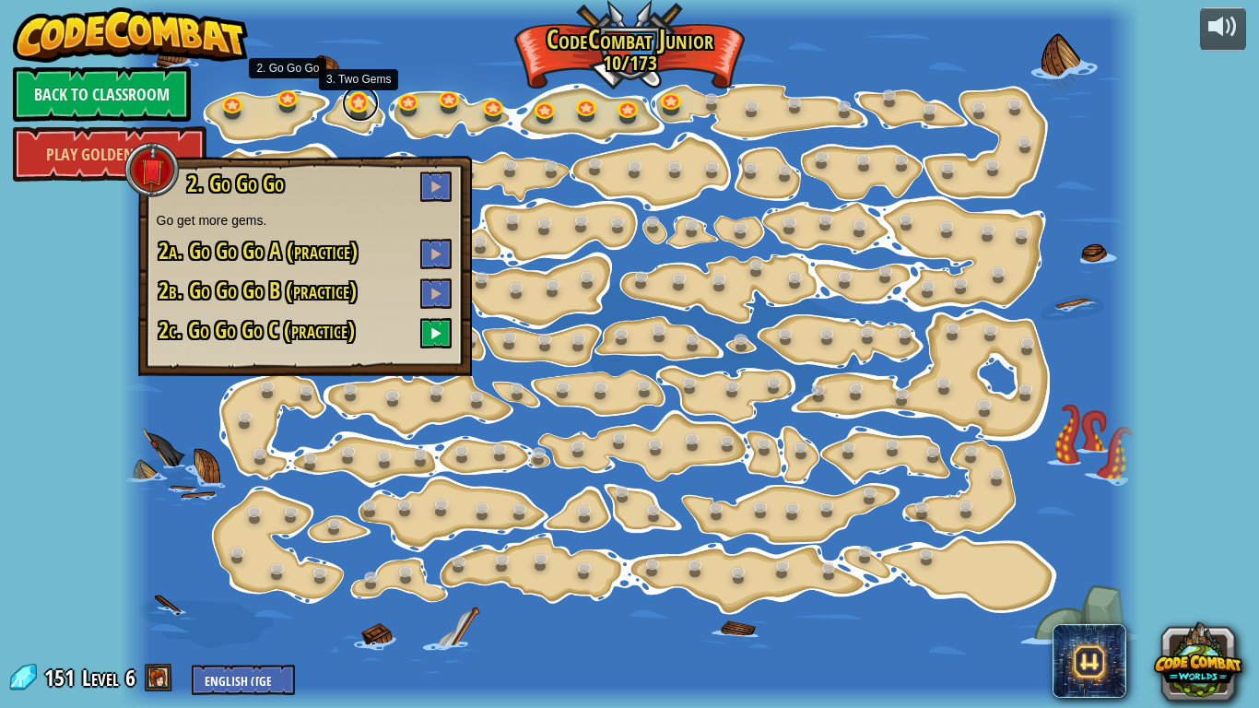
click at [352, 107] on link at bounding box center [360, 103] width 37 height 37
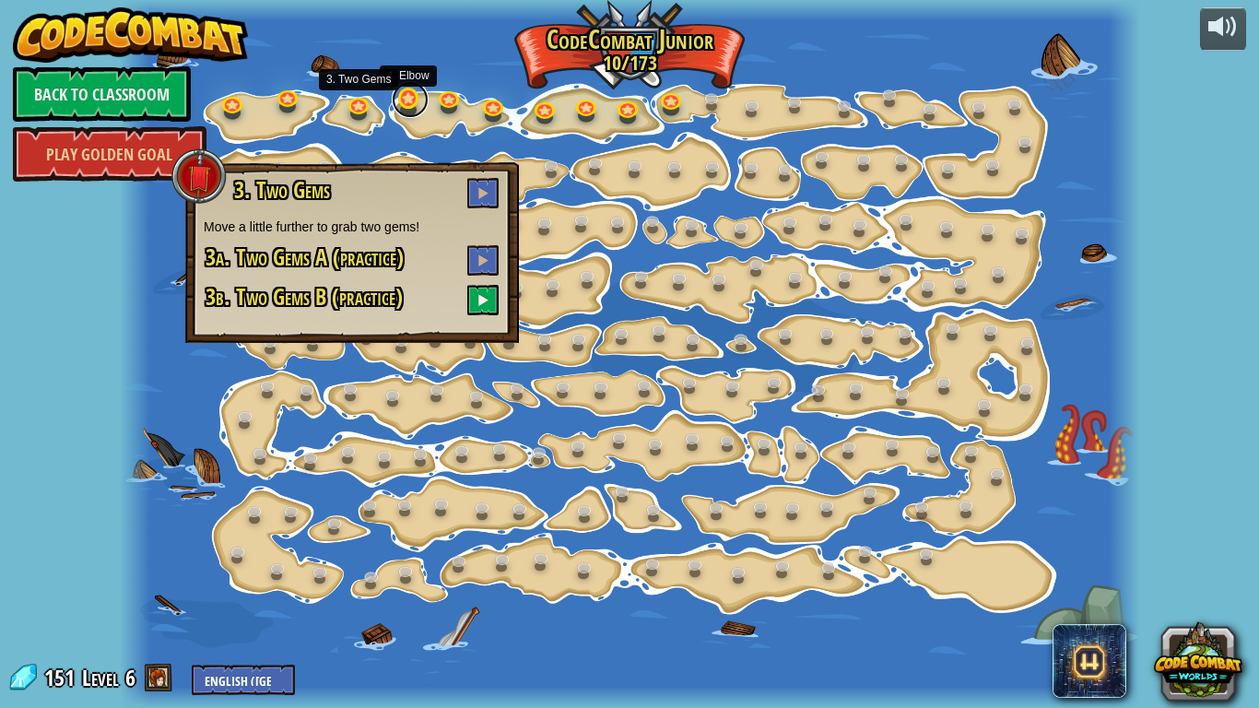
click at [412, 108] on link at bounding box center [410, 99] width 37 height 37
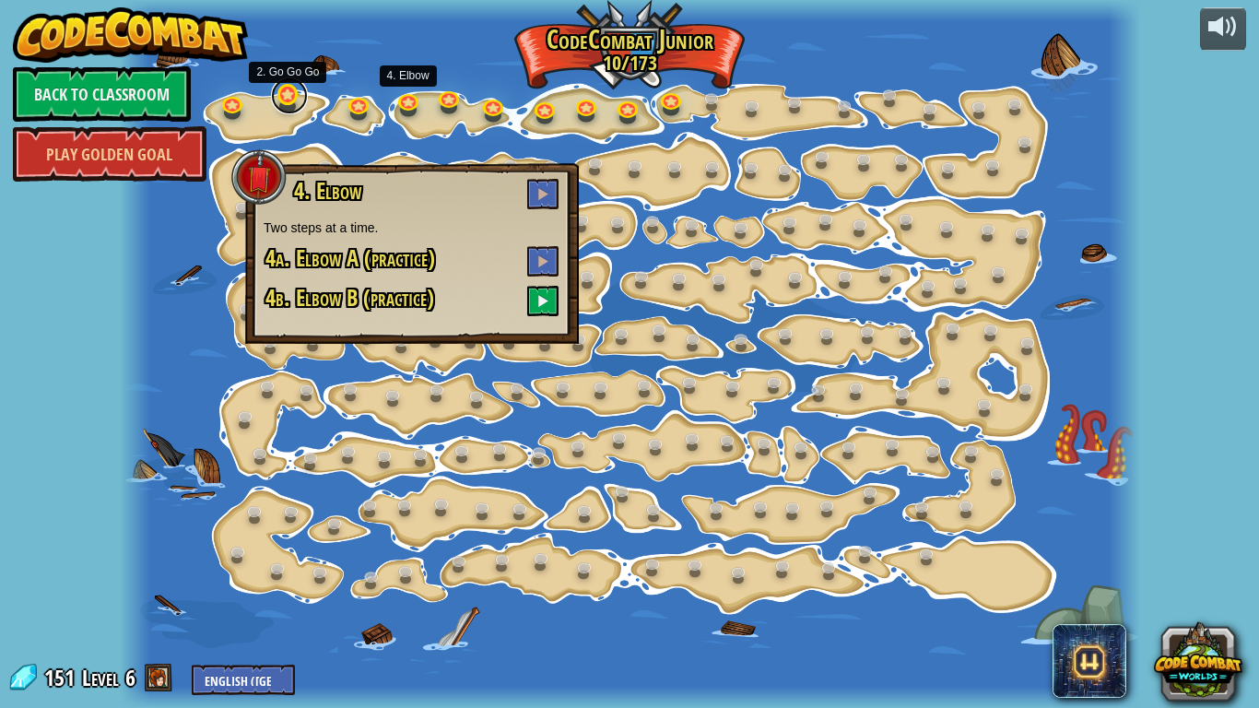
click at [284, 109] on link at bounding box center [289, 95] width 37 height 37
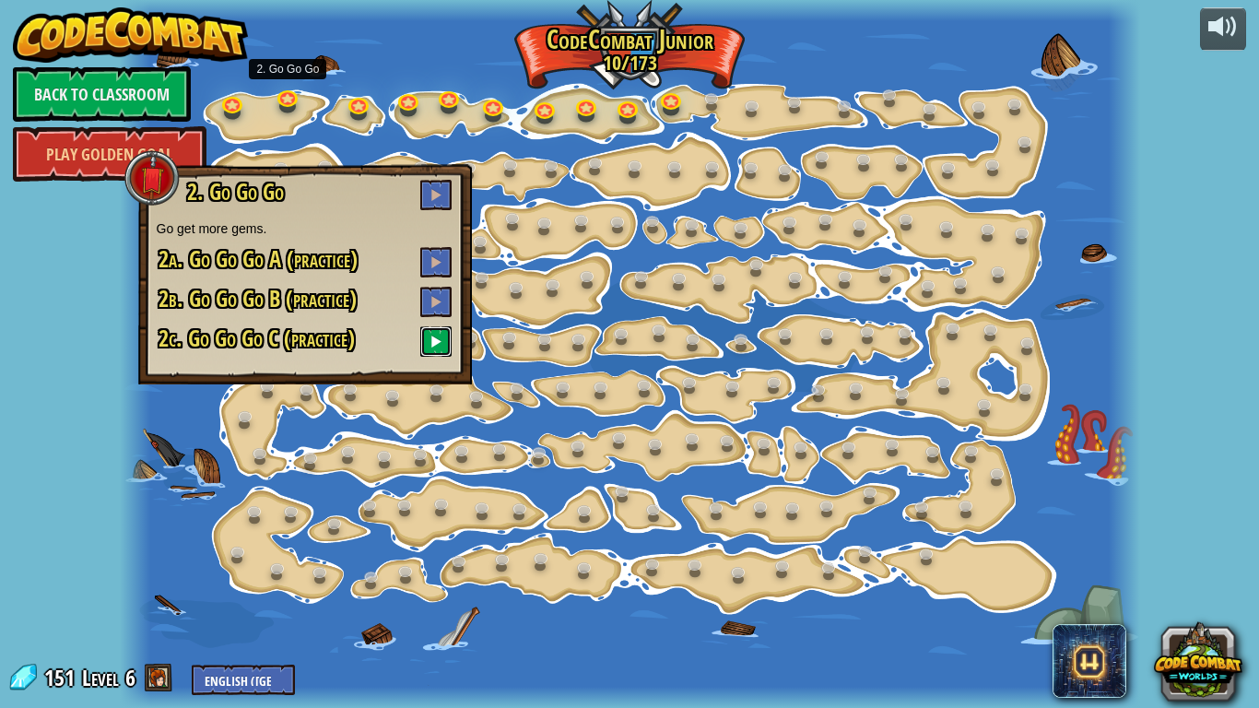
click at [431, 353] on button at bounding box center [435, 341] width 31 height 30
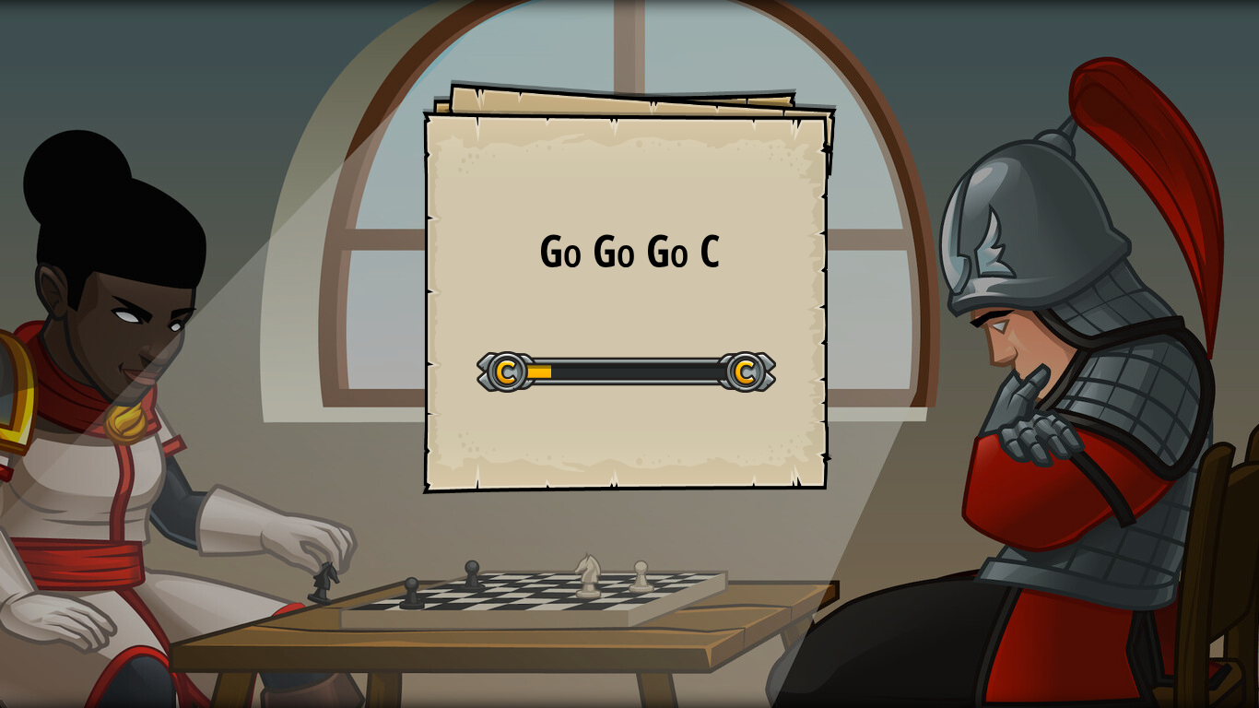
click at [1254, 457] on div "Go Go Go C Goals Start Level Error loading from server. Try refreshing the page…" at bounding box center [629, 354] width 1259 height 708
click at [1253, 469] on div "Go Go Go C Goals Start Level Error loading from server. Try refreshing the page…" at bounding box center [629, 354] width 1259 height 708
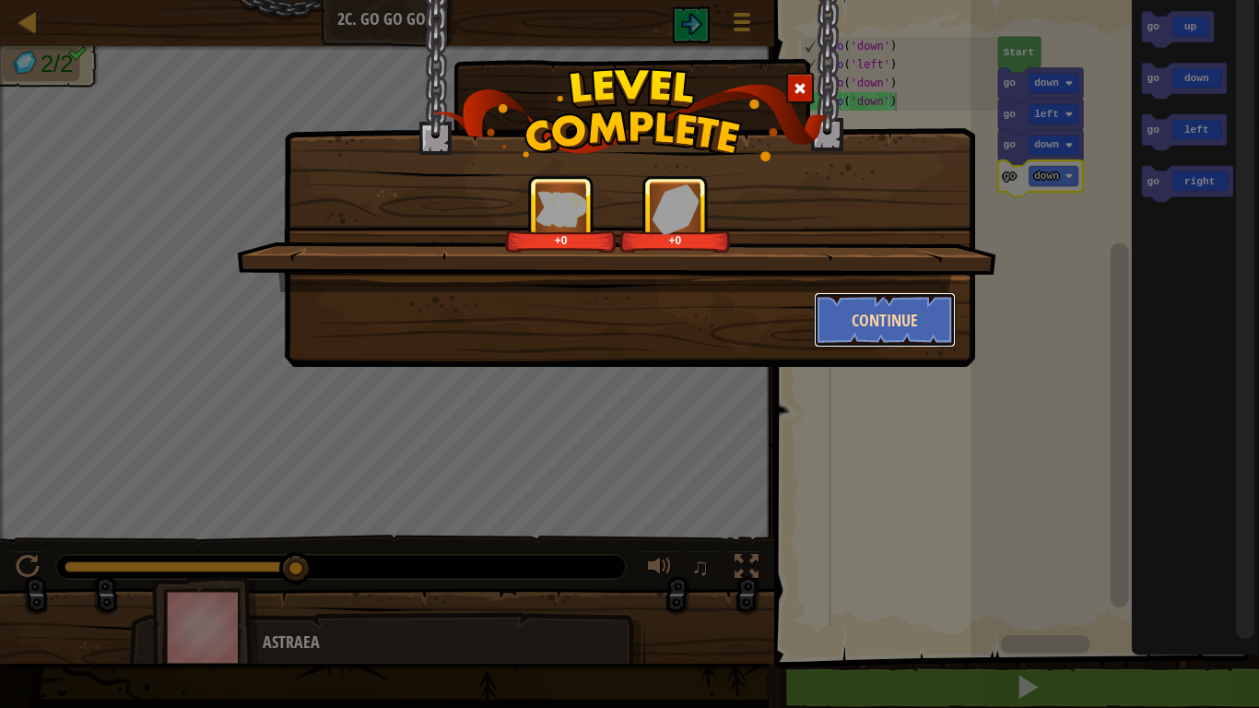
click at [880, 312] on button "Continue" at bounding box center [885, 319] width 143 height 55
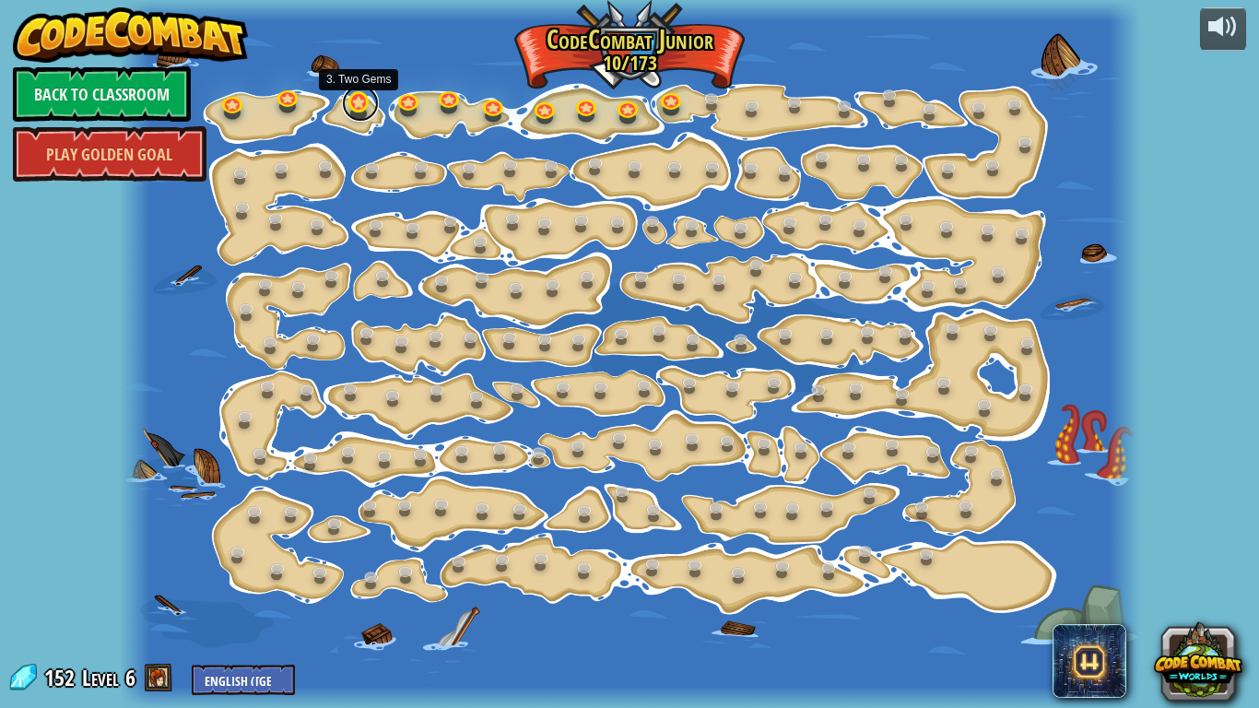
click at [361, 112] on link at bounding box center [360, 103] width 37 height 37
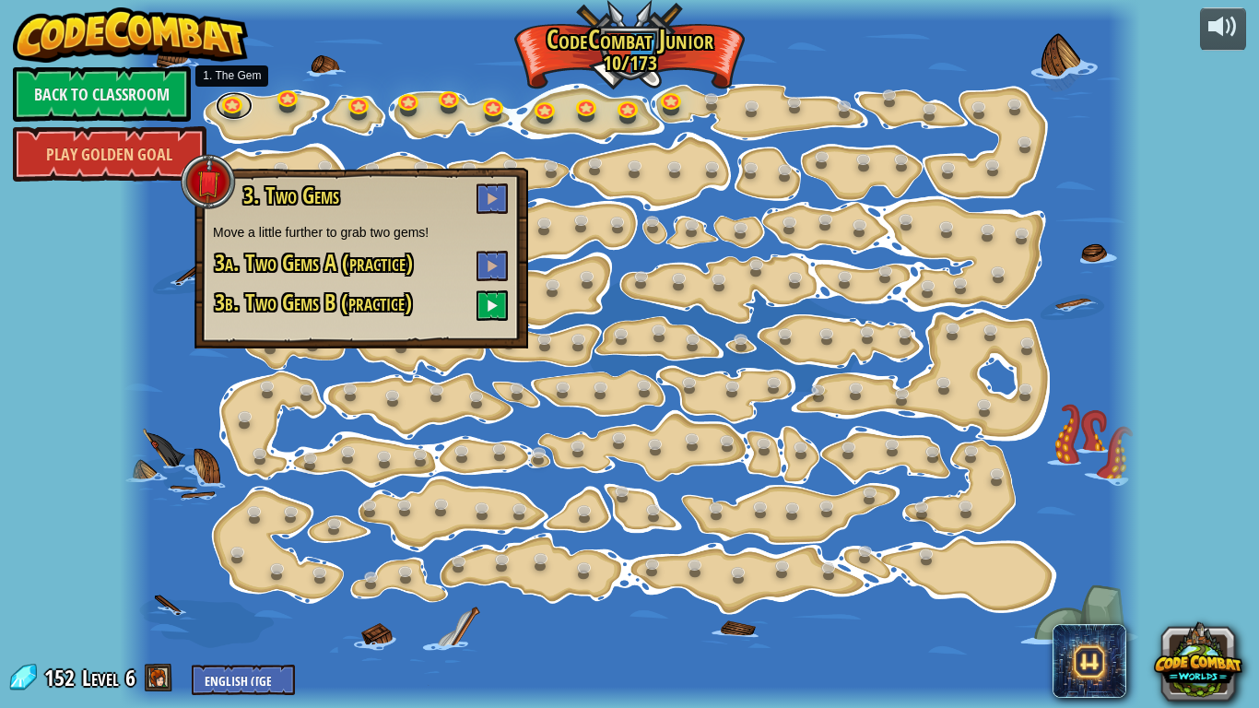
click at [232, 117] on div "15. Step Change (Locked By Teacher) Change step arguments. 11. Go Smart (Locked…" at bounding box center [630, 354] width 1021 height 708
click at [234, 108] on link at bounding box center [234, 102] width 37 height 37
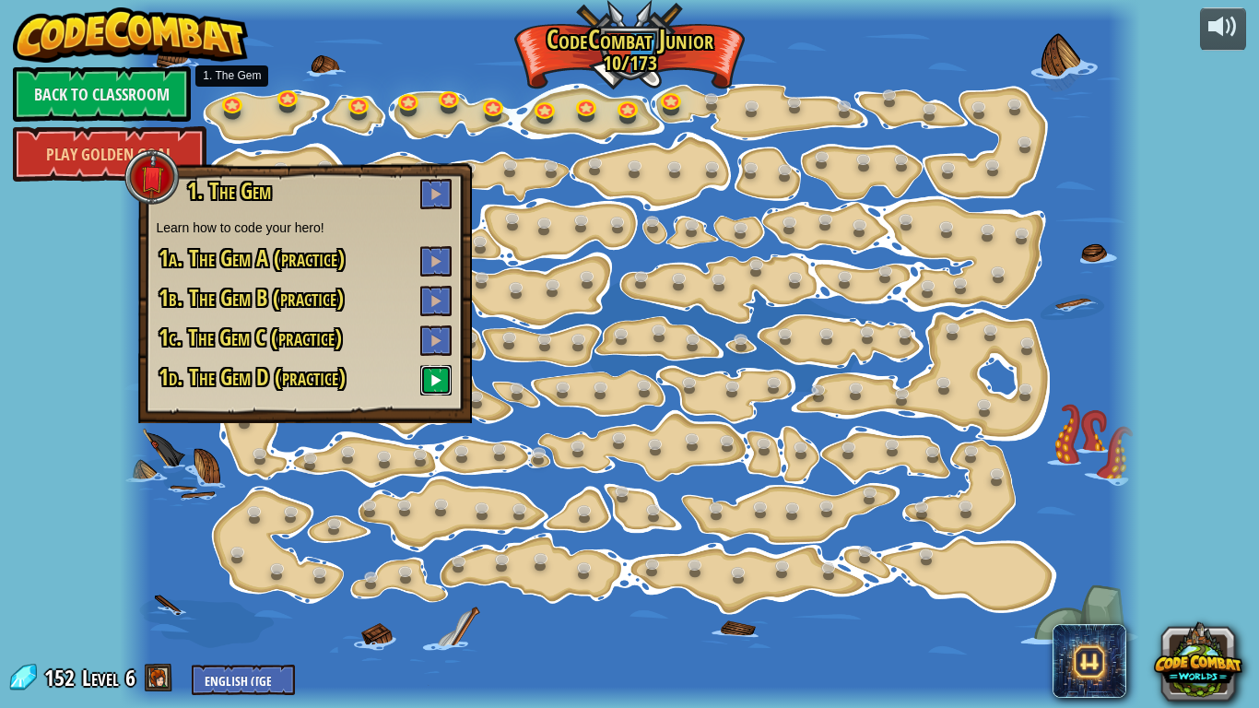
click at [431, 374] on span at bounding box center [436, 379] width 13 height 13
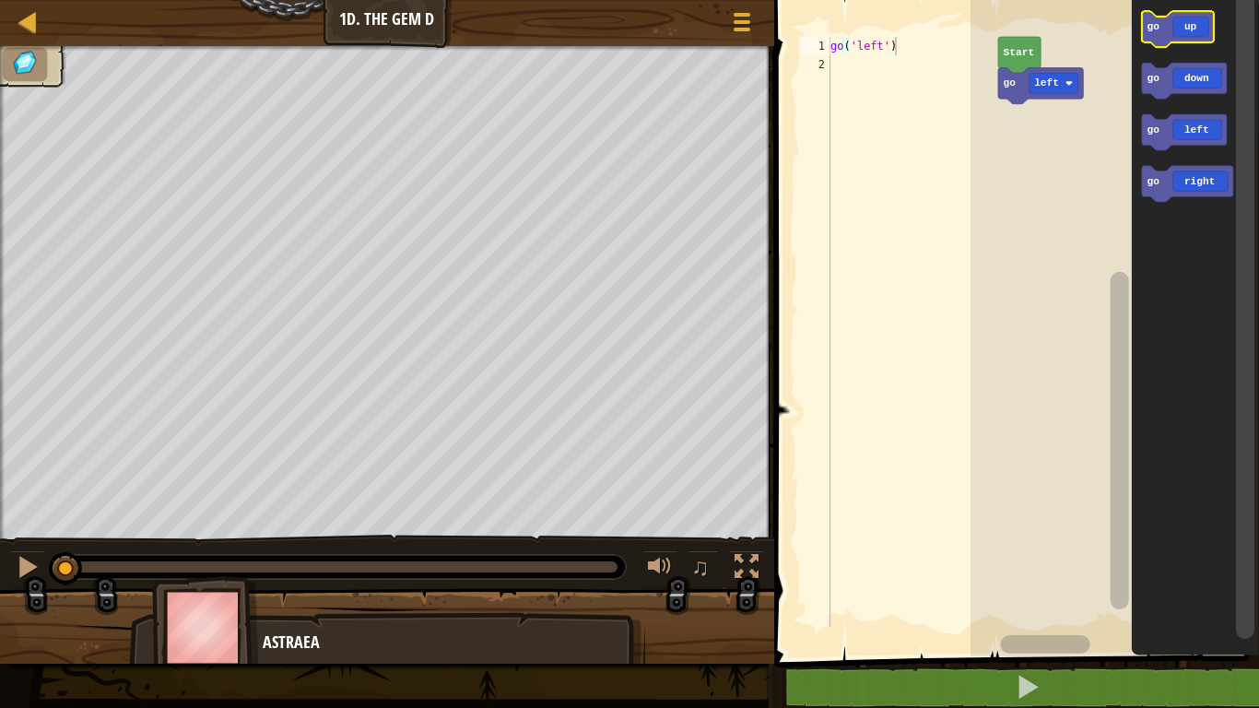
click at [1186, 41] on icon "Blockly Workspace" at bounding box center [1178, 29] width 72 height 36
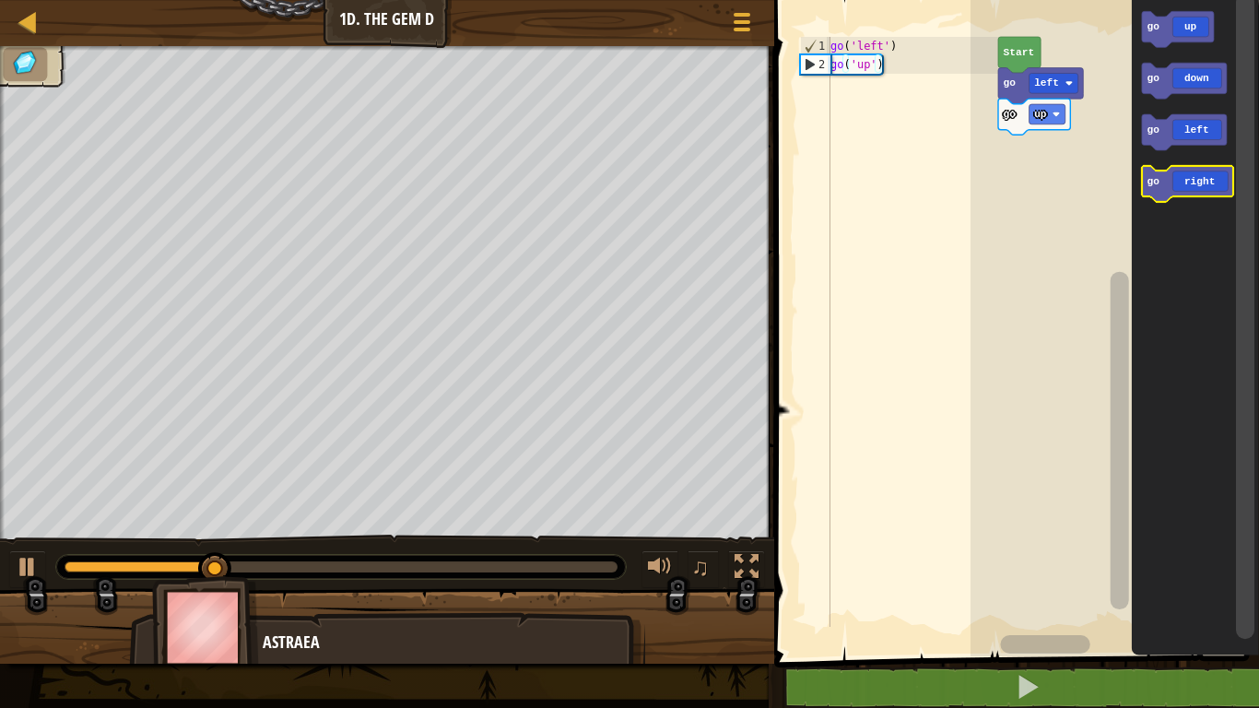
click at [1208, 179] on icon "Blockly Workspace" at bounding box center [1187, 184] width 91 height 36
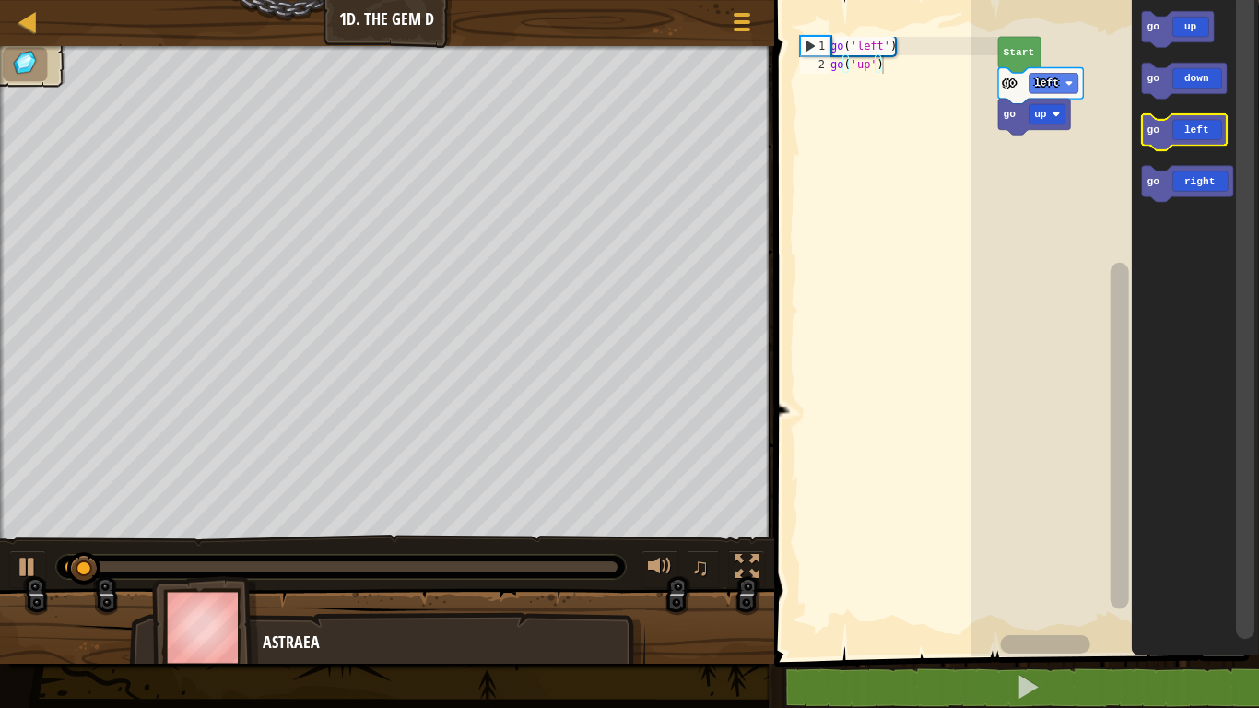
click at [1185, 138] on icon "Blockly Workspace" at bounding box center [1184, 132] width 85 height 36
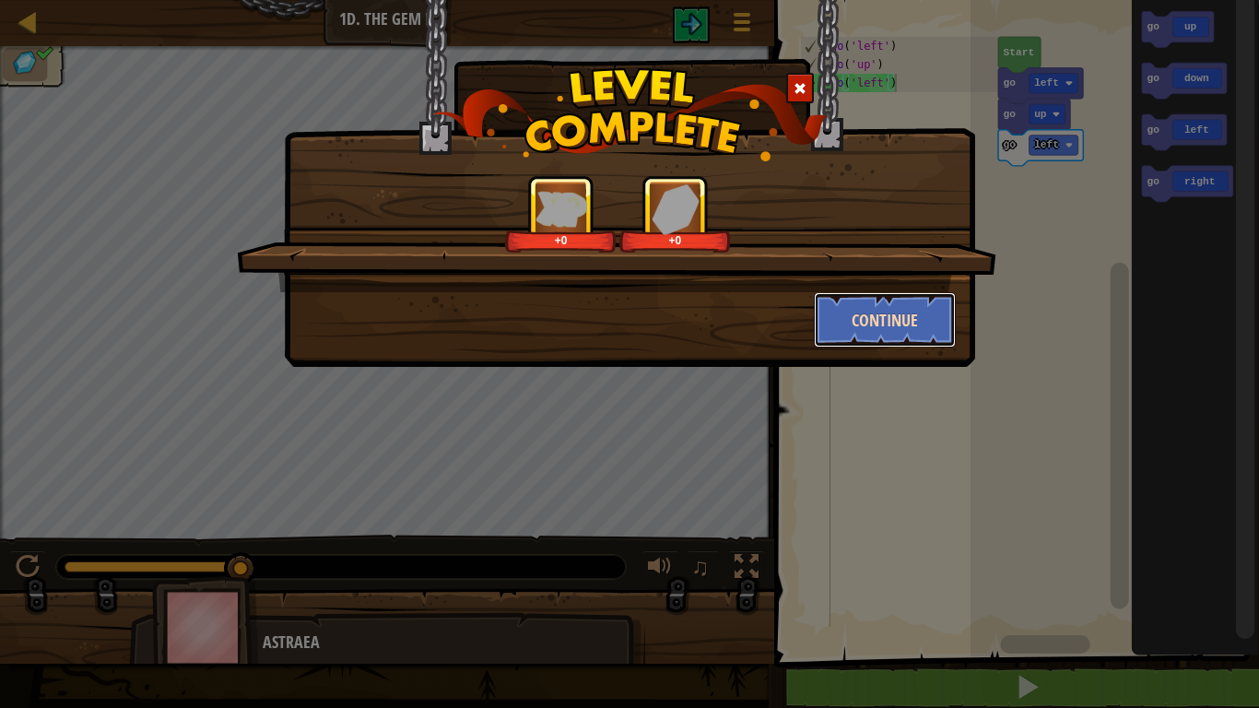
click at [862, 306] on button "Continue" at bounding box center [885, 319] width 143 height 55
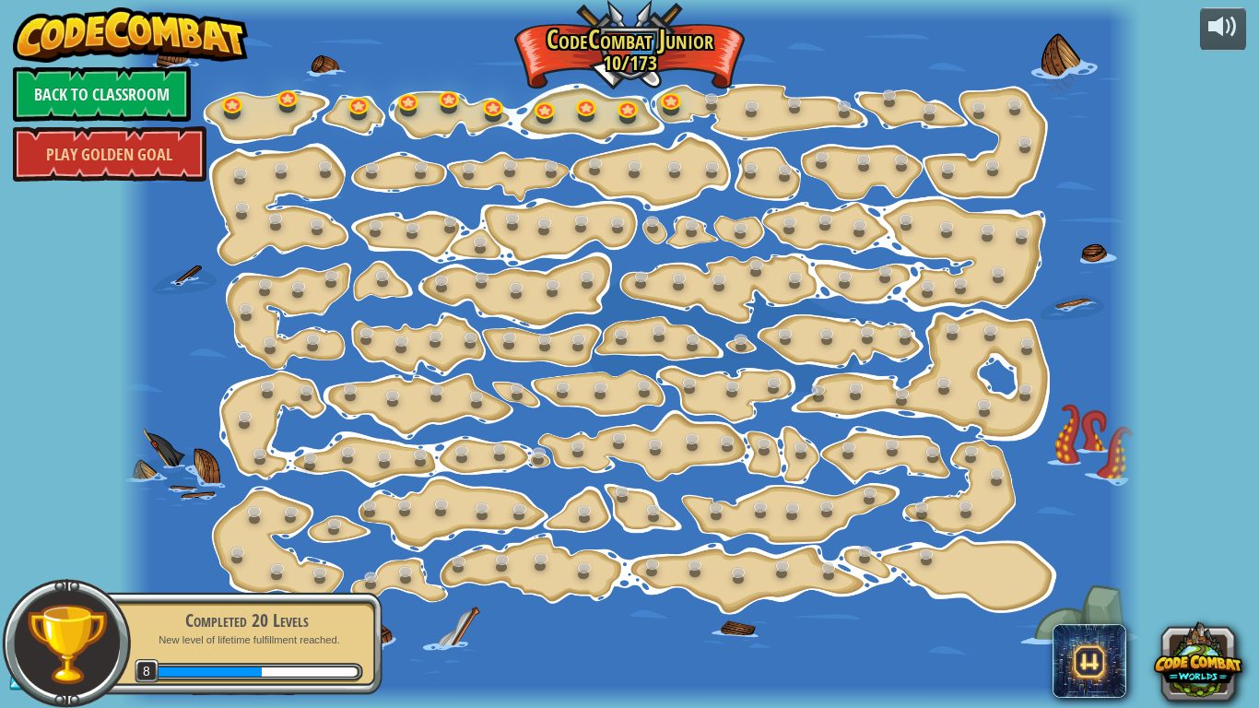
click at [283, 114] on div at bounding box center [630, 354] width 1021 height 708
click at [238, 104] on link at bounding box center [234, 102] width 37 height 37
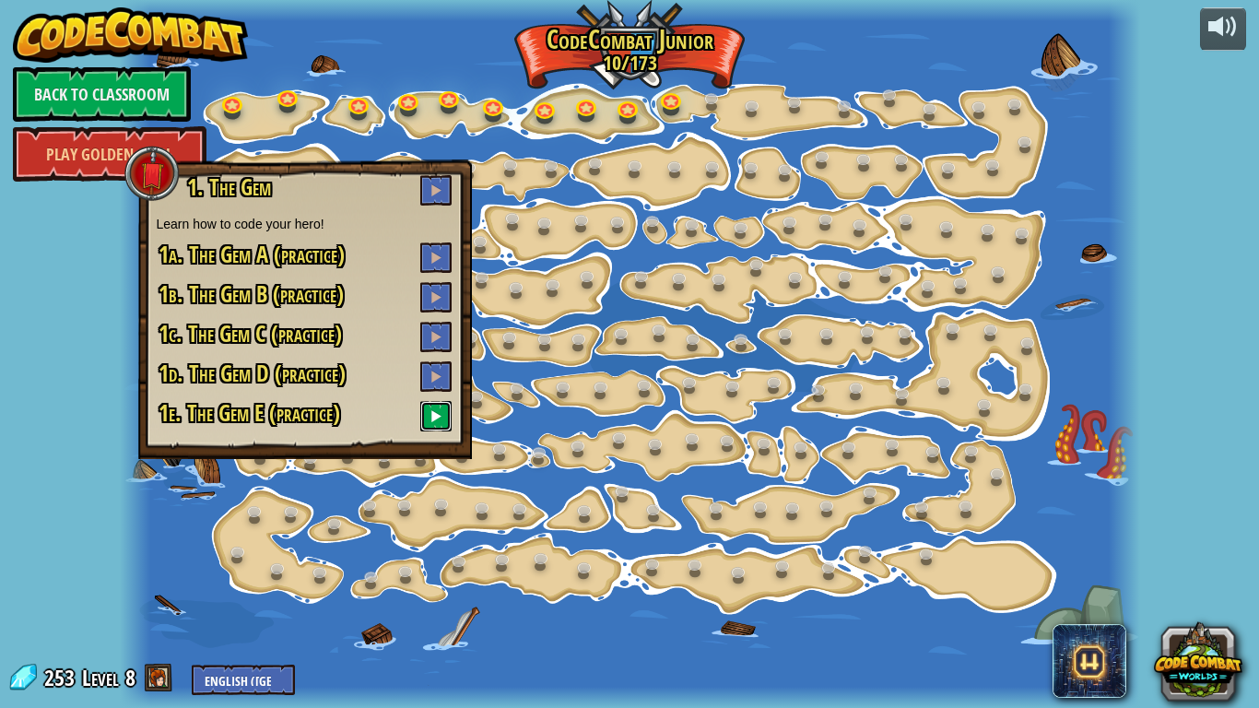
click at [425, 412] on button at bounding box center [435, 416] width 31 height 30
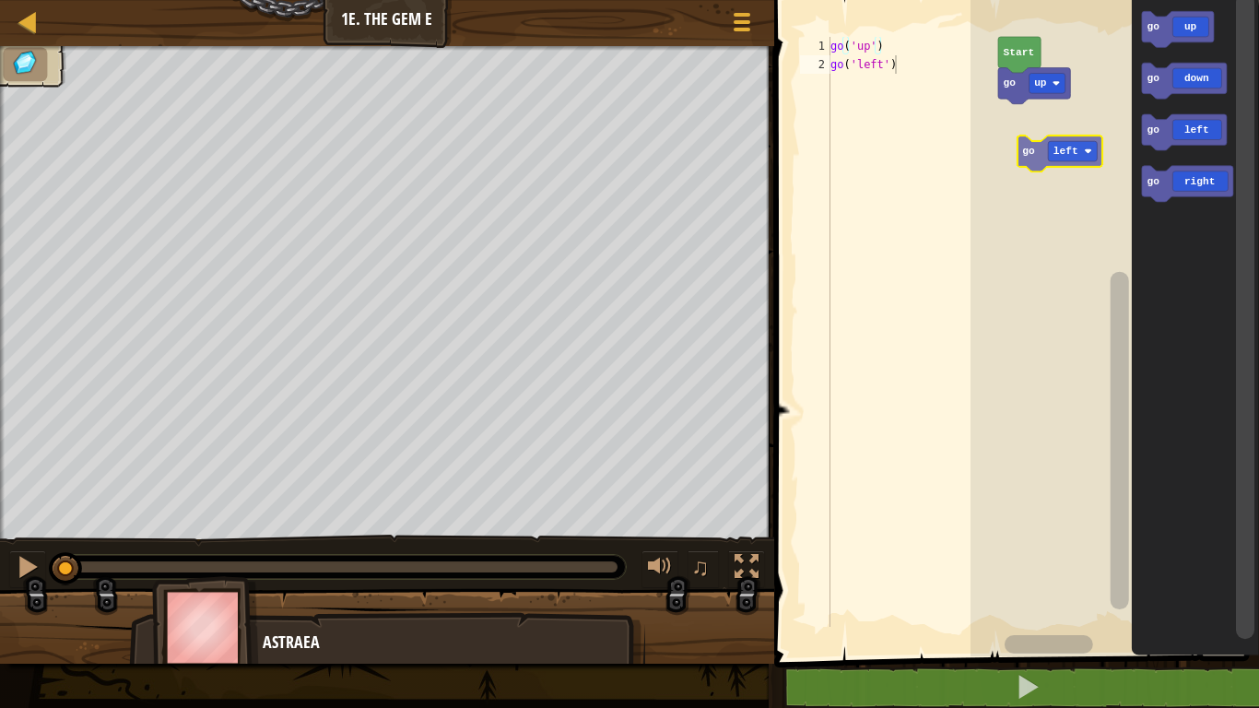
click at [1039, 143] on div "go up Start go up go down go left go right go left" at bounding box center [1115, 324] width 289 height 666
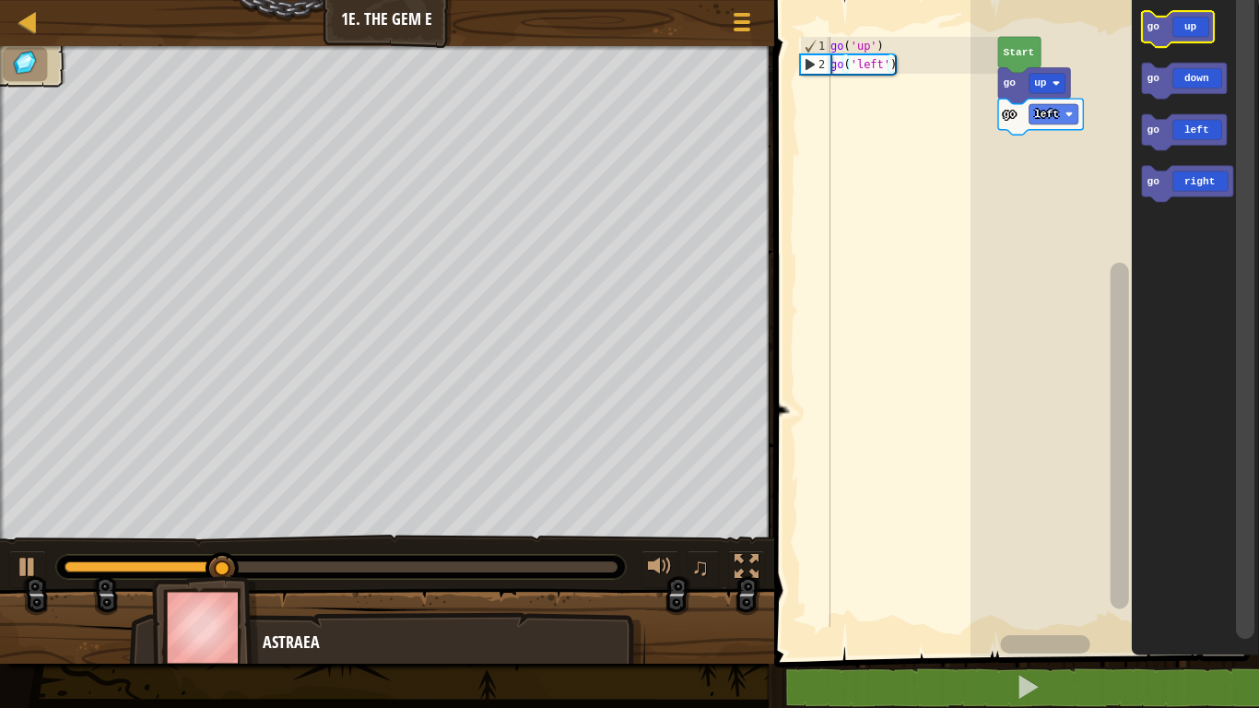
click at [1181, 35] on icon "Blockly Workspace" at bounding box center [1178, 29] width 72 height 36
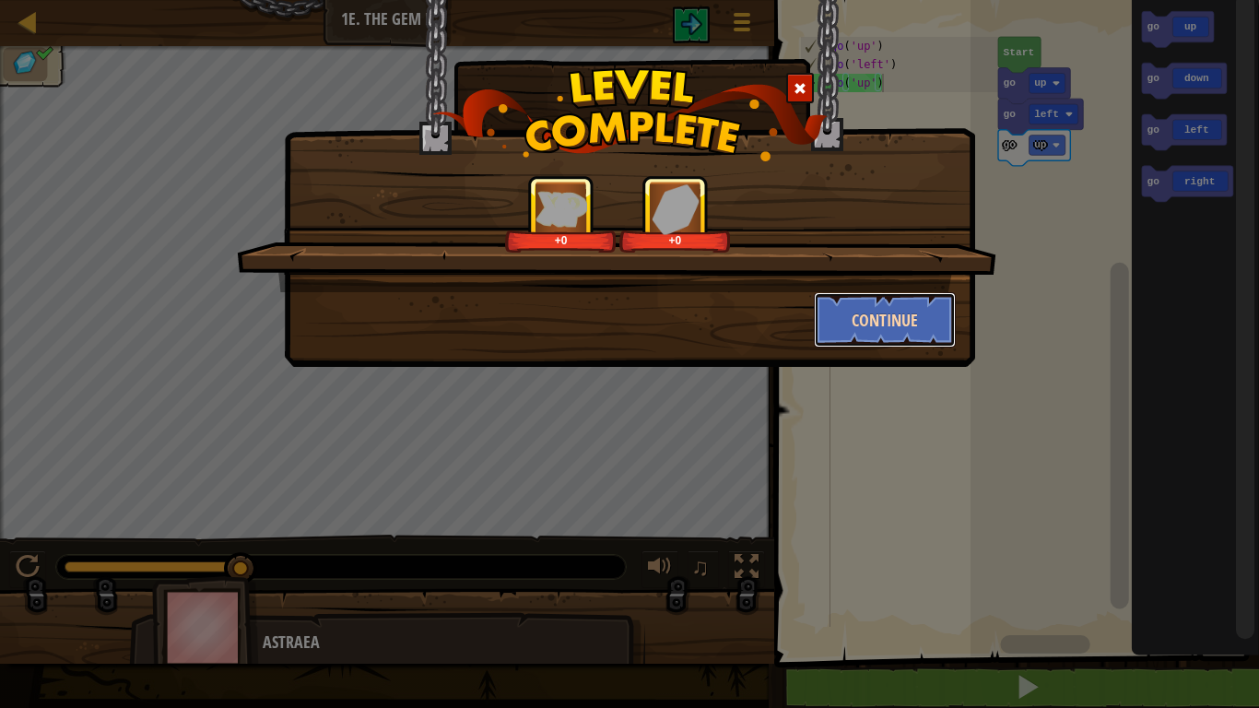
click at [894, 340] on button "Continue" at bounding box center [885, 319] width 143 height 55
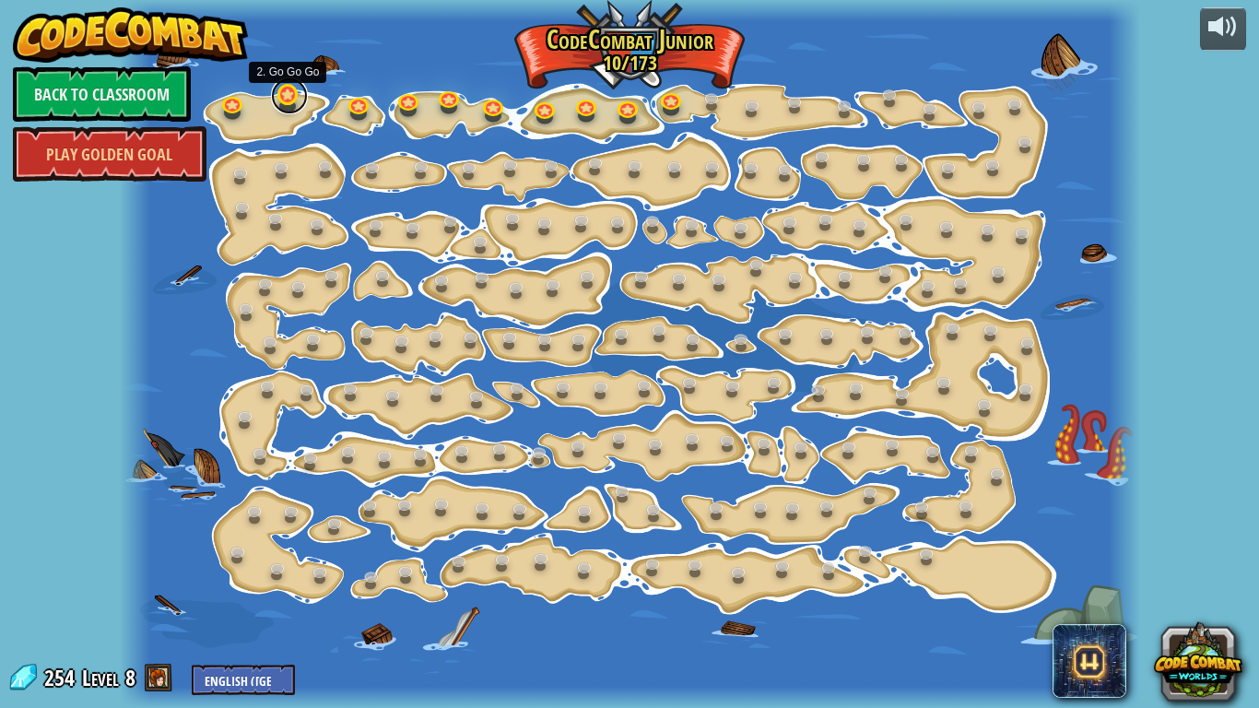
click at [282, 108] on link at bounding box center [289, 95] width 37 height 37
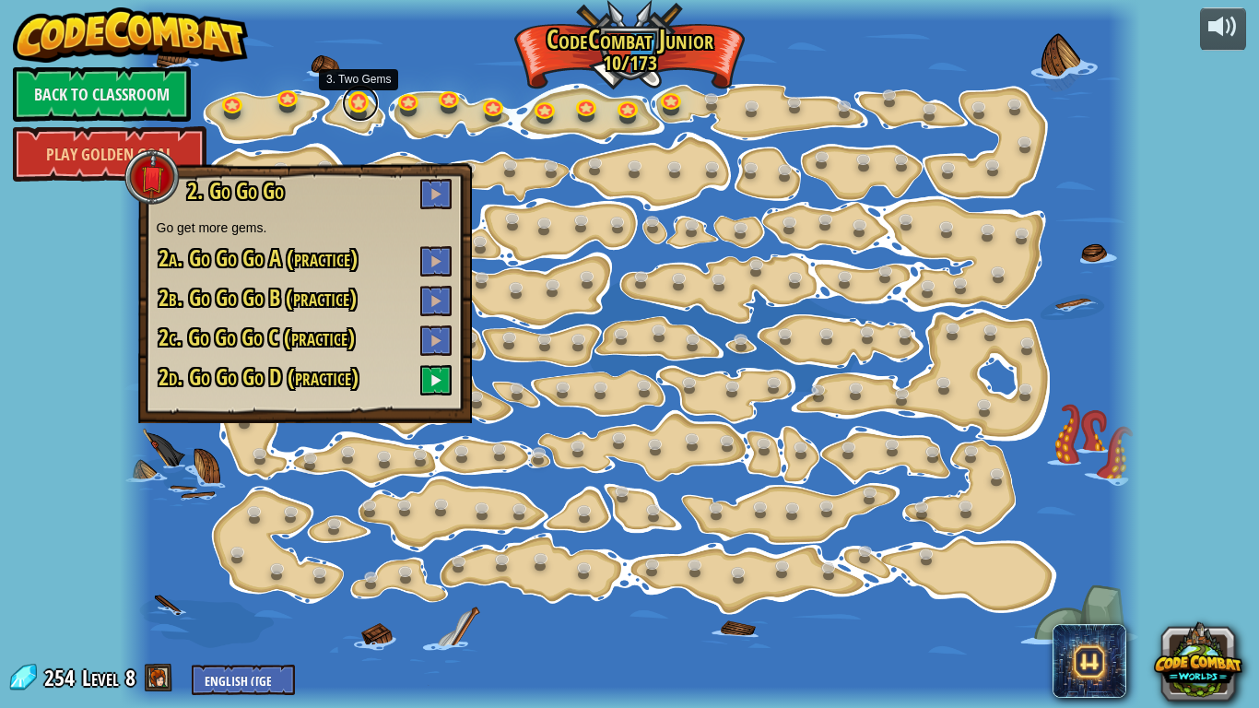
click at [367, 106] on link at bounding box center [360, 103] width 37 height 37
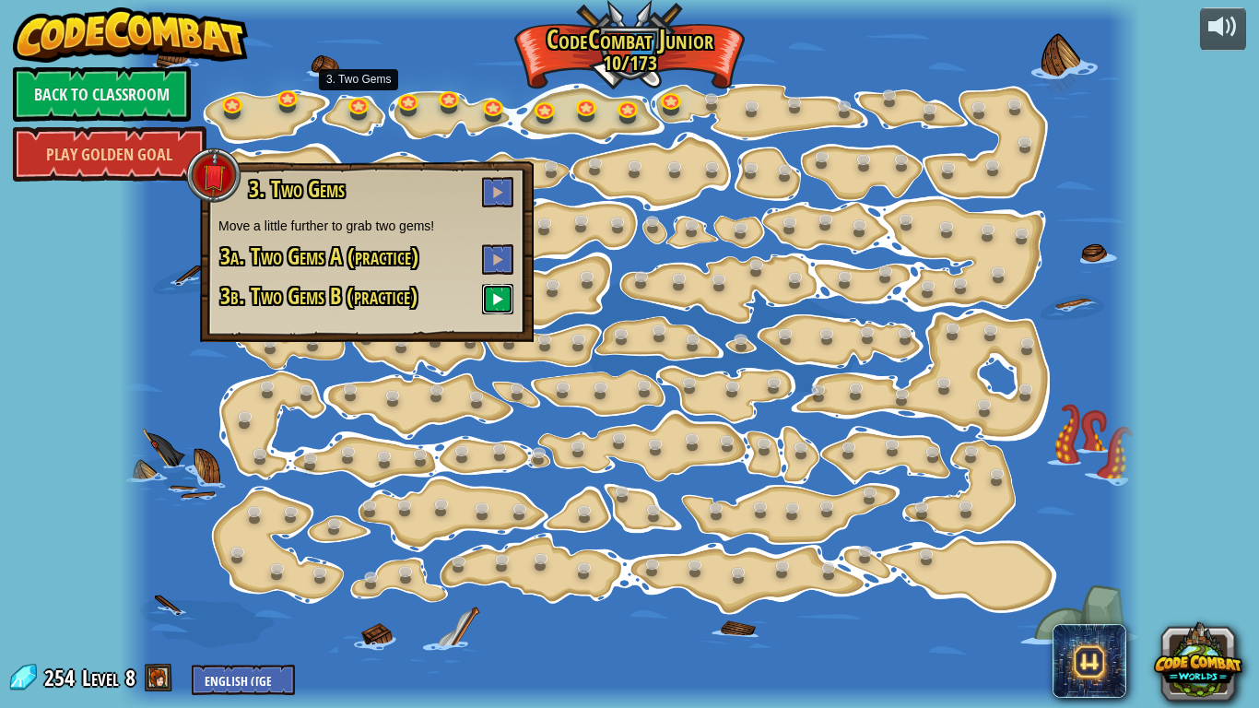
click at [503, 290] on button at bounding box center [497, 299] width 31 height 30
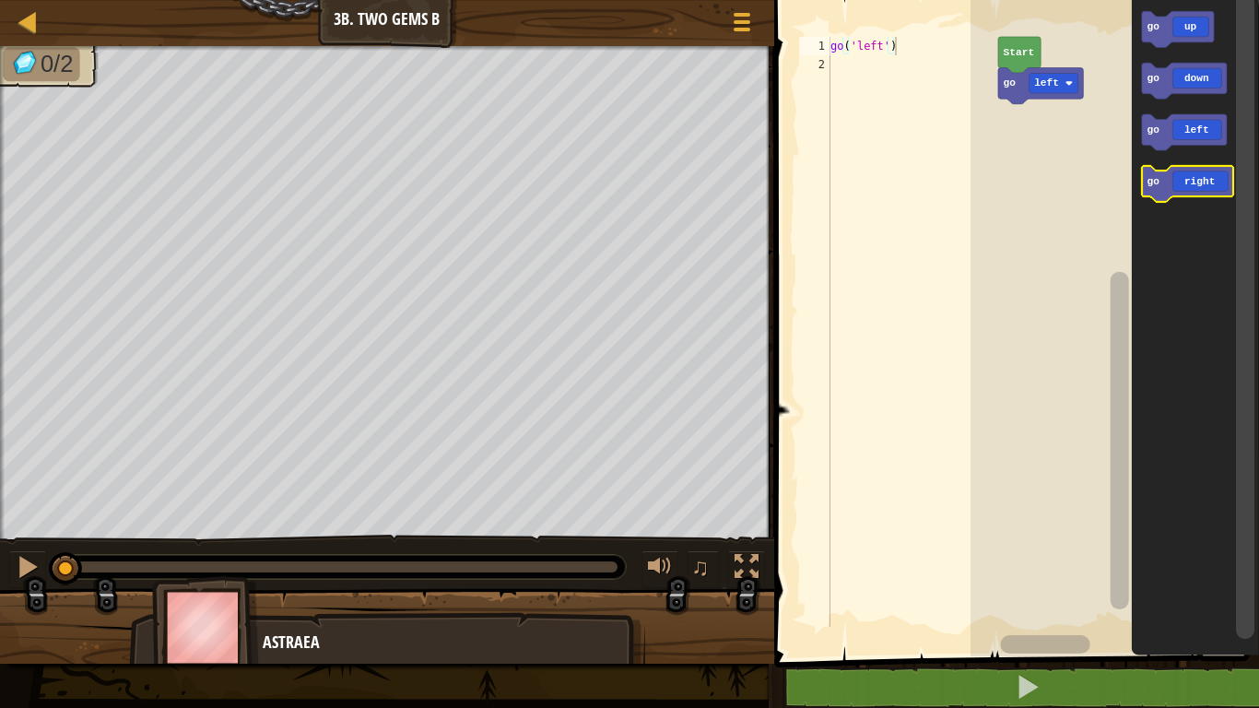
click at [1200, 183] on icon "Blockly Workspace" at bounding box center [1187, 184] width 91 height 36
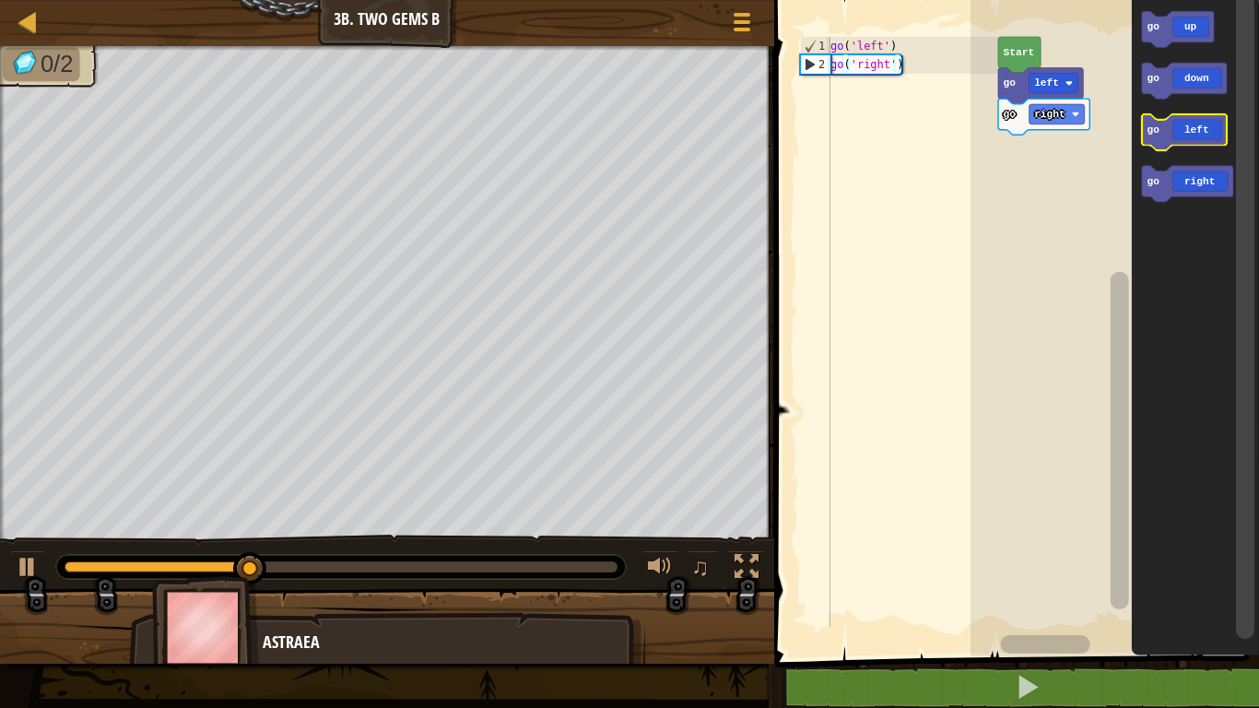
click at [1198, 137] on icon "Blockly Workspace" at bounding box center [1184, 132] width 85 height 36
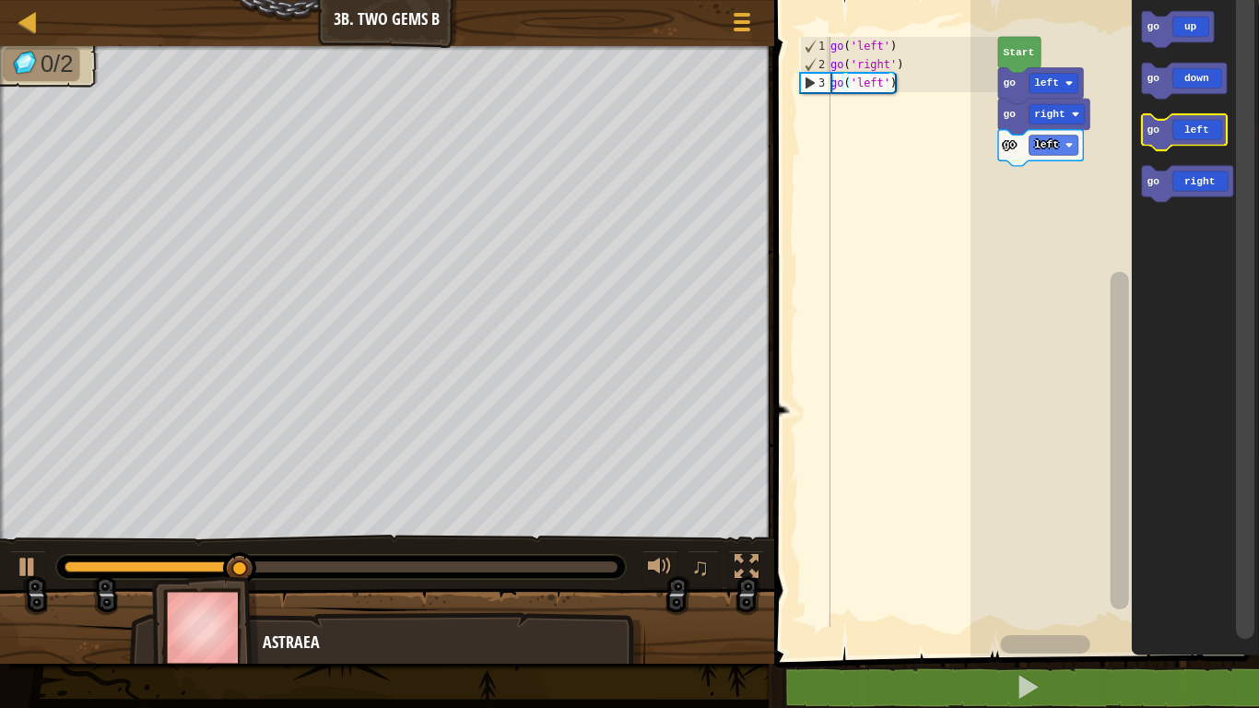
click at [1196, 132] on icon "Blockly Workspace" at bounding box center [1184, 132] width 85 height 36
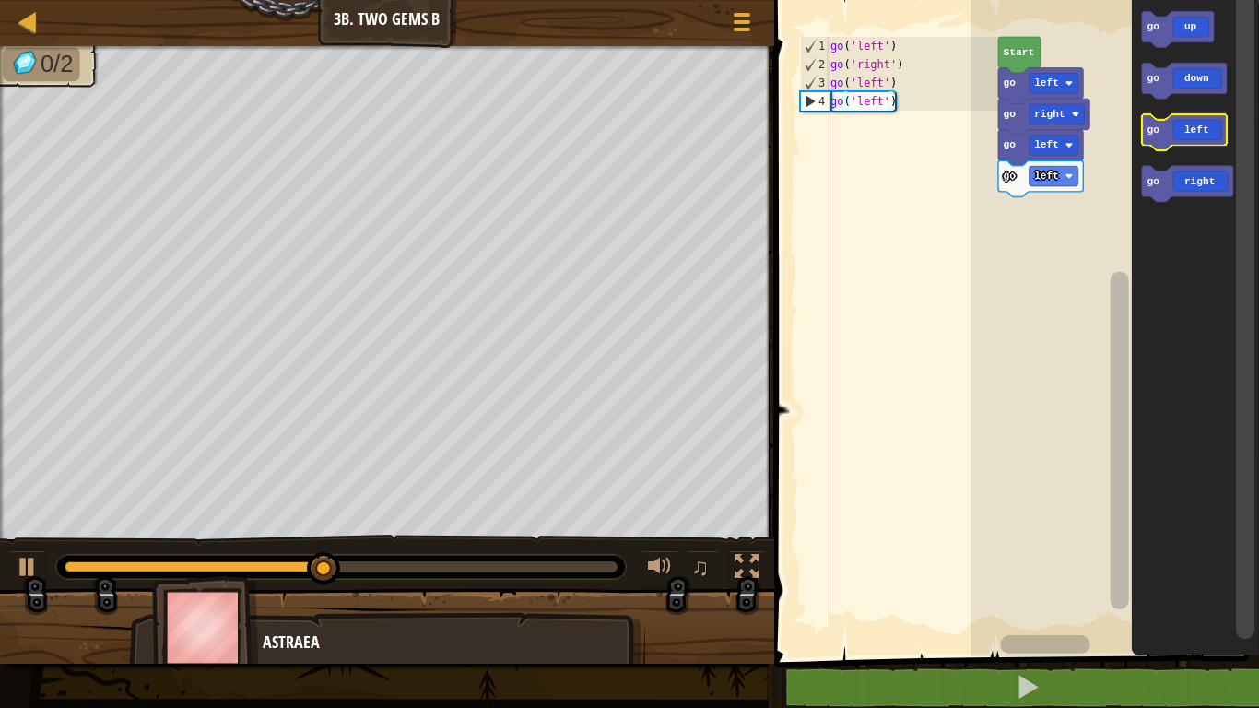
click at [1194, 132] on icon "Blockly Workspace" at bounding box center [1184, 132] width 85 height 36
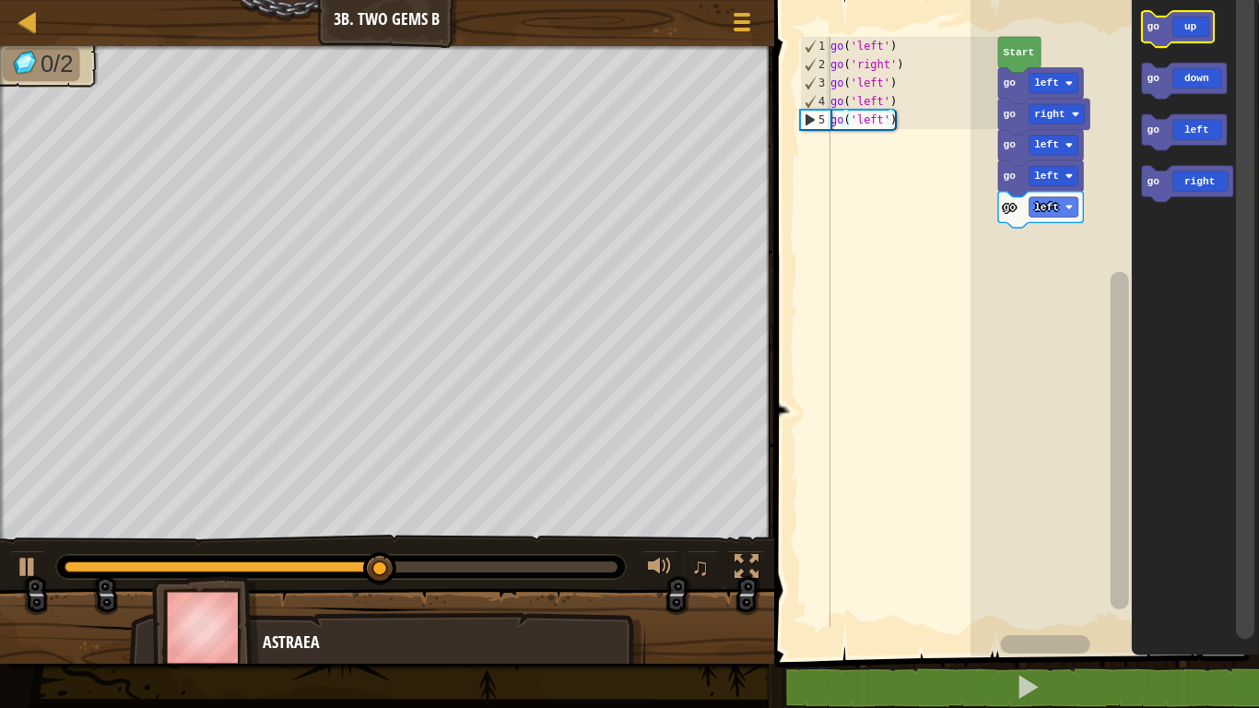
click at [1193, 23] on icon "Blockly Workspace" at bounding box center [1178, 29] width 72 height 36
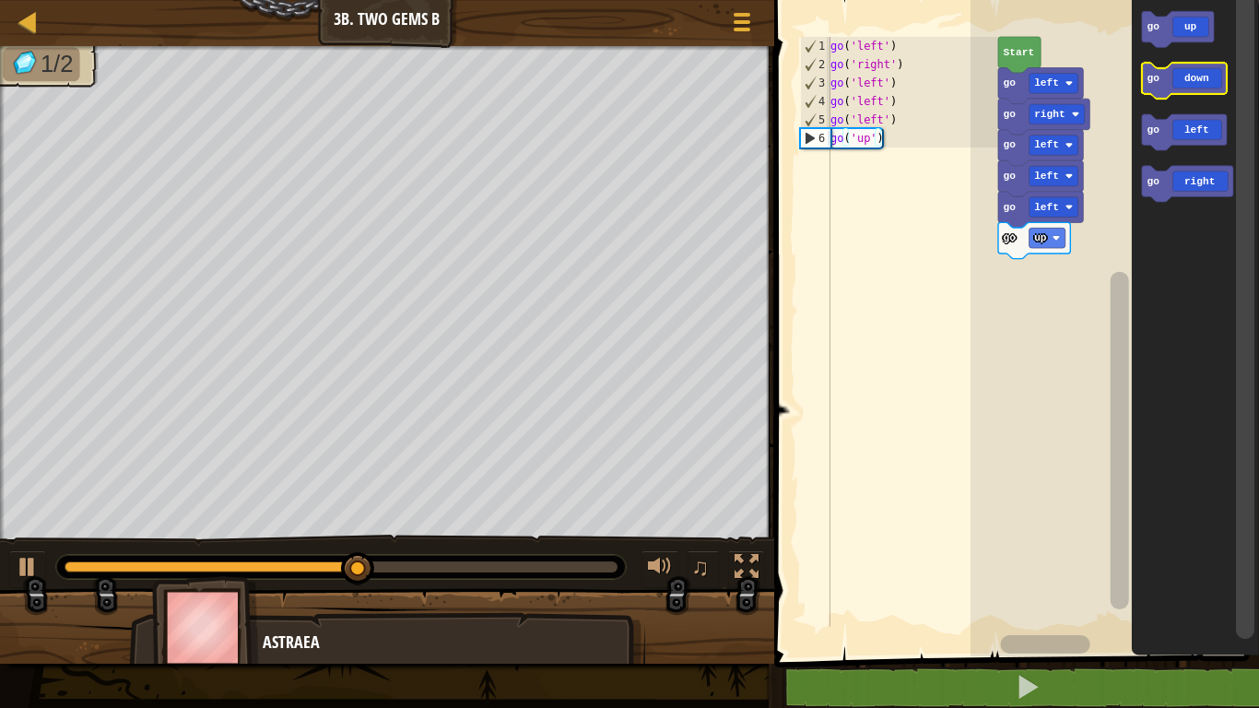
click at [1200, 74] on icon "Blockly Workspace" at bounding box center [1184, 81] width 85 height 36
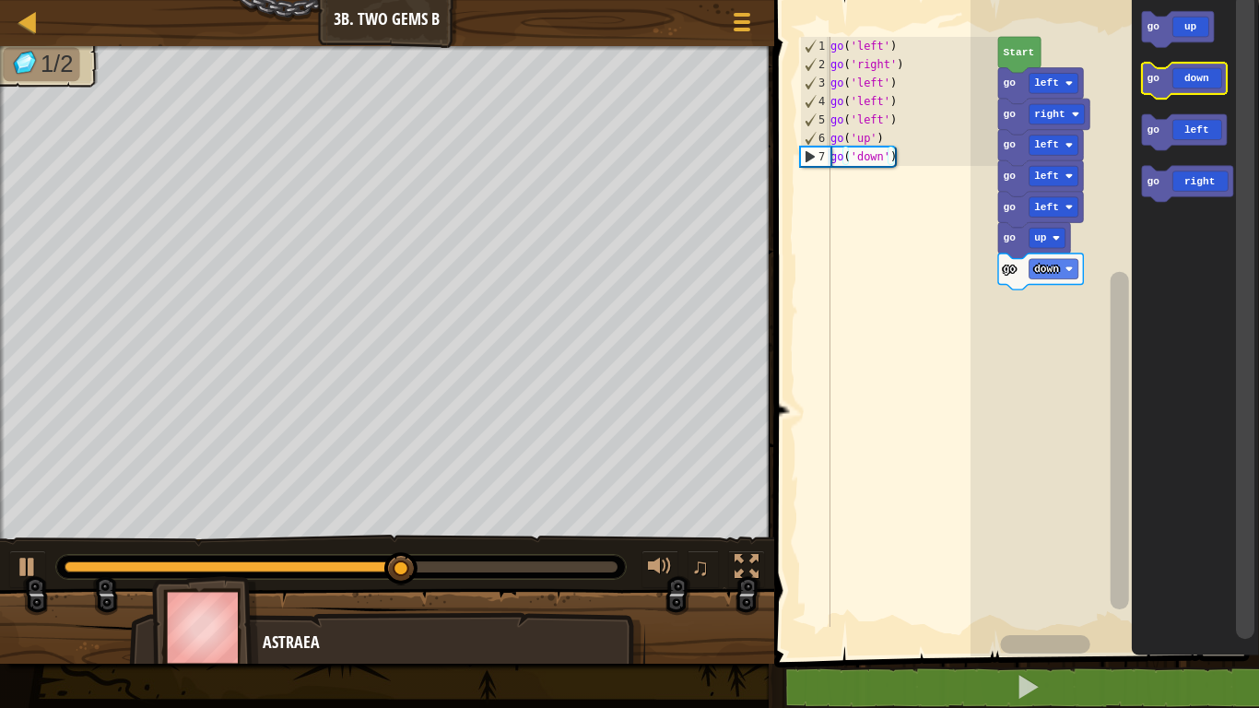
click at [1200, 77] on icon "Blockly Workspace" at bounding box center [1184, 81] width 85 height 36
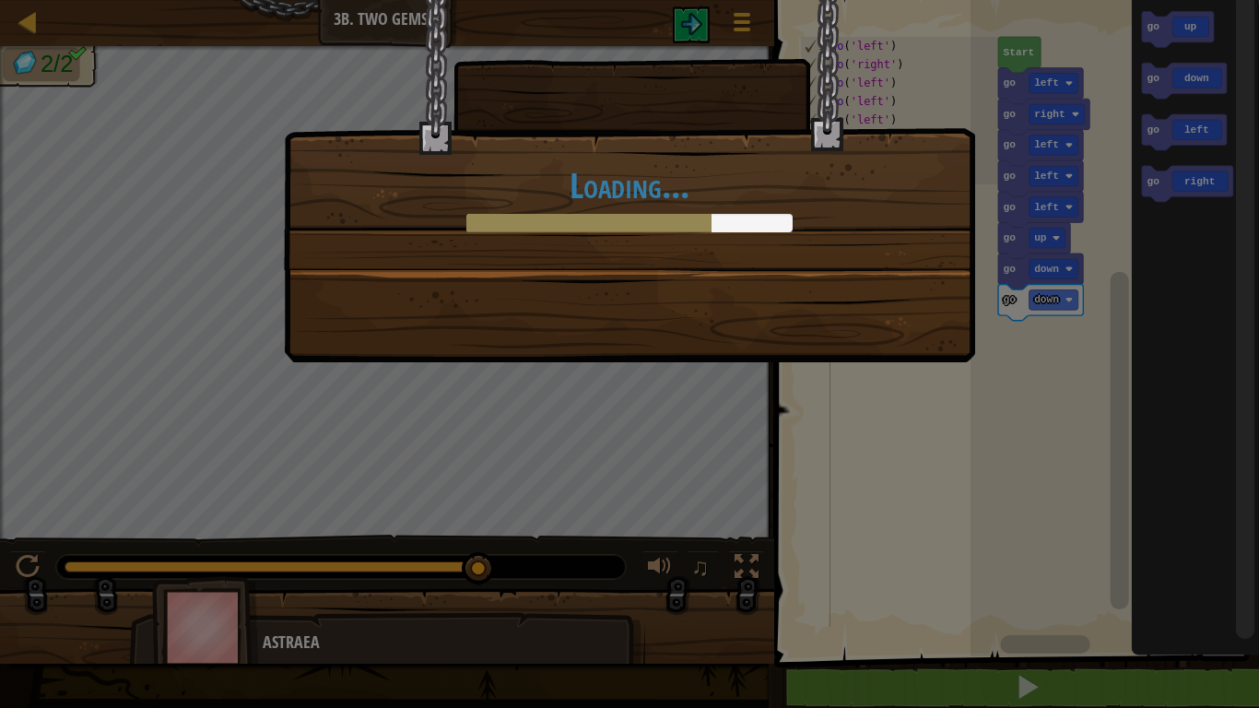
click at [822, 319] on div "Loading..." at bounding box center [629, 181] width 691 height 362
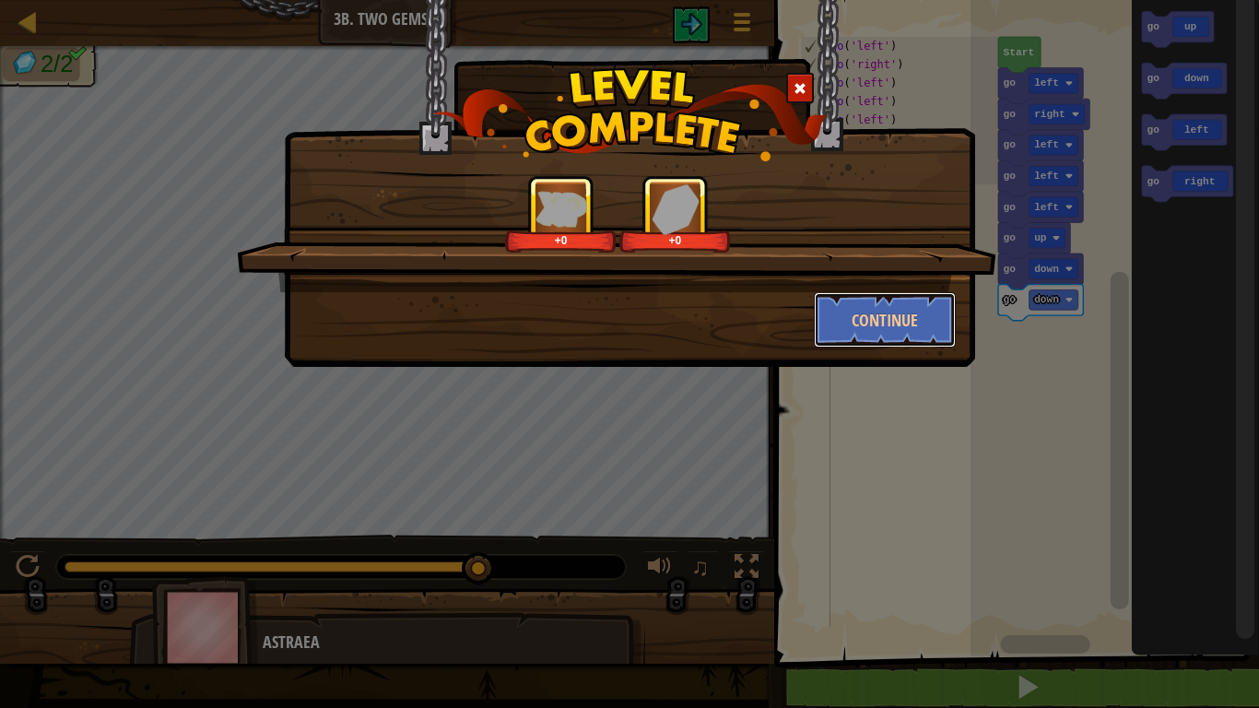
click at [822, 319] on button "Continue" at bounding box center [885, 319] width 143 height 55
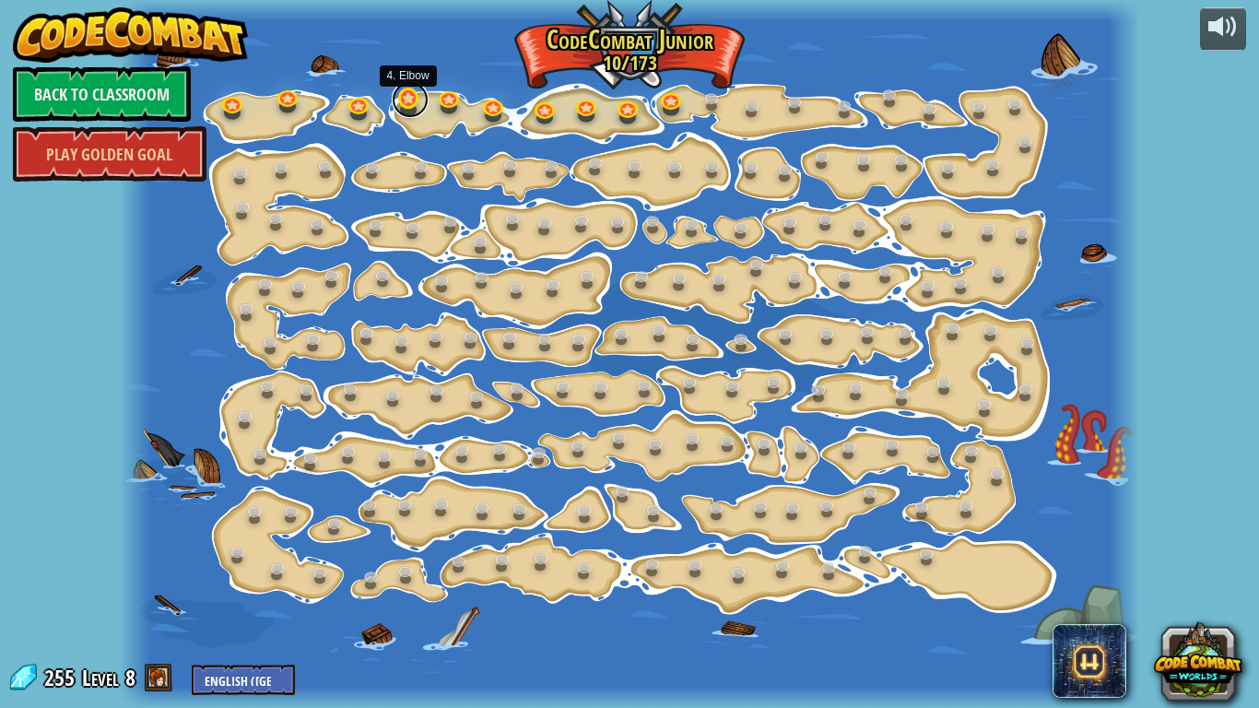
click at [408, 110] on link at bounding box center [410, 99] width 37 height 37
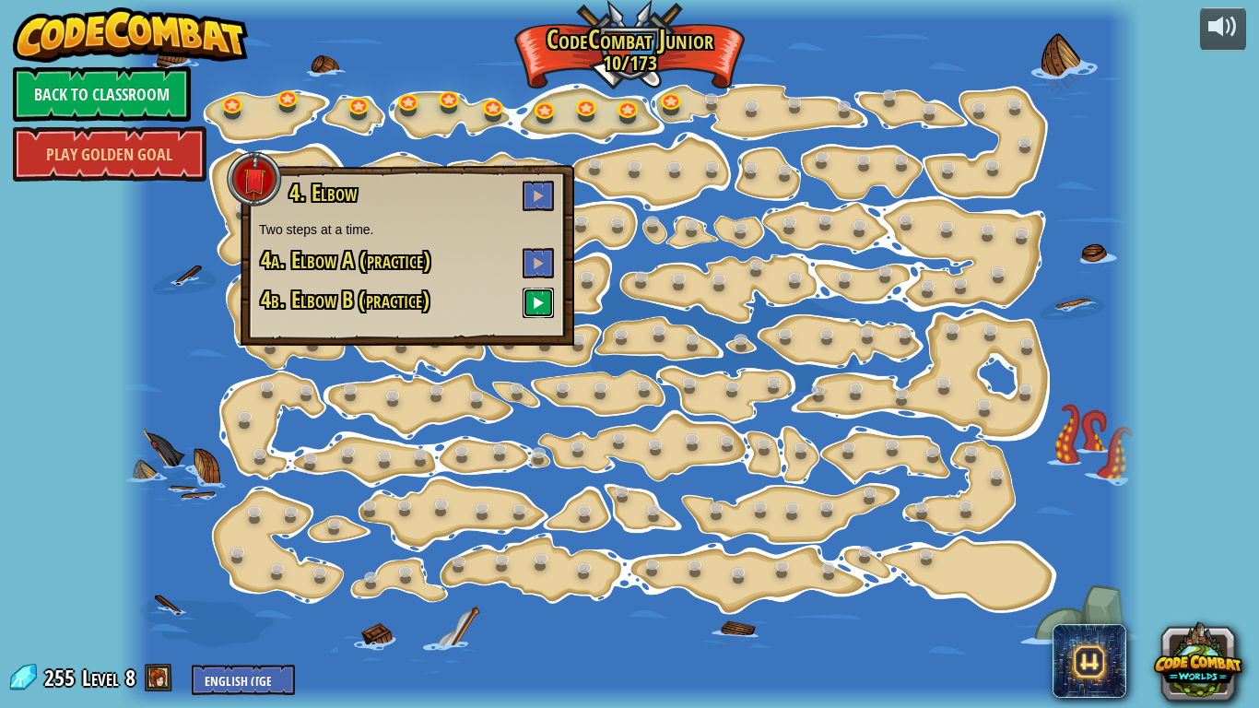
click at [536, 312] on button at bounding box center [538, 303] width 31 height 30
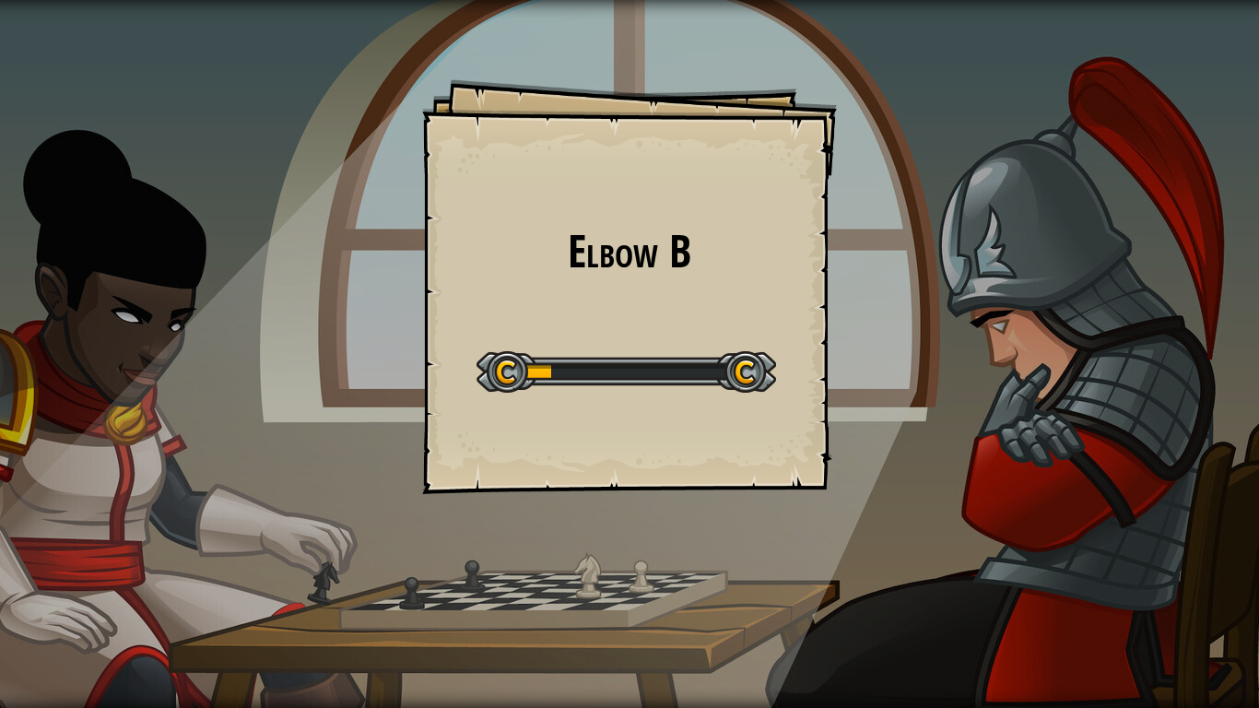
click at [536, 312] on div "Elbow B Goals Start Level Error loading from server. Try refreshing the page. Y…" at bounding box center [629, 286] width 415 height 415
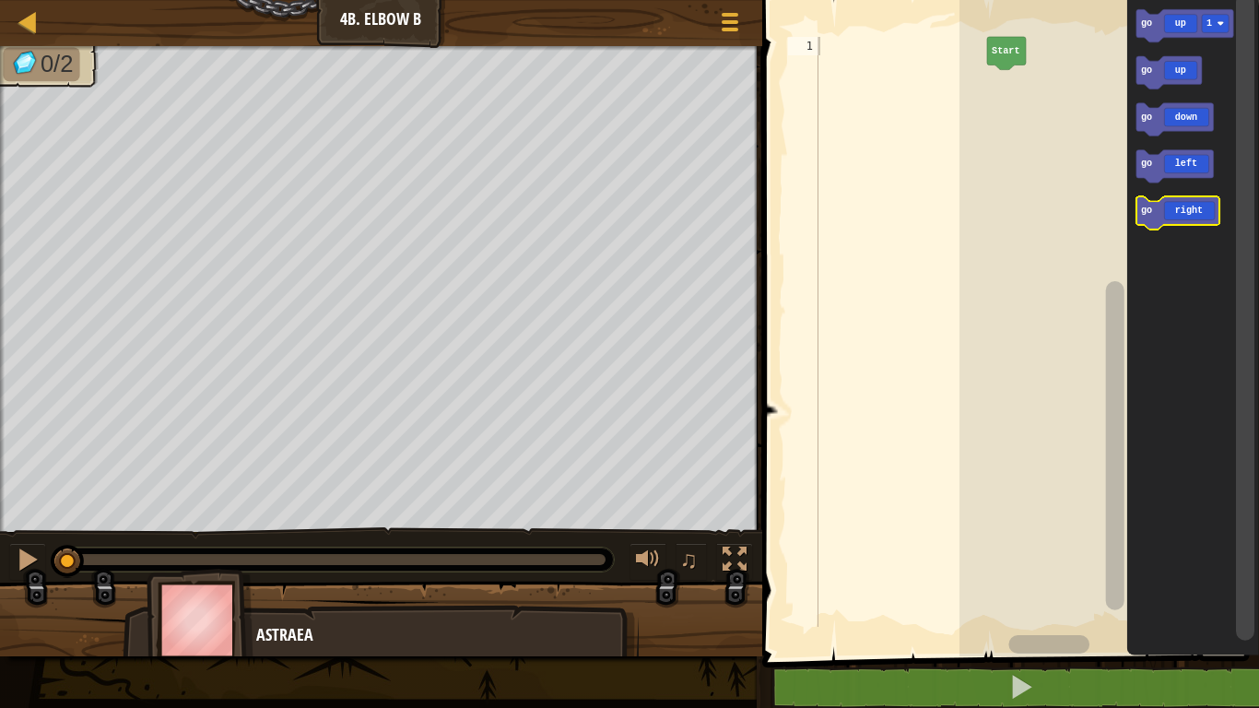
click at [1195, 205] on icon "Blockly Workspace" at bounding box center [1177, 213] width 83 height 33
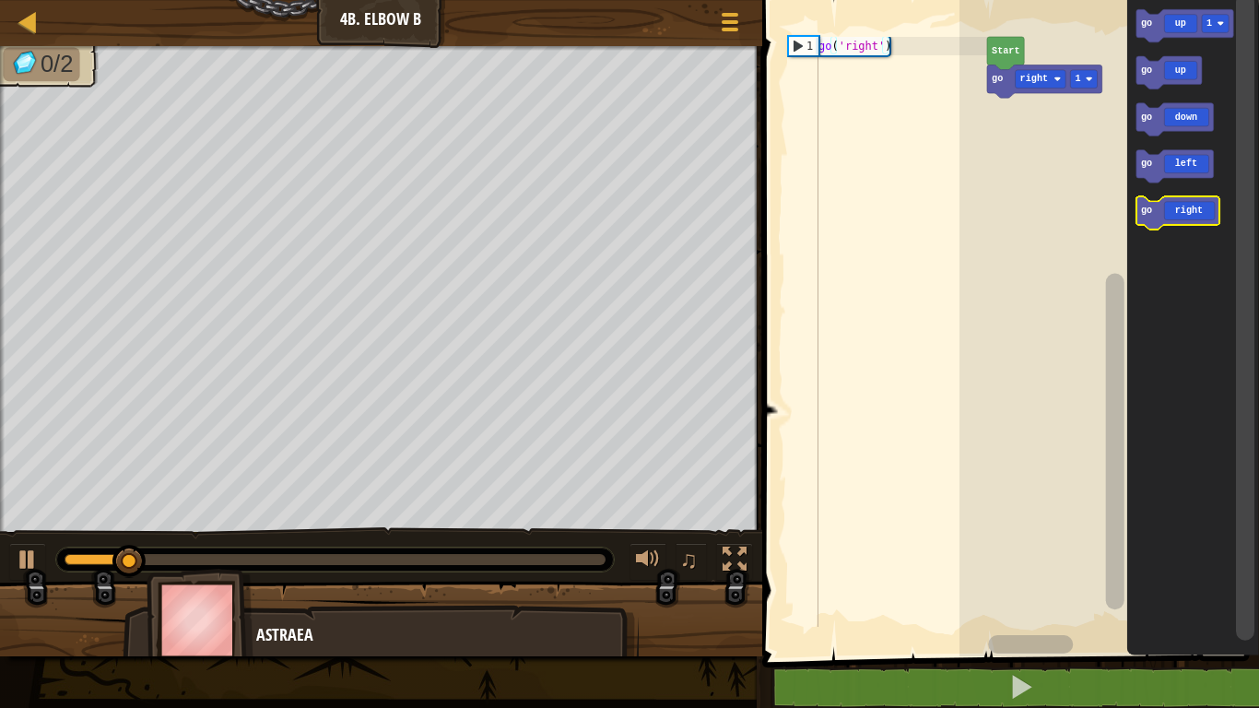
click at [1195, 205] on icon "Blockly Workspace" at bounding box center [1177, 213] width 83 height 33
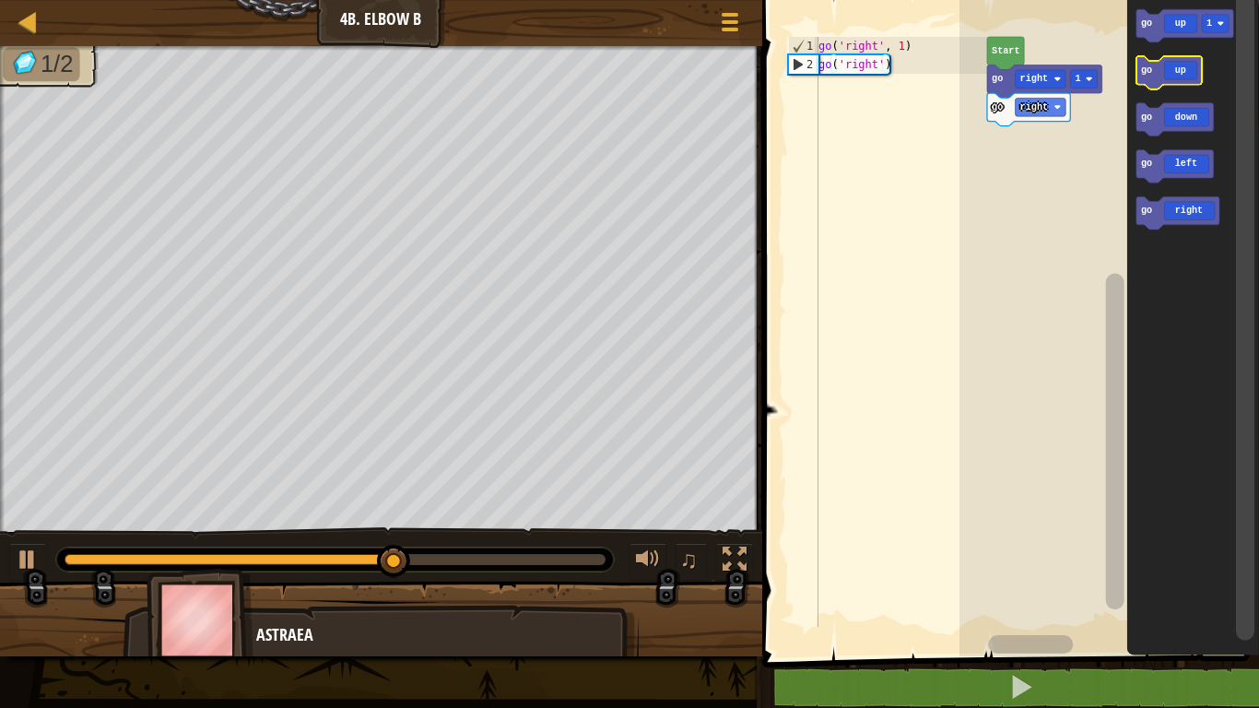
click at [1170, 70] on icon "Blockly Workspace" at bounding box center [1168, 72] width 65 height 33
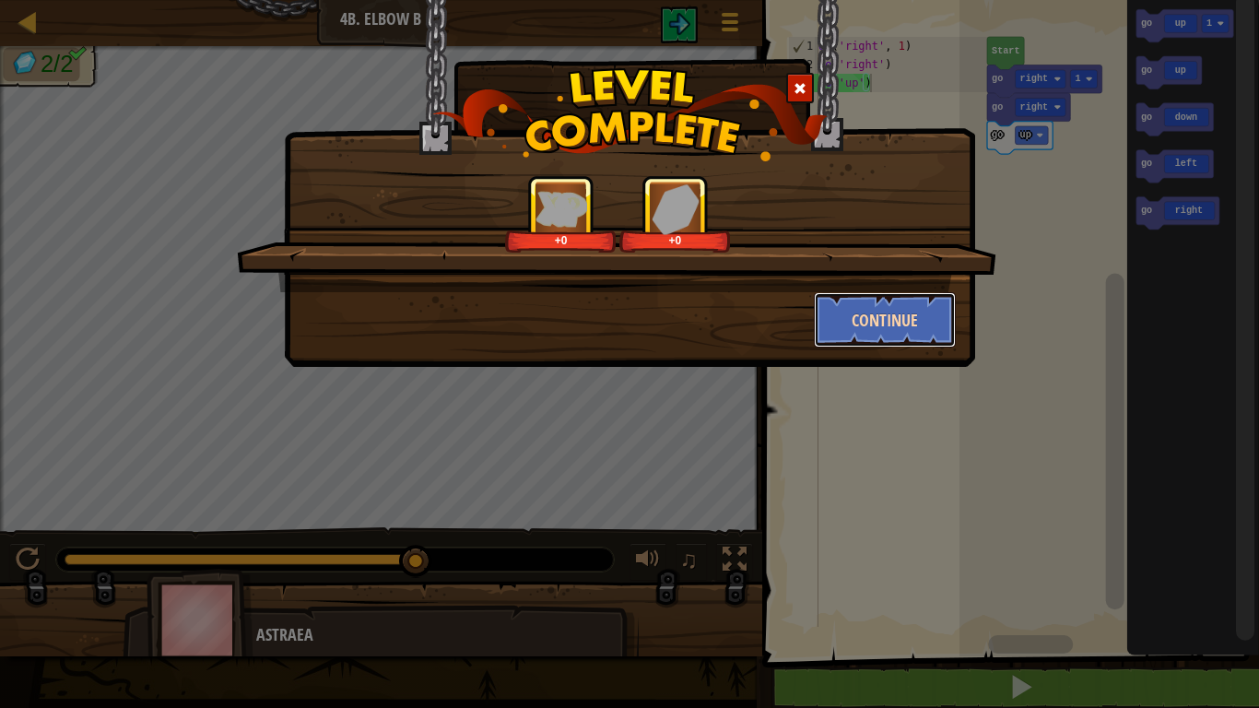
click at [844, 337] on button "Continue" at bounding box center [885, 319] width 143 height 55
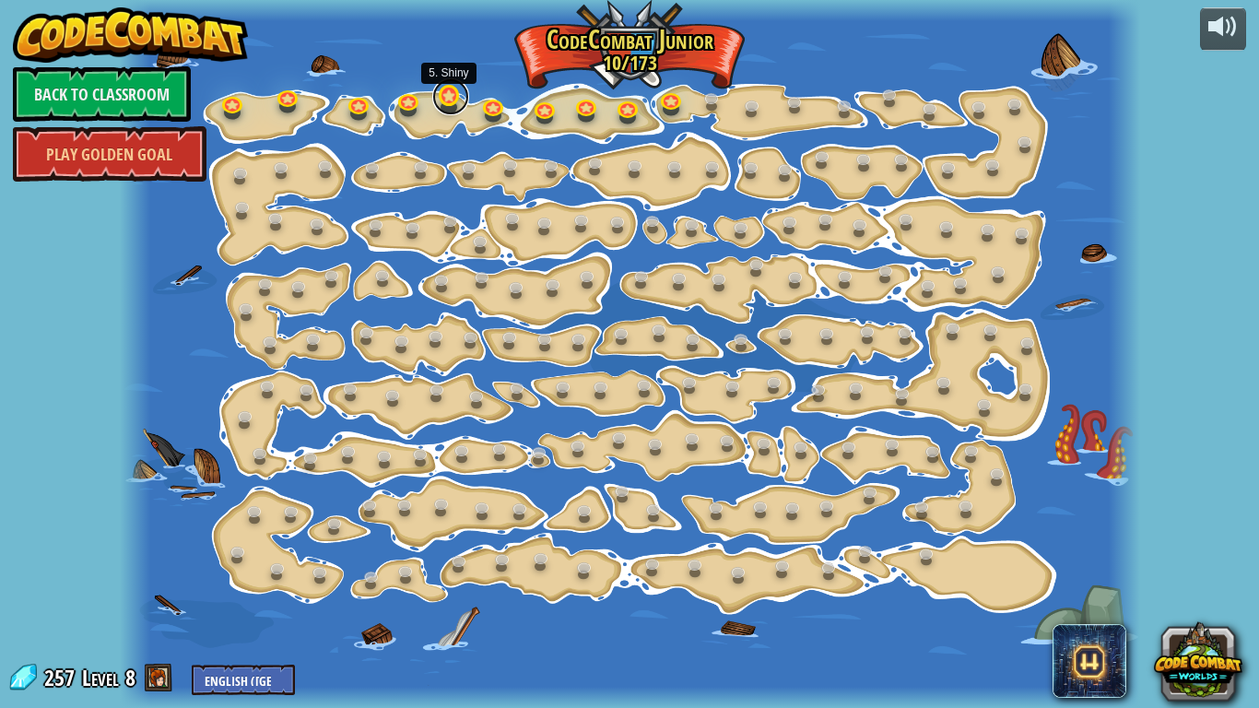
click at [456, 107] on link at bounding box center [450, 96] width 37 height 37
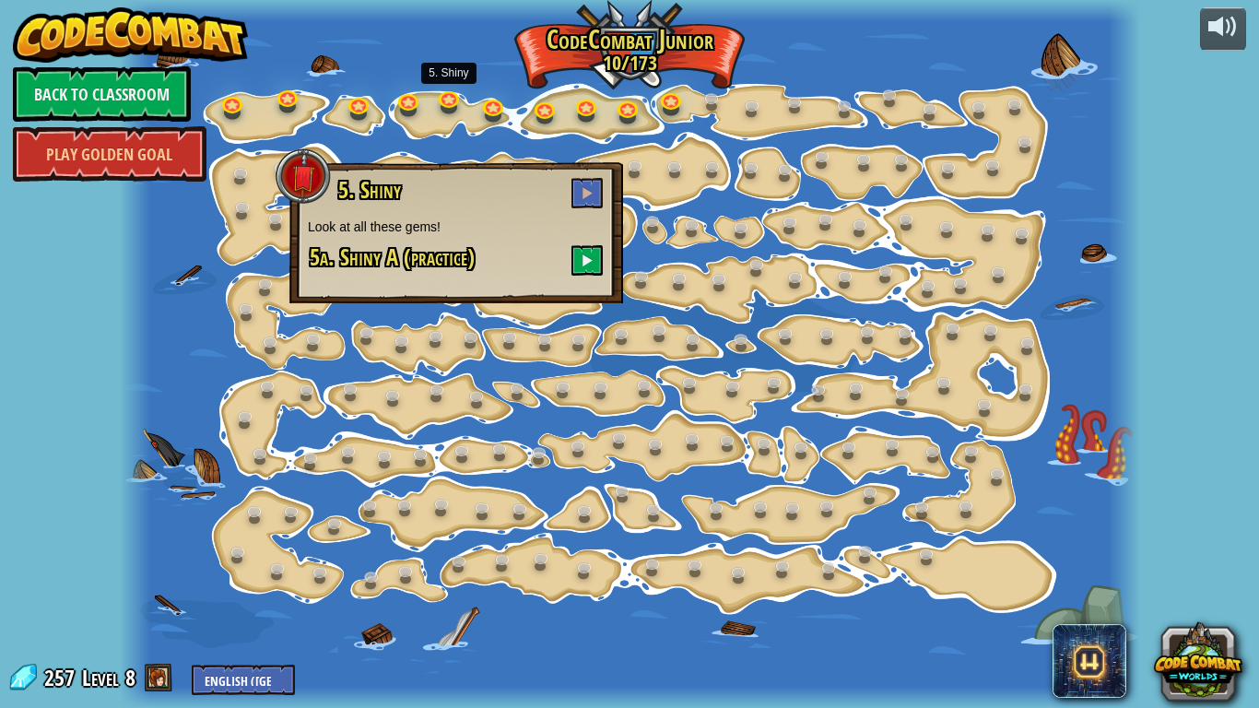
click at [603, 263] on h3 "5a. Shiny A (practice)" at bounding box center [456, 260] width 297 height 30
click at [597, 266] on button at bounding box center [587, 260] width 31 height 30
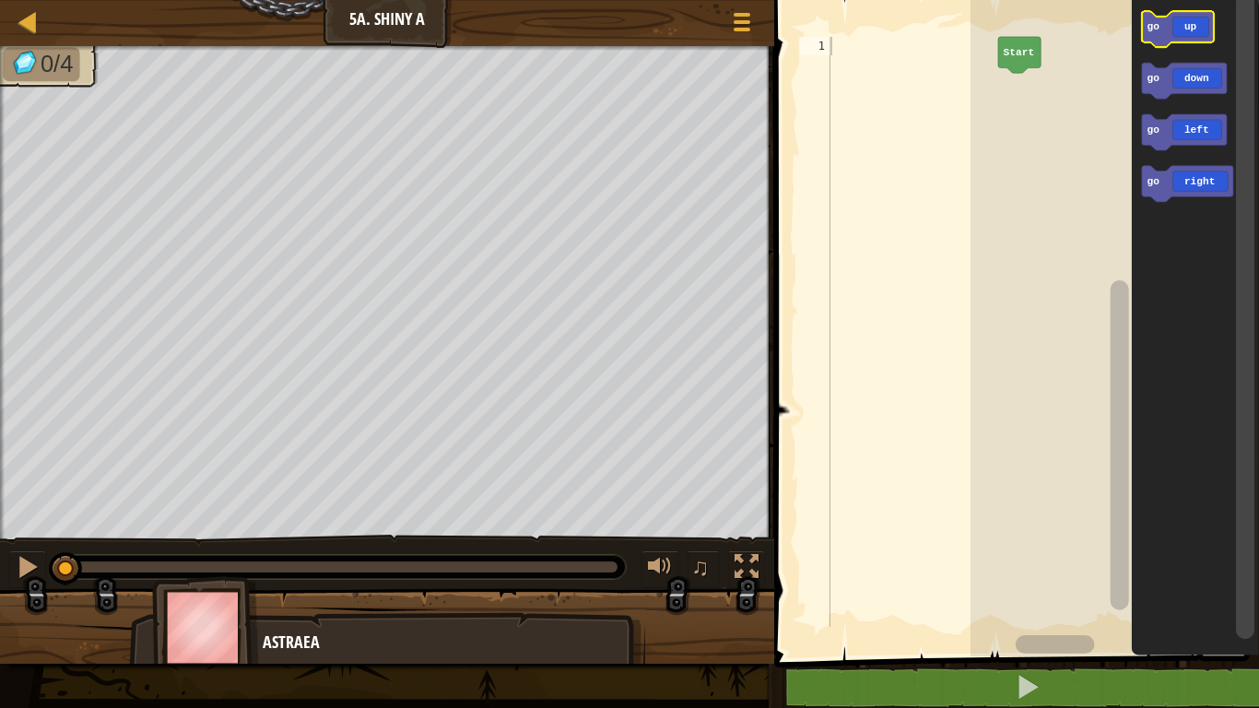
click at [1199, 39] on icon "Blockly Workspace" at bounding box center [1178, 29] width 72 height 36
click at [1200, 39] on icon "Blockly Workspace" at bounding box center [1178, 29] width 72 height 36
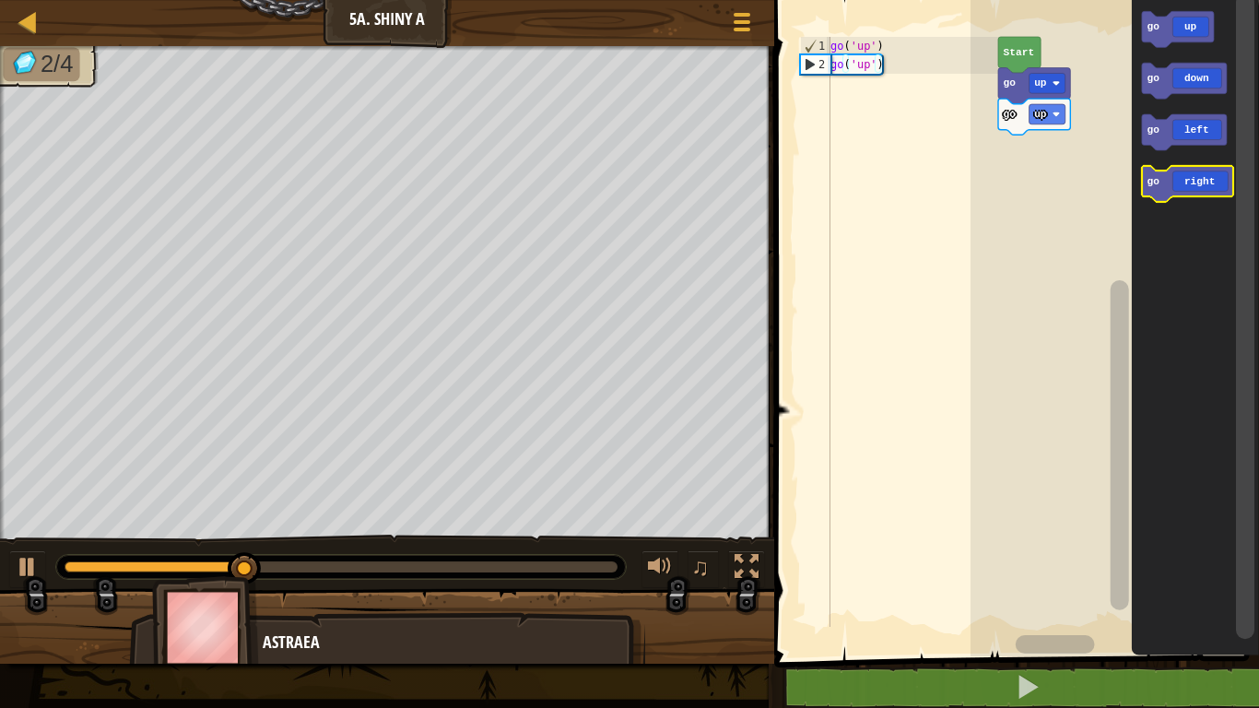
click at [1199, 191] on icon "Blockly Workspace" at bounding box center [1187, 184] width 91 height 36
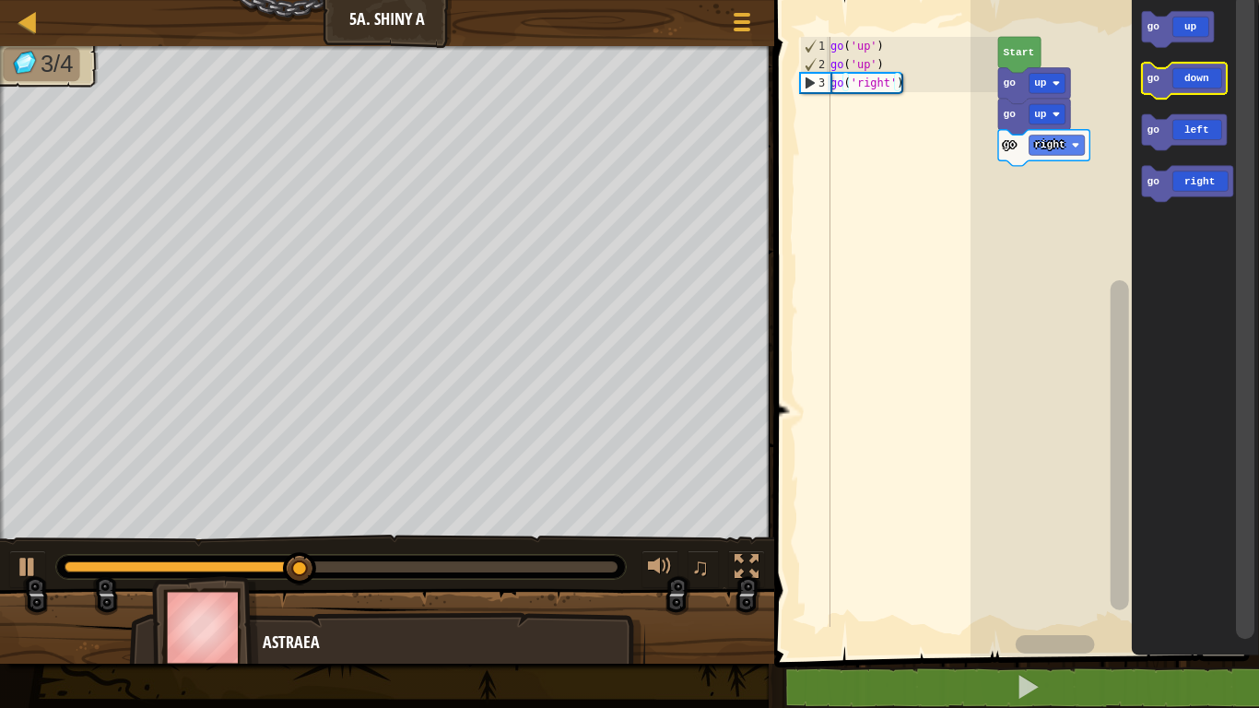
click at [1177, 91] on icon "Blockly Workspace" at bounding box center [1184, 81] width 85 height 36
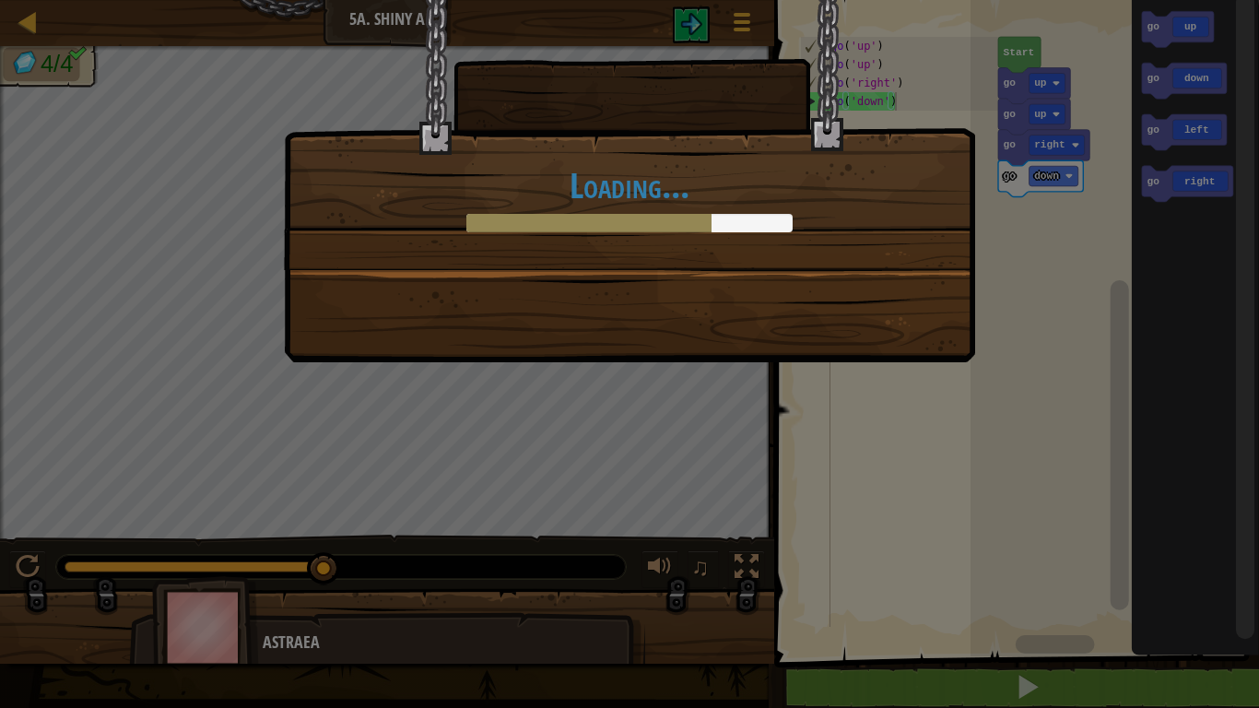
click at [790, 266] on div "Loading..." at bounding box center [630, 134] width 690 height 269
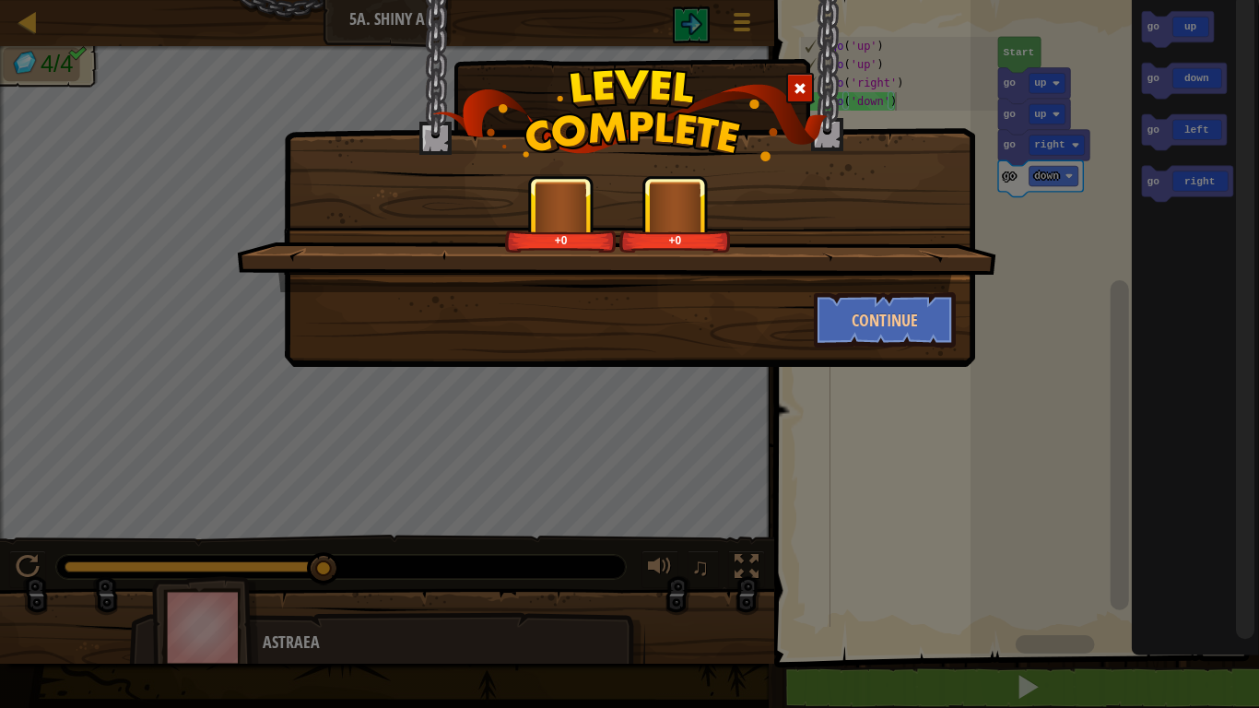
click at [808, 290] on div "+0 +0" at bounding box center [617, 233] width 760 height 117
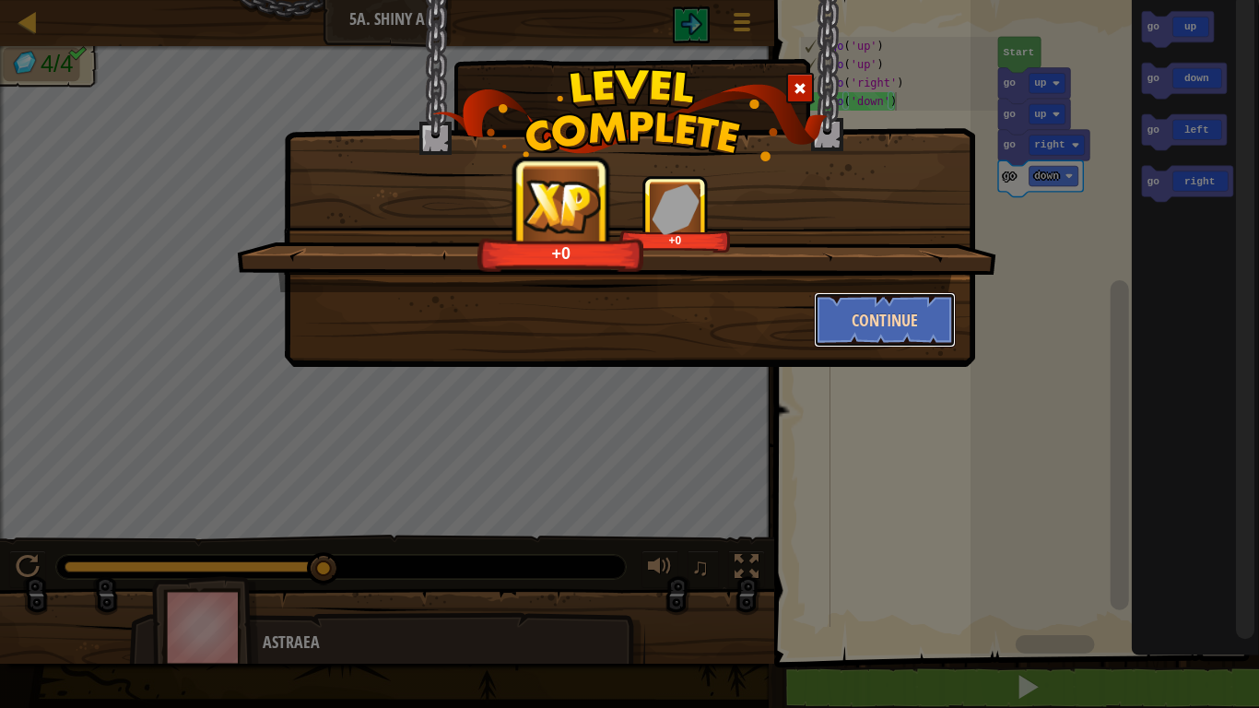
click at [880, 337] on button "Continue" at bounding box center [885, 319] width 143 height 55
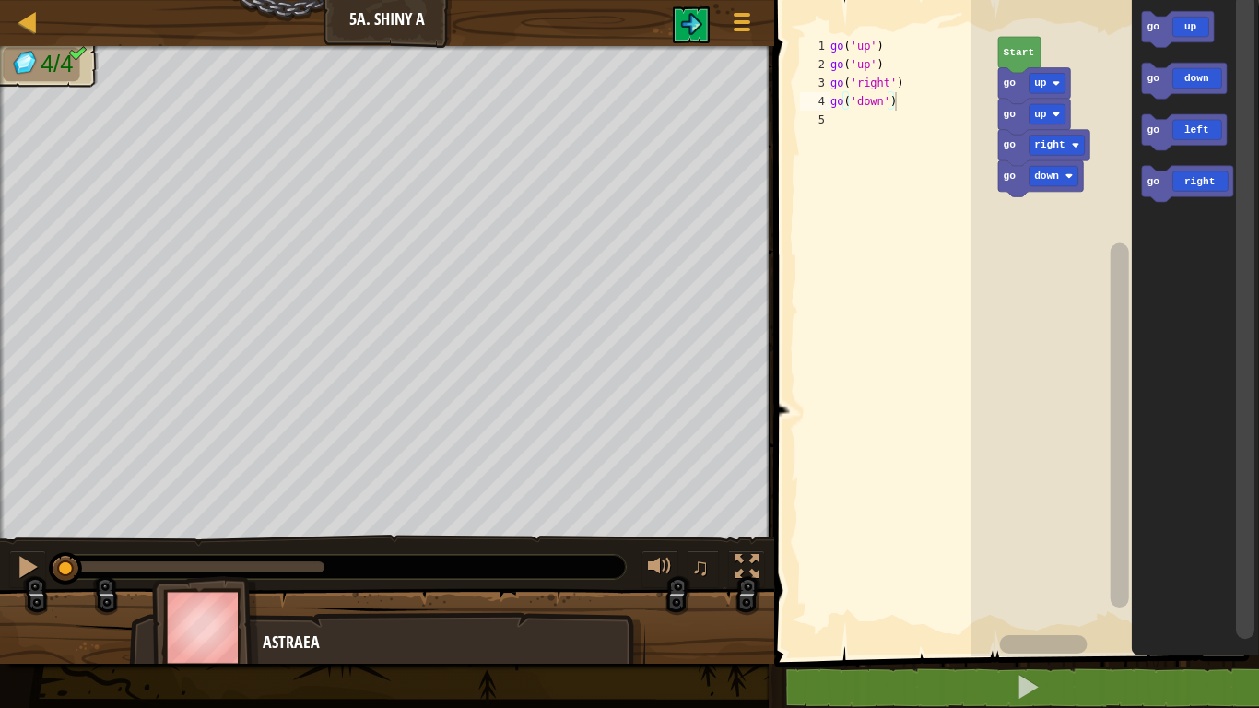
click at [30, 37] on div "Map Junior 5a. Shiny A Game Menu" at bounding box center [387, 23] width 774 height 46
click at [30, 29] on div at bounding box center [28, 21] width 23 height 23
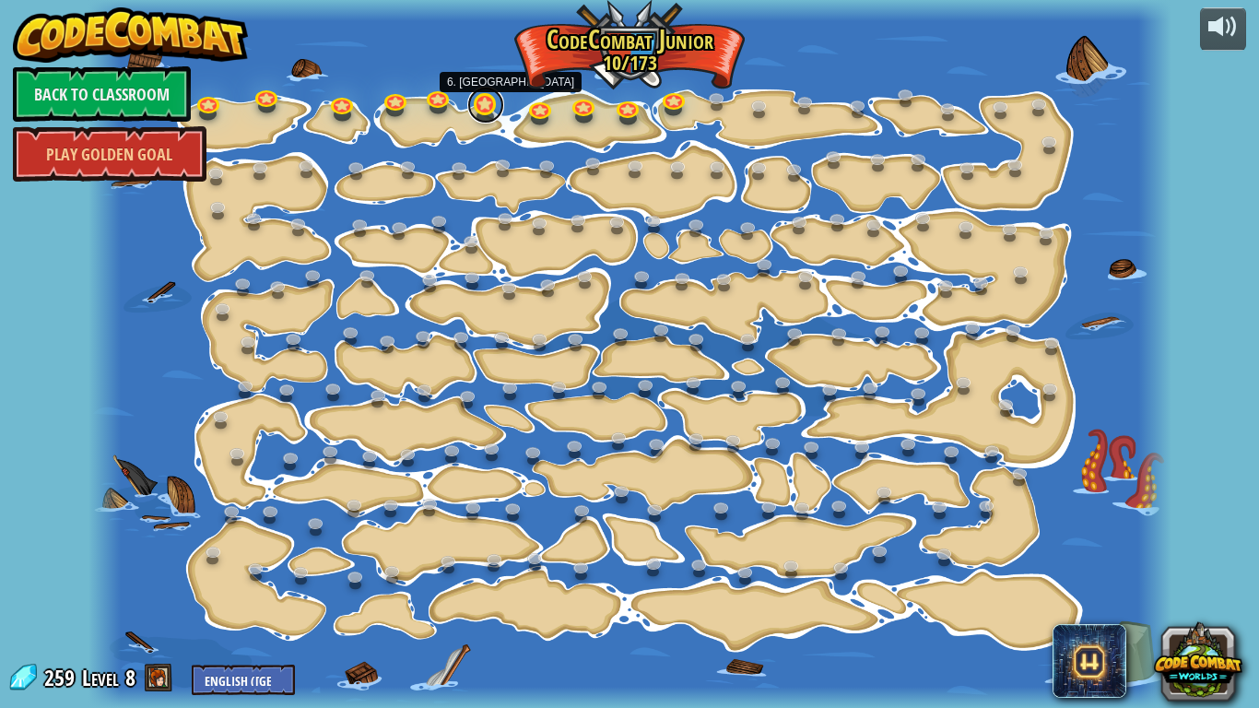
click at [474, 111] on link at bounding box center [485, 105] width 37 height 37
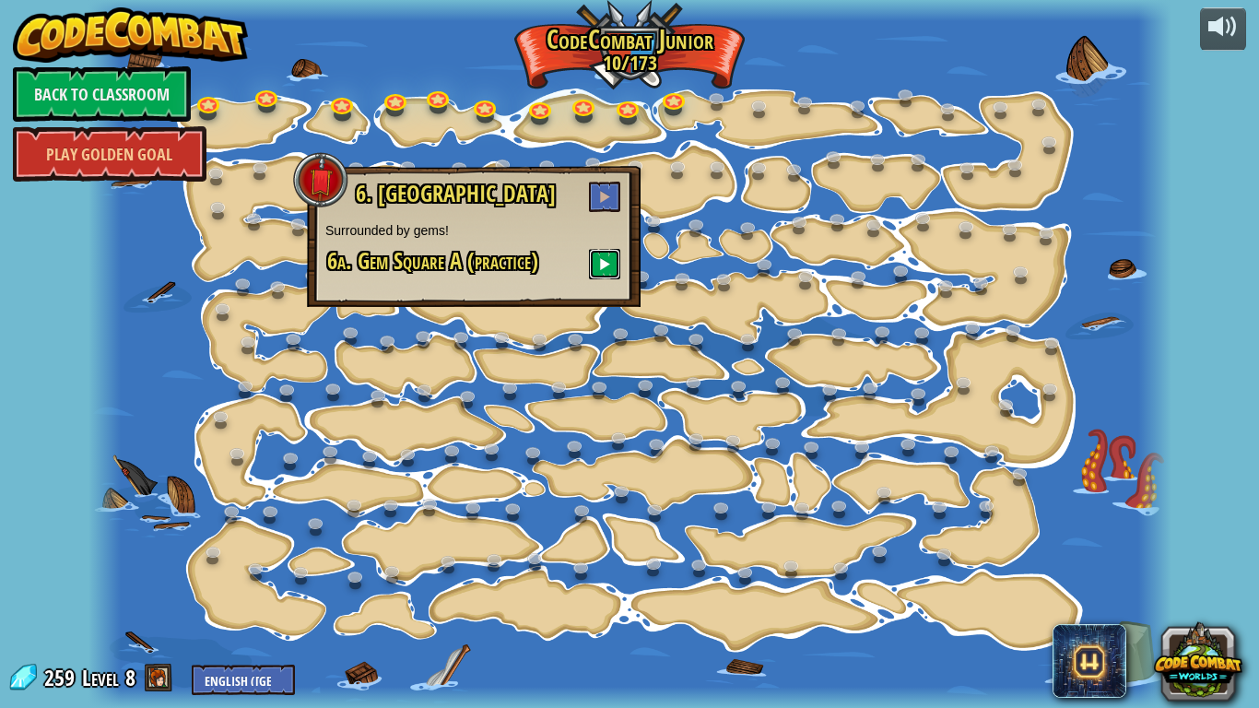
click at [602, 260] on span at bounding box center [604, 263] width 13 height 13
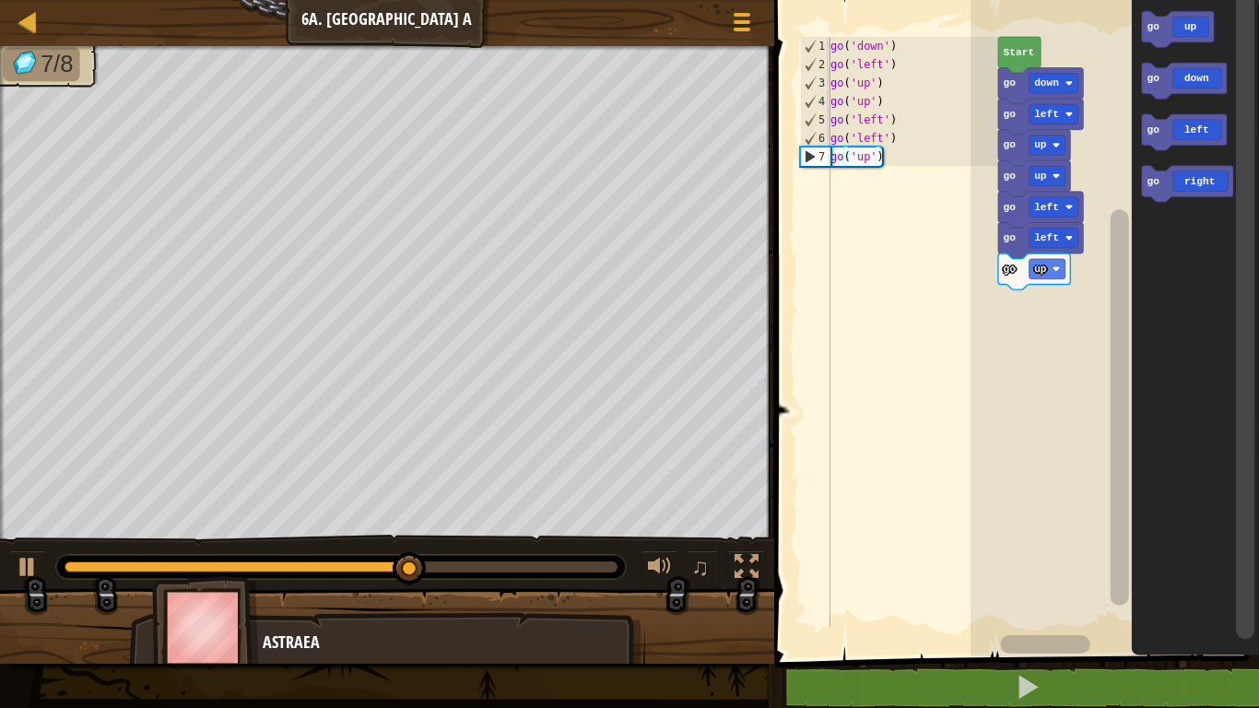
click at [1195, 33] on icon "Blockly Workspace" at bounding box center [1178, 29] width 72 height 36
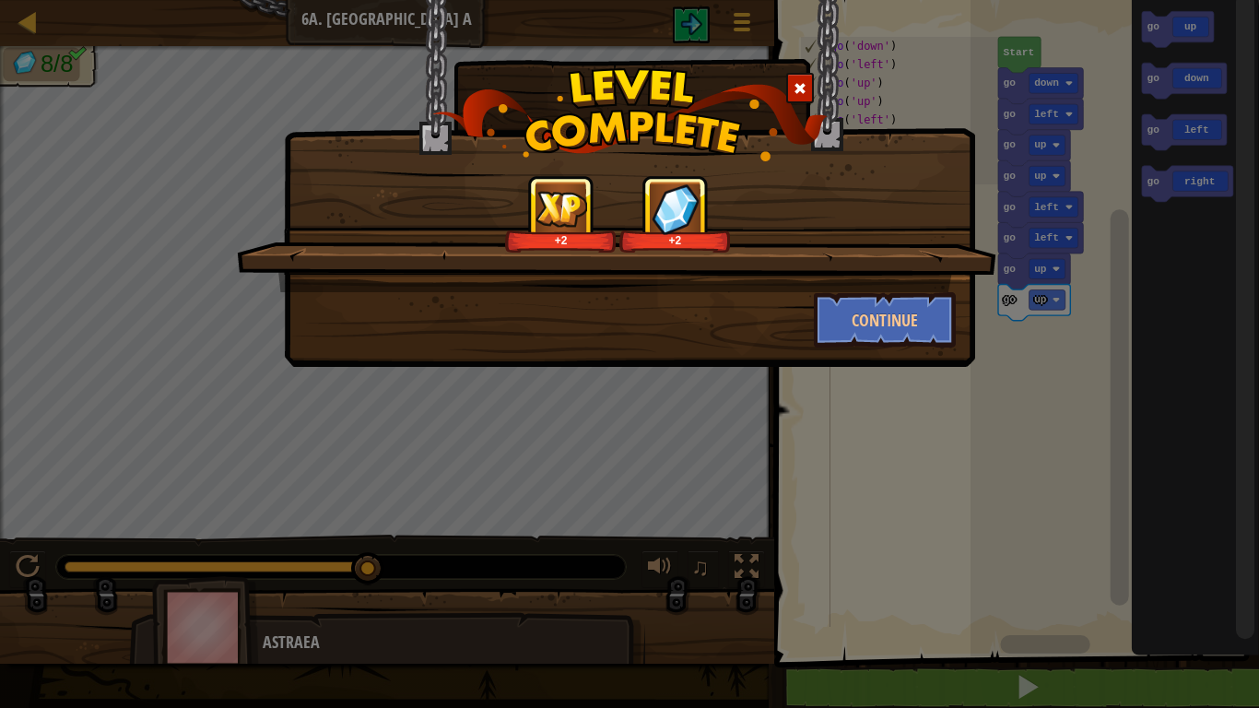
click at [880, 180] on div "+2 +2" at bounding box center [617, 213] width 715 height 77
click at [846, 320] on button "Continue" at bounding box center [885, 319] width 143 height 55
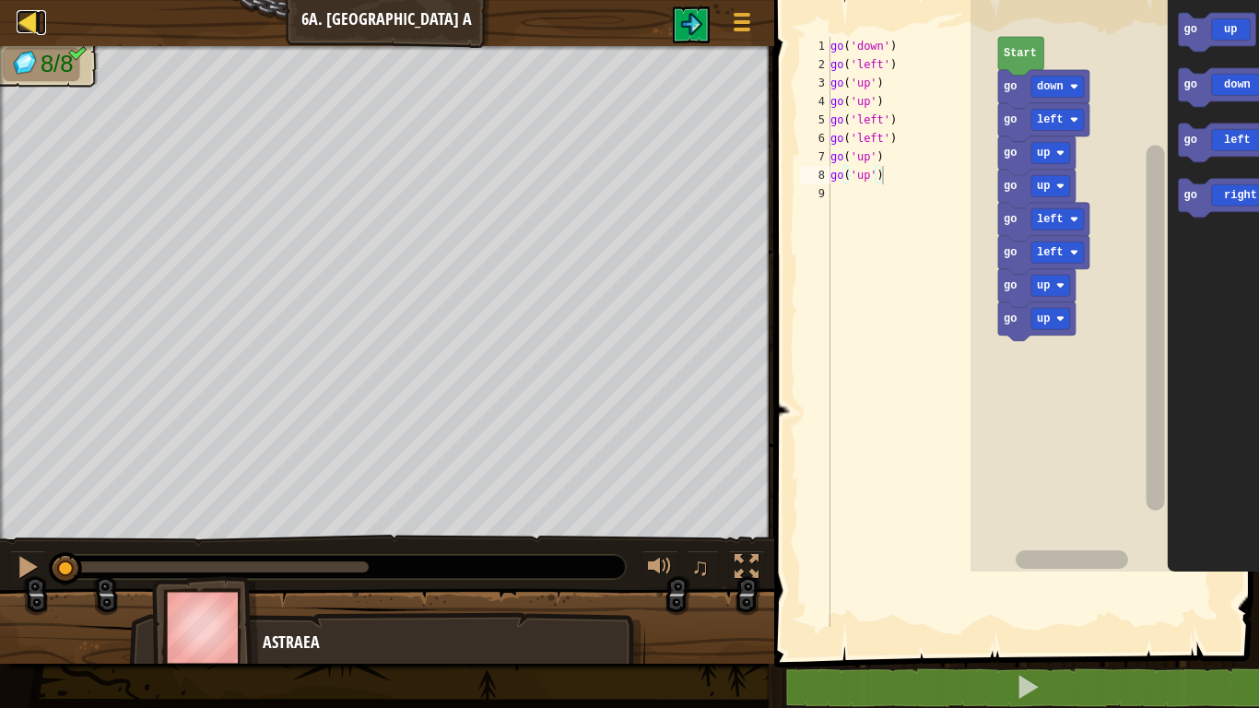
click at [31, 19] on div at bounding box center [28, 21] width 23 height 23
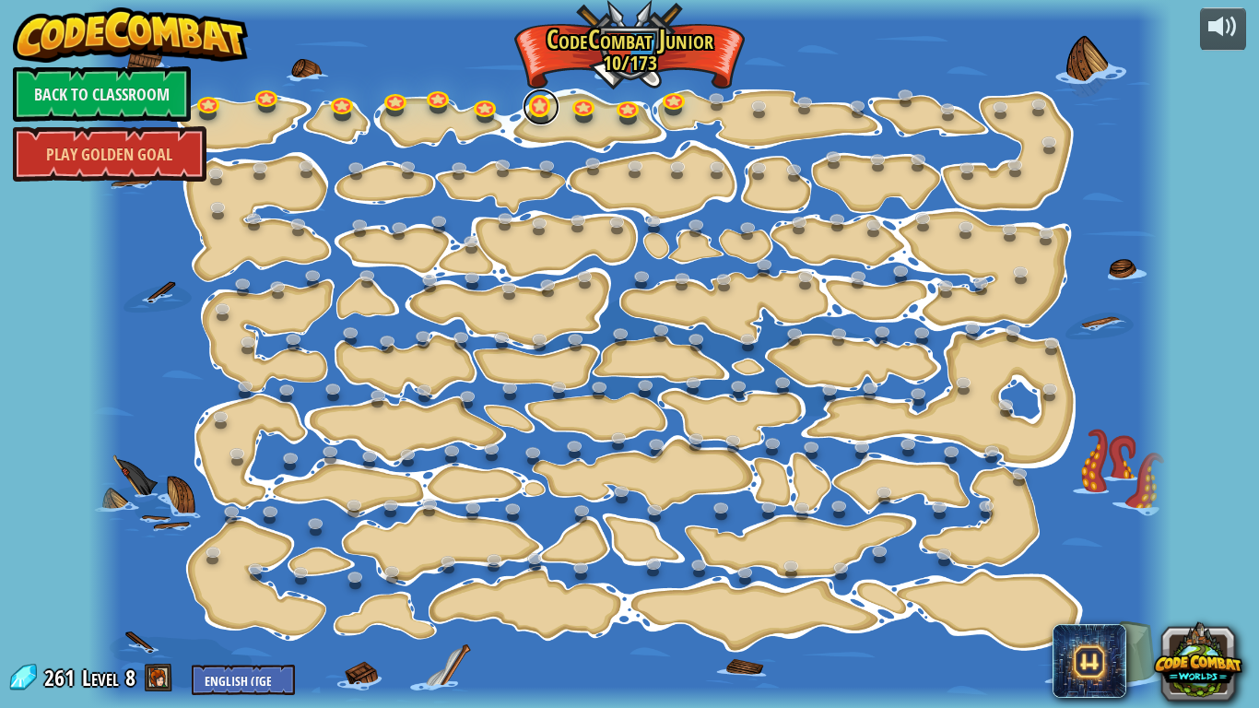
click at [541, 116] on link at bounding box center [541, 107] width 37 height 37
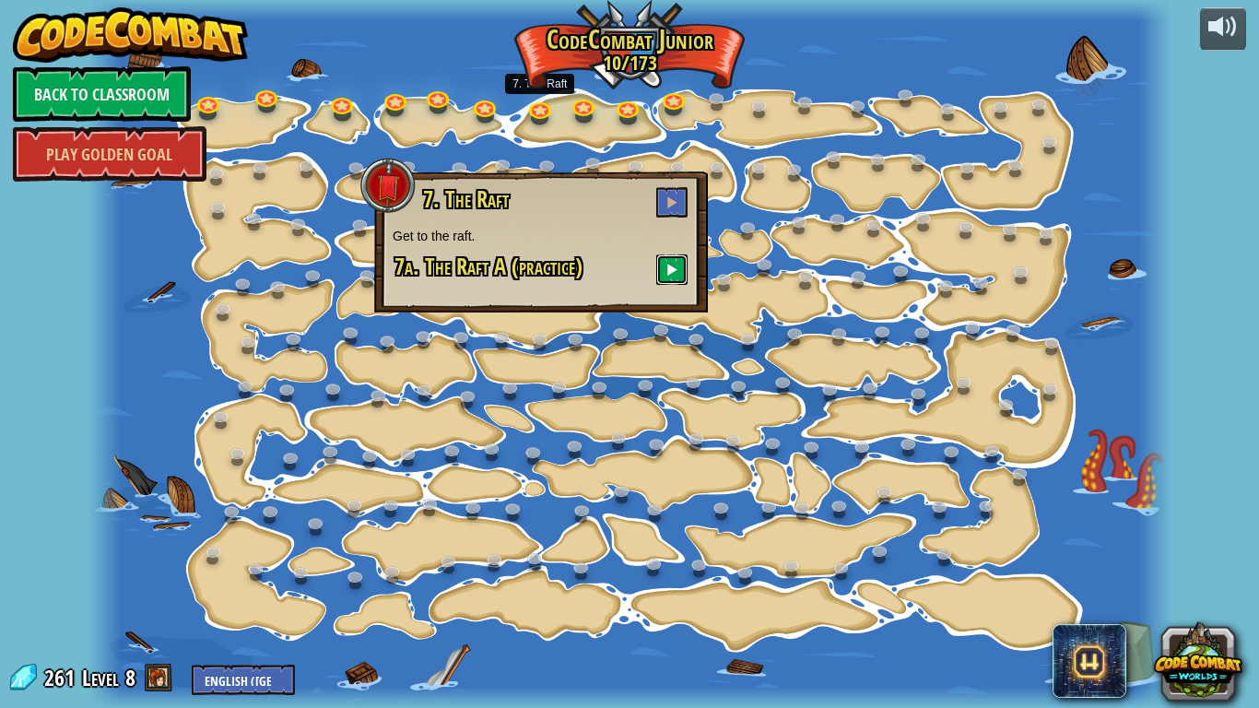
click at [662, 265] on button at bounding box center [671, 269] width 31 height 30
